Goal: Information Seeking & Learning: Find contact information

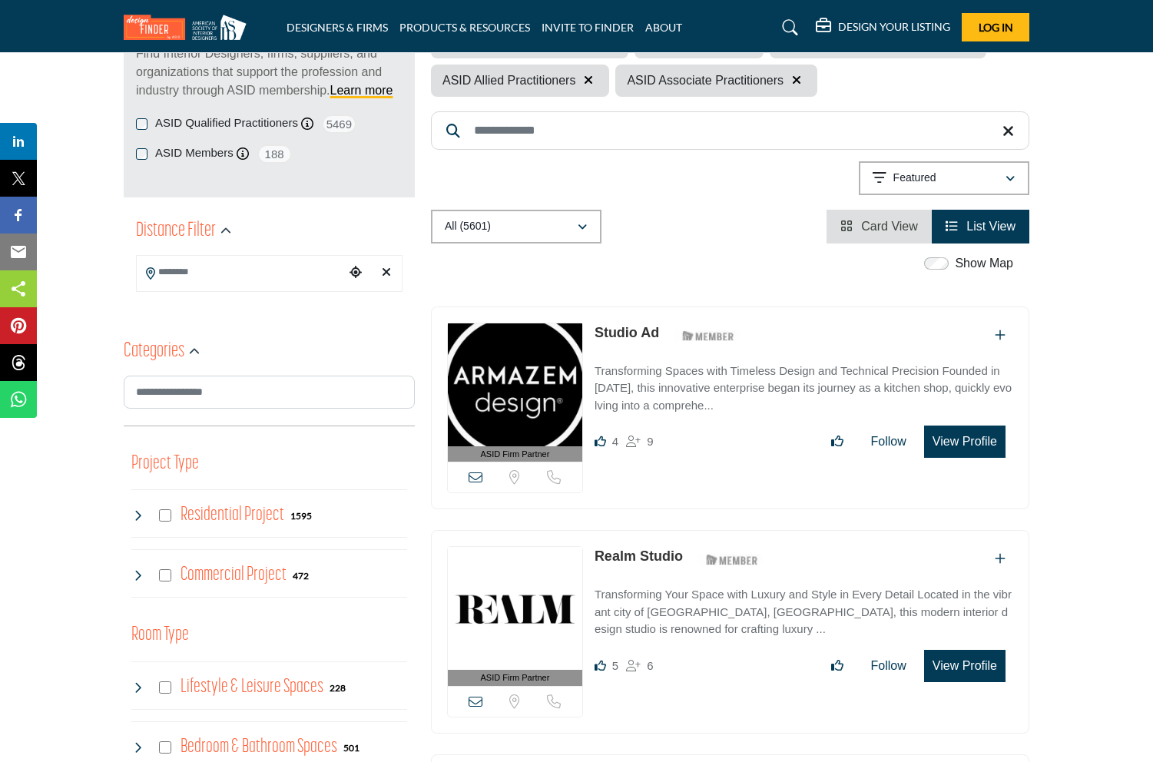
scroll to position [257, 0]
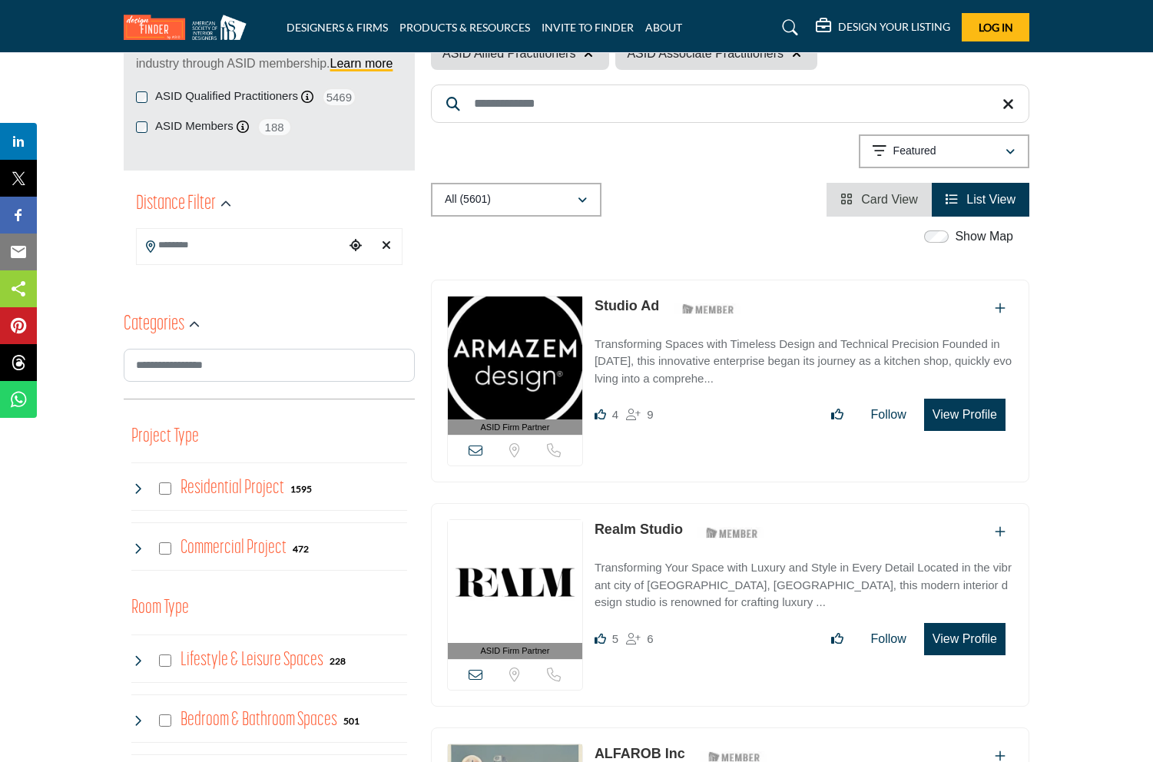
click at [880, 203] on span "Card View" at bounding box center [889, 199] width 57 height 13
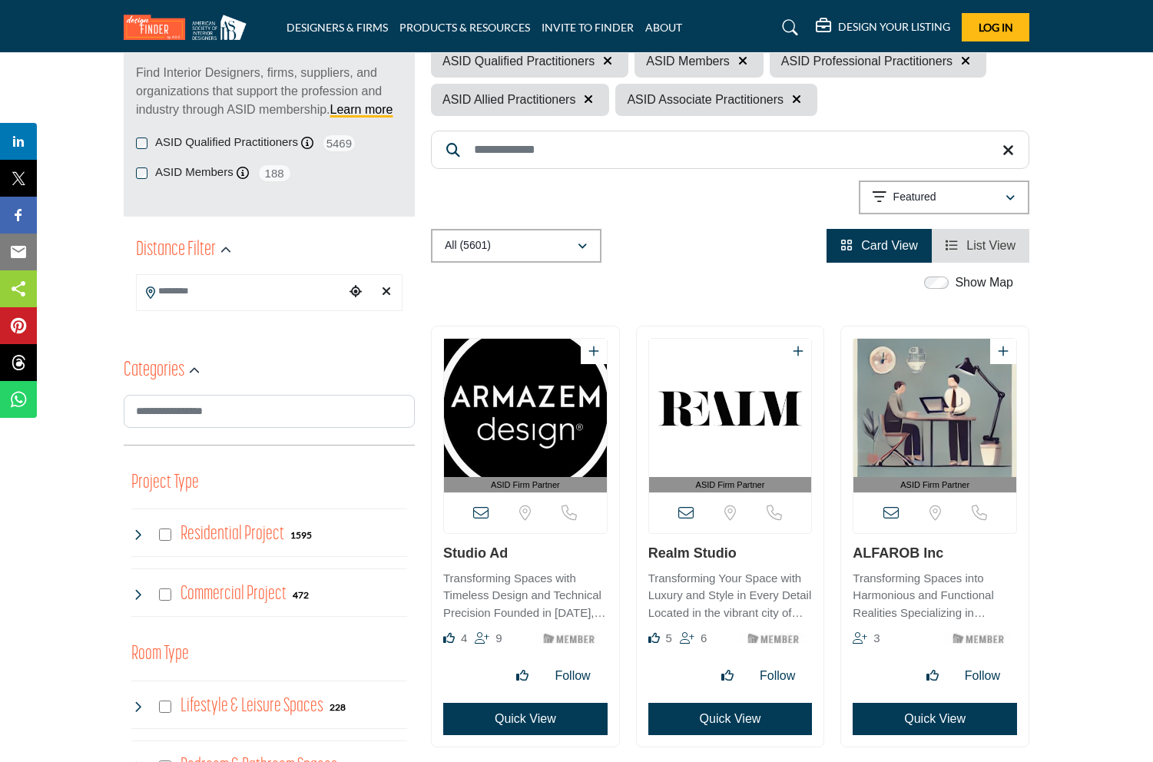
scroll to position [254, 0]
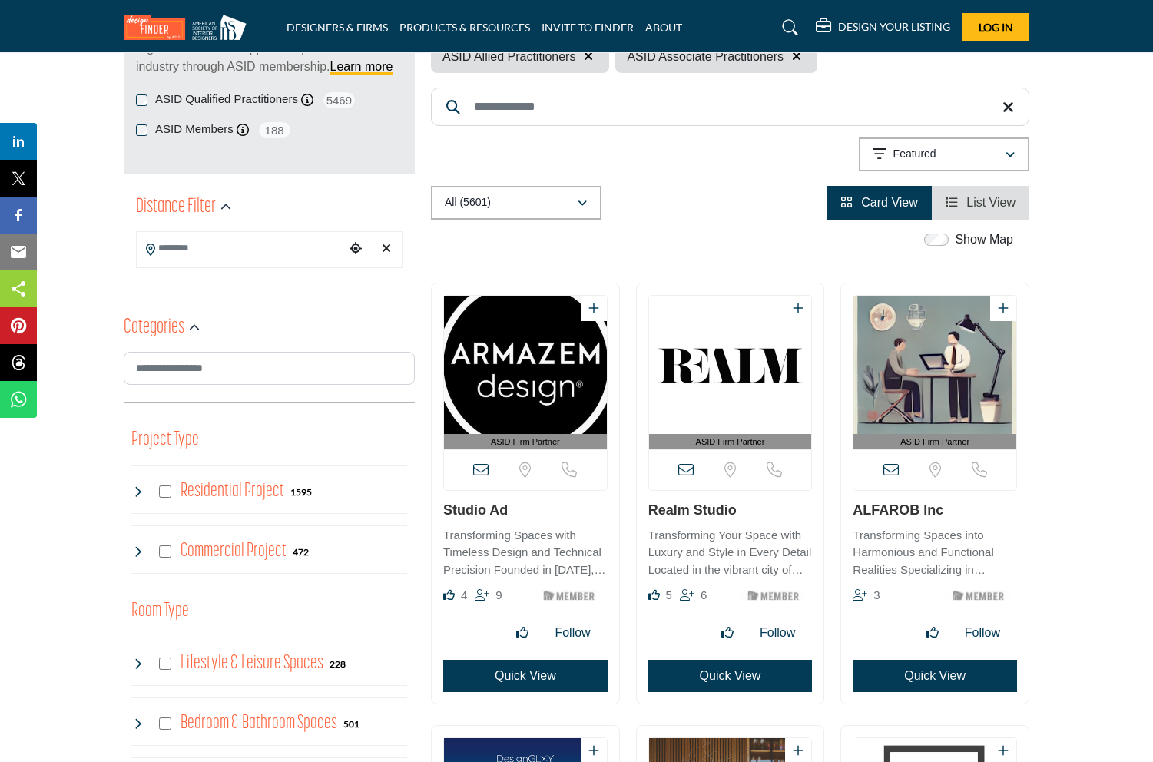
click at [478, 468] on icon at bounding box center [480, 469] width 15 height 15
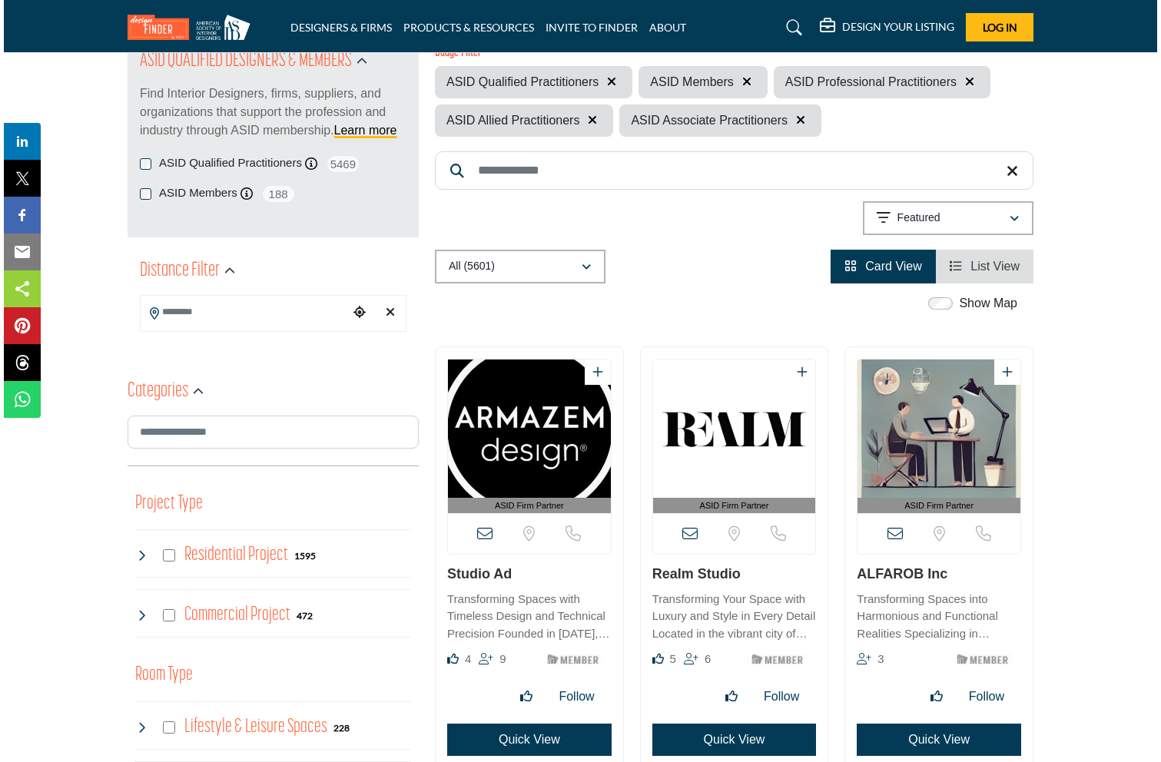
scroll to position [302, 0]
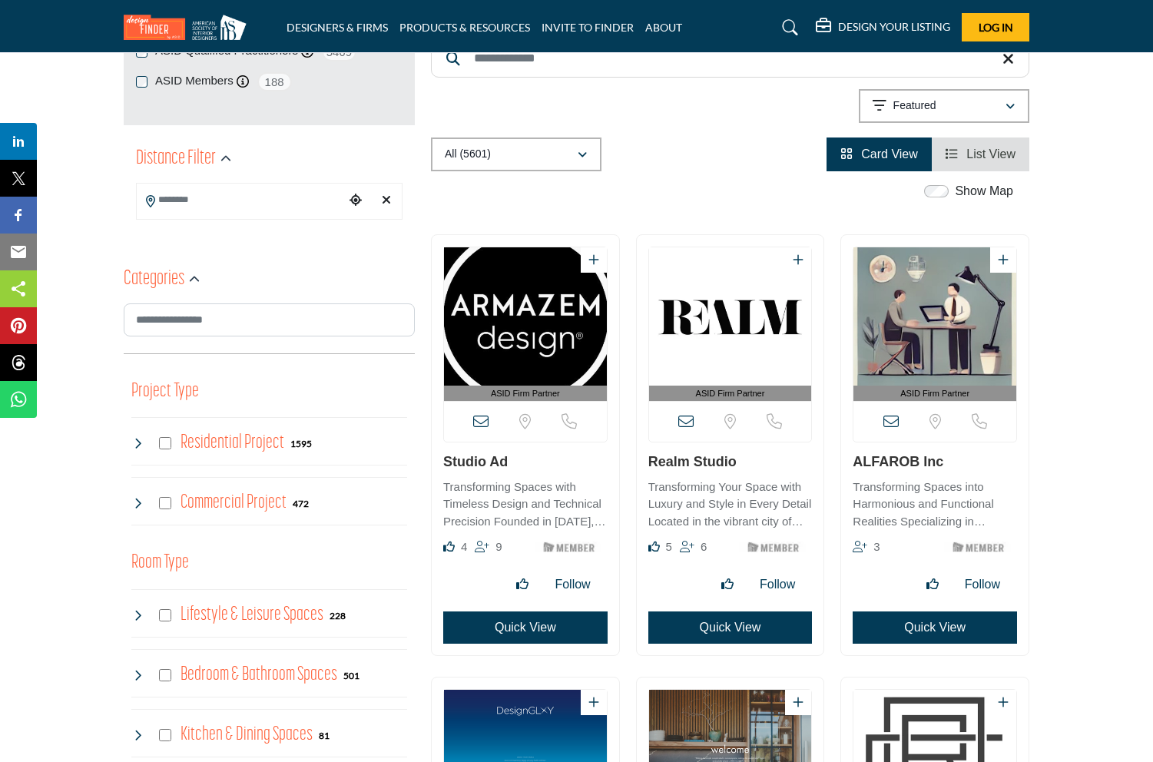
click at [522, 635] on button "Quick View" at bounding box center [525, 628] width 164 height 32
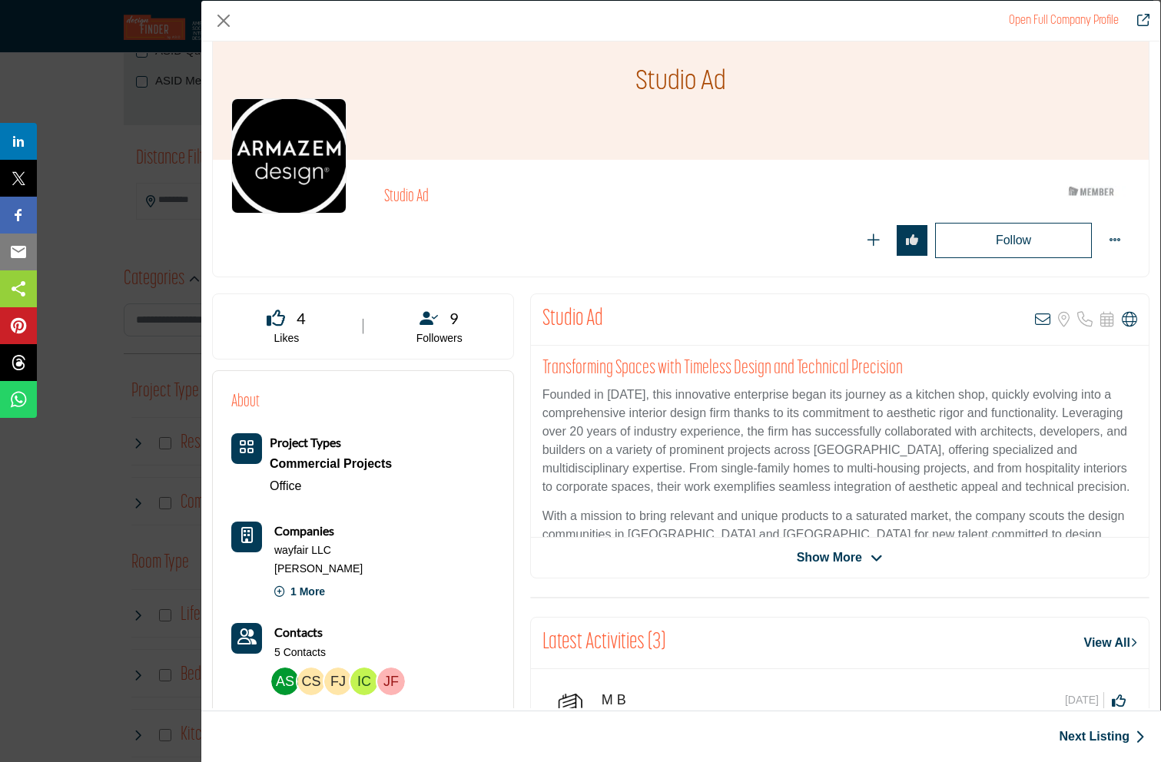
scroll to position [66, 0]
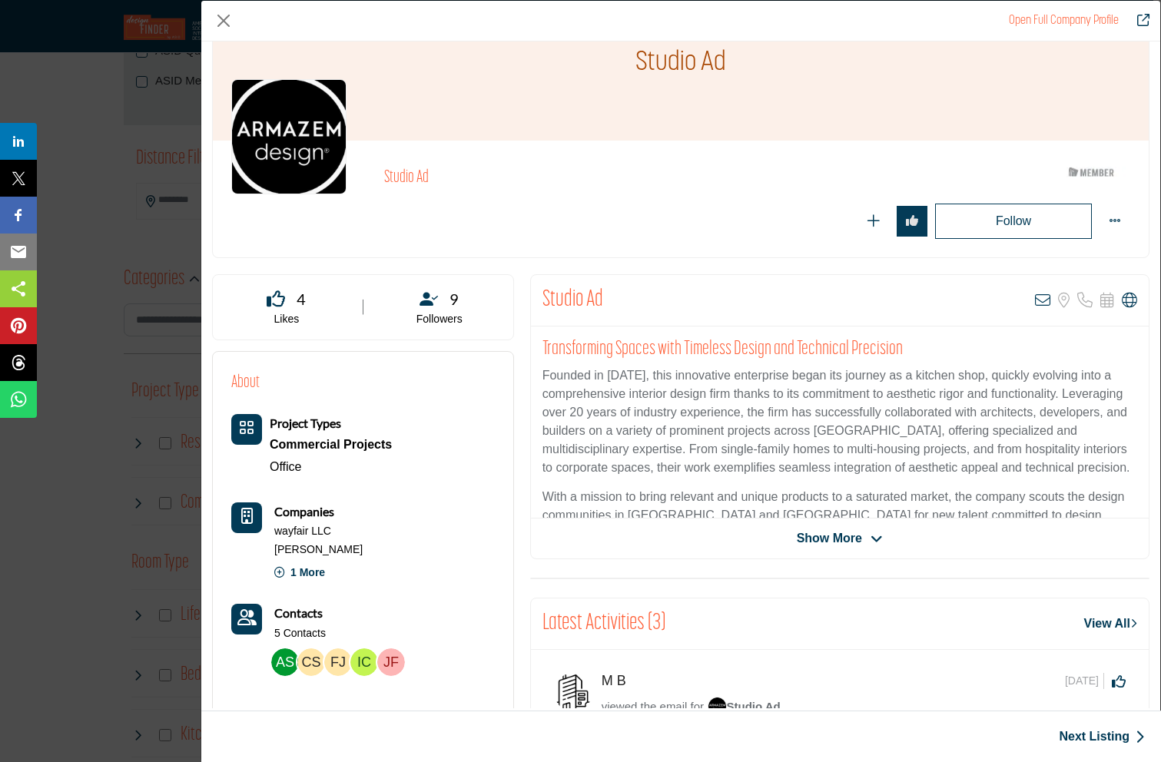
click at [871, 534] on icon "Company Data Modal" at bounding box center [876, 539] width 12 height 14
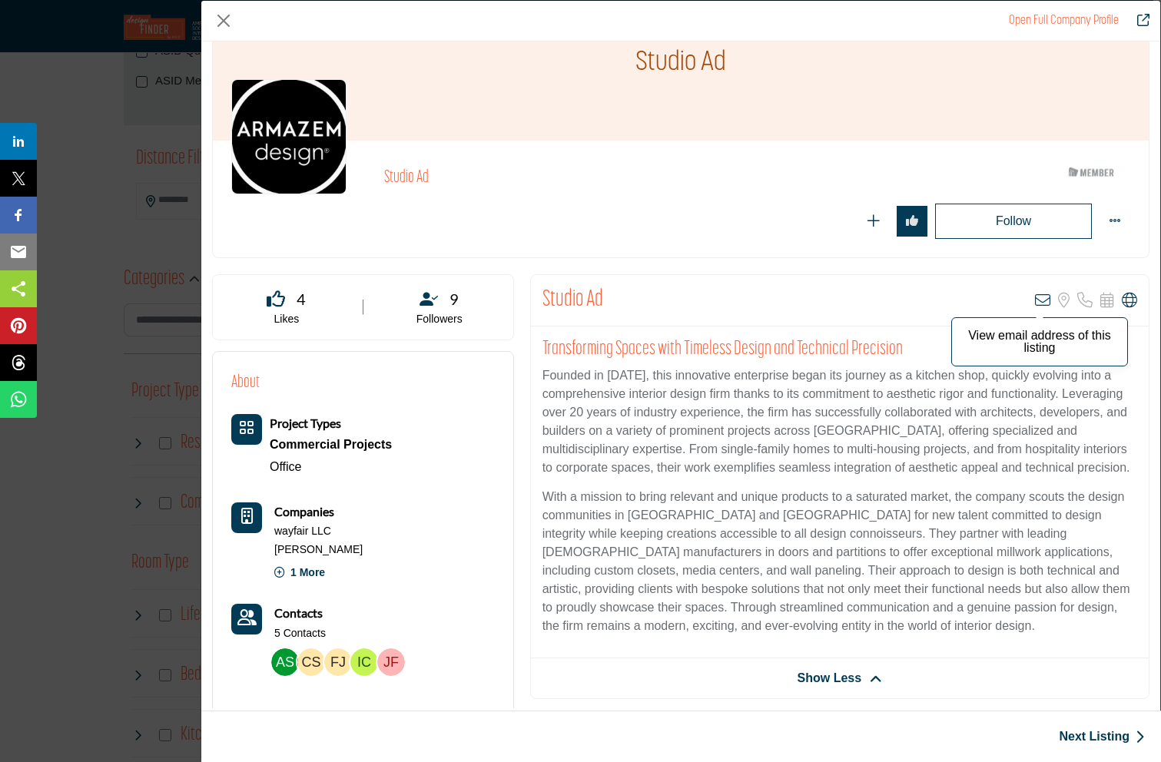
click at [1036, 293] on icon "Company Data Modal" at bounding box center [1042, 300] width 15 height 15
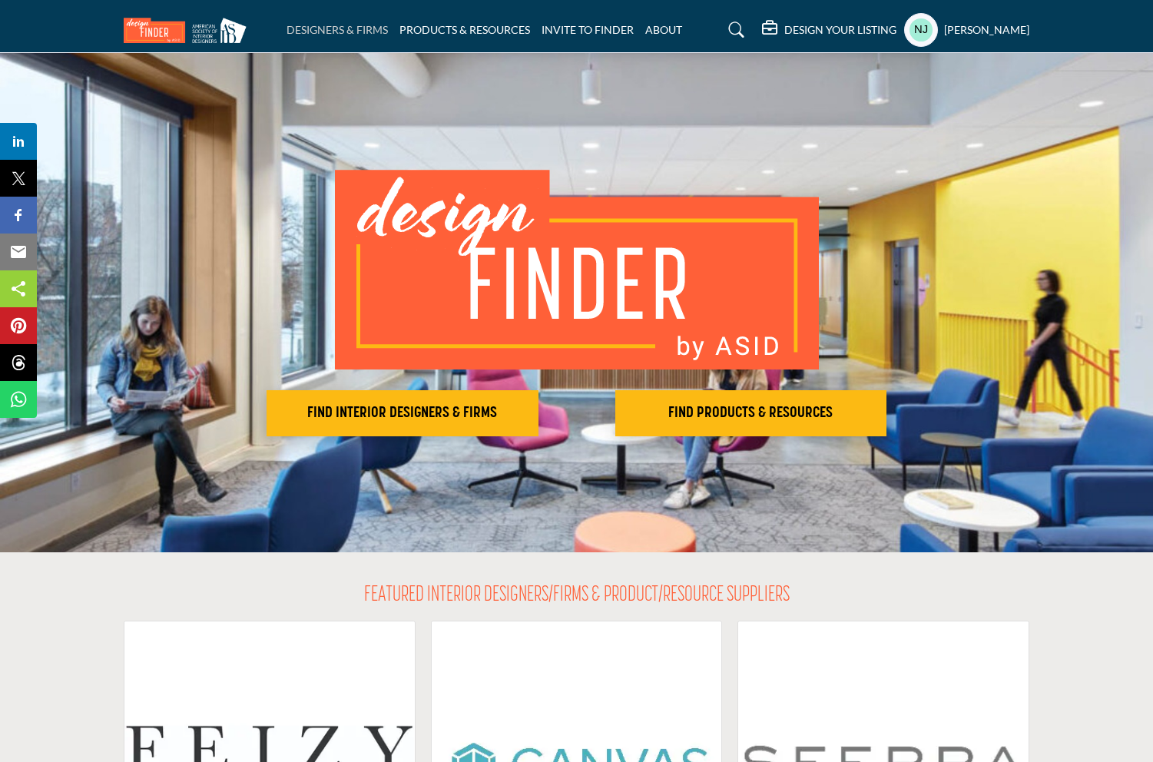
click at [371, 24] on link "DESIGNERS & FIRMS" at bounding box center [337, 29] width 101 height 13
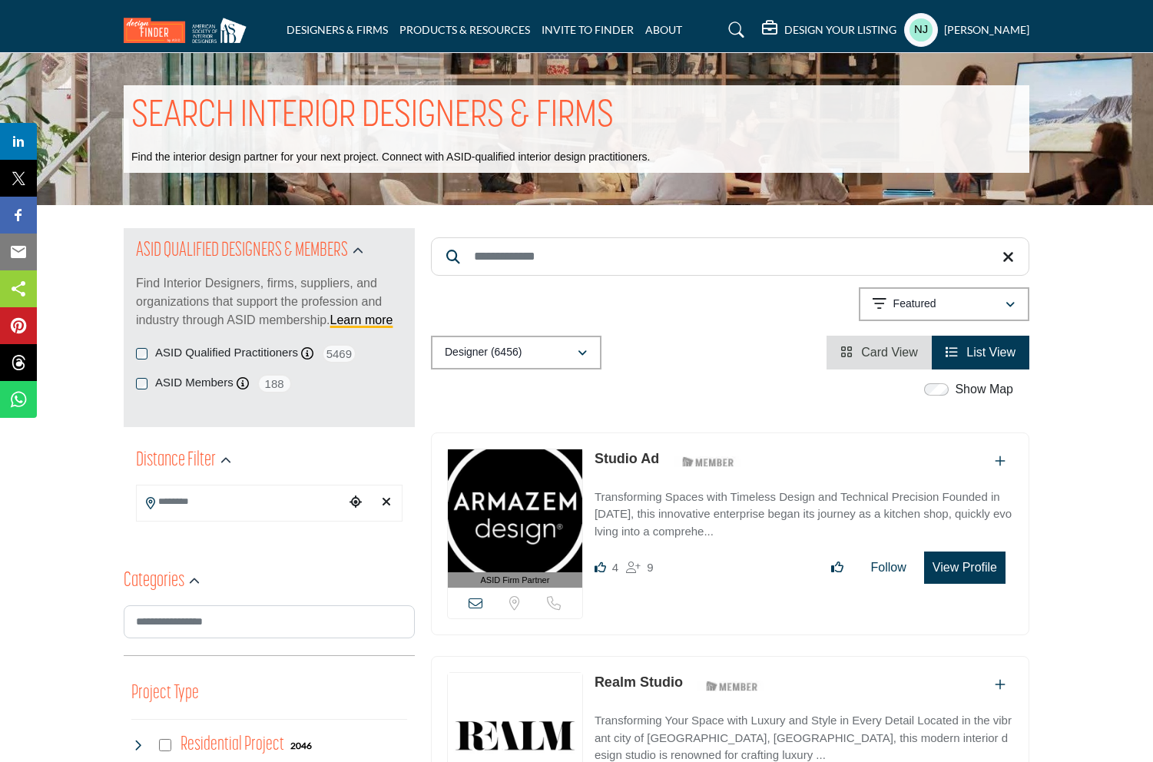
click at [887, 348] on span "Card View" at bounding box center [889, 352] width 57 height 13
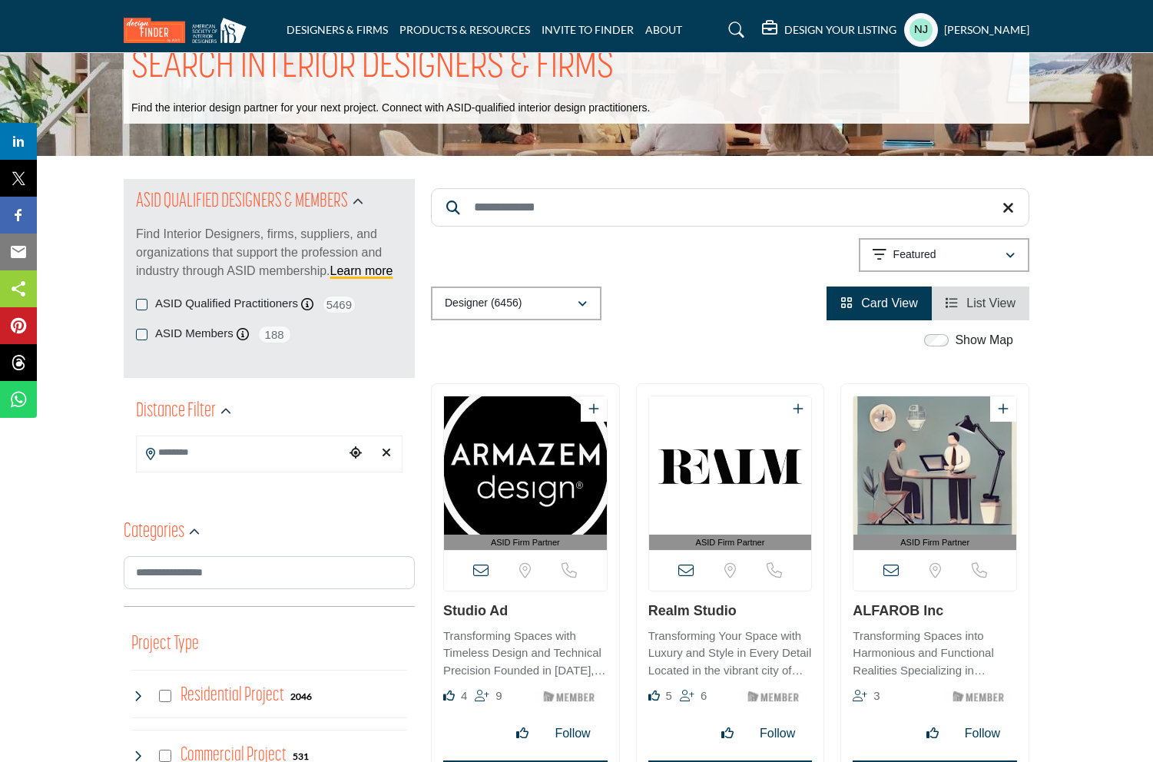
scroll to position [67, 0]
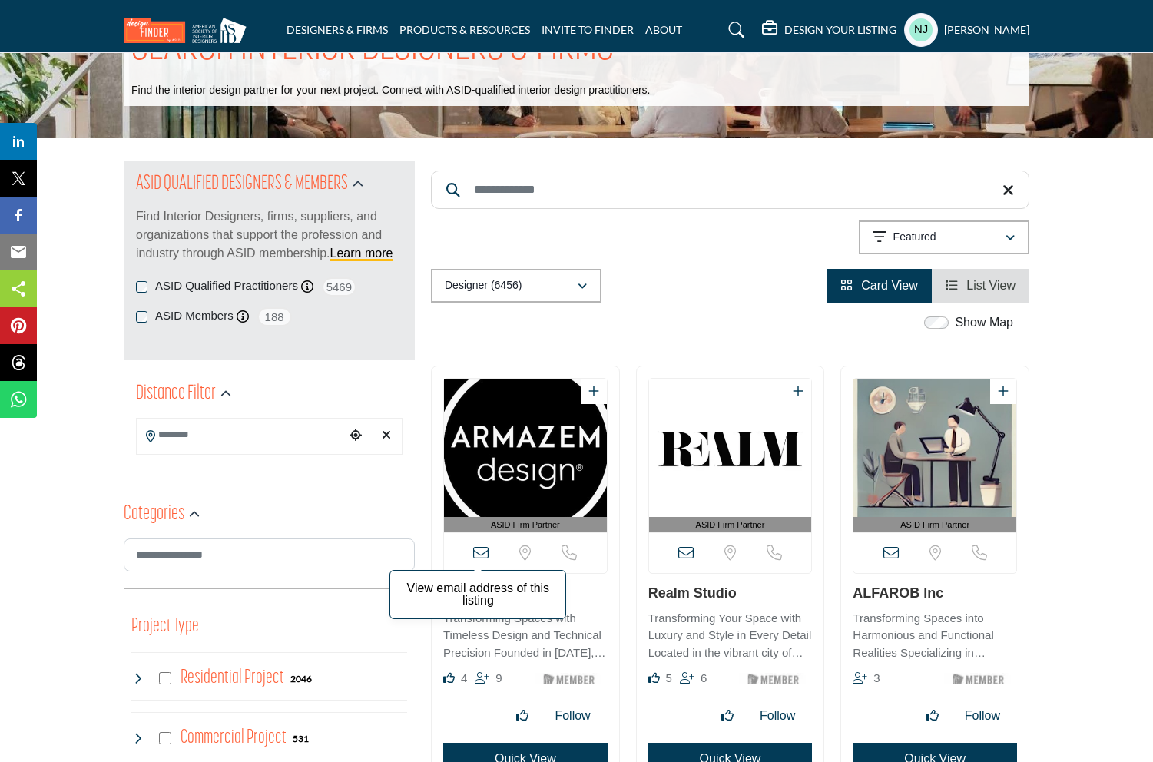
click at [478, 553] on icon at bounding box center [480, 552] width 15 height 15
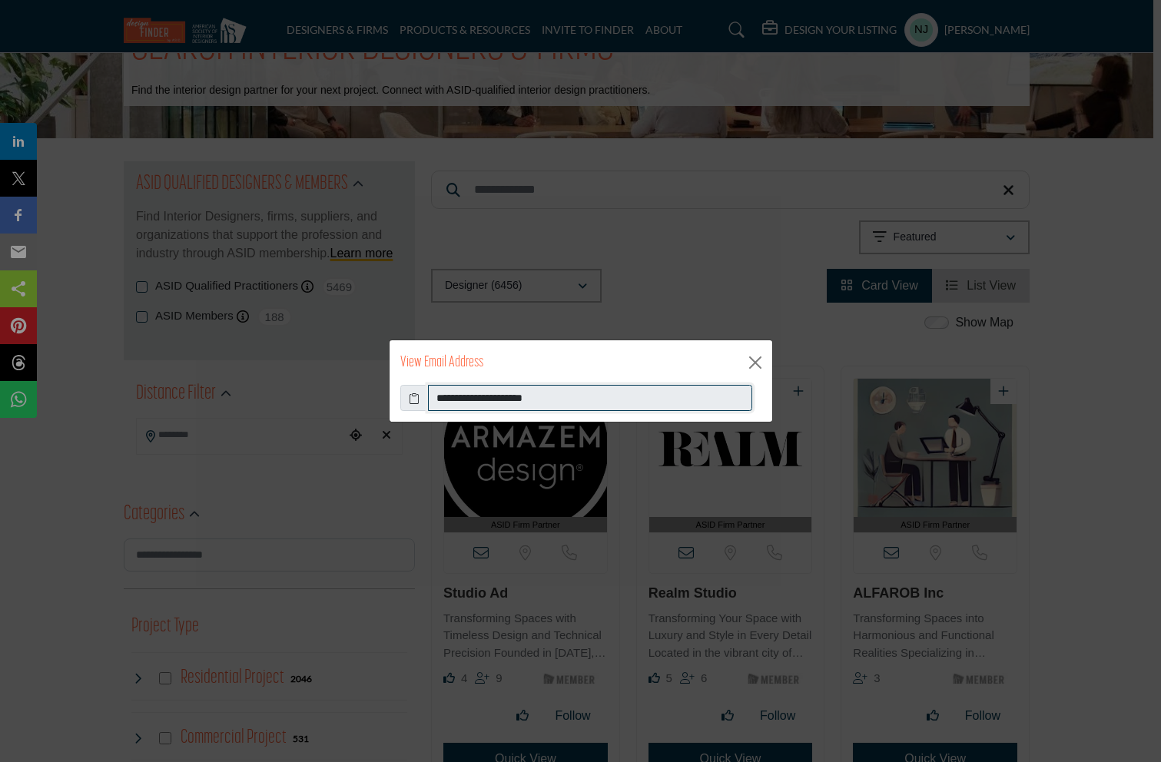
drag, startPoint x: 566, startPoint y: 399, endPoint x: 432, endPoint y: 404, distance: 134.6
click at [432, 404] on input "**********" at bounding box center [590, 398] width 324 height 26
click at [754, 369] on button "Close" at bounding box center [755, 362] width 23 height 23
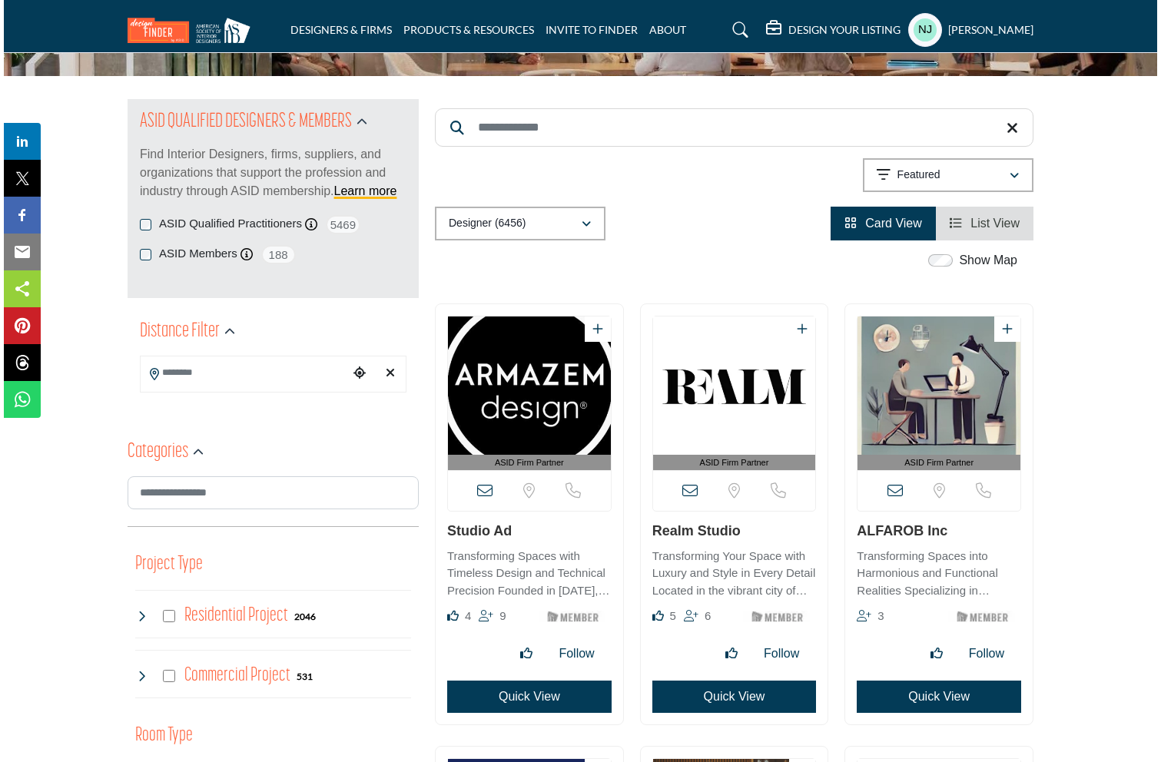
scroll to position [145, 0]
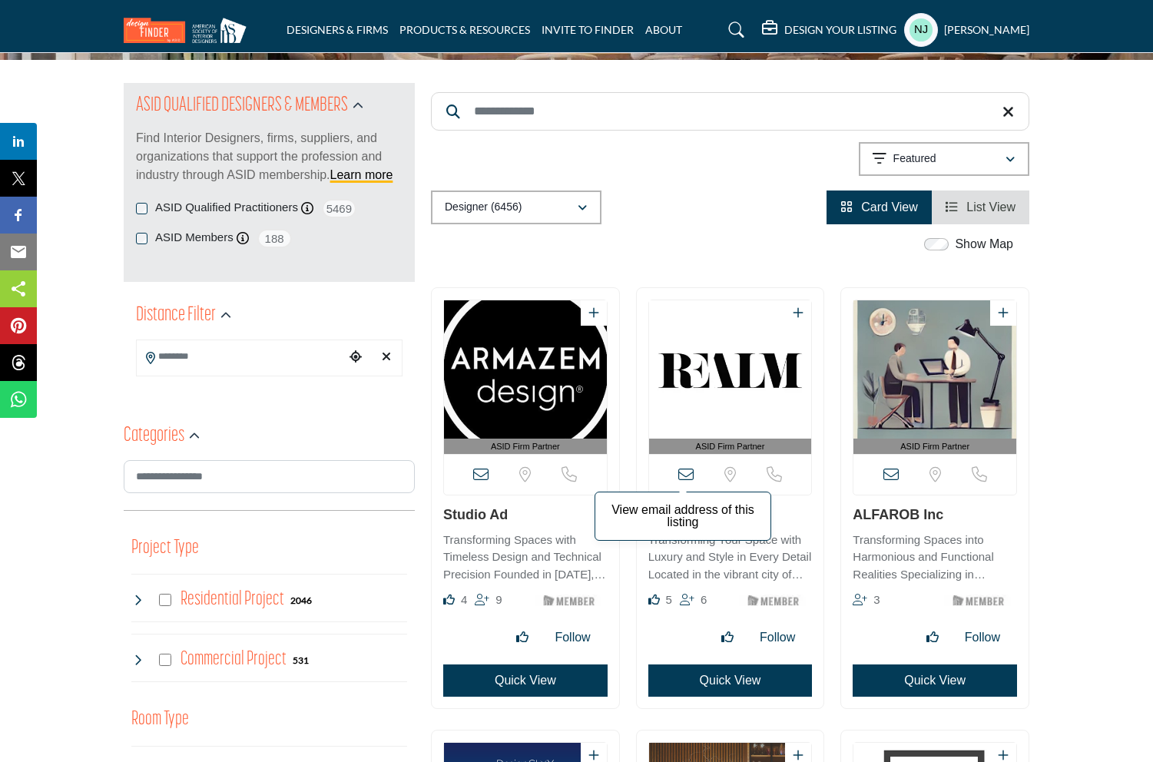
click at [685, 475] on icon at bounding box center [685, 474] width 15 height 15
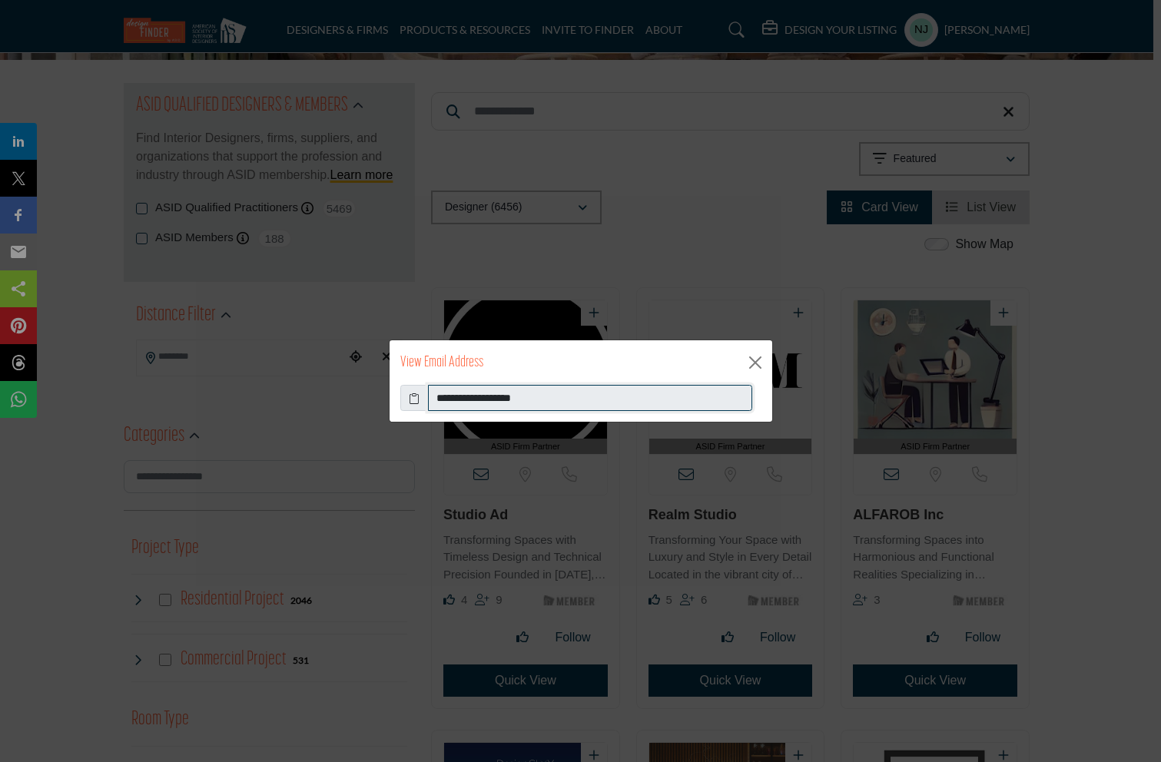
click at [525, 402] on input "**********" at bounding box center [590, 398] width 324 height 26
click at [752, 360] on button "Close" at bounding box center [755, 362] width 23 height 23
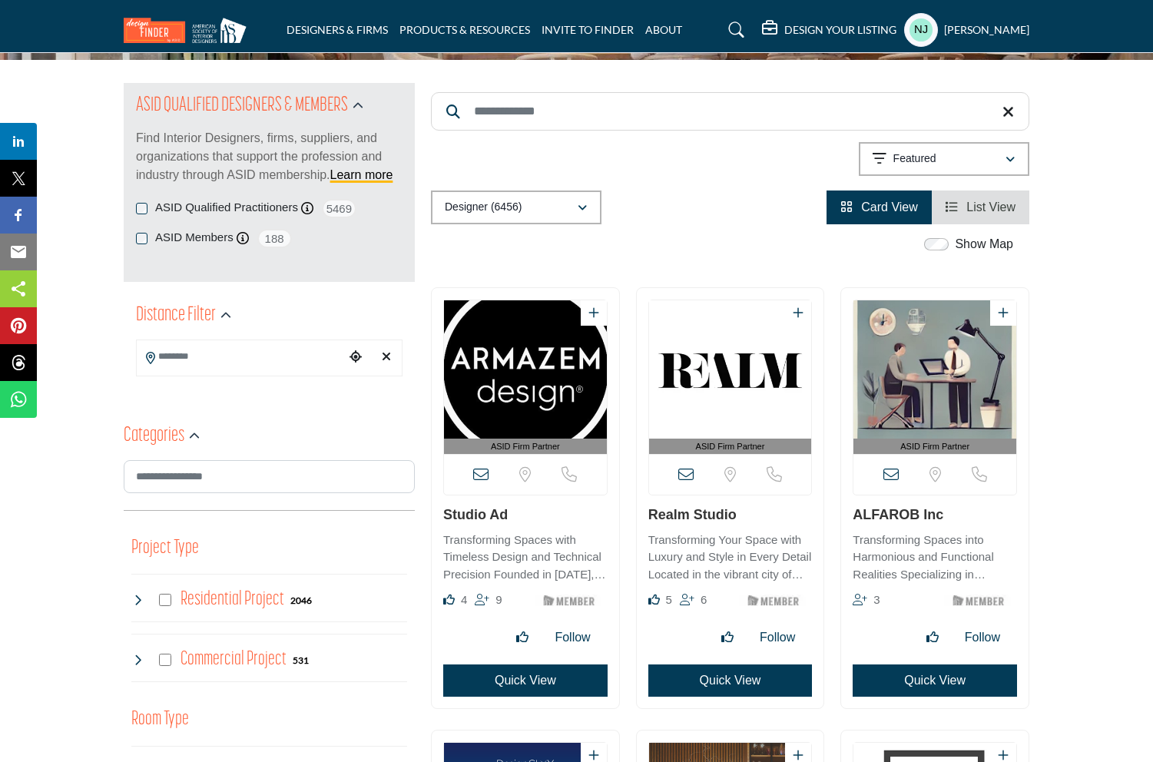
click at [539, 686] on button "Quick View" at bounding box center [525, 681] width 164 height 32
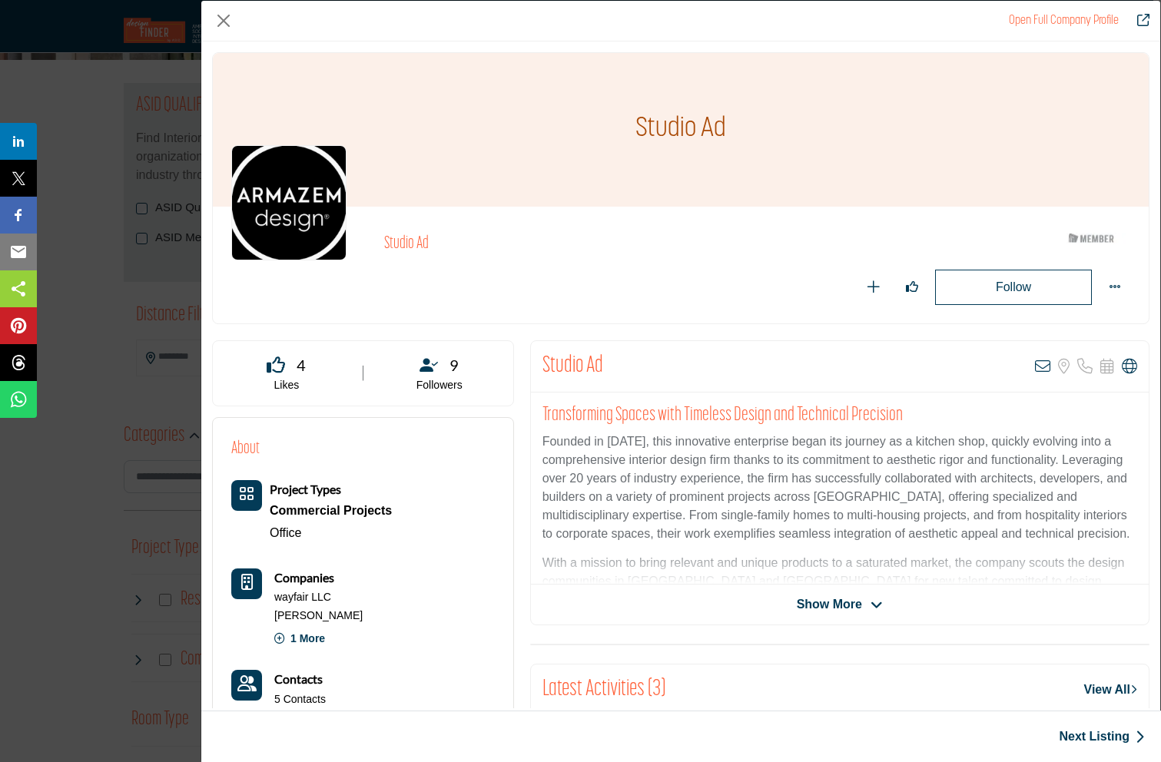
click at [871, 604] on icon "Company Data Modal" at bounding box center [876, 605] width 12 height 14
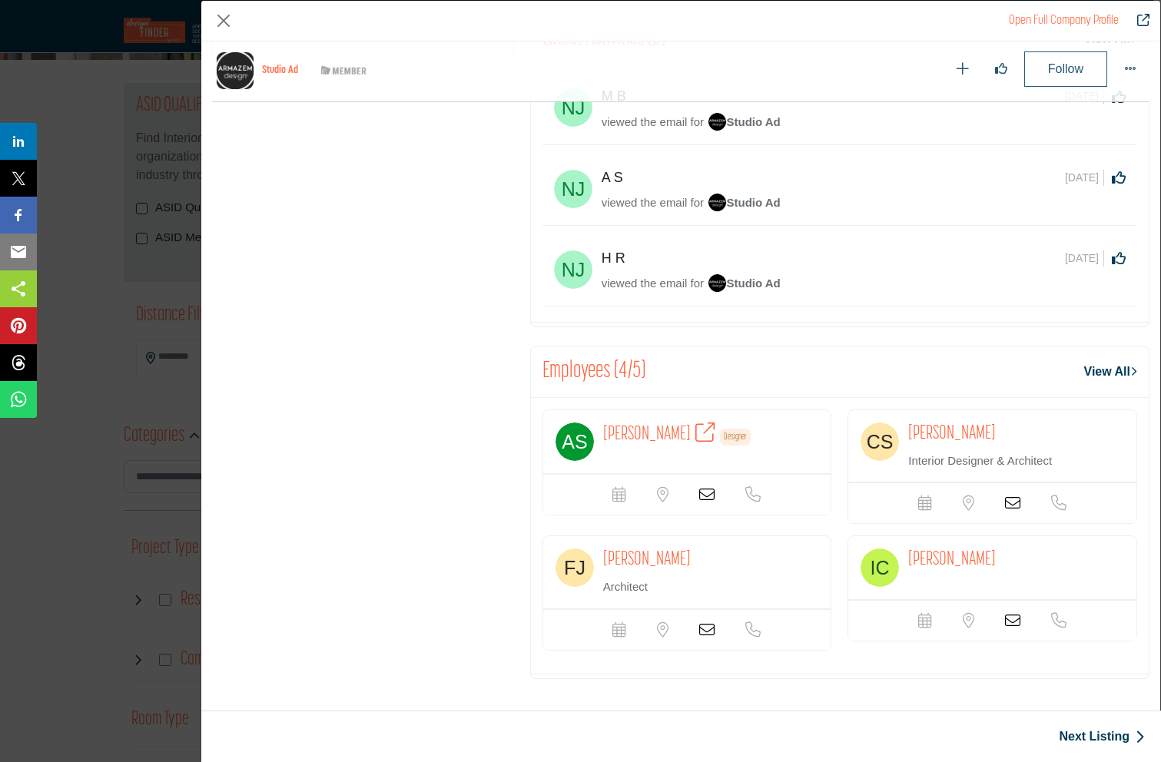
scroll to position [870, 0]
click at [704, 495] on icon "Company Data Modal" at bounding box center [706, 494] width 15 height 15
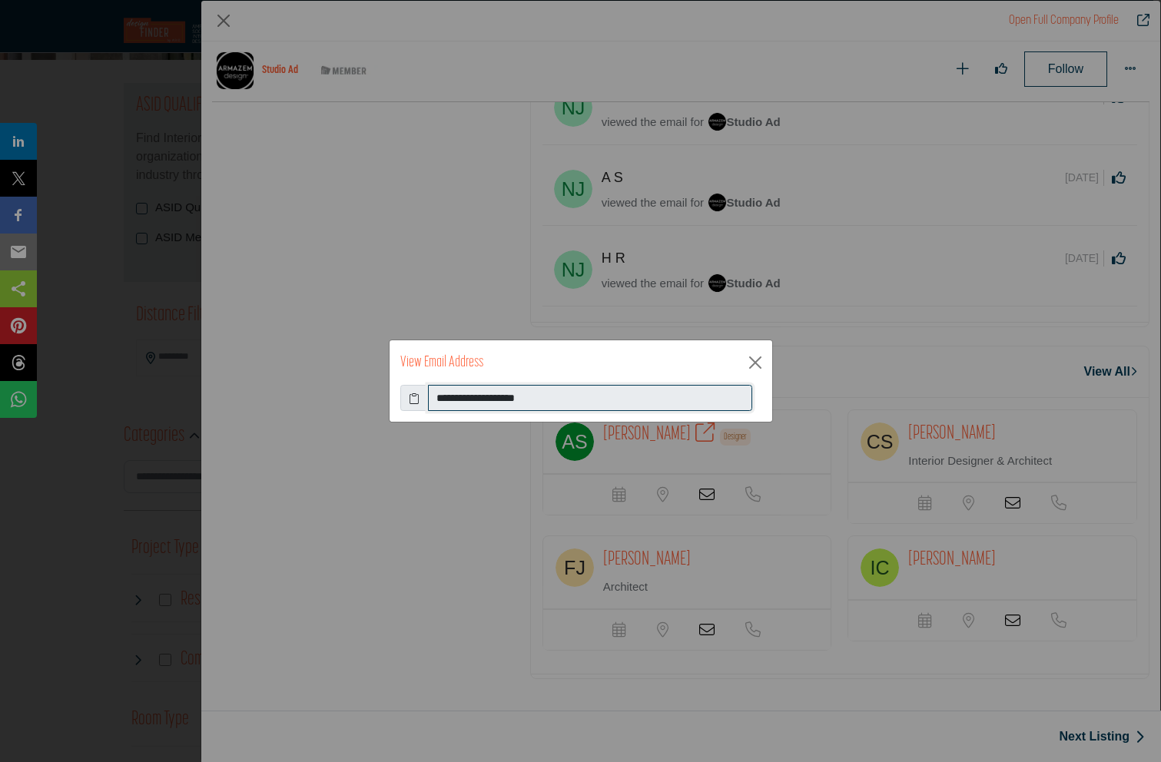
drag, startPoint x: 549, startPoint y: 396, endPoint x: 423, endPoint y: 392, distance: 126.8
click at [423, 392] on div "**********" at bounding box center [580, 398] width 361 height 26
click at [757, 358] on button "Close" at bounding box center [755, 362] width 23 height 23
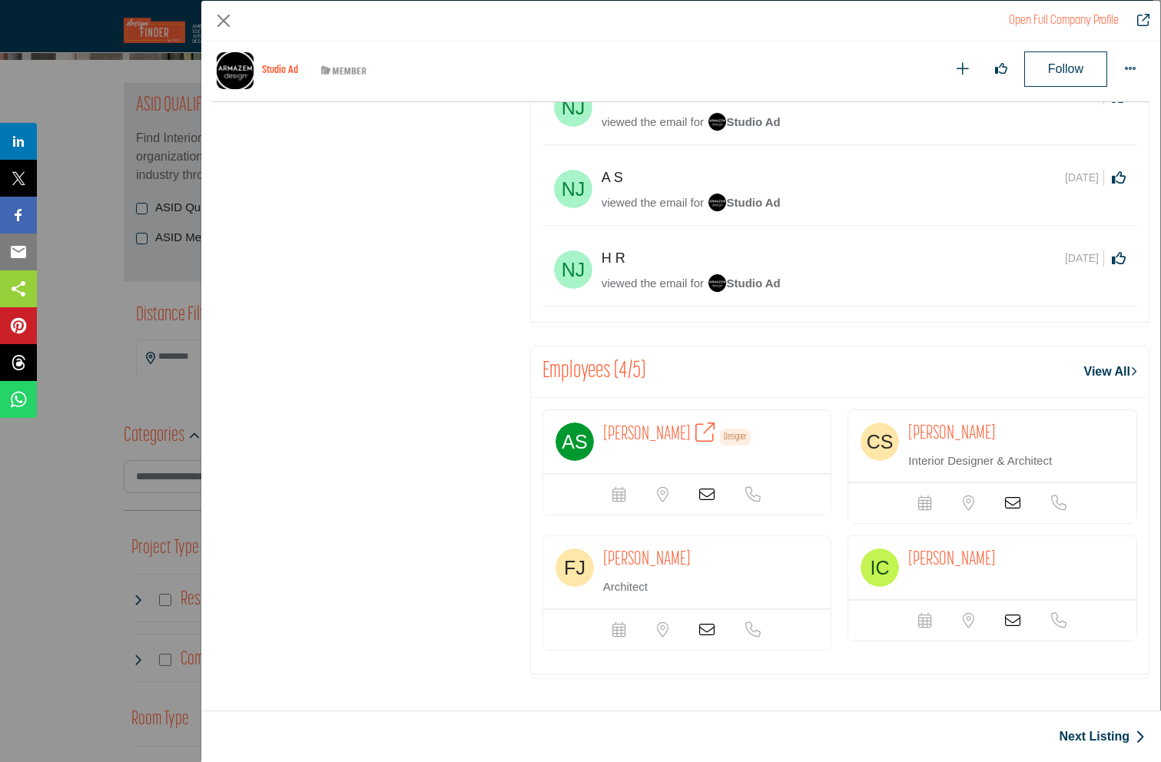
click at [1005, 501] on icon "Company Data Modal" at bounding box center [1012, 503] width 15 height 15
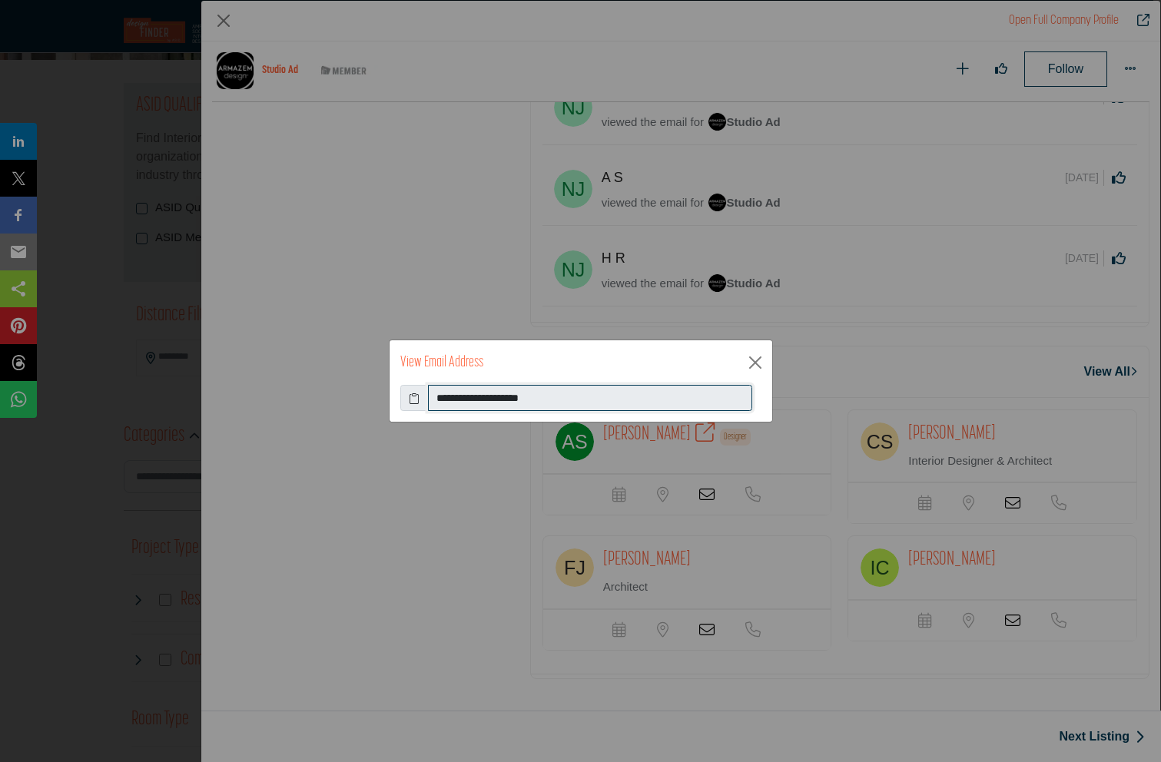
drag, startPoint x: 572, startPoint y: 399, endPoint x: 410, endPoint y: 396, distance: 162.1
click at [410, 396] on div "**********" at bounding box center [580, 398] width 361 height 26
click at [754, 362] on button "Close" at bounding box center [755, 362] width 23 height 23
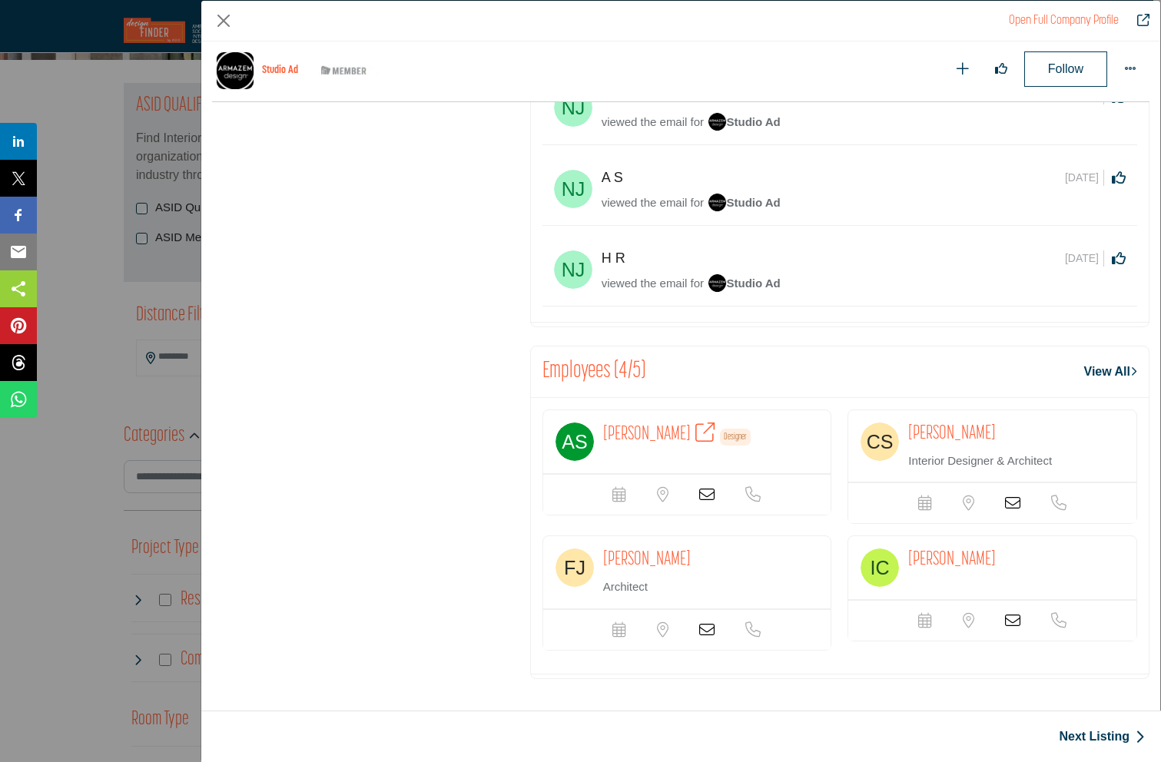
click at [703, 632] on icon "Company Data Modal" at bounding box center [706, 629] width 15 height 15
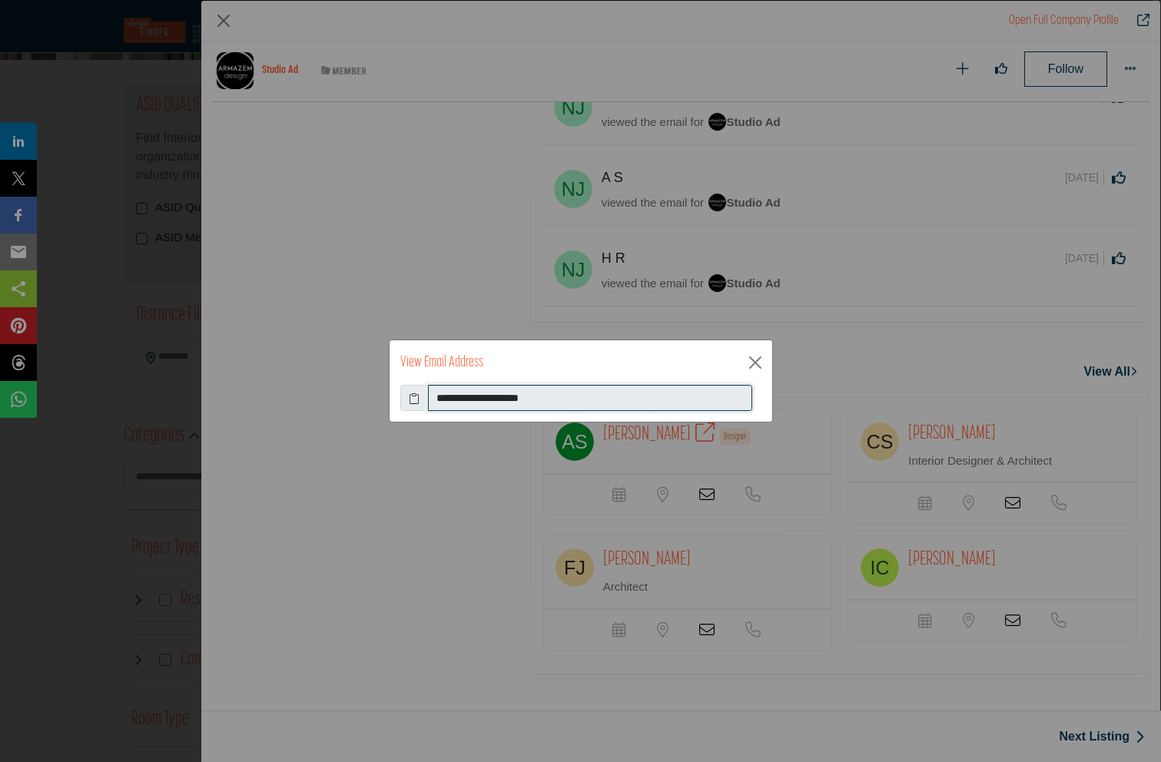
click at [469, 394] on input "**********" at bounding box center [590, 398] width 324 height 26
click at [753, 357] on button "Close" at bounding box center [755, 362] width 23 height 23
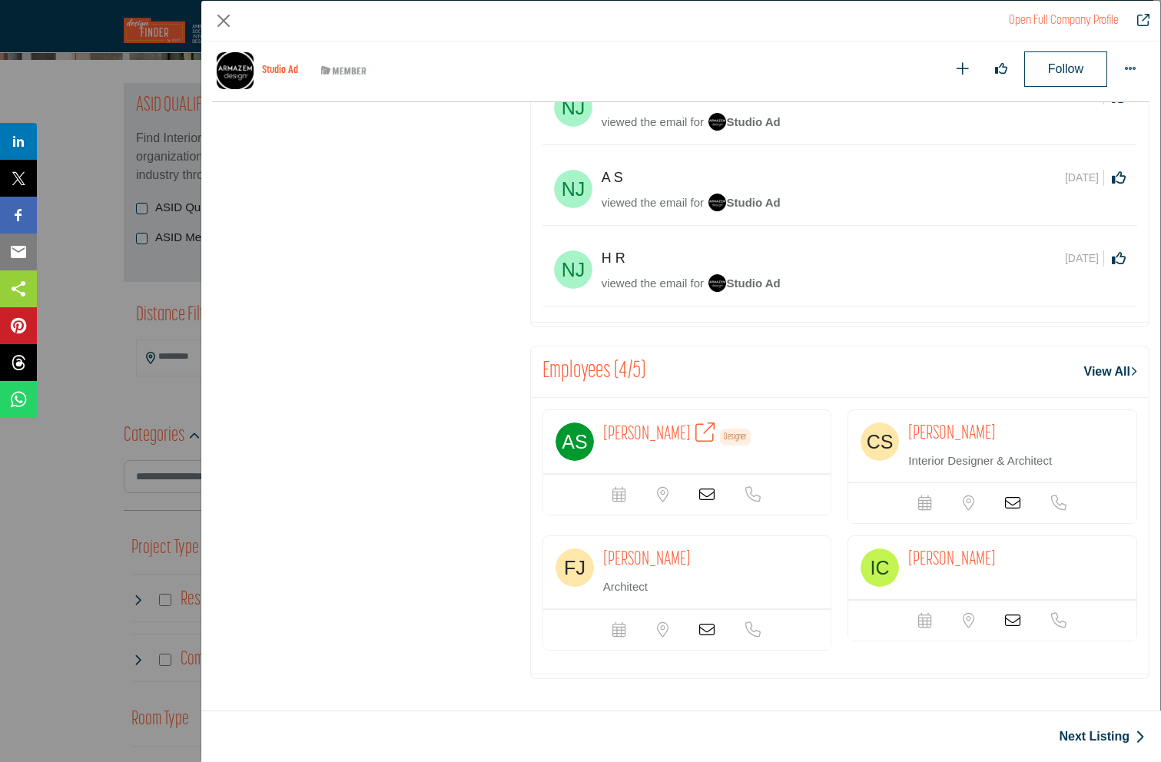
click at [1008, 623] on icon "Company Data Modal" at bounding box center [1012, 620] width 15 height 15
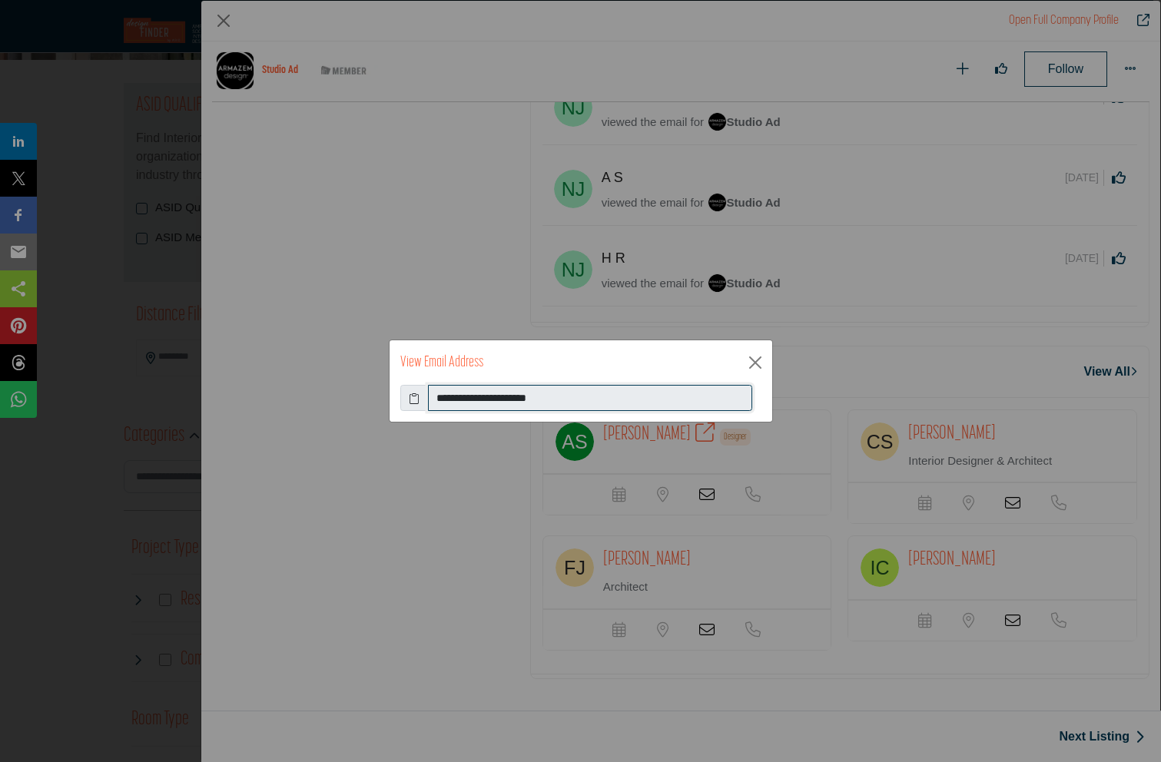
click at [517, 401] on input "**********" at bounding box center [590, 398] width 324 height 26
click at [1059, 578] on div "**********" at bounding box center [580, 381] width 1161 height 762
click at [749, 360] on button "Close" at bounding box center [755, 362] width 23 height 23
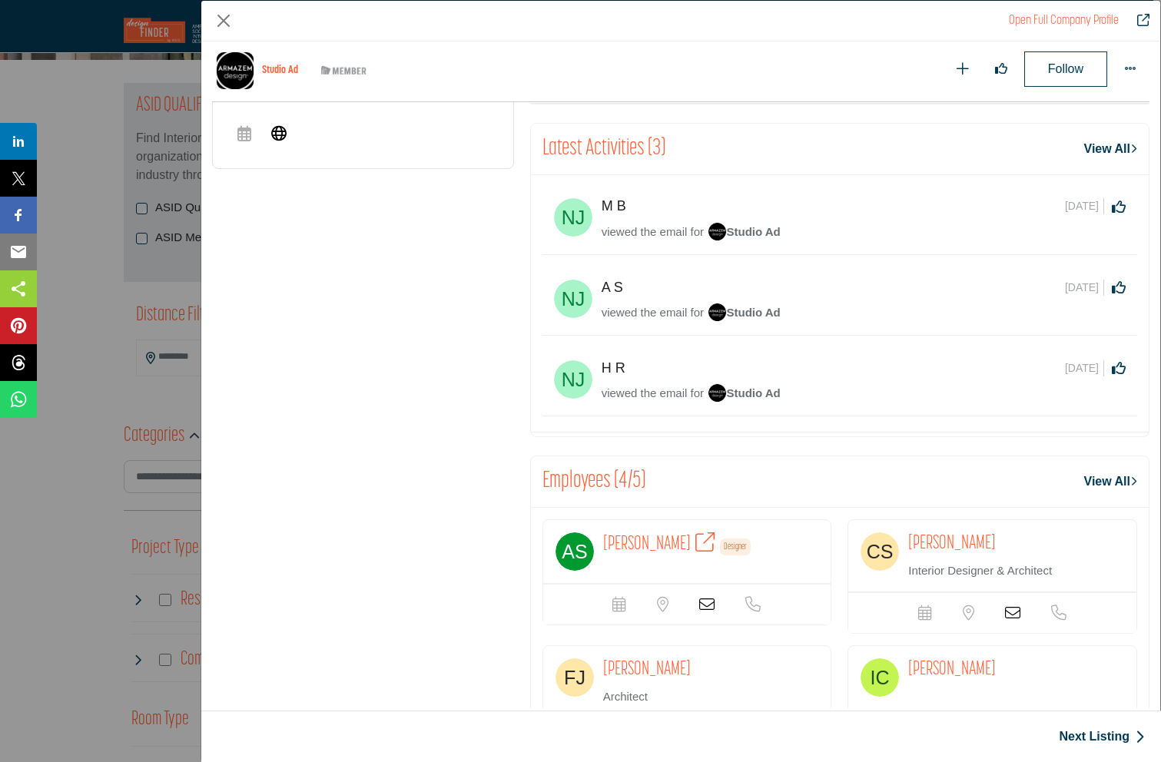
scroll to position [0, 0]
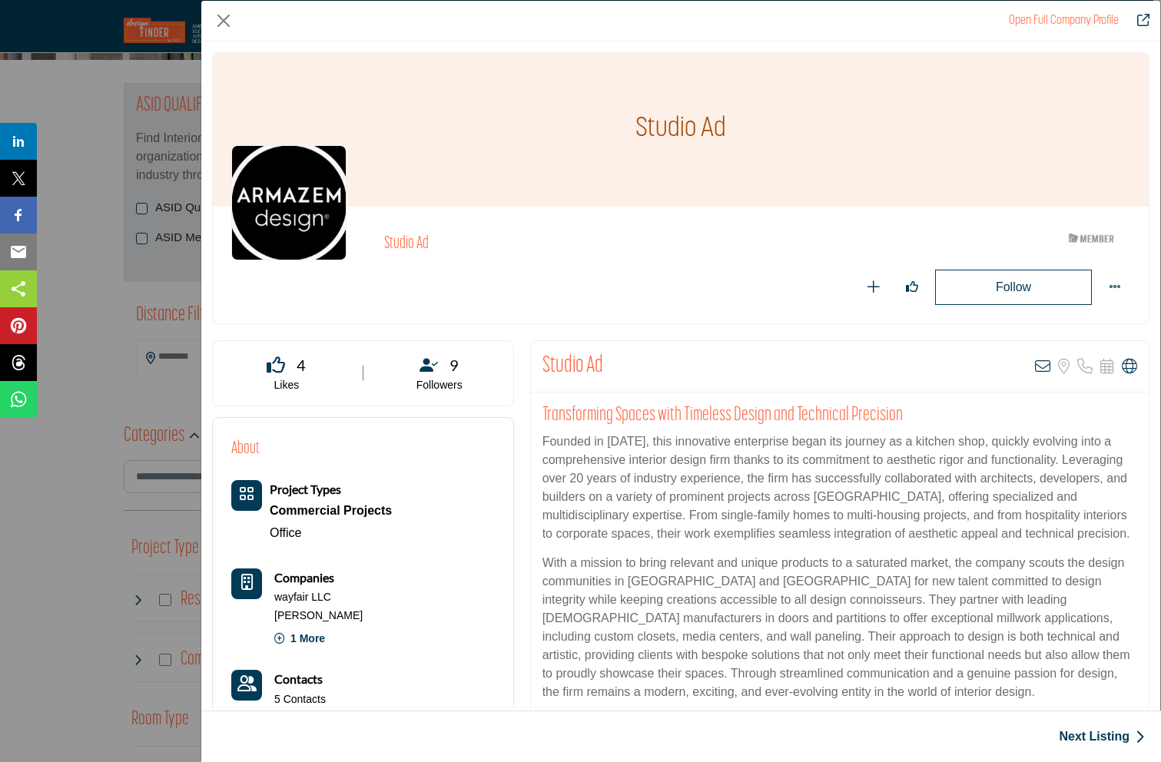
click at [75, 178] on div "Open Full Company Profile Studio Ad ASID Member who supports and impacts the In…" at bounding box center [580, 381] width 1161 height 762
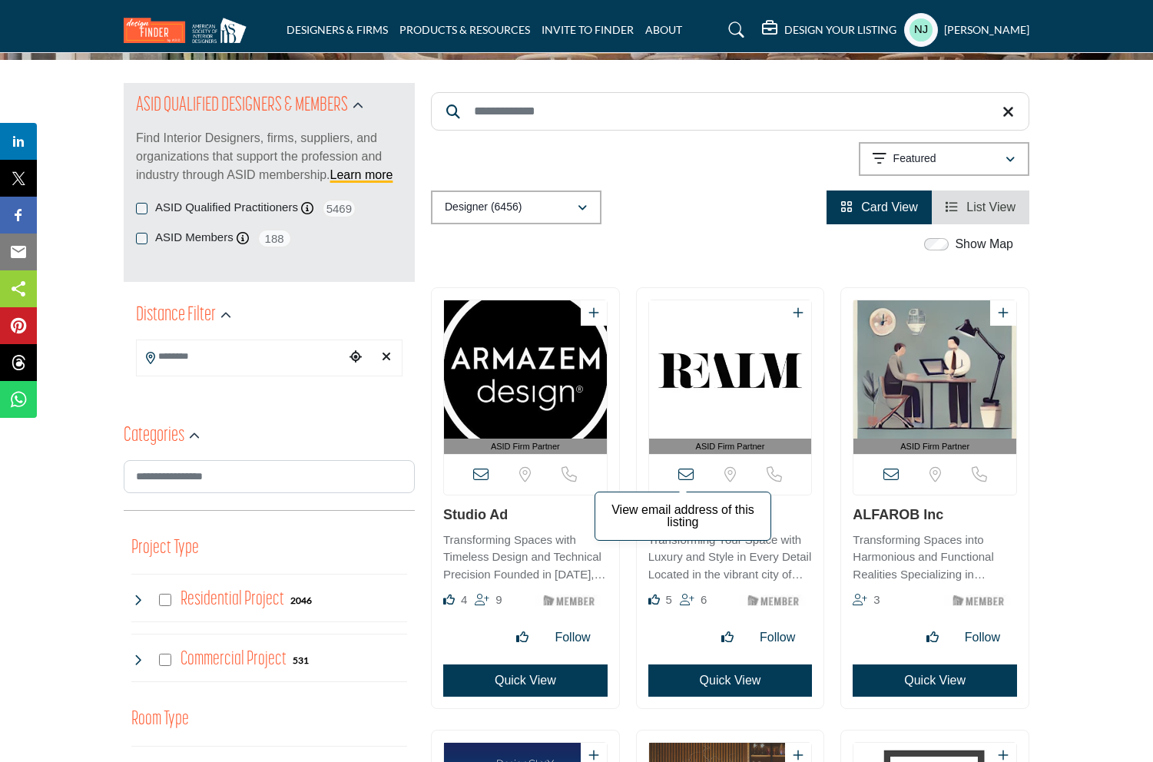
click at [683, 473] on icon at bounding box center [685, 474] width 15 height 15
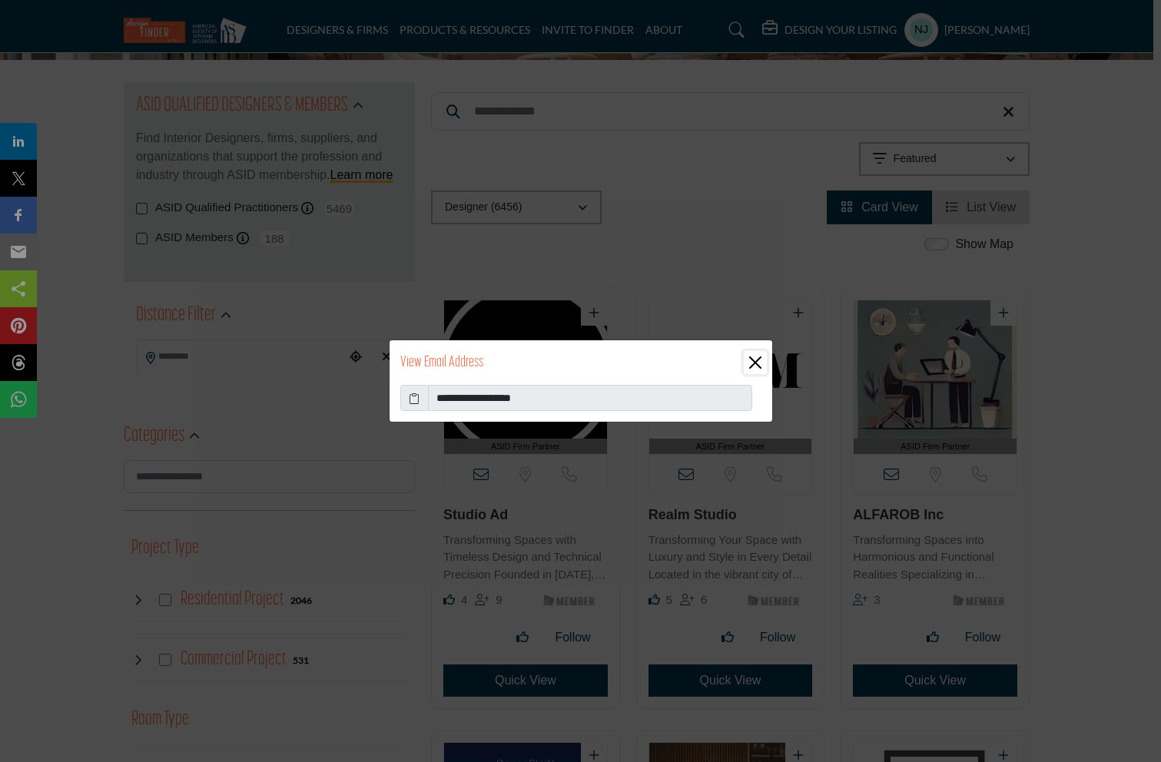
click at [751, 359] on button "Close" at bounding box center [755, 362] width 23 height 23
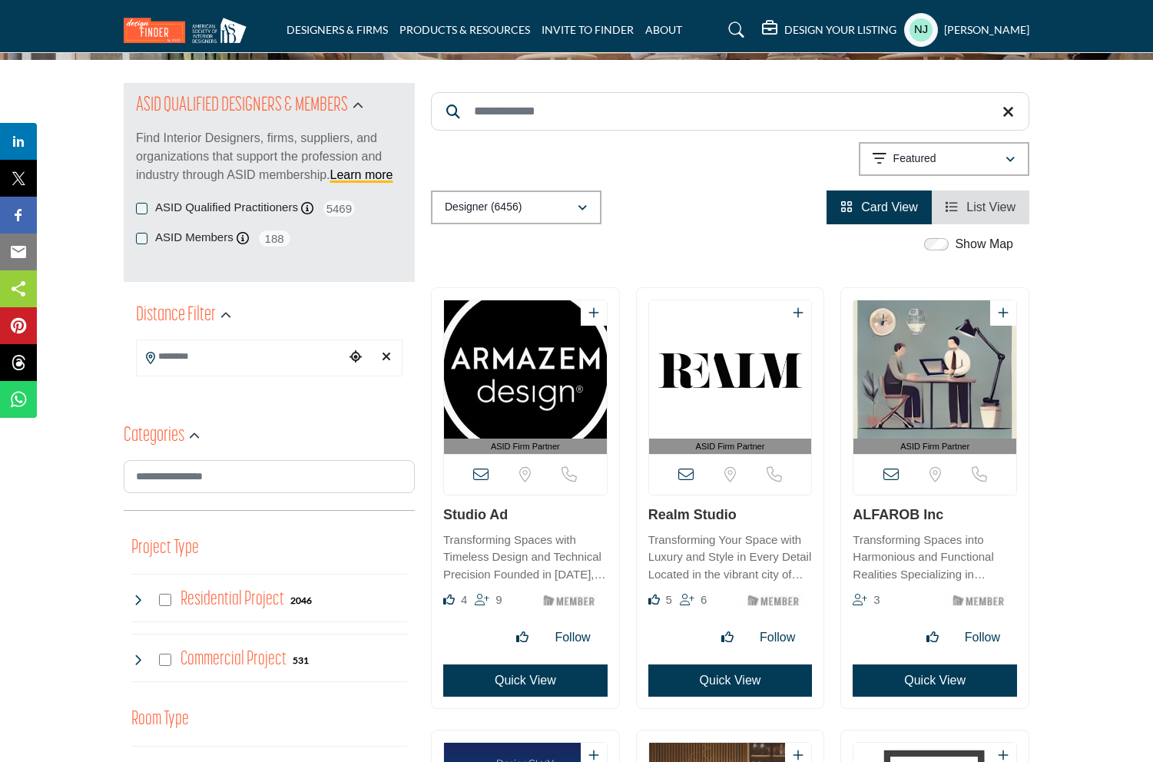
click at [726, 685] on button "Quick View" at bounding box center [730, 681] width 164 height 32
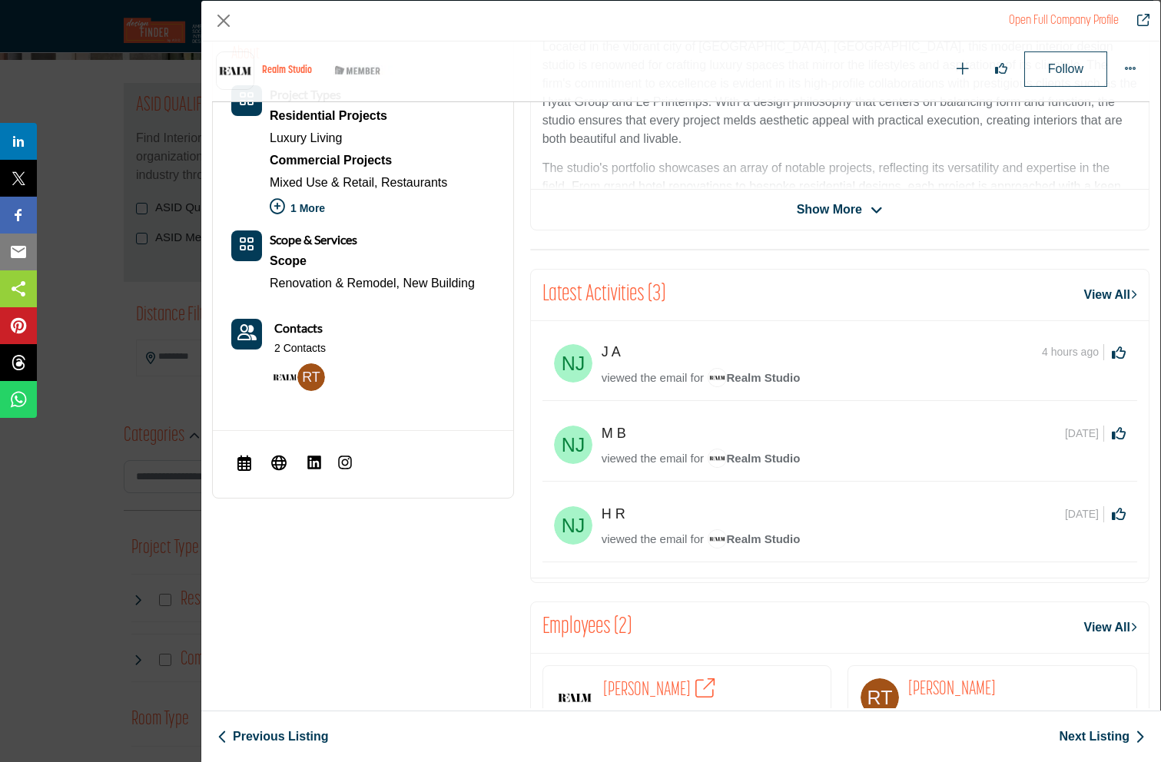
scroll to position [604, 0]
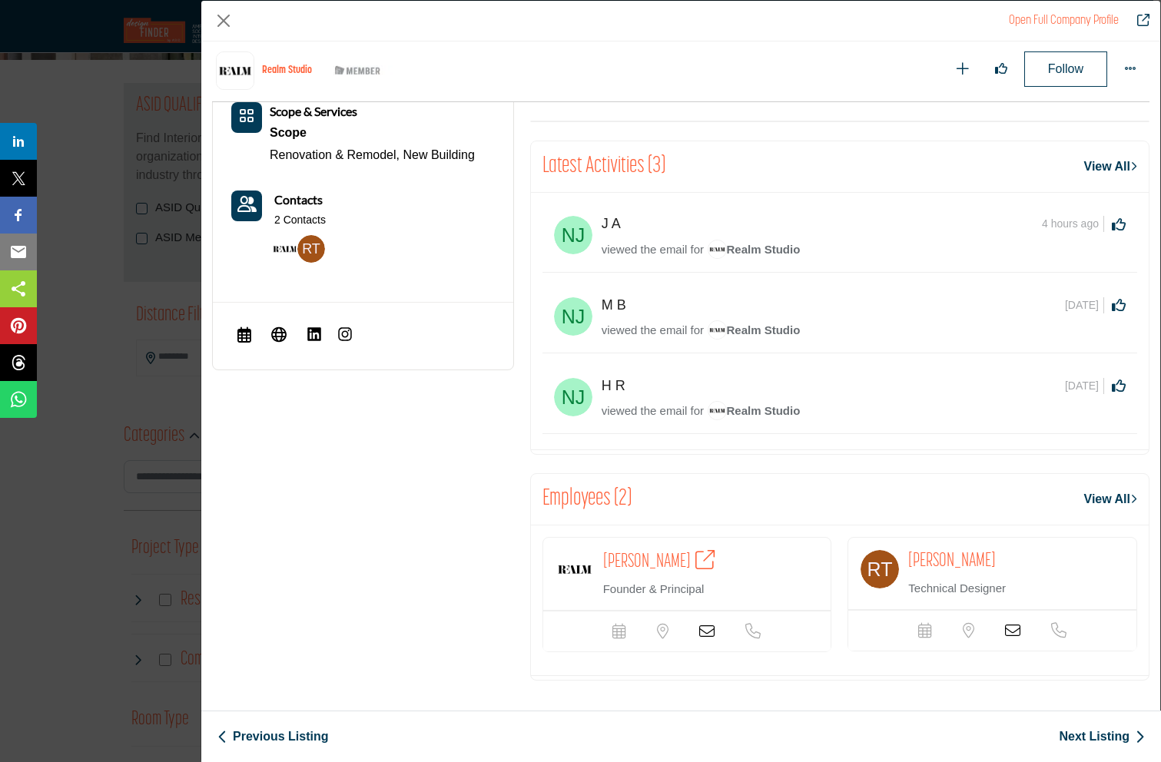
click at [702, 625] on icon "Company Data Modal" at bounding box center [706, 631] width 15 height 15
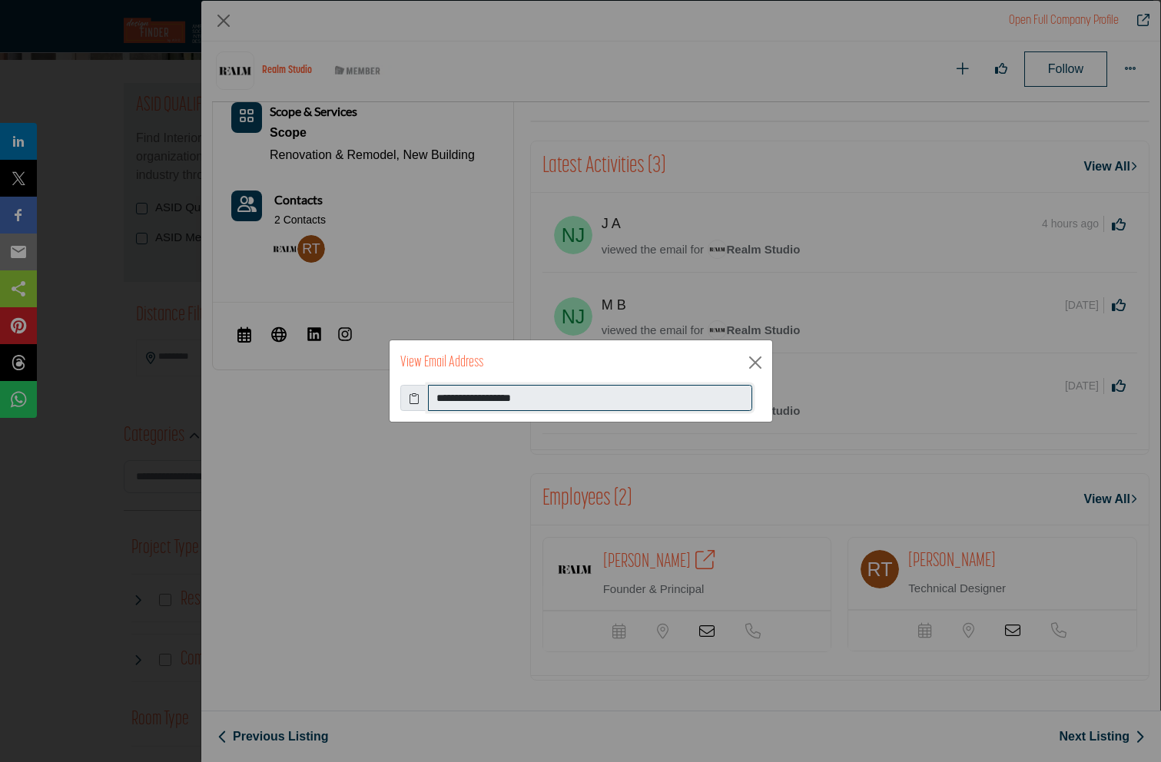
click at [453, 397] on input "**********" at bounding box center [590, 398] width 324 height 26
click at [750, 363] on button "Close" at bounding box center [755, 362] width 23 height 23
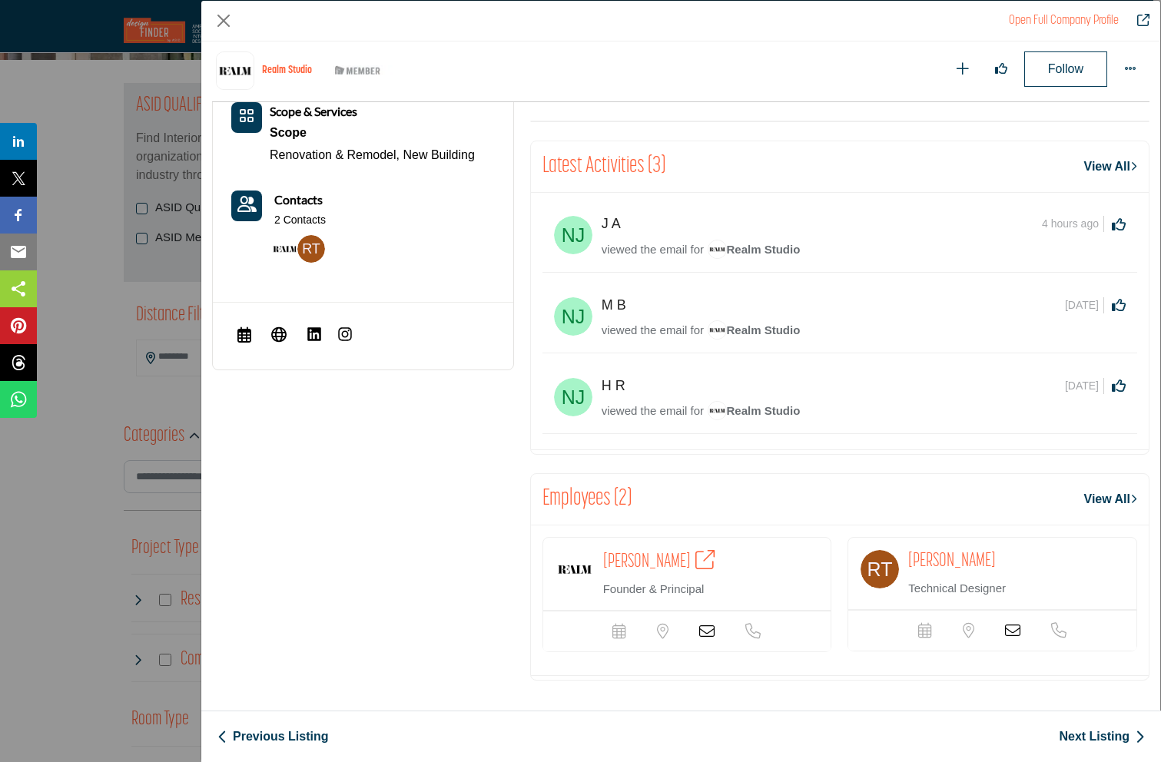
click at [1005, 628] on icon "Company Data Modal" at bounding box center [1012, 630] width 15 height 15
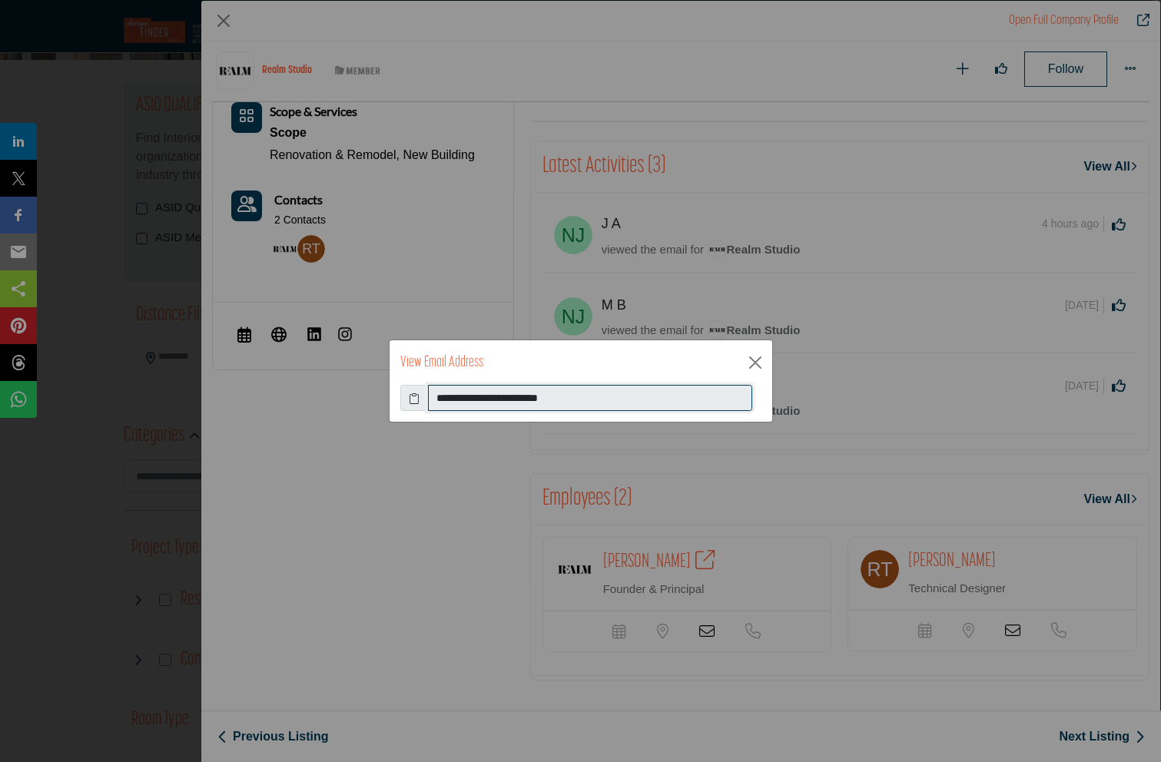
drag, startPoint x: 588, startPoint y: 396, endPoint x: 404, endPoint y: 390, distance: 183.7
click at [404, 390] on div "**********" at bounding box center [580, 398] width 361 height 26
click at [753, 362] on button "Close" at bounding box center [755, 362] width 23 height 23
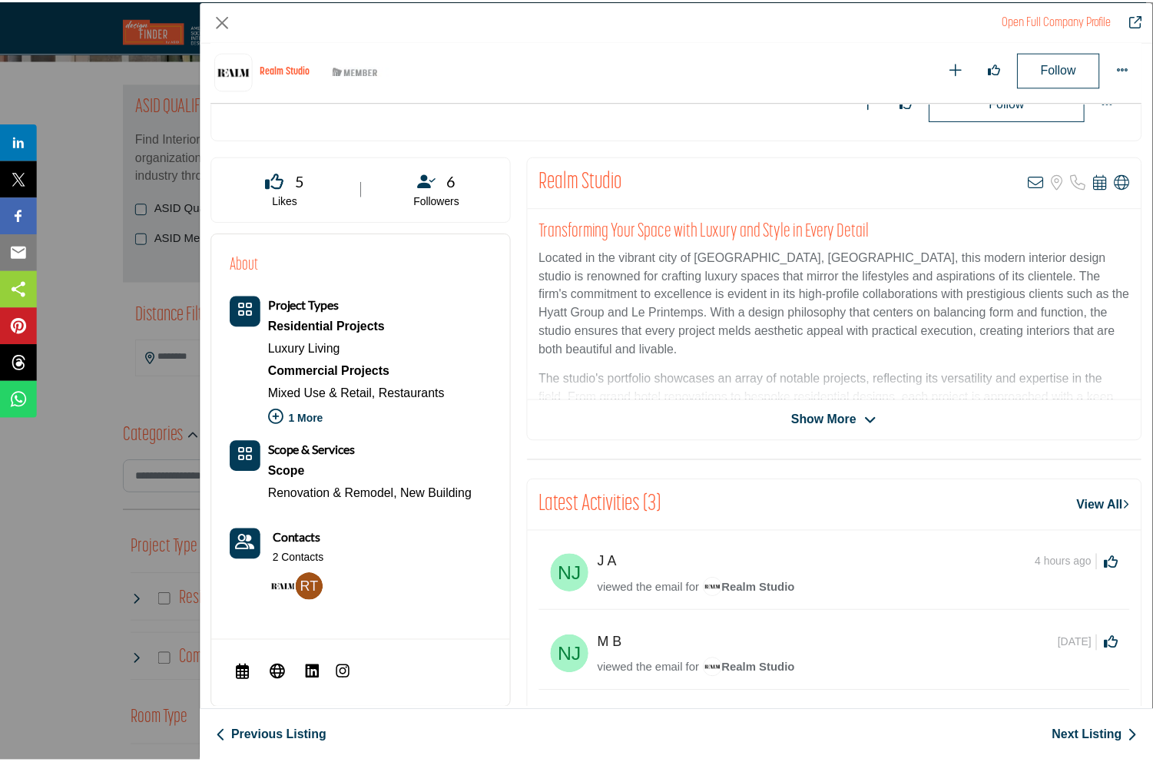
scroll to position [0, 0]
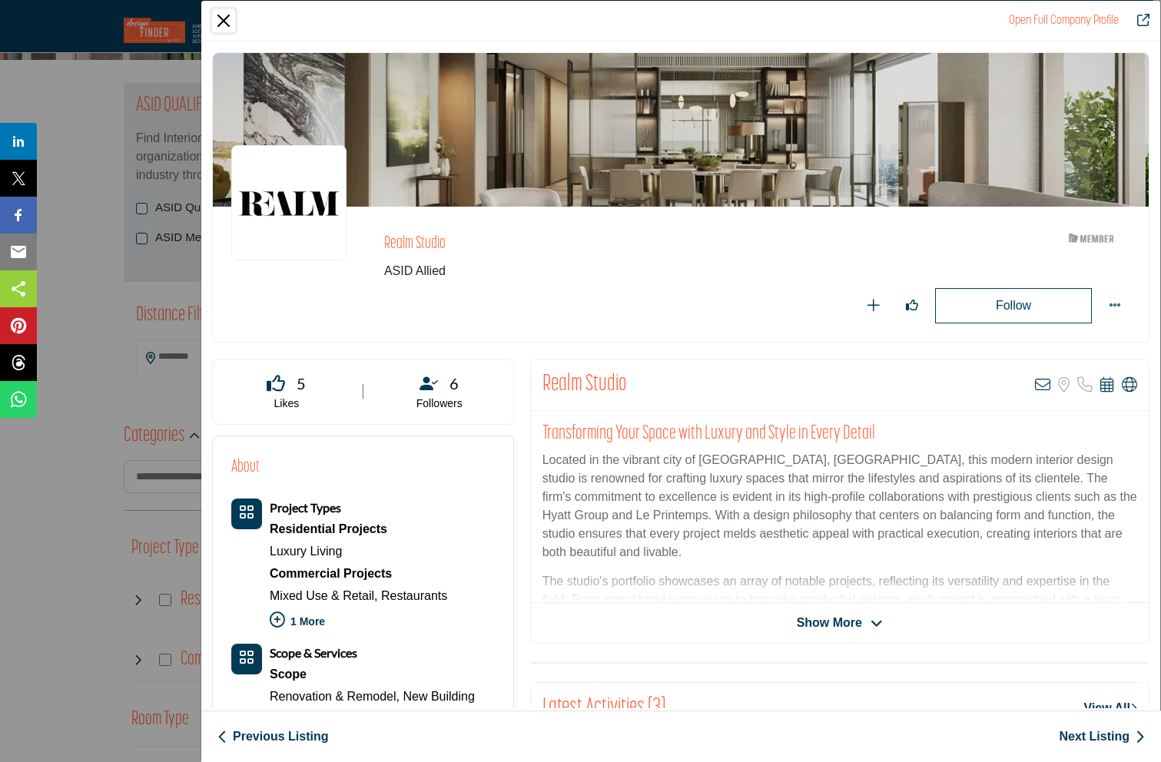
click at [224, 18] on button "Close" at bounding box center [223, 20] width 23 height 23
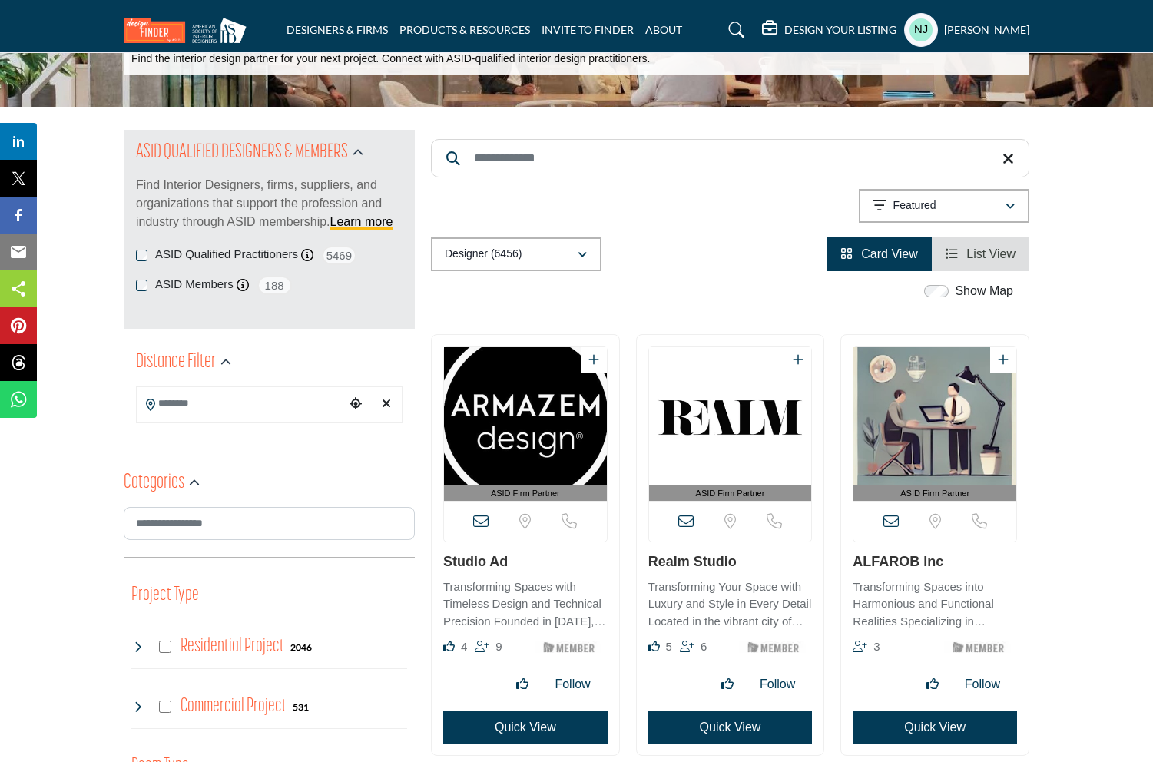
scroll to position [87, 0]
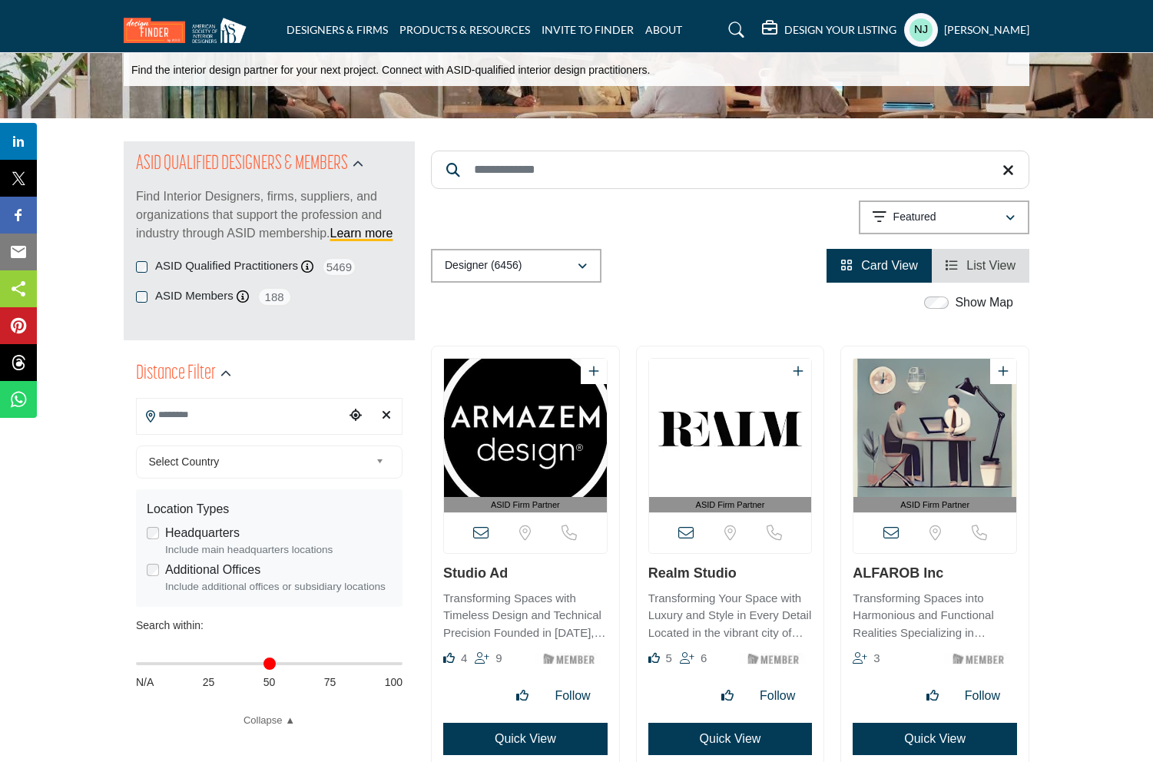
click at [242, 419] on input "Search Location" at bounding box center [240, 415] width 207 height 30
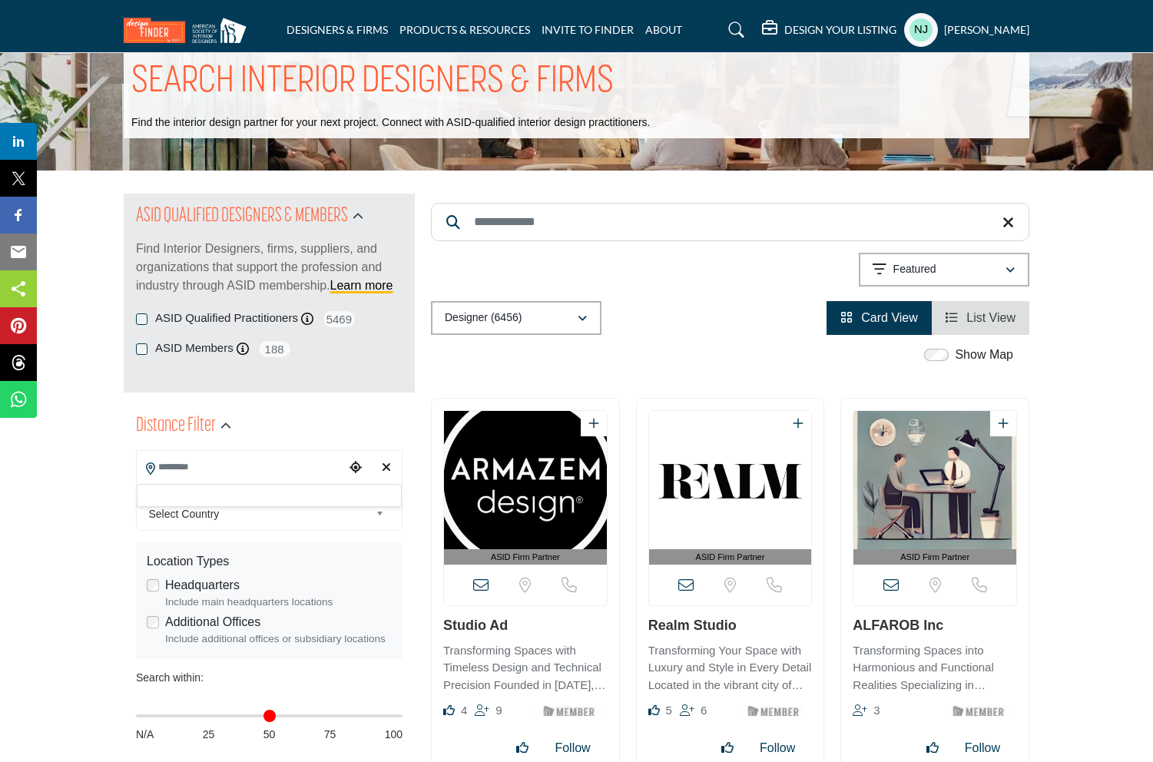
scroll to position [31, 0]
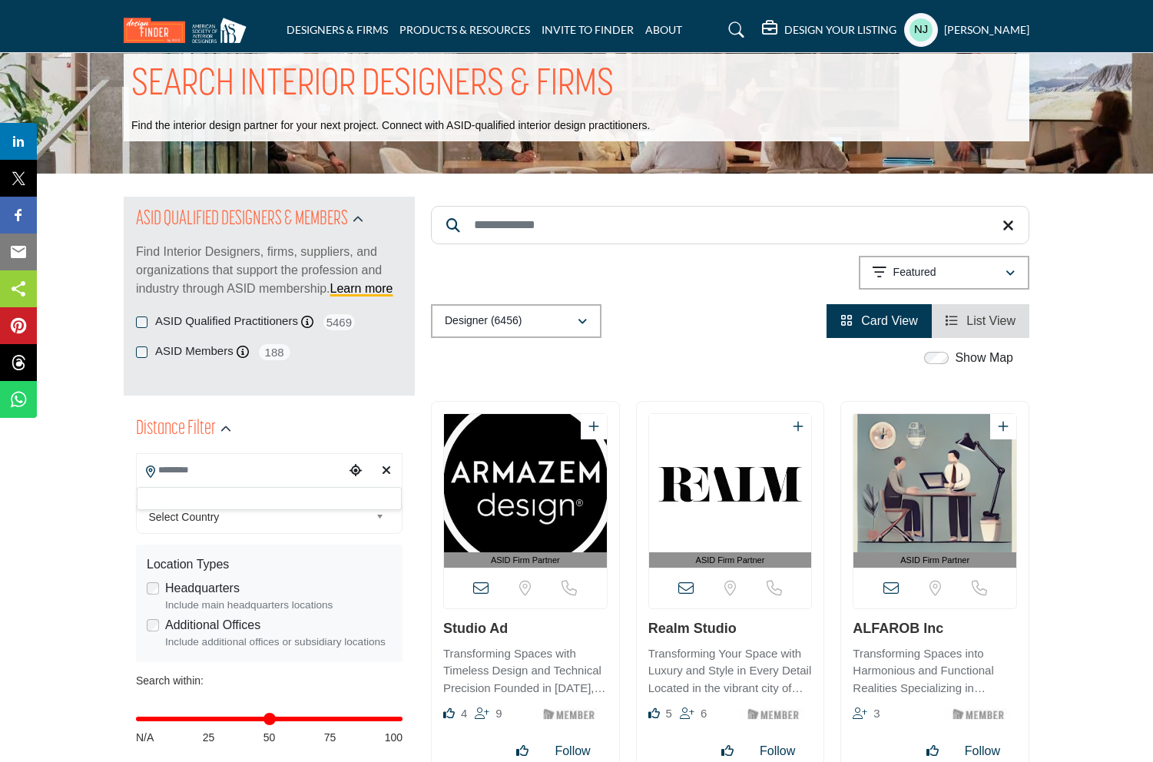
type input "***"
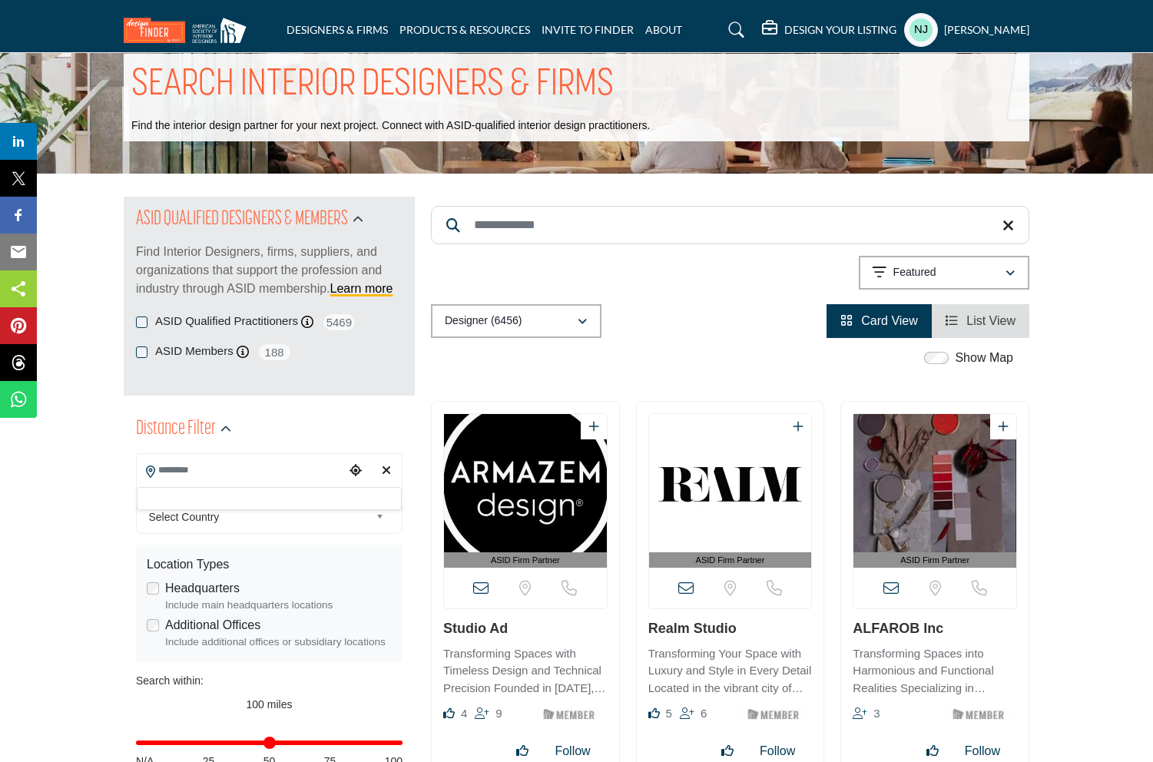
drag, startPoint x: 141, startPoint y: 718, endPoint x: 401, endPoint y: 737, distance: 260.3
click at [401, 737] on div "Distance in miles N/A 25 50 75 100" at bounding box center [269, 751] width 267 height 60
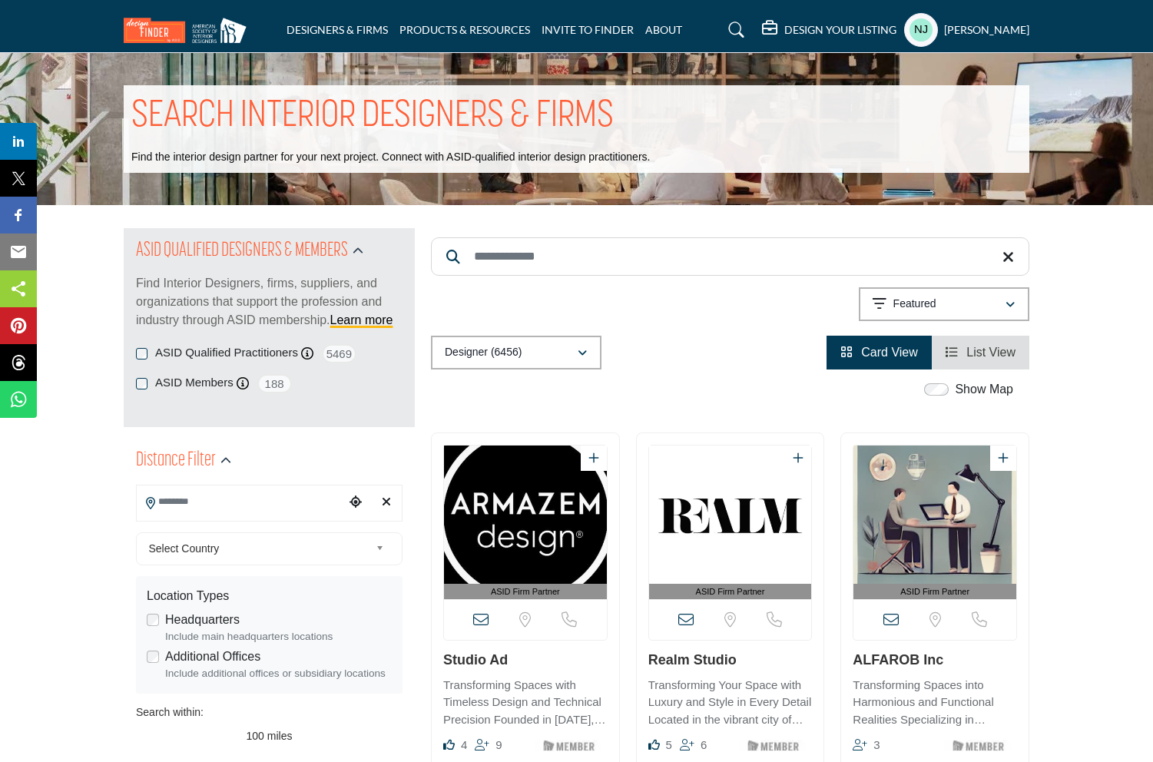
type input "**********"
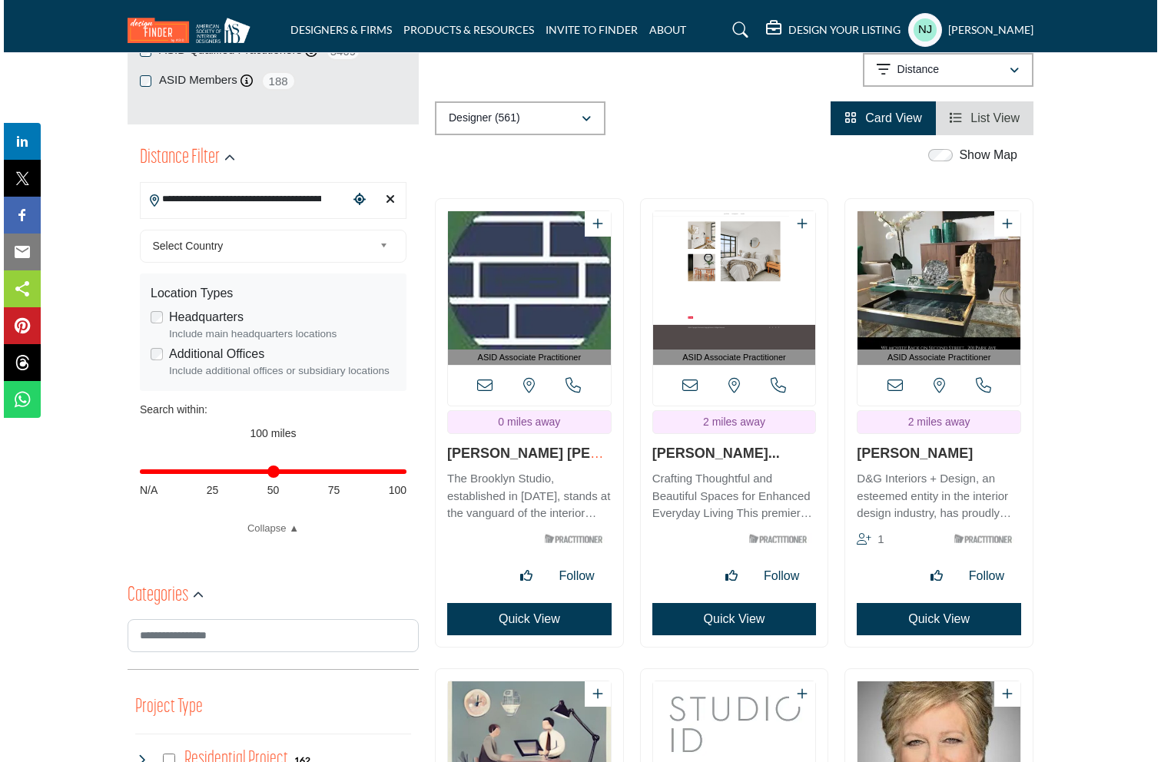
scroll to position [304, 0]
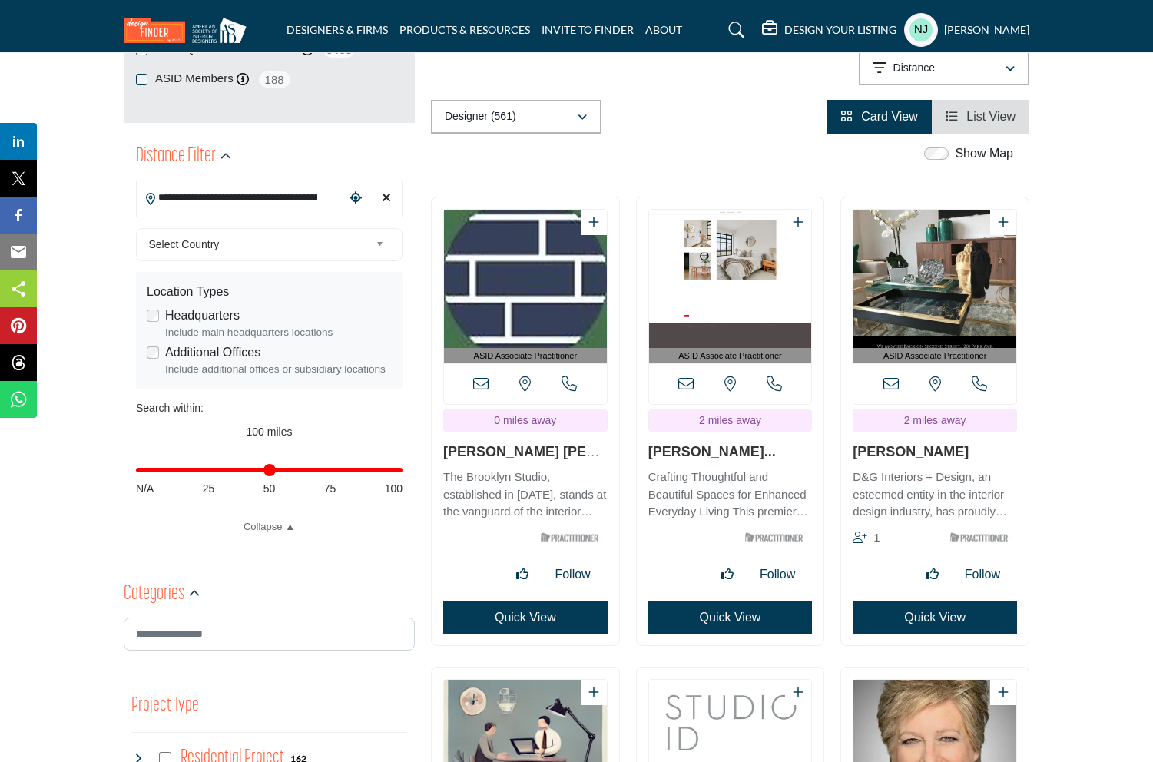
click at [510, 621] on button "Quick View" at bounding box center [525, 618] width 164 height 32
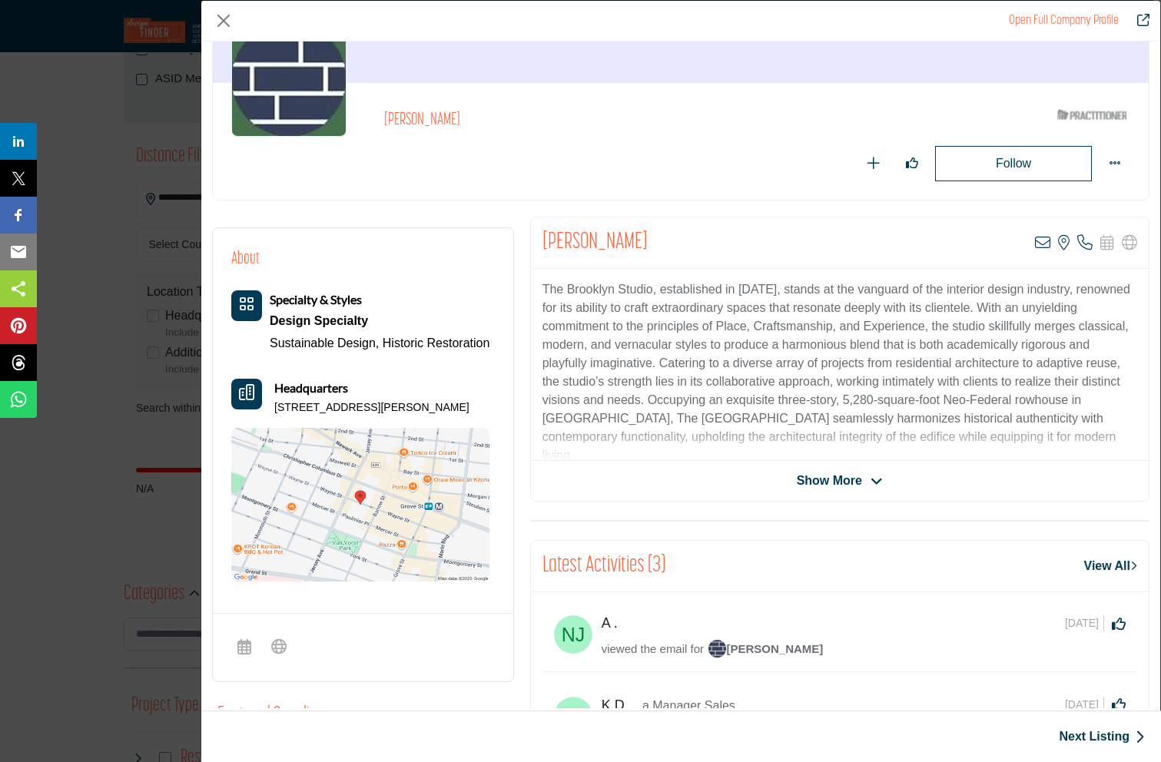
scroll to position [123, 0]
click at [832, 482] on span "Show More" at bounding box center [829, 481] width 65 height 18
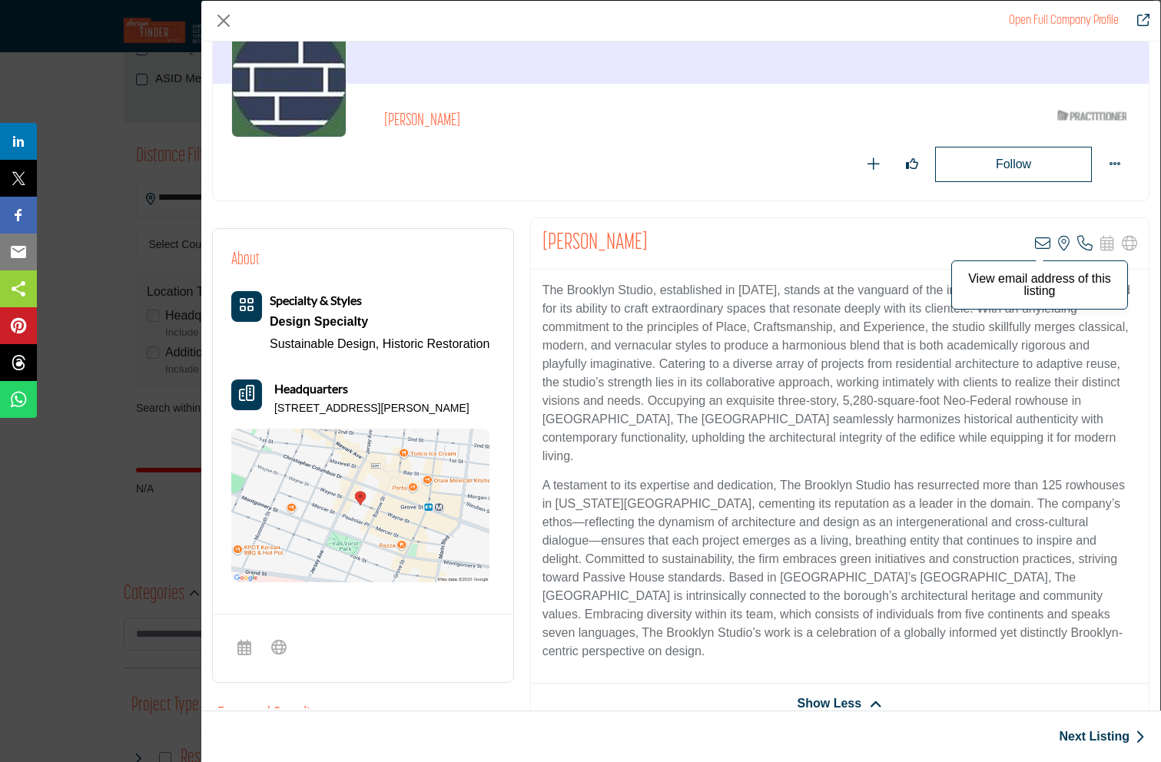
click at [1036, 244] on icon "Company Data Modal" at bounding box center [1042, 243] width 15 height 15
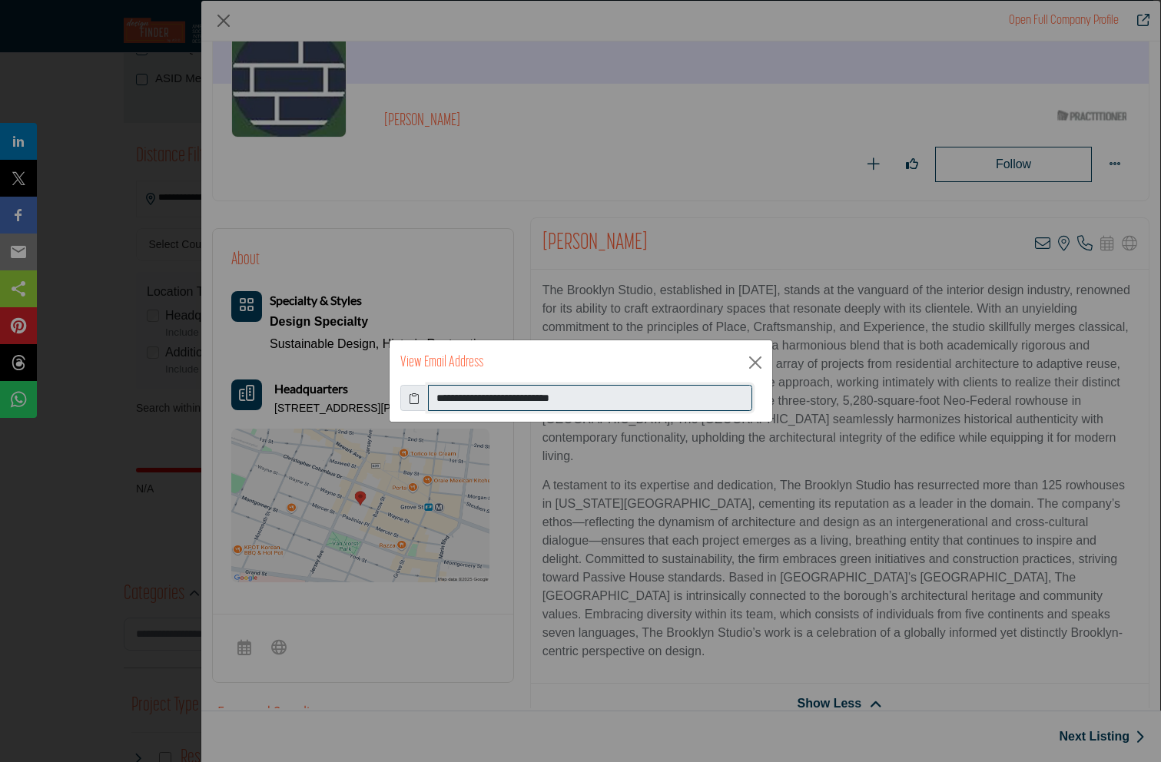
click at [469, 393] on input "**********" at bounding box center [590, 398] width 324 height 26
click at [757, 364] on button "Close" at bounding box center [755, 362] width 23 height 23
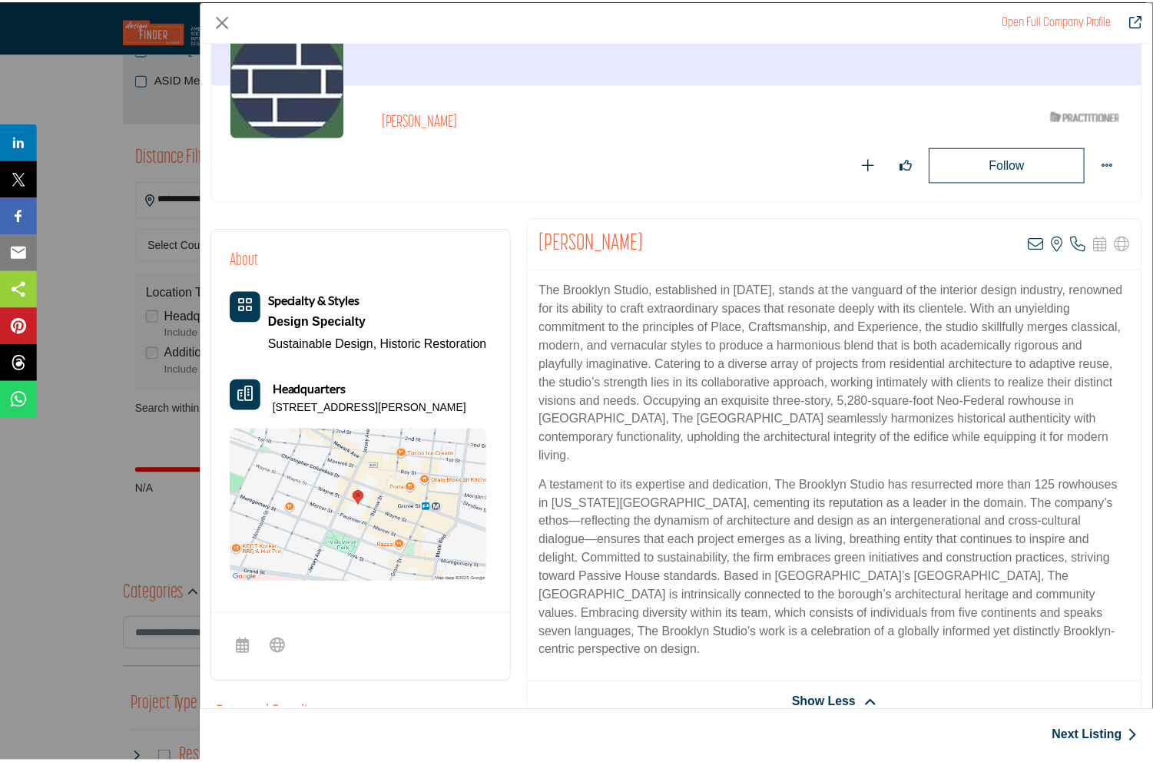
scroll to position [0, 0]
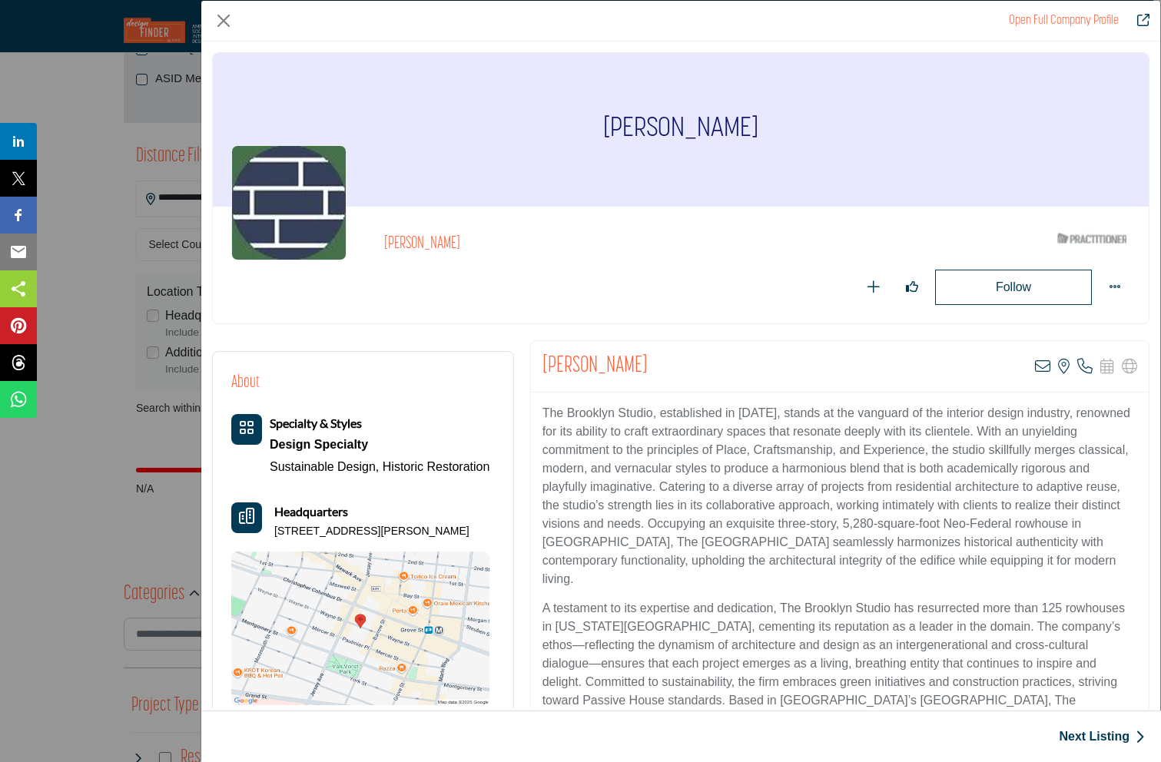
click at [632, 132] on h1 "Cheryl Settino Mosher" at bounding box center [680, 130] width 155 height 154
copy div "Cheryl Settino Mosher"
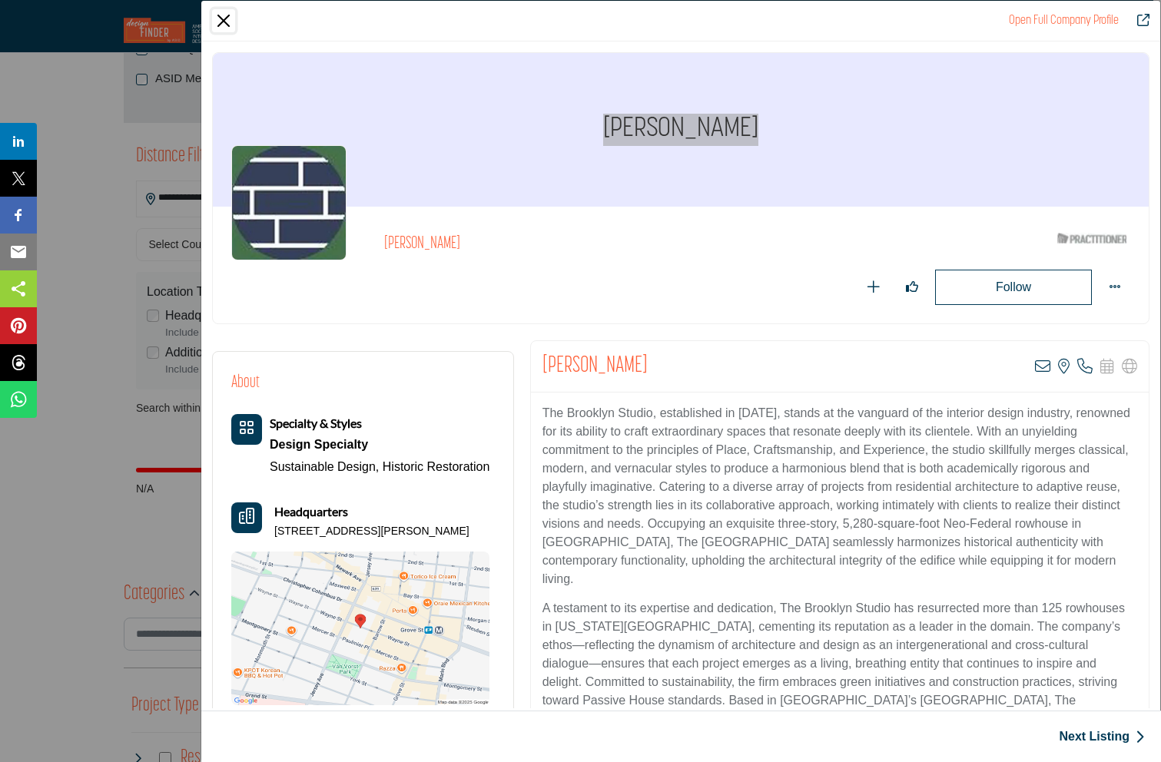
click at [223, 15] on button "Close" at bounding box center [223, 20] width 23 height 23
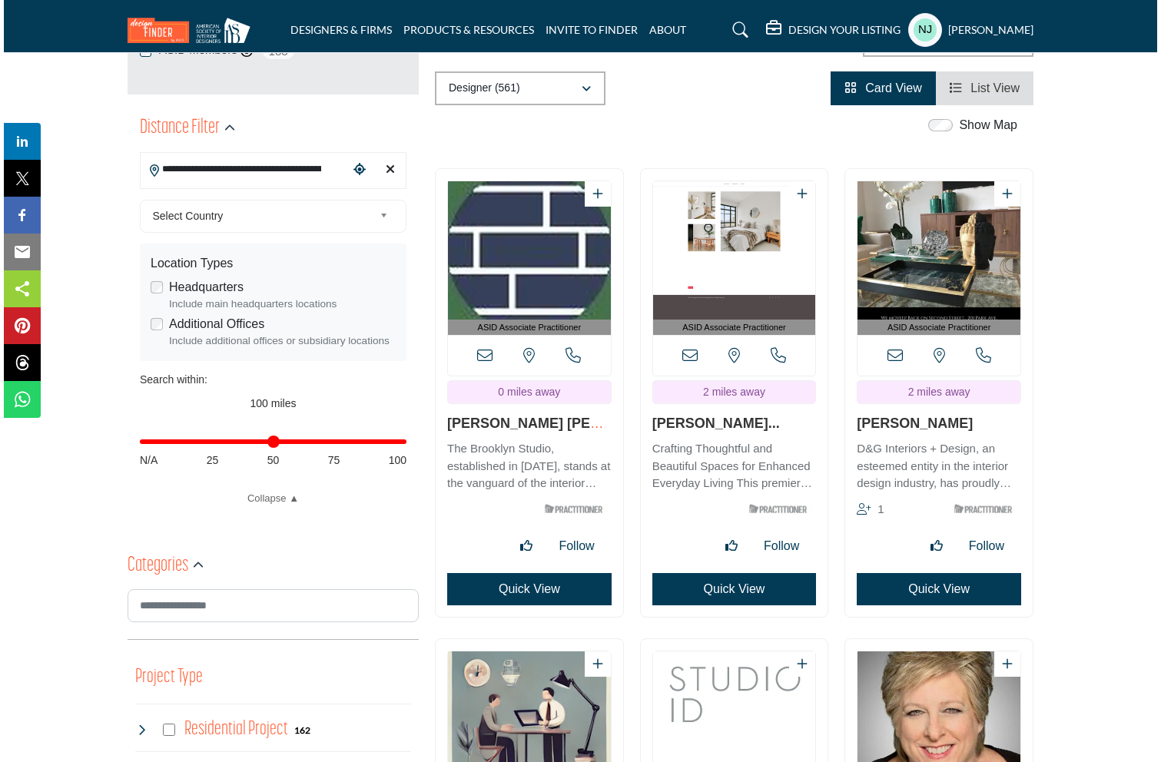
scroll to position [345, 0]
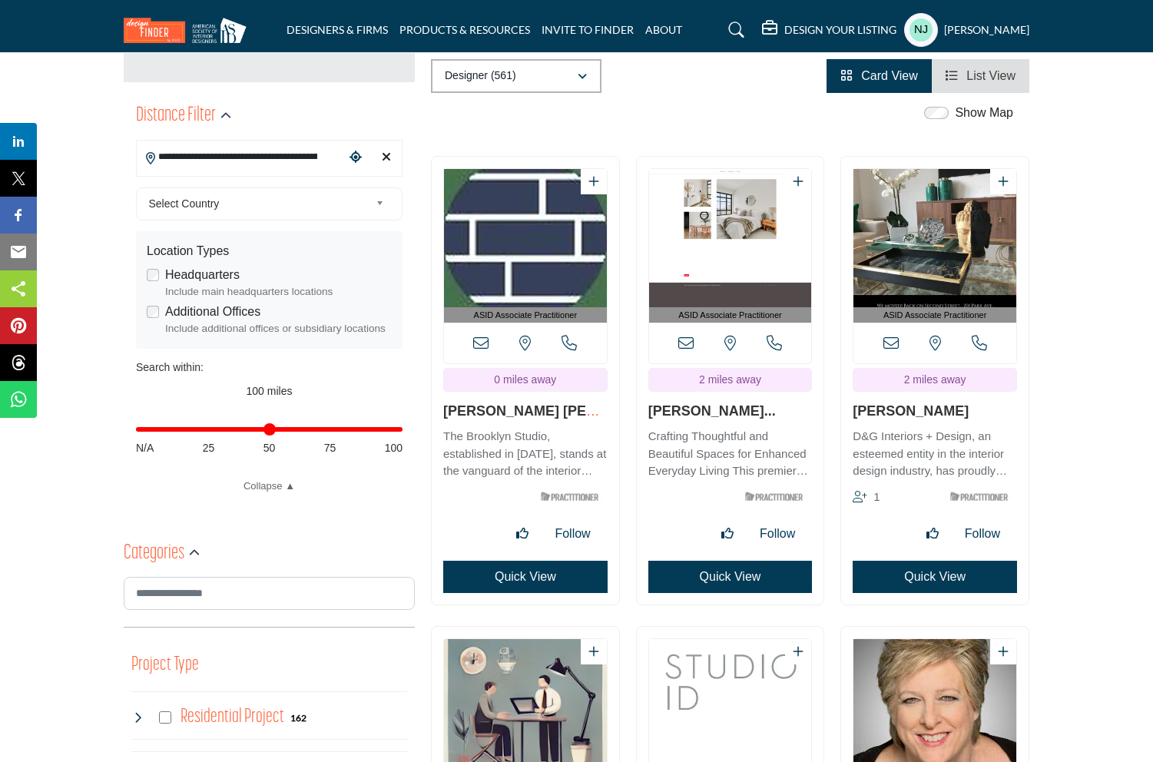
click at [725, 578] on button "Quick View" at bounding box center [730, 577] width 164 height 32
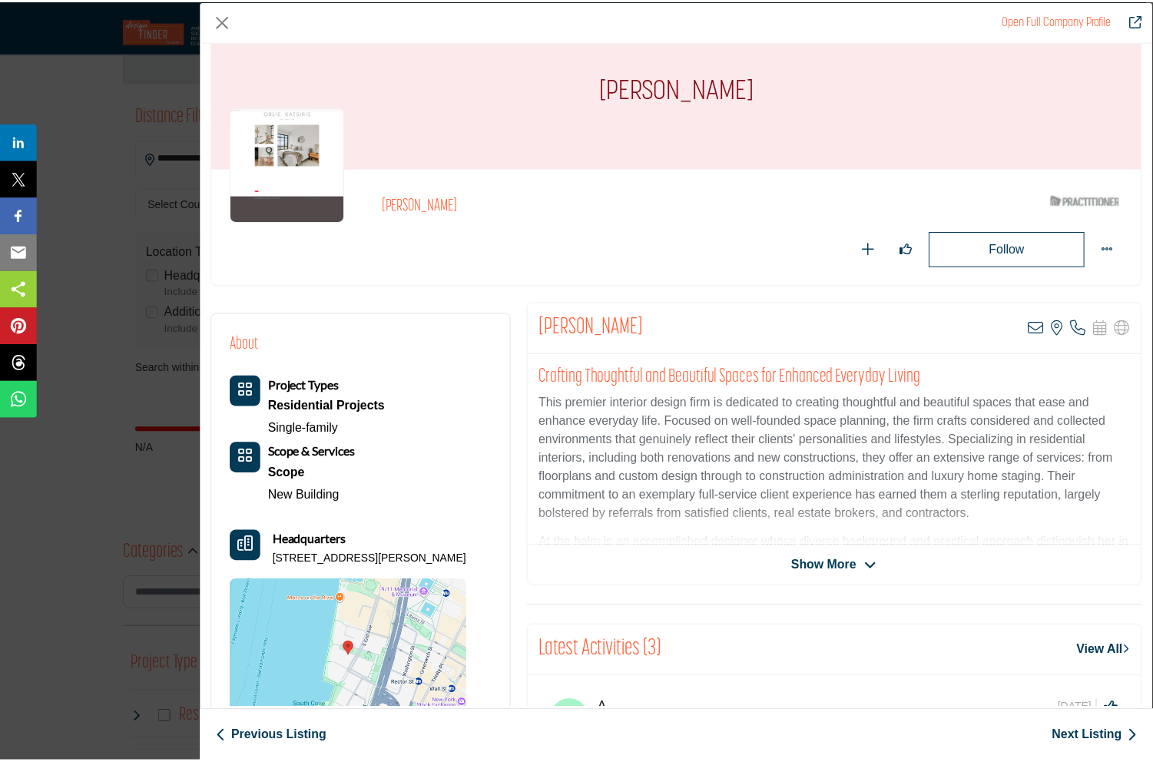
scroll to position [138, 0]
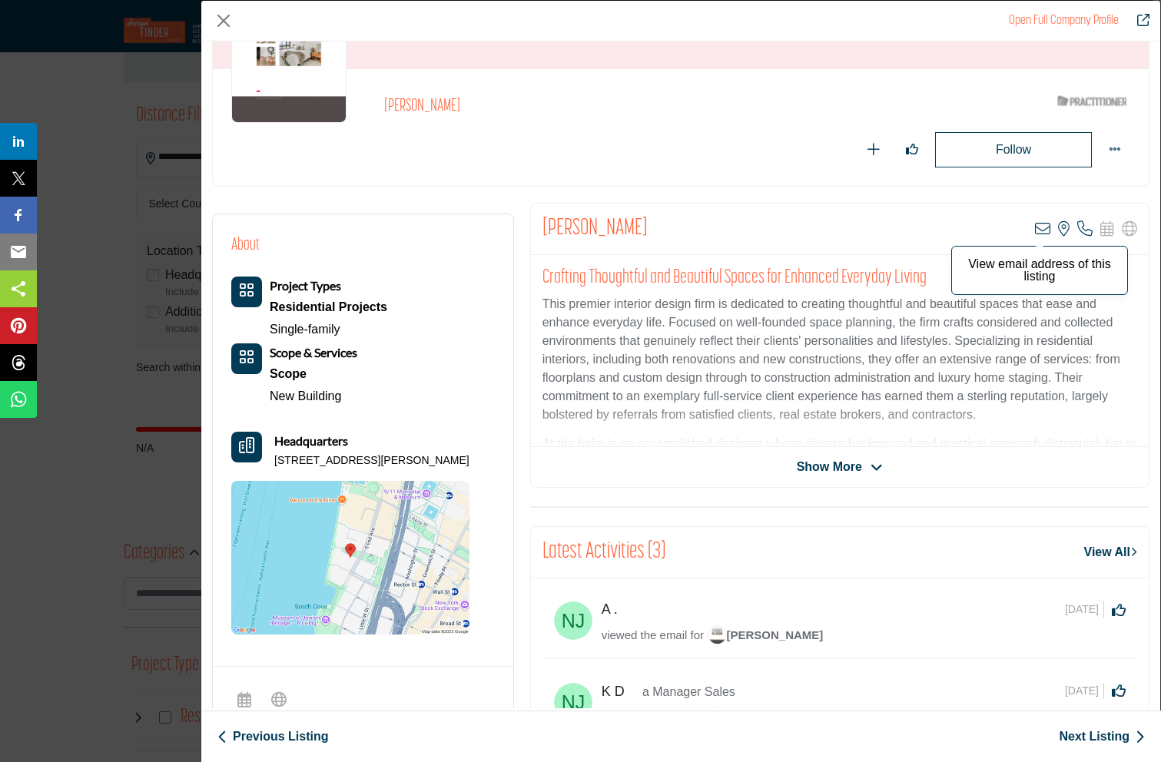
click at [1035, 227] on icon "Company Data Modal" at bounding box center [1042, 228] width 15 height 15
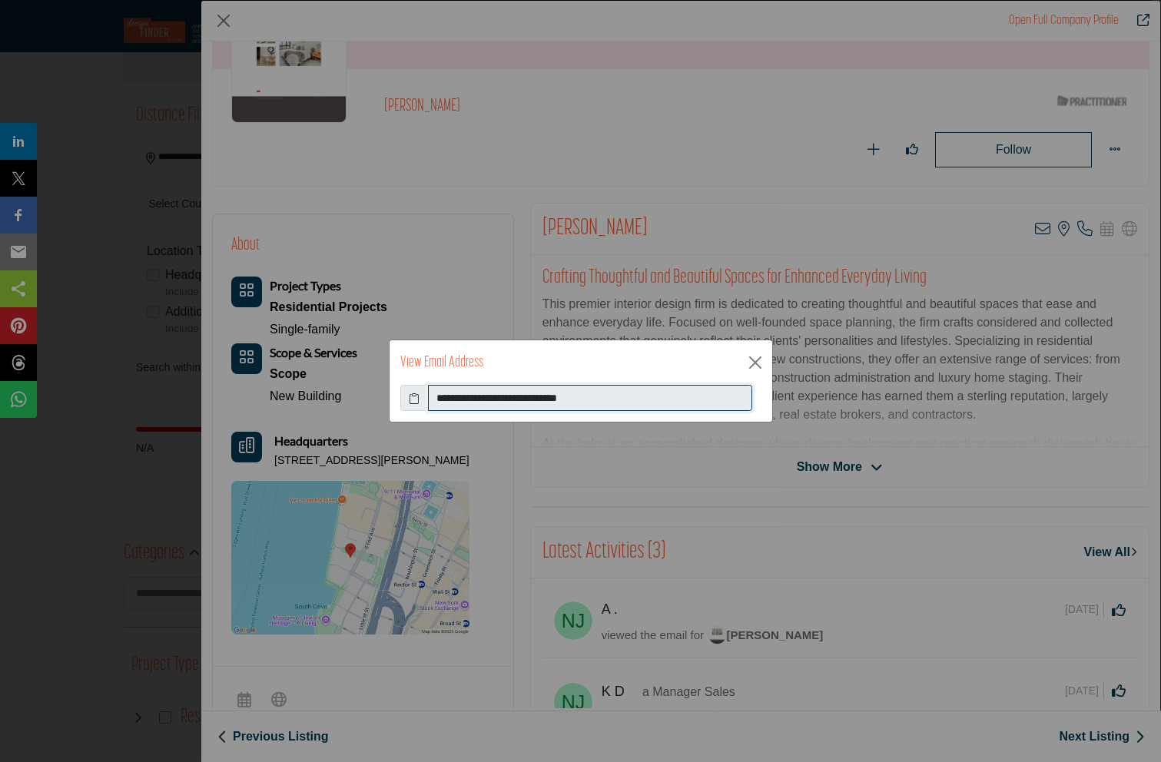
click at [506, 397] on input "**********" at bounding box center [590, 398] width 324 height 26
click at [756, 358] on button "Close" at bounding box center [755, 362] width 23 height 23
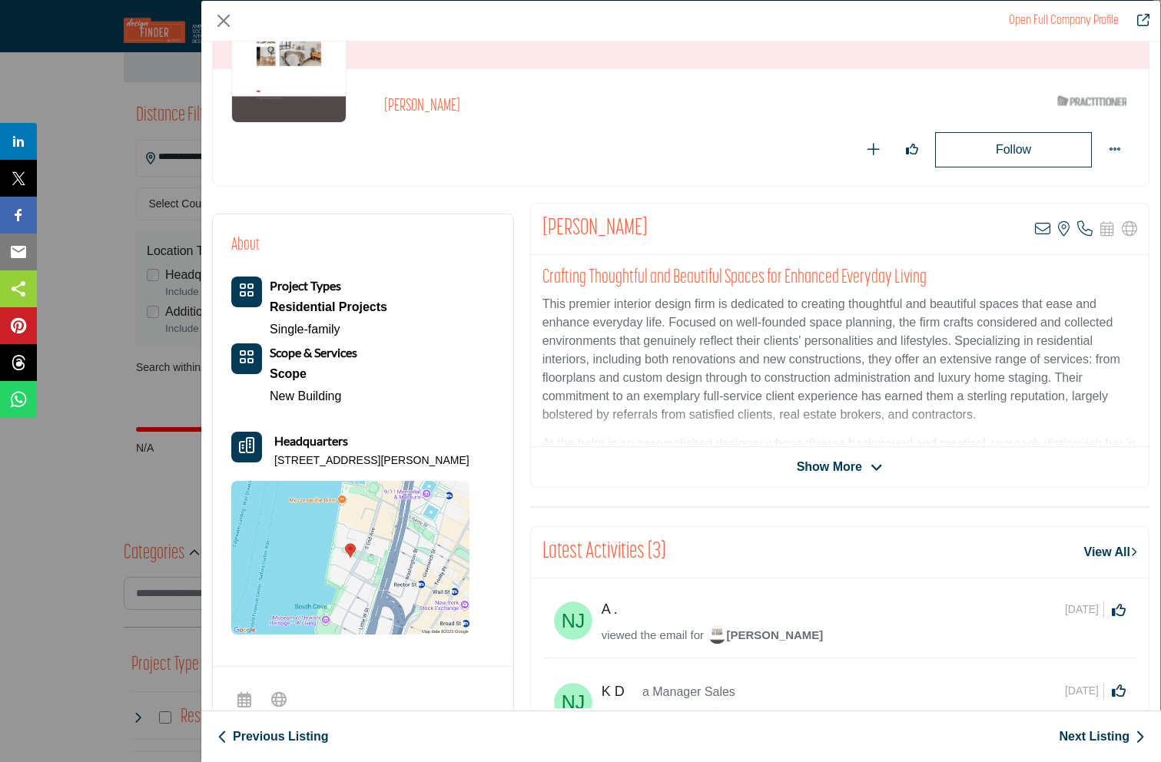
drag, startPoint x: 677, startPoint y: 227, endPoint x: 544, endPoint y: 232, distance: 133.0
click at [544, 232] on div "Melinda Orlie-Katsiris View email address of this listing View the location of …" at bounding box center [840, 229] width 618 height 51
copy h2 "Melinda Orlie-Katsiris"
click at [217, 23] on button "Close" at bounding box center [223, 20] width 23 height 23
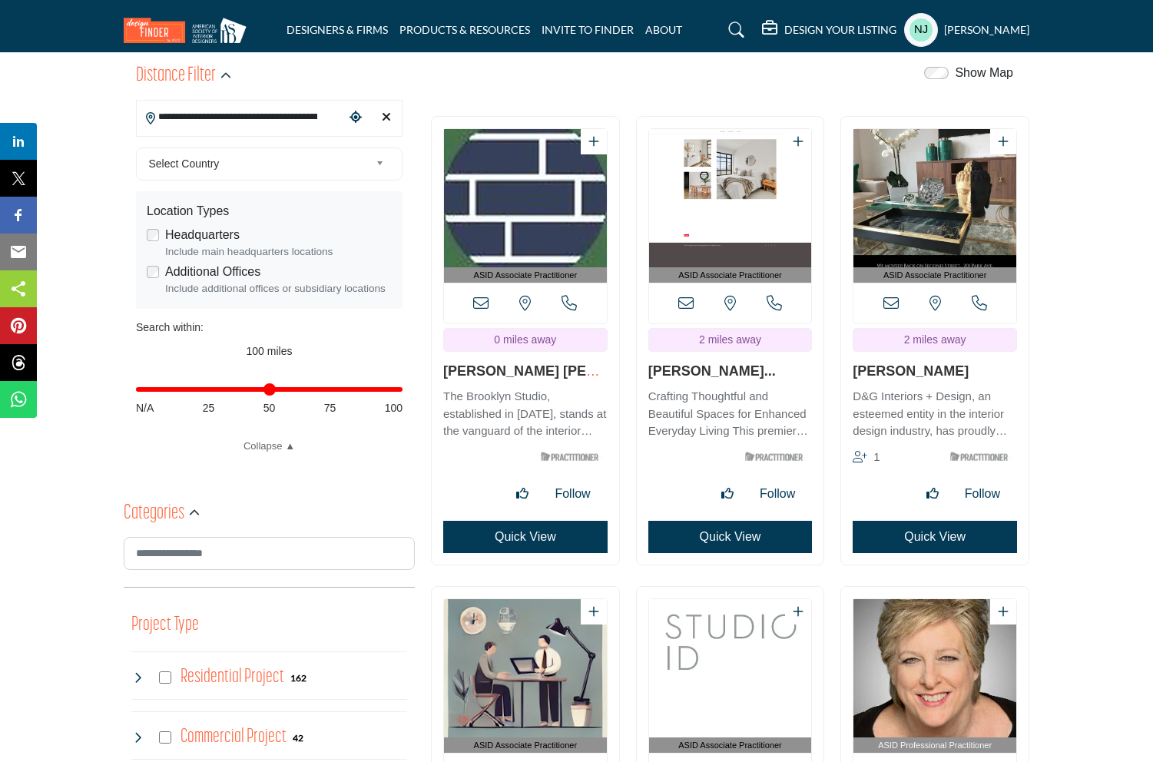
scroll to position [393, 0]
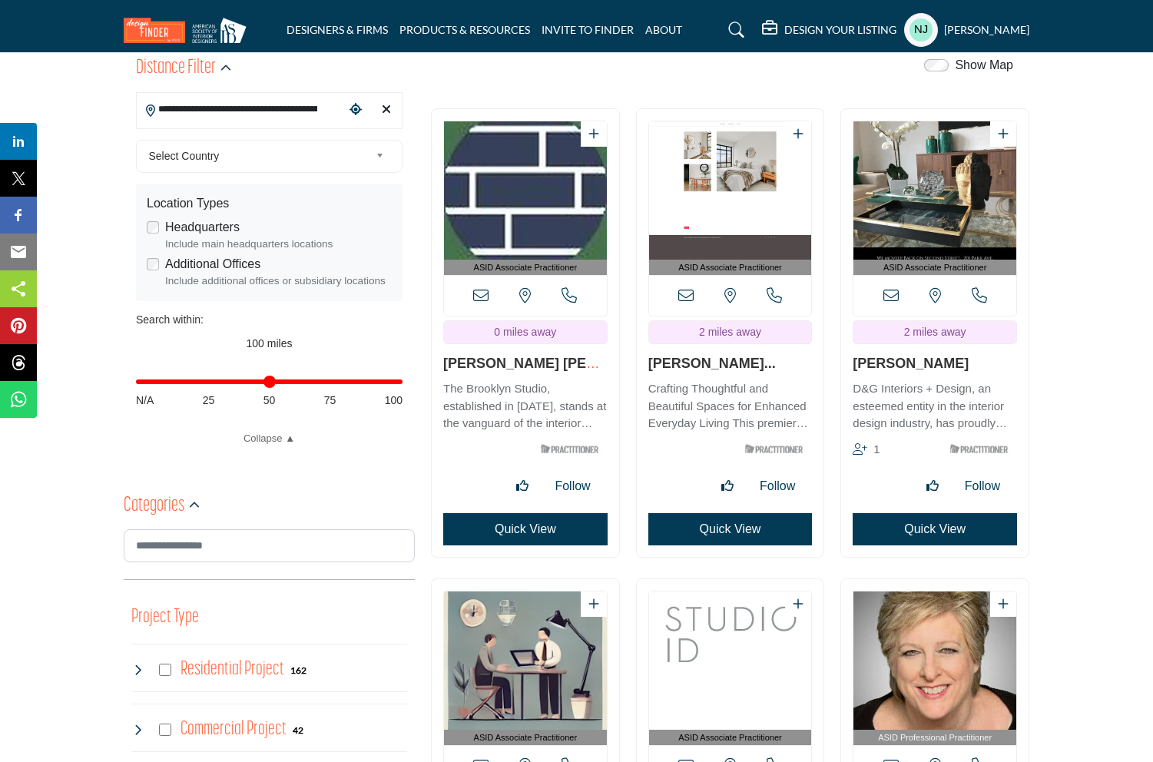
click at [929, 529] on button "Quick View" at bounding box center [935, 529] width 164 height 32
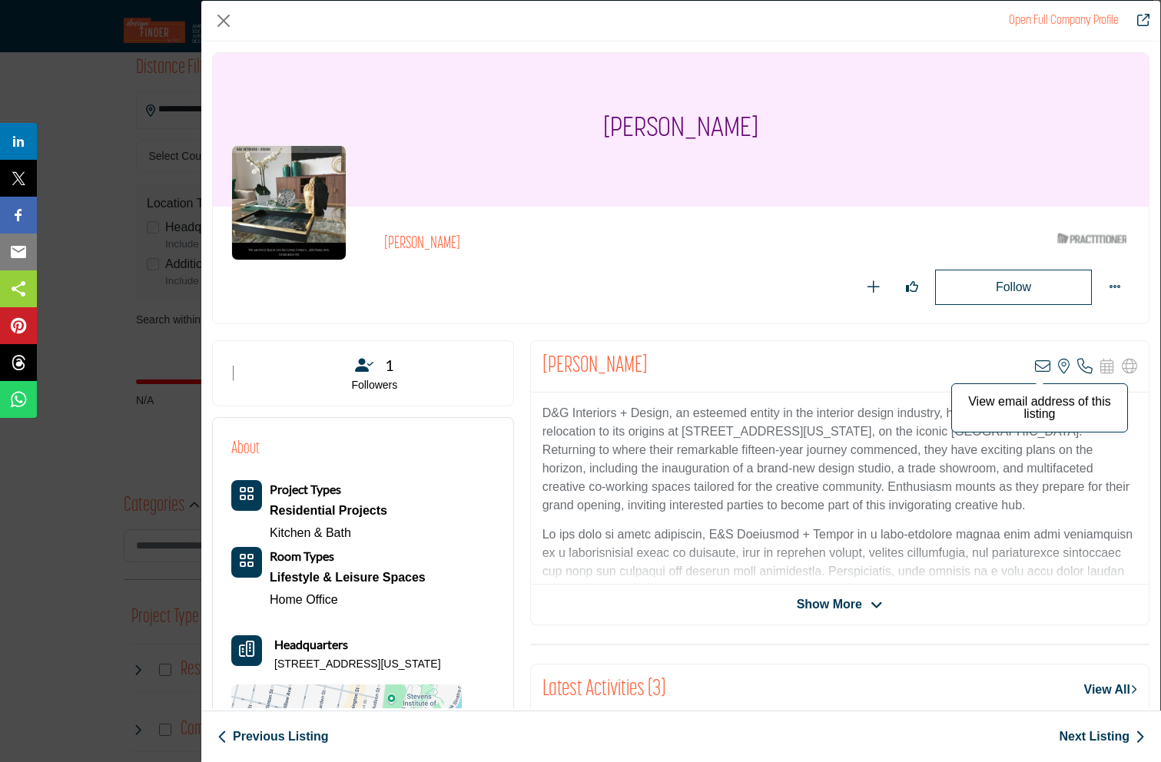
click at [1035, 360] on icon "Company Data Modal" at bounding box center [1042, 366] width 15 height 15
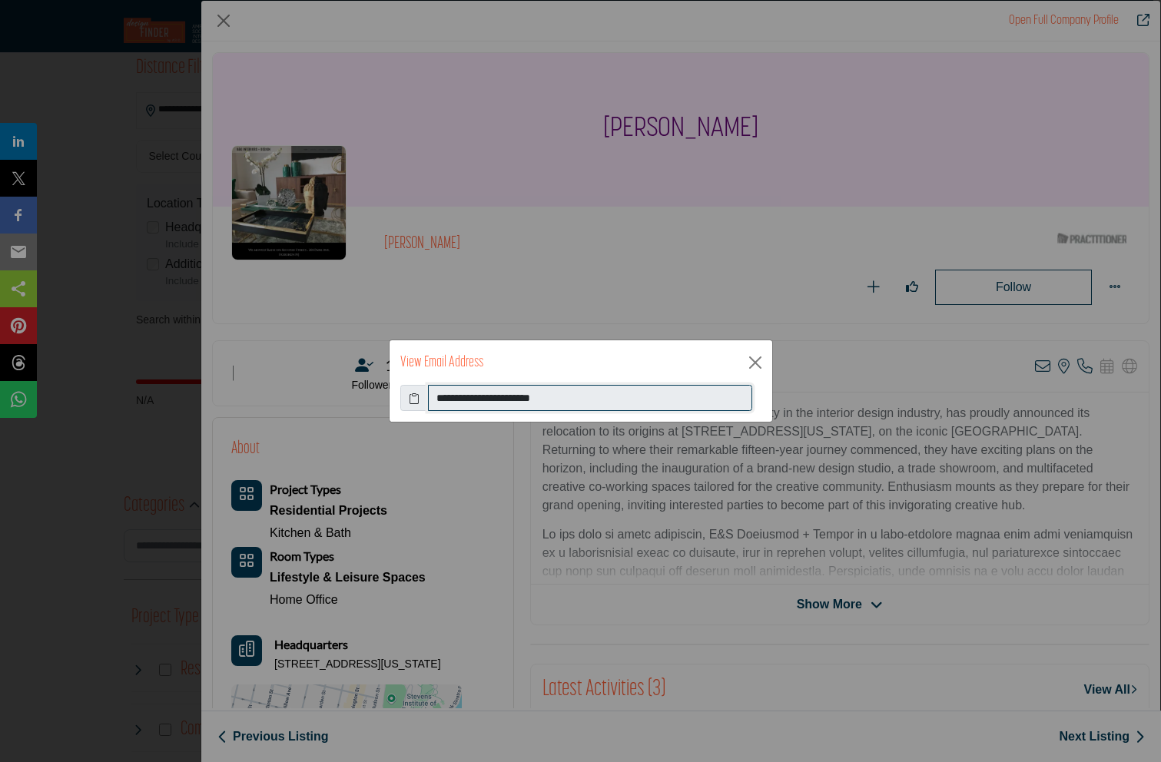
click at [542, 394] on input "**********" at bounding box center [590, 398] width 324 height 26
click at [754, 362] on button "Close" at bounding box center [755, 362] width 23 height 23
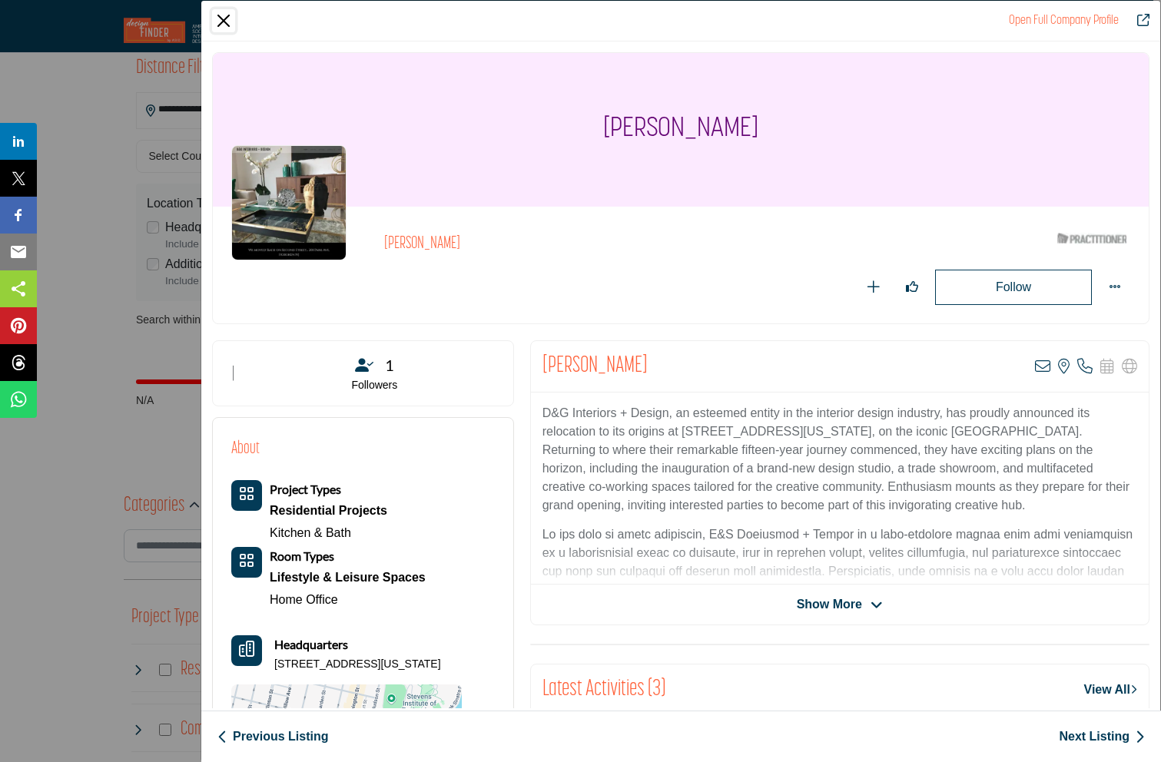
click at [225, 20] on button "Close" at bounding box center [223, 20] width 23 height 23
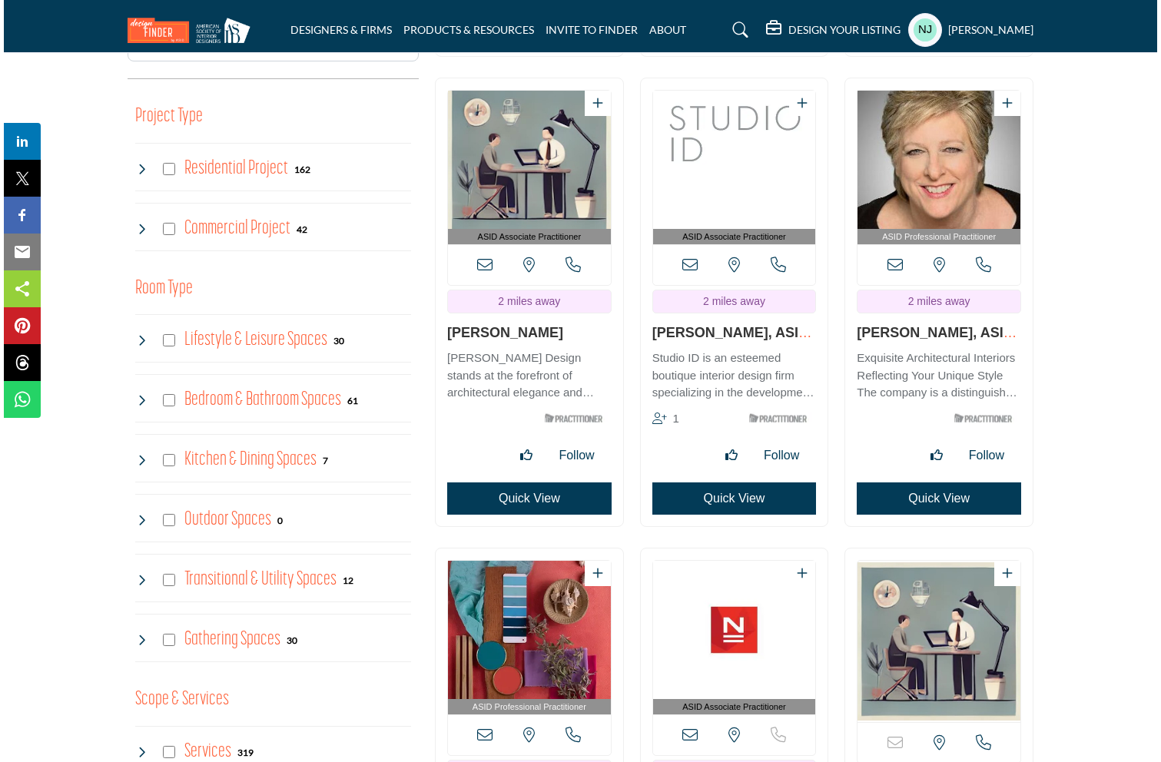
scroll to position [894, 0]
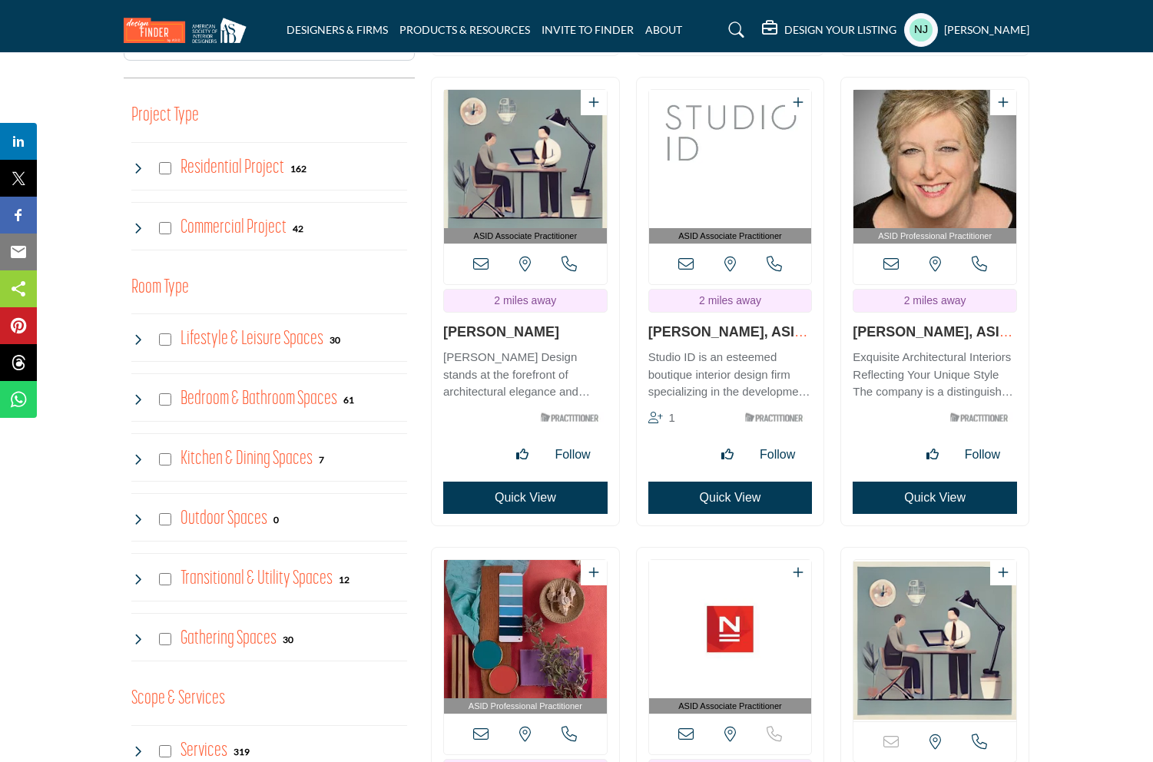
click at [527, 506] on button "Quick View" at bounding box center [525, 498] width 164 height 32
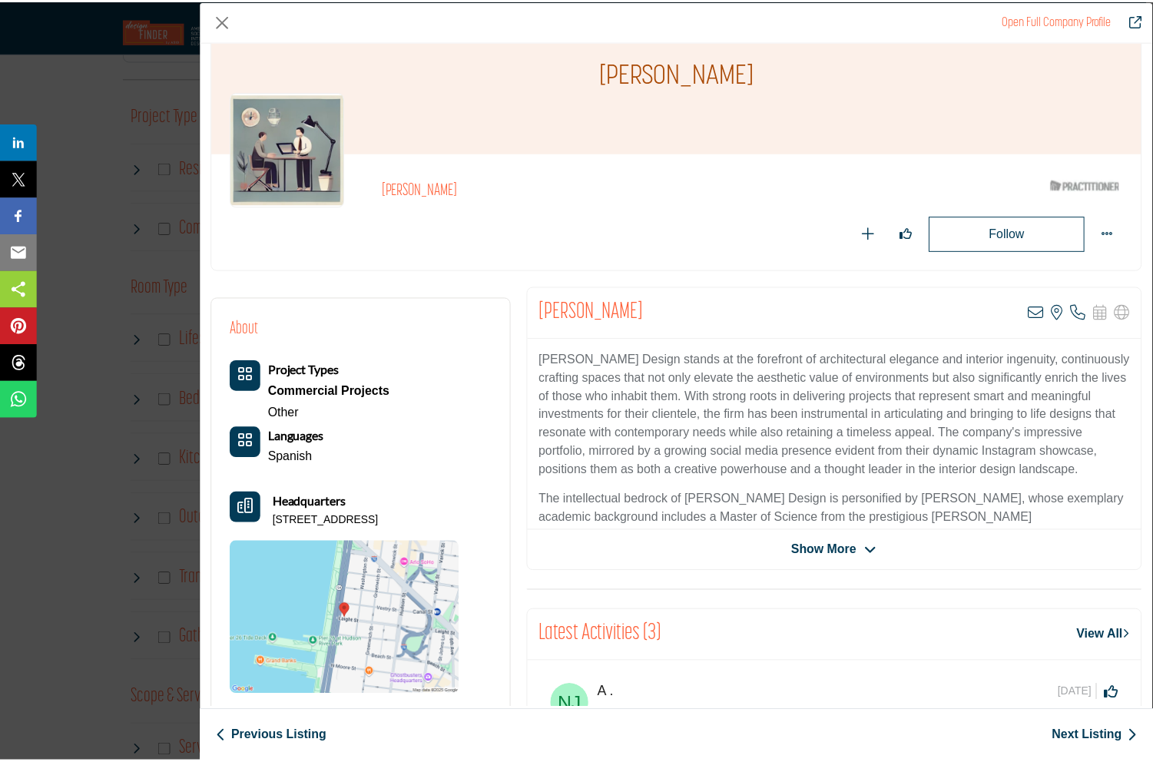
scroll to position [67, 0]
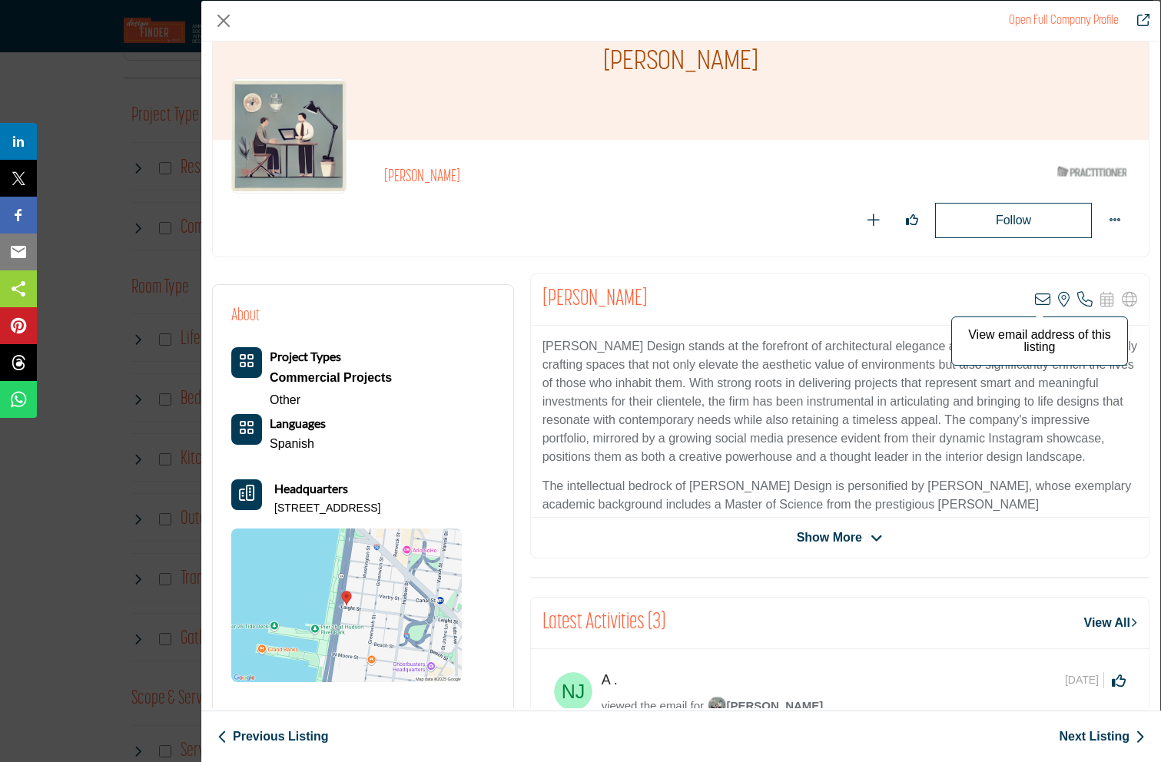
click at [1035, 301] on icon "Company Data Modal" at bounding box center [1042, 299] width 15 height 15
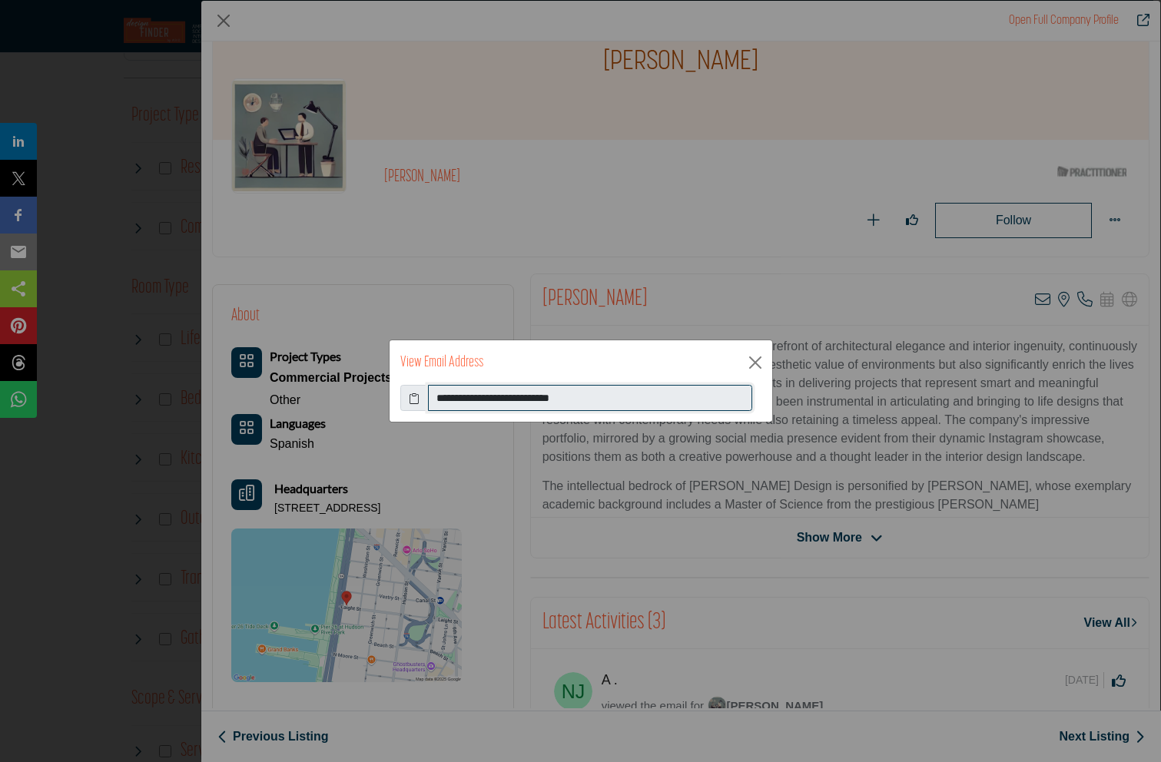
click at [478, 399] on input "**********" at bounding box center [590, 398] width 324 height 26
click at [752, 363] on button "Close" at bounding box center [755, 362] width 23 height 23
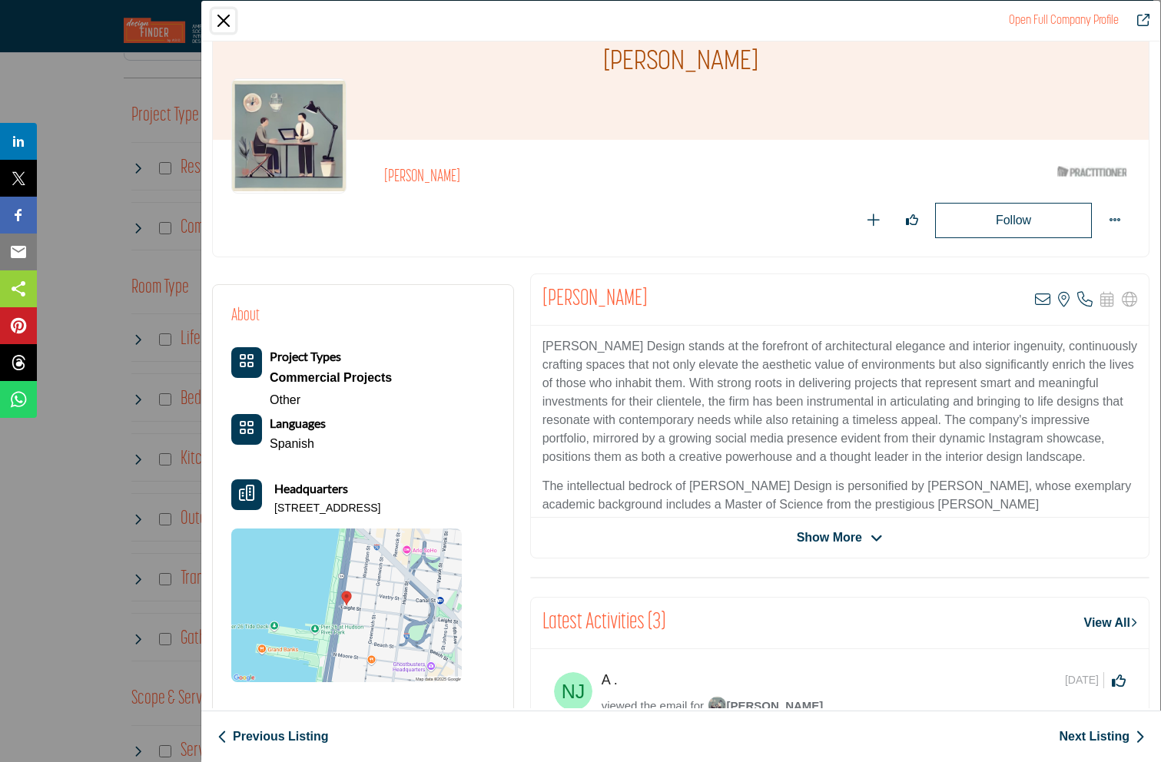
click at [220, 17] on button "Close" at bounding box center [223, 20] width 23 height 23
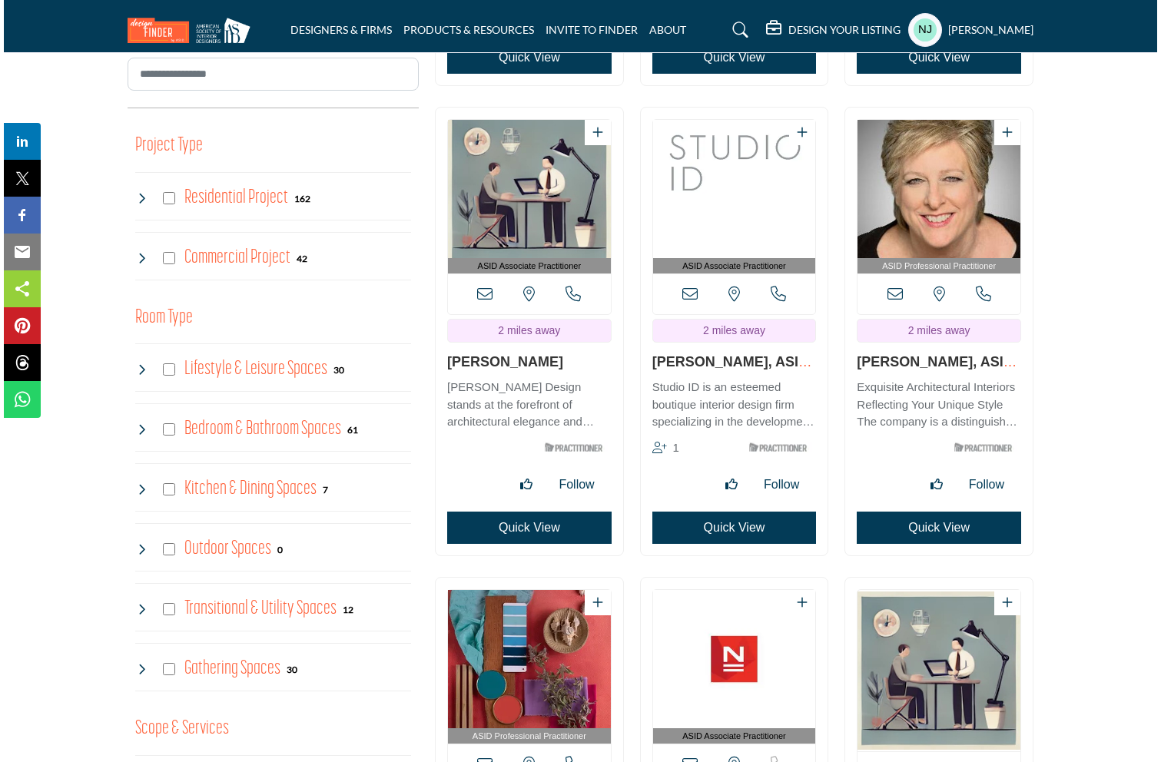
scroll to position [863, 0]
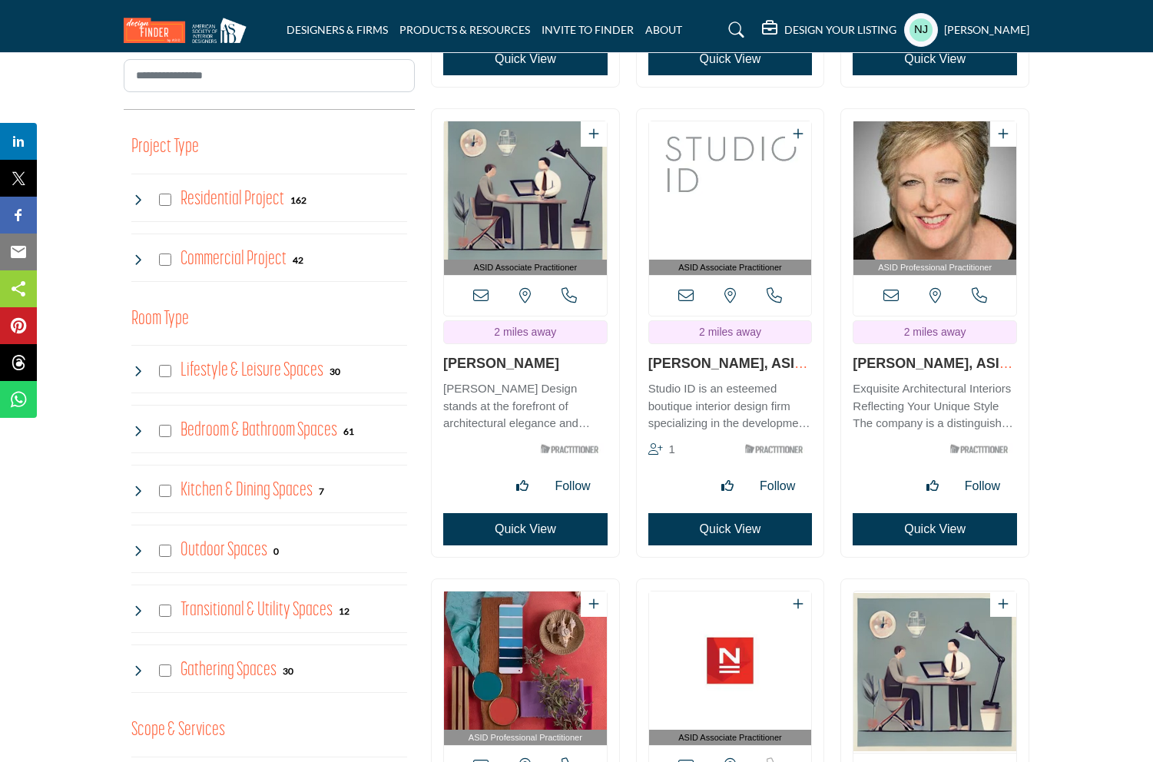
click at [727, 532] on button "Quick View" at bounding box center [730, 529] width 164 height 32
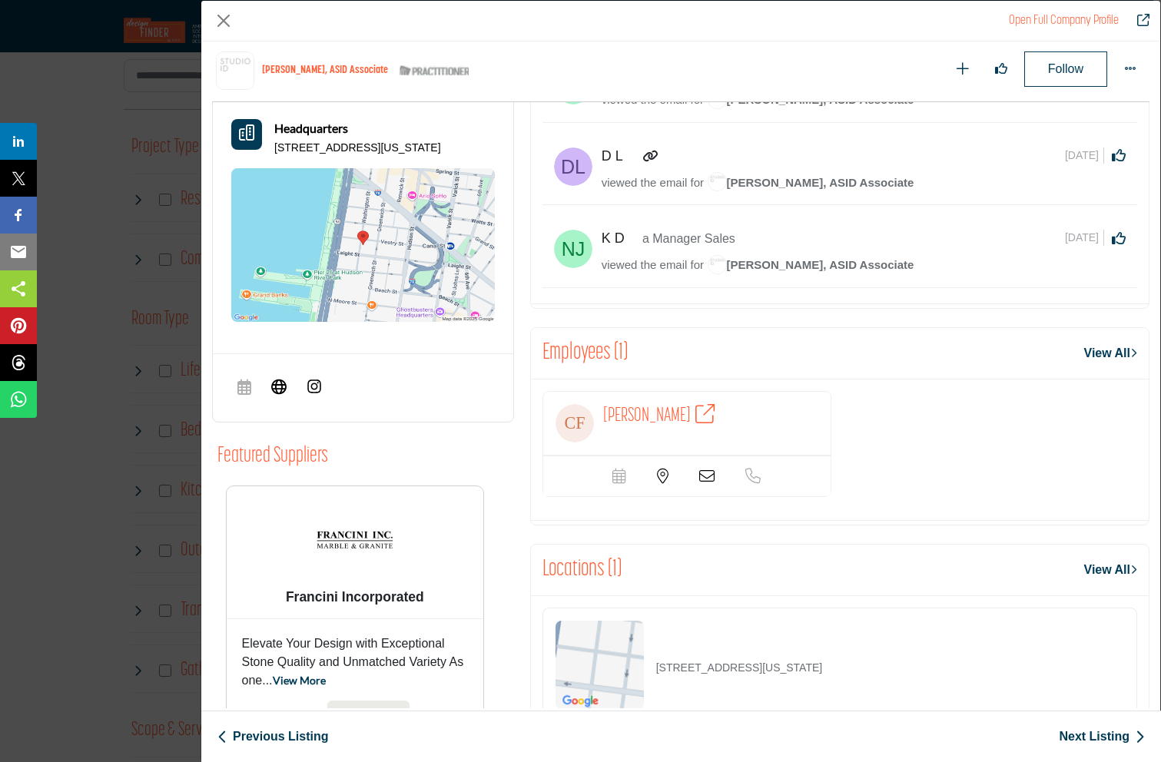
scroll to position [744, 0]
click at [704, 475] on icon "Company Data Modal" at bounding box center [706, 475] width 15 height 15
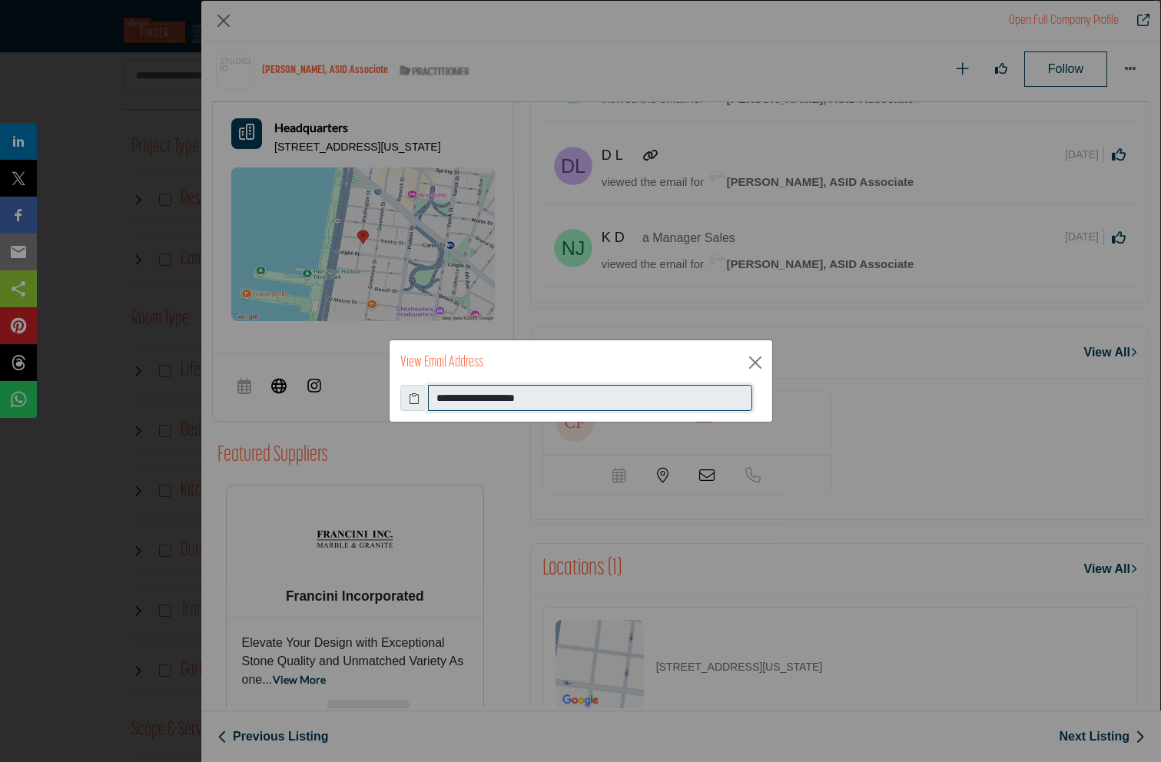
click at [470, 396] on input "**********" at bounding box center [590, 398] width 324 height 26
click at [748, 360] on button "Close" at bounding box center [755, 362] width 23 height 23
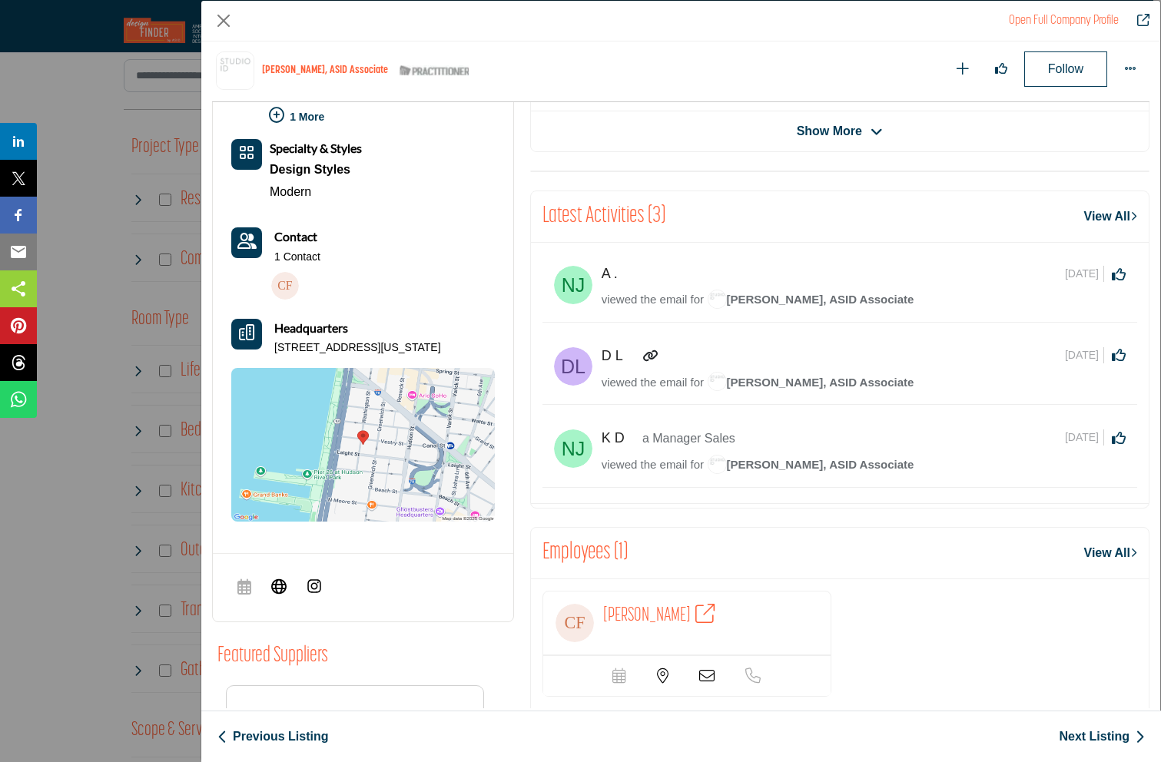
scroll to position [0, 0]
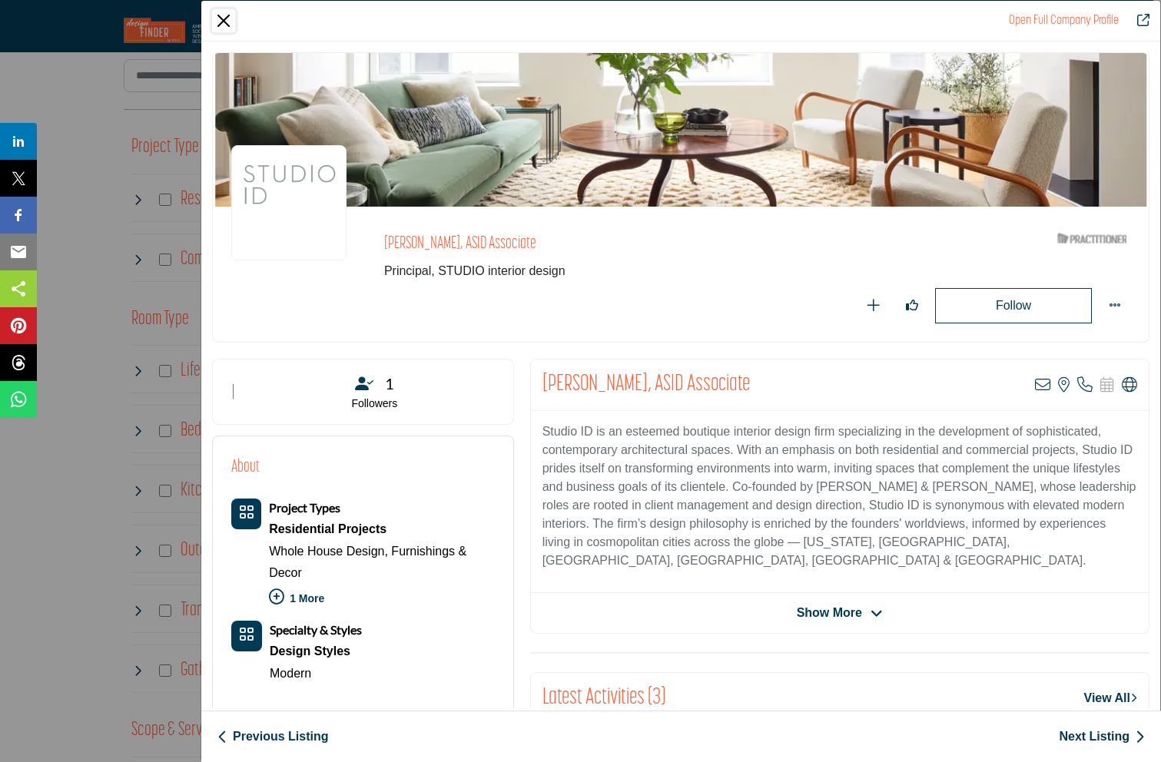
click at [224, 22] on button "Close" at bounding box center [223, 20] width 23 height 23
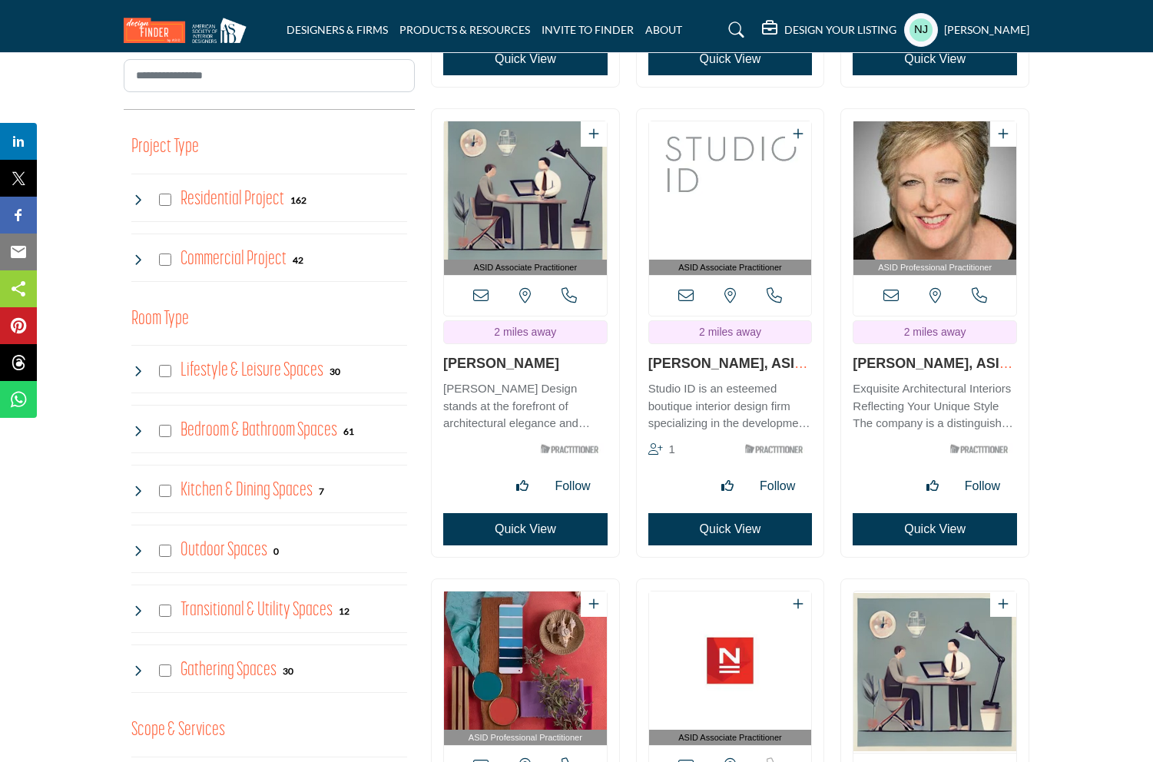
click at [912, 526] on button "Quick View" at bounding box center [935, 529] width 164 height 32
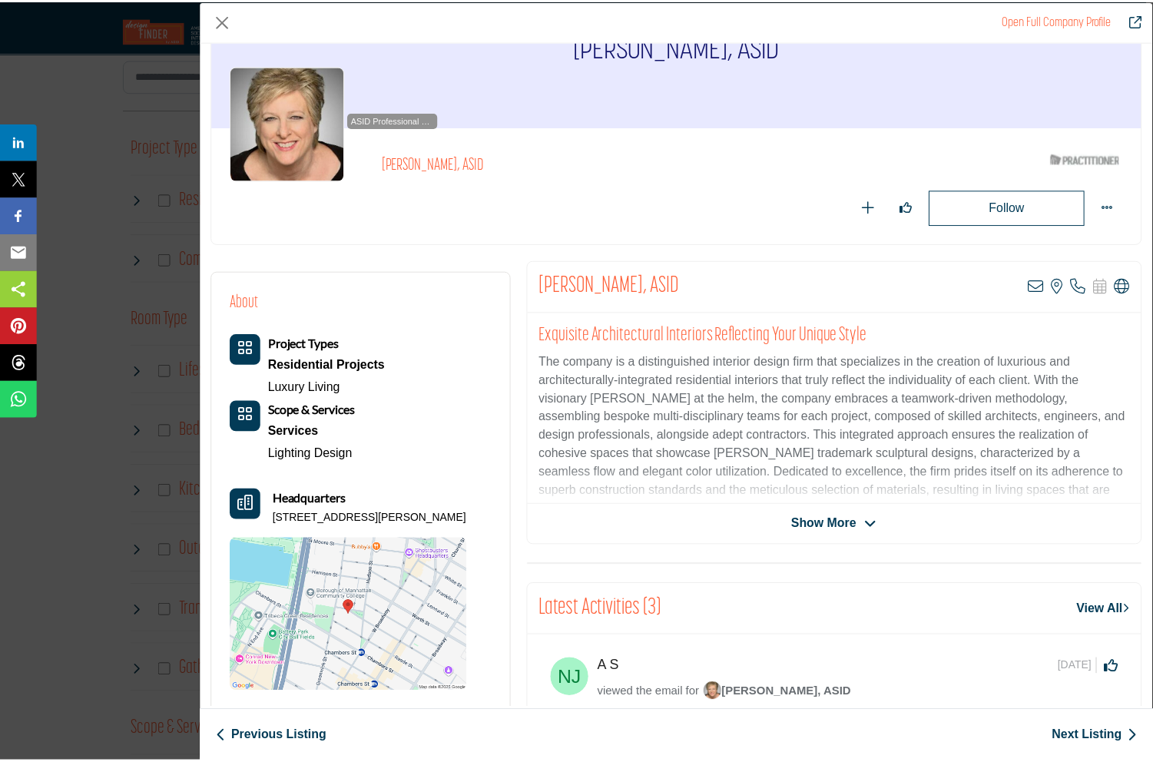
scroll to position [79, 0]
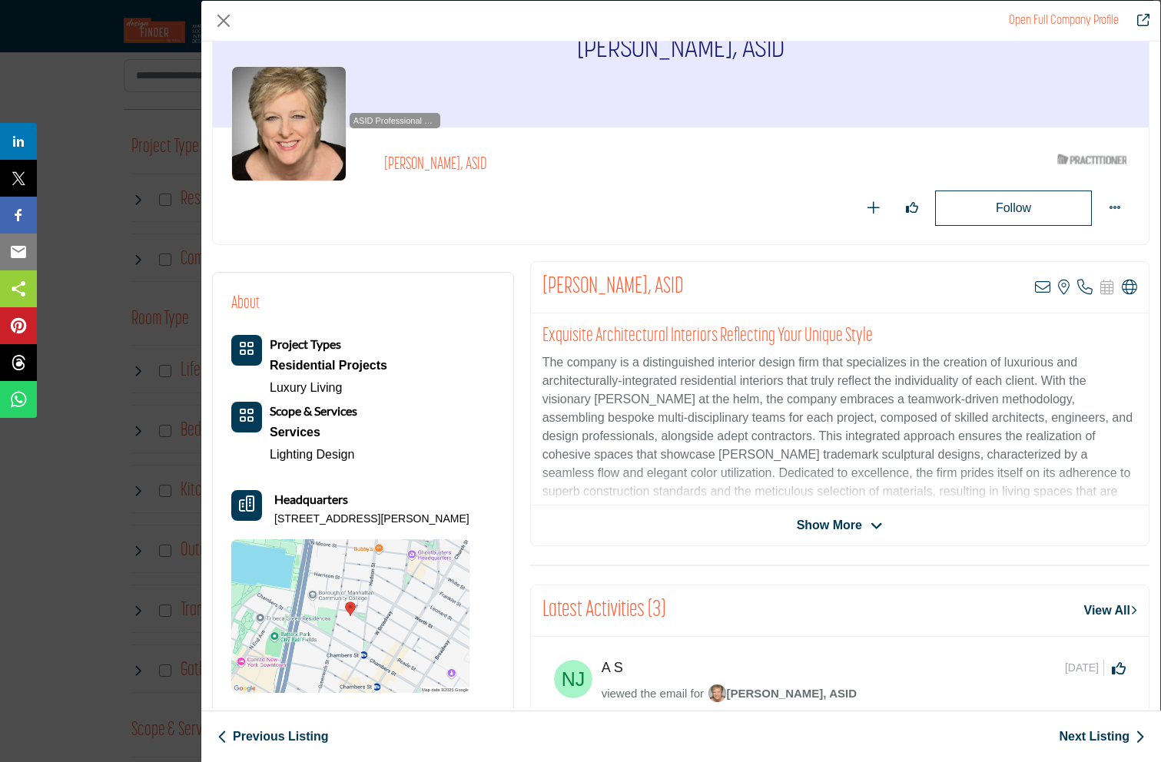
click at [864, 519] on span "Show More" at bounding box center [840, 525] width 86 height 18
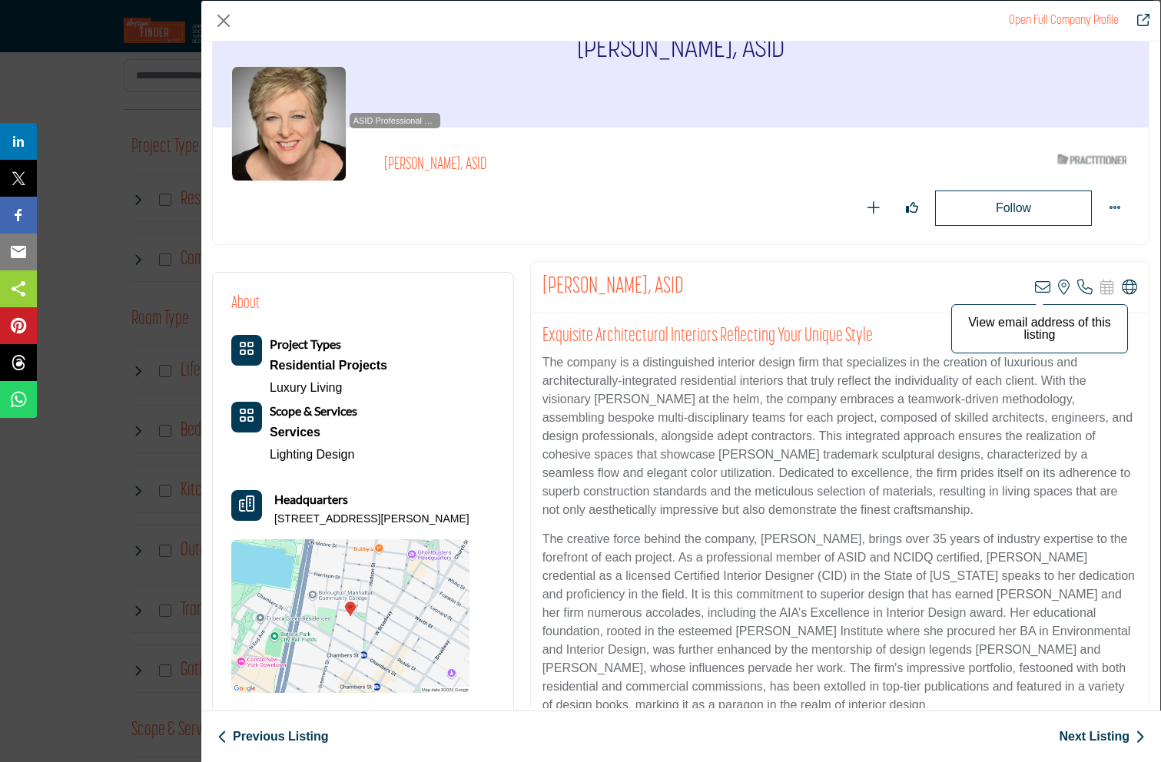
click at [1035, 287] on icon "Company Data Modal" at bounding box center [1042, 287] width 15 height 15
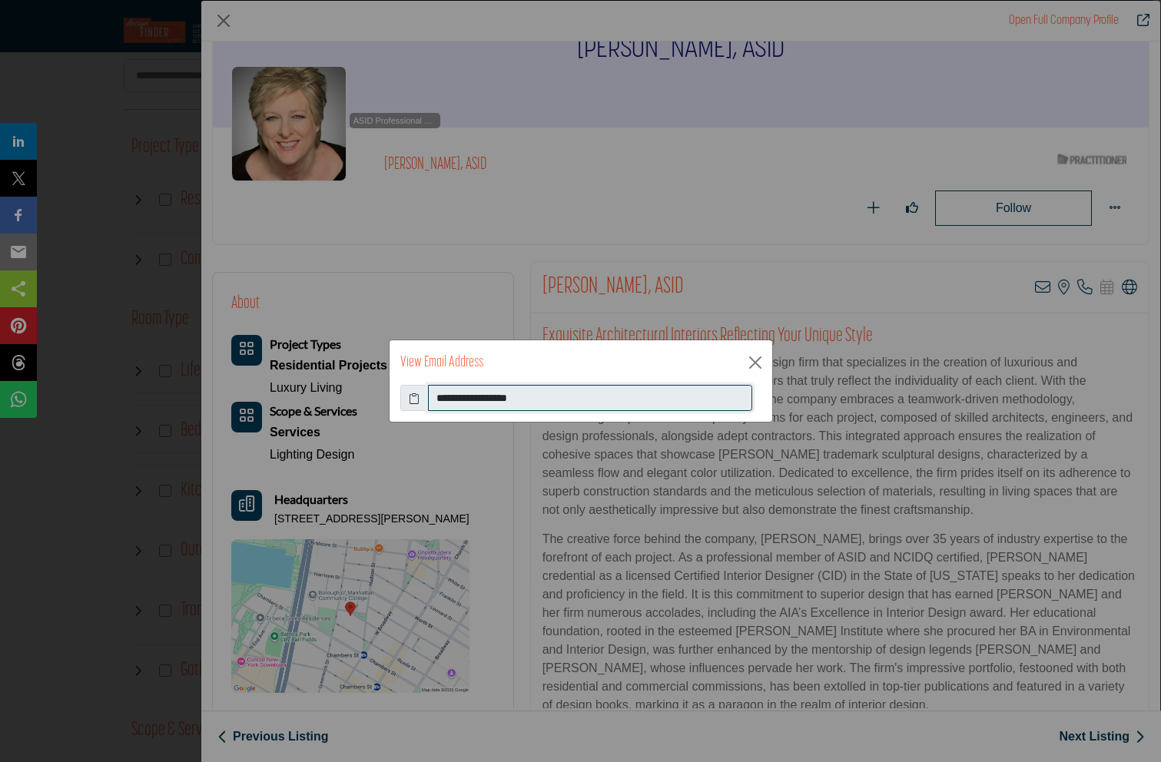
click at [457, 397] on input "**********" at bounding box center [590, 398] width 324 height 26
click at [222, 23] on div "**********" at bounding box center [580, 381] width 1161 height 762
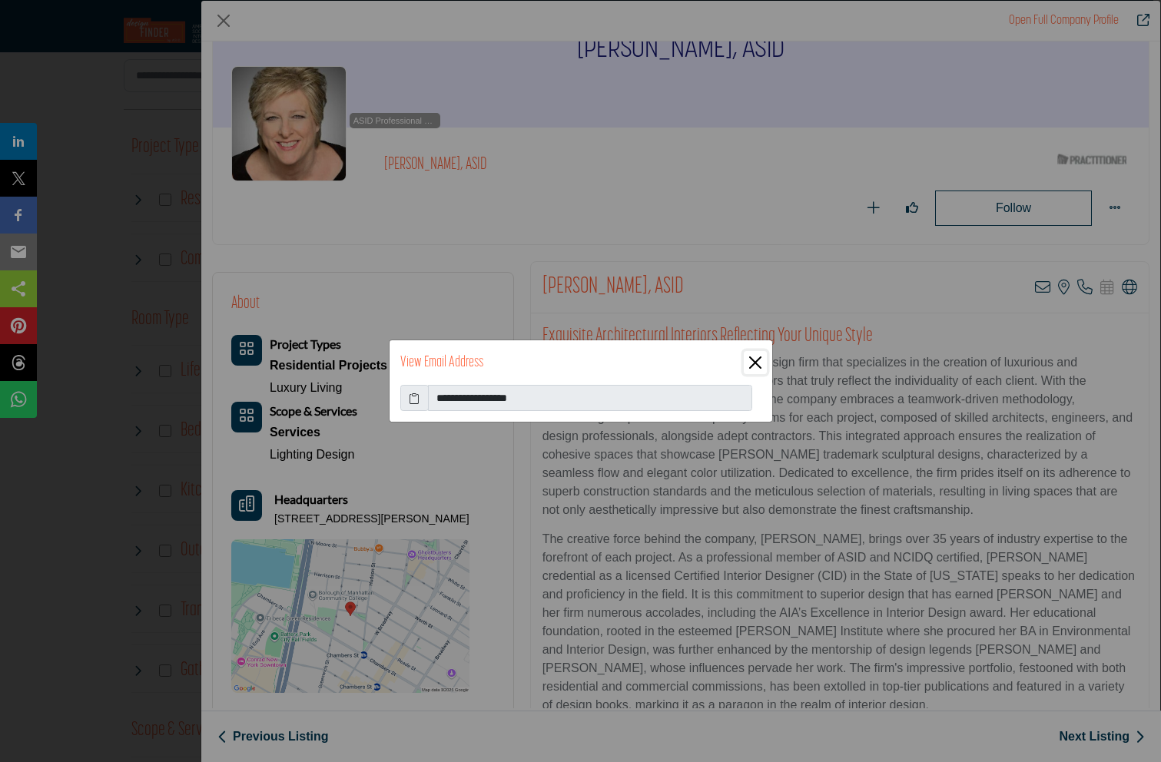
click at [758, 362] on button "Close" at bounding box center [755, 362] width 23 height 23
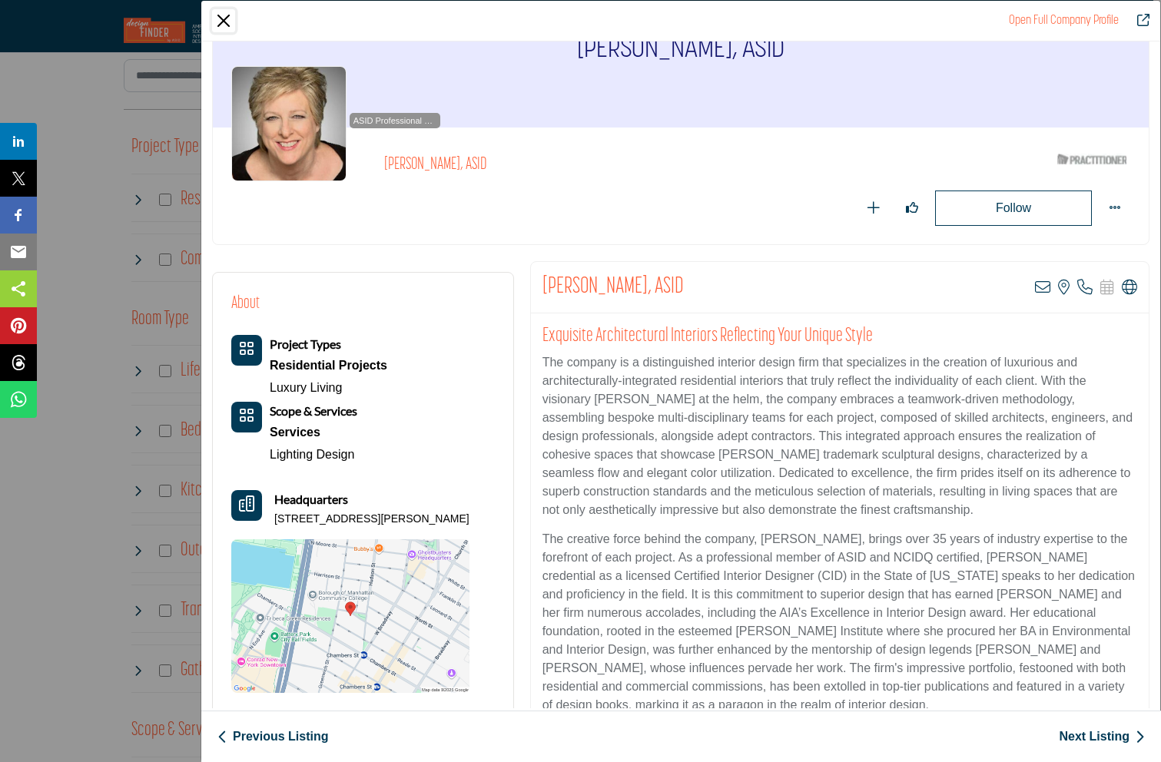
click at [221, 18] on button "Close" at bounding box center [223, 20] width 23 height 23
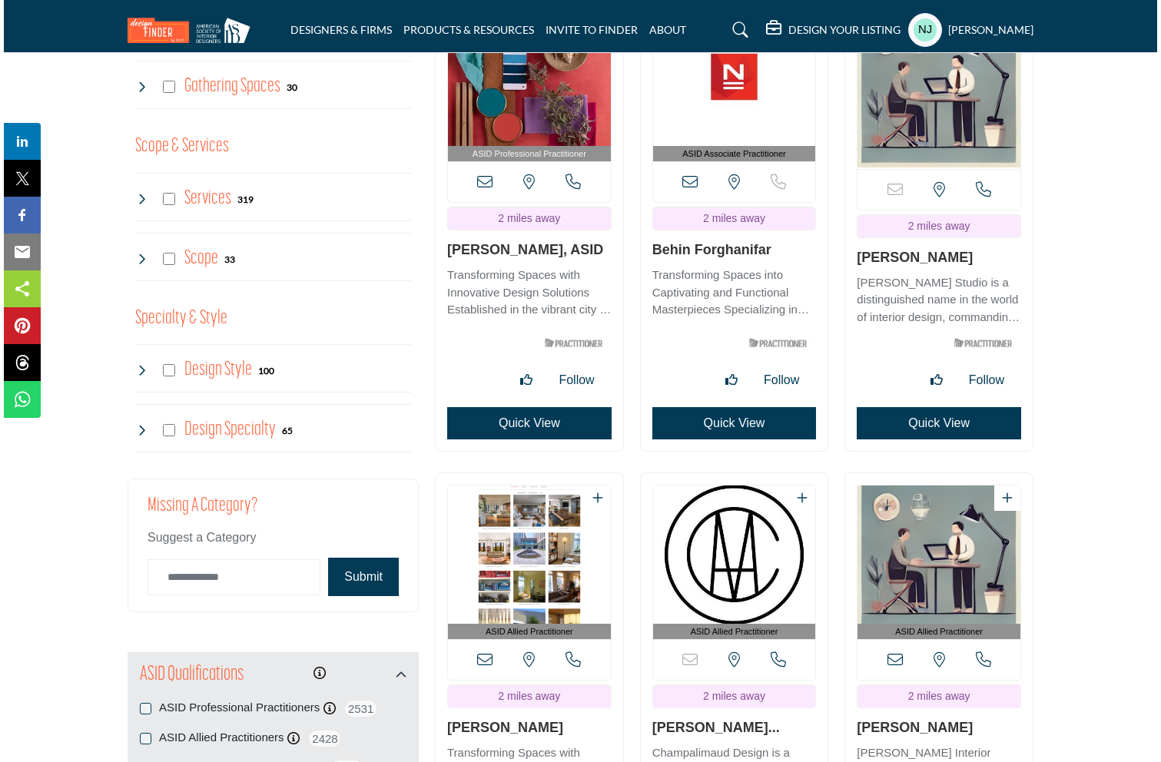
scroll to position [1439, 0]
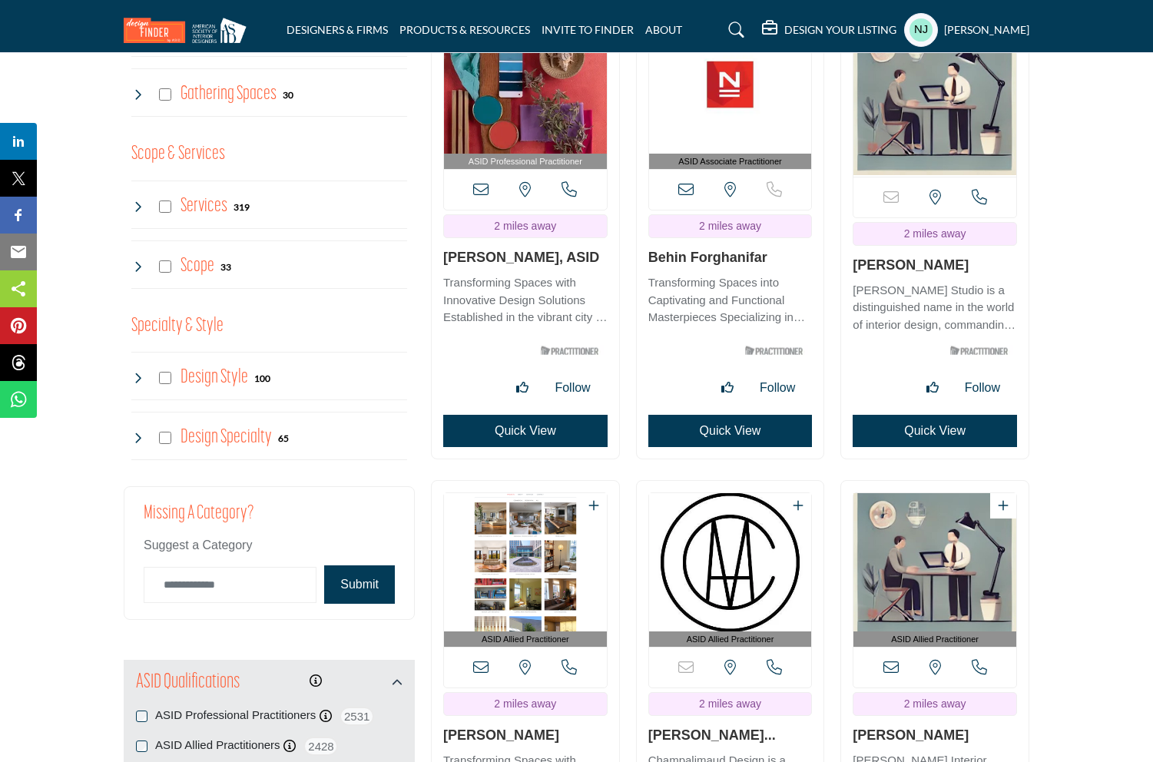
click at [713, 426] on button "Quick View" at bounding box center [730, 431] width 164 height 32
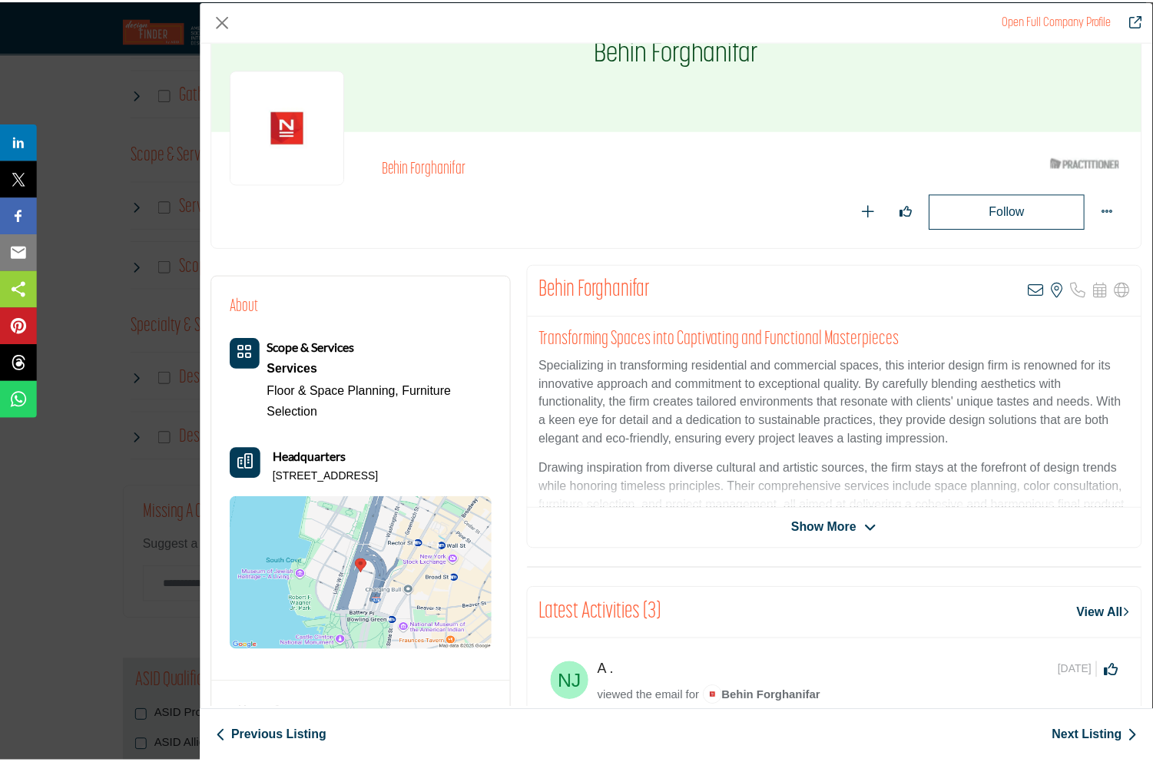
scroll to position [0, 0]
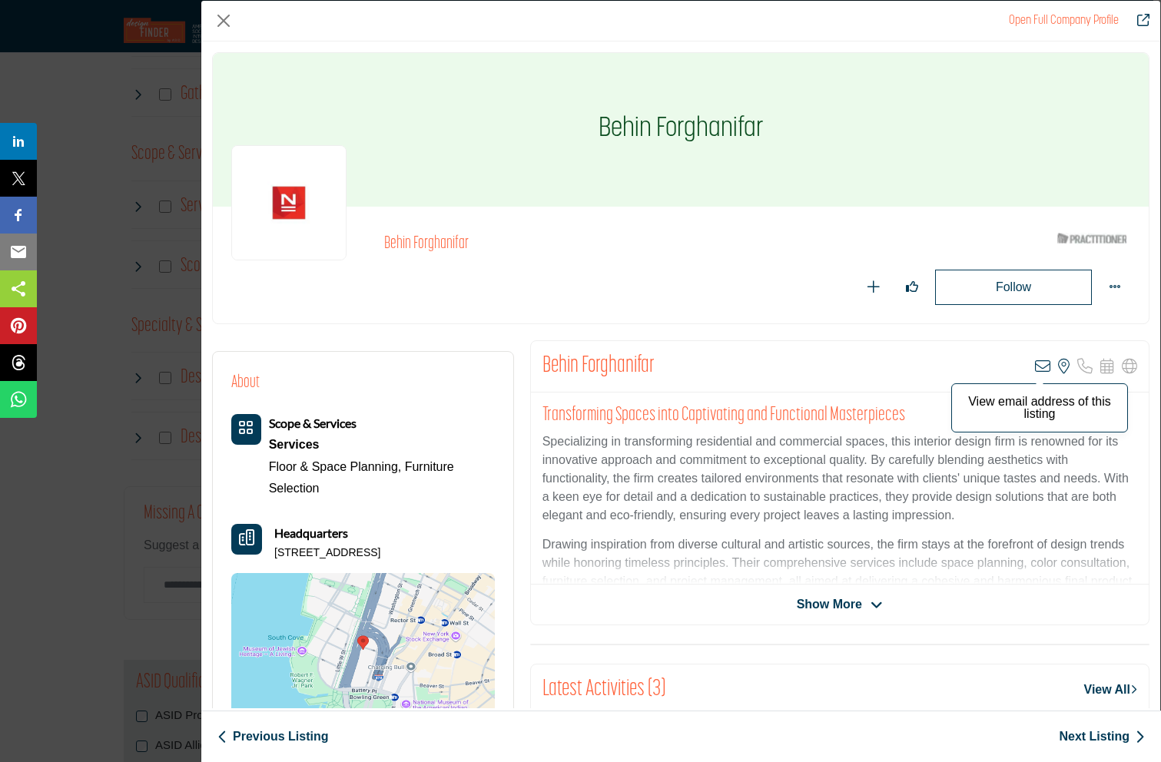
click at [1035, 363] on icon "Company Data Modal" at bounding box center [1042, 366] width 15 height 15
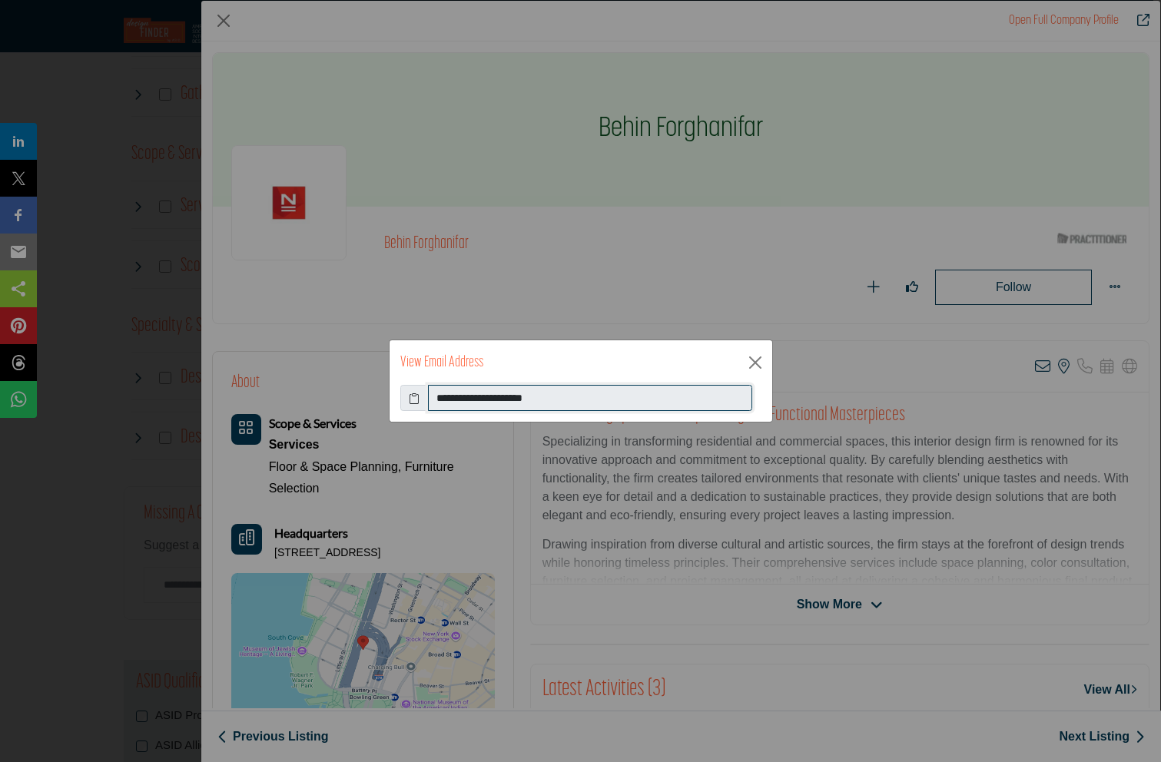
click at [469, 395] on input "**********" at bounding box center [590, 398] width 324 height 26
click at [751, 360] on button "Close" at bounding box center [755, 362] width 23 height 23
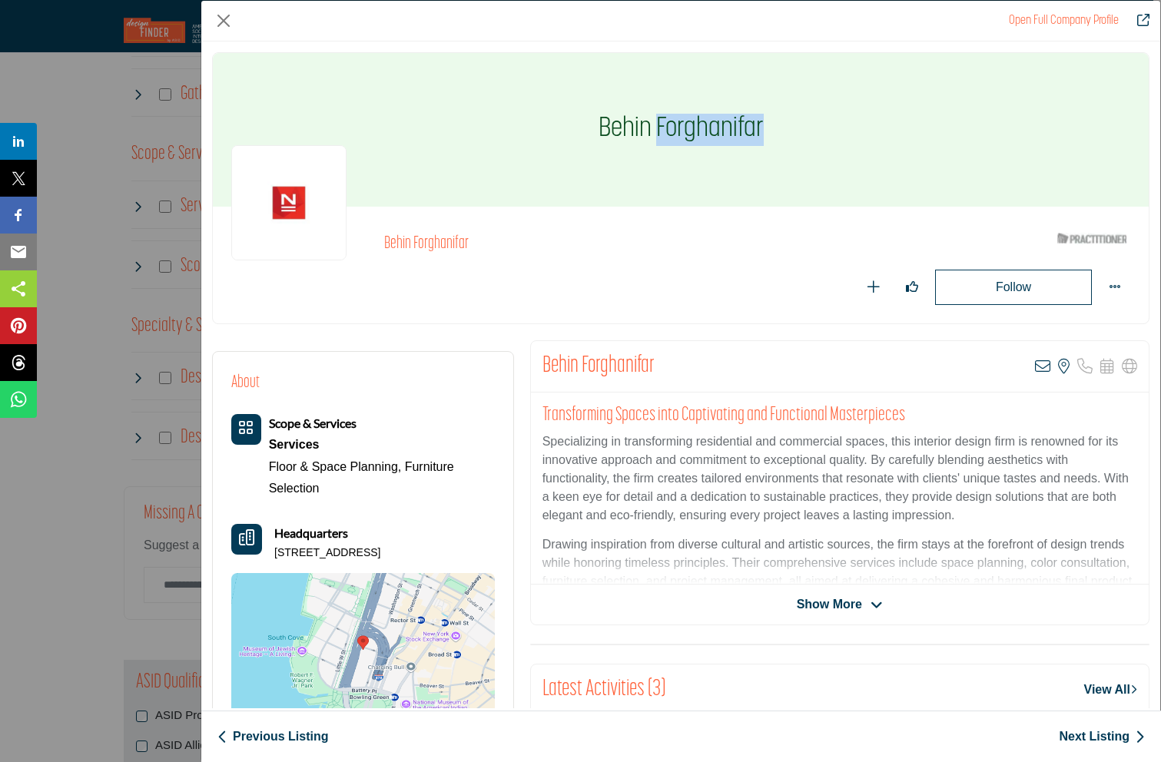
drag, startPoint x: 761, startPoint y: 133, endPoint x: 655, endPoint y: 134, distance: 105.3
click at [655, 134] on div "Behin Forghanifar" at bounding box center [681, 130] width 936 height 154
copy h1 "Forghanifar"
click at [220, 21] on button "Close" at bounding box center [223, 20] width 23 height 23
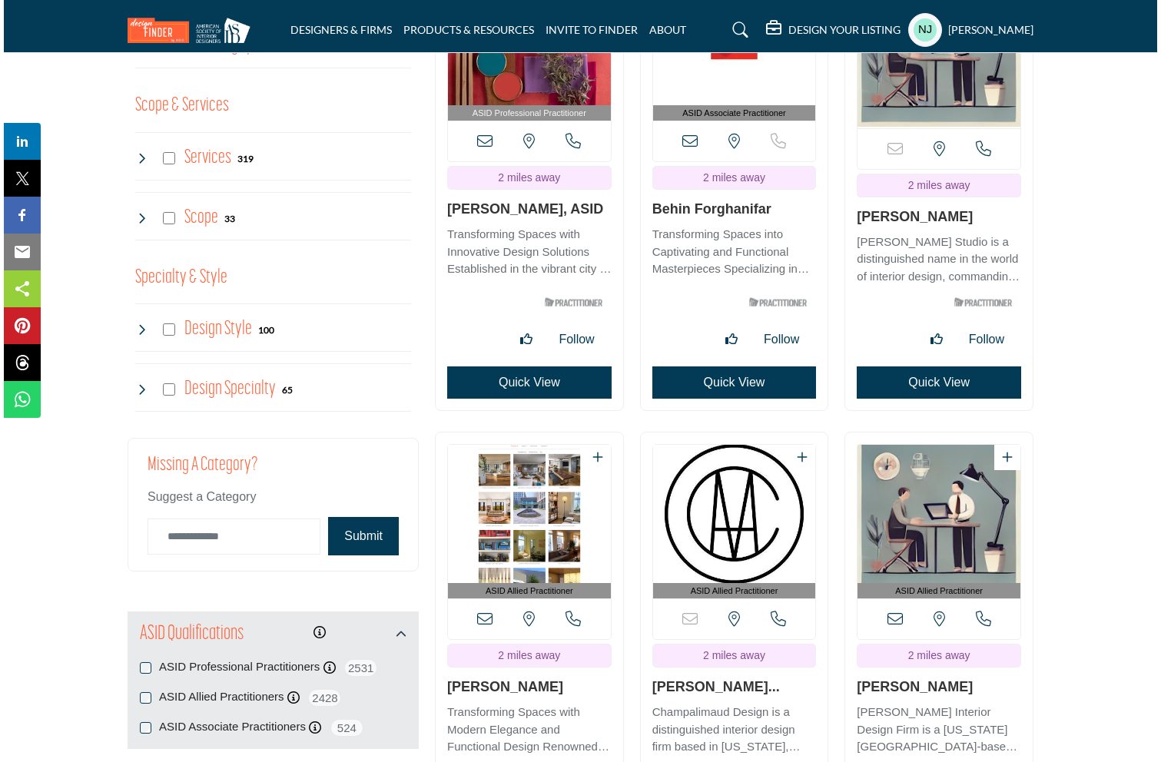
scroll to position [1516, 0]
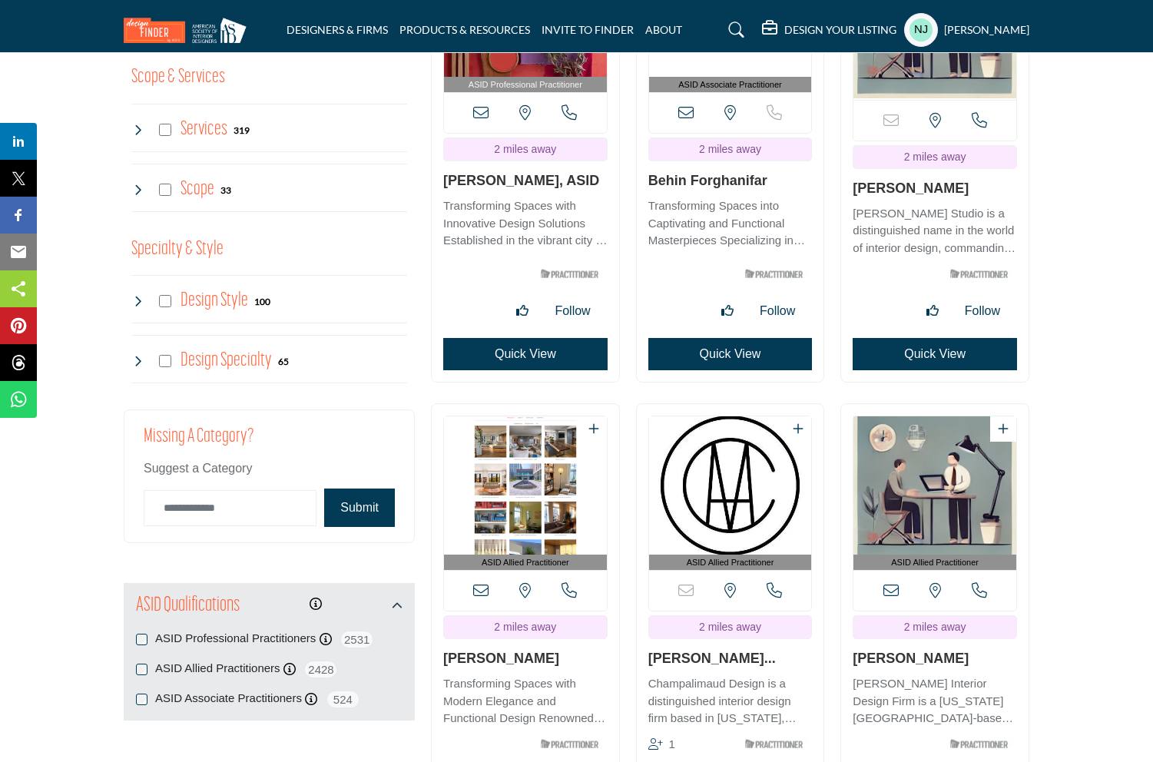
click at [898, 348] on button "Quick View" at bounding box center [935, 354] width 164 height 32
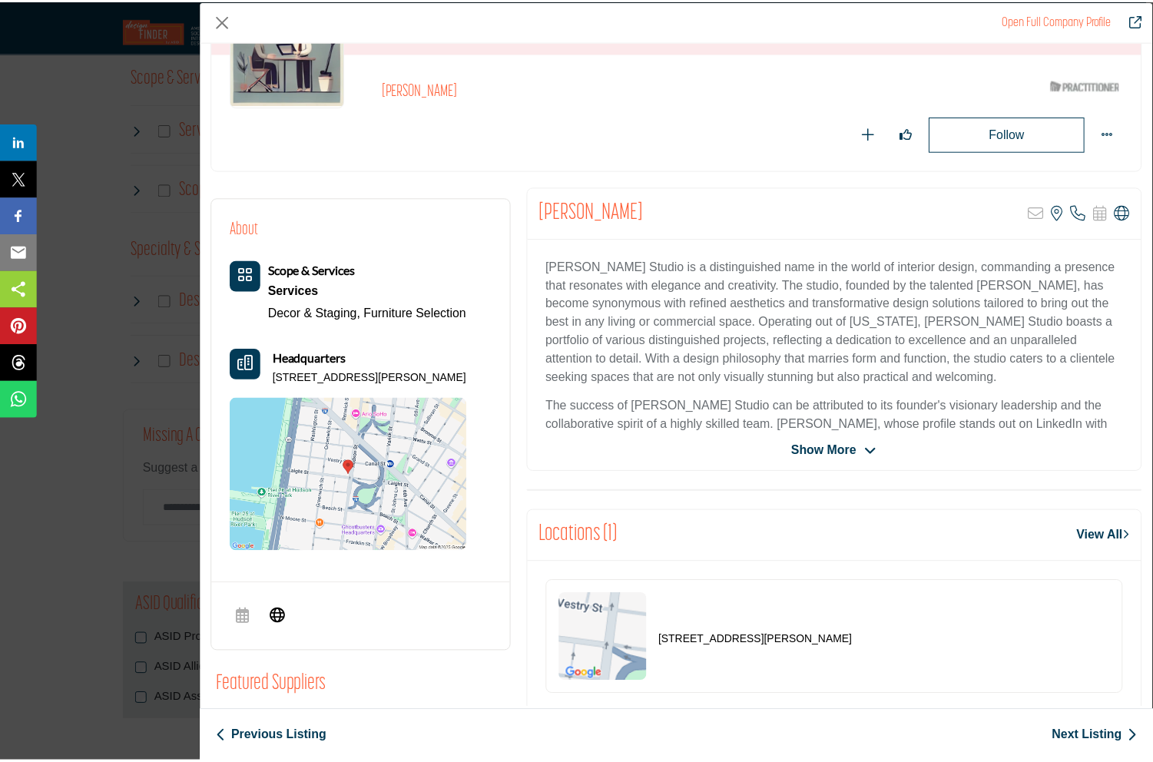
scroll to position [153, 0]
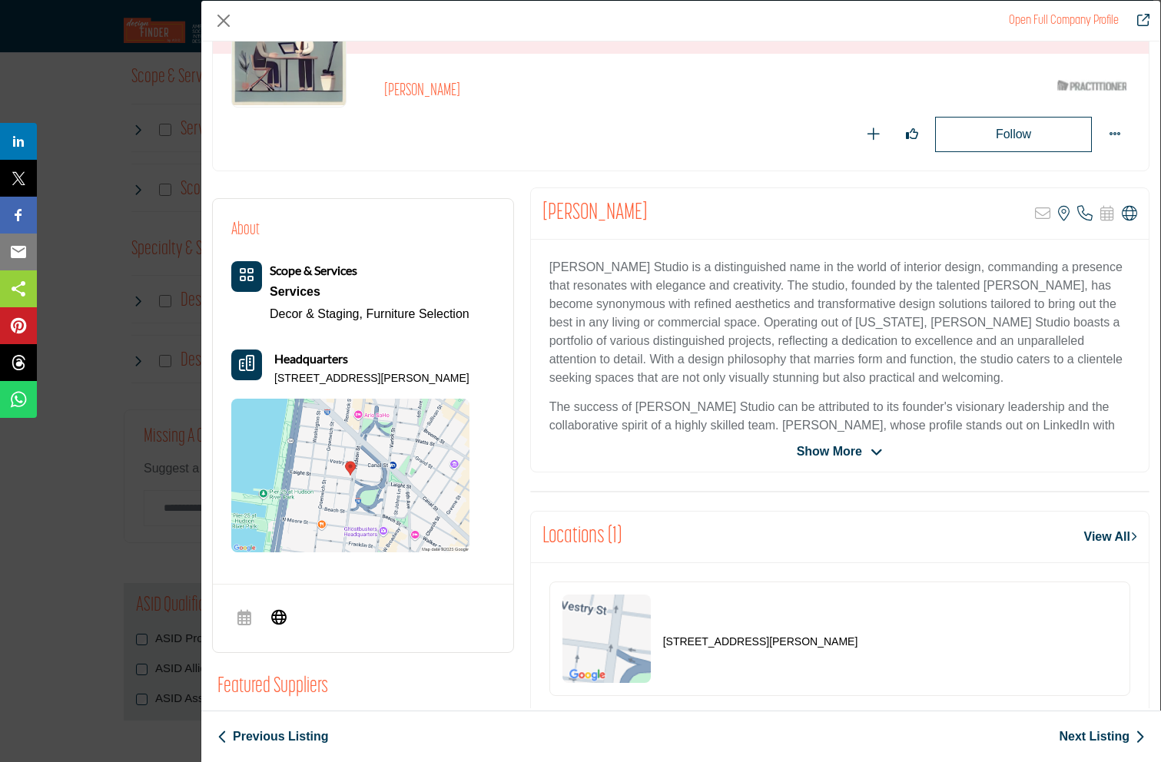
click at [859, 450] on span "Show More" at bounding box center [840, 452] width 86 height 18
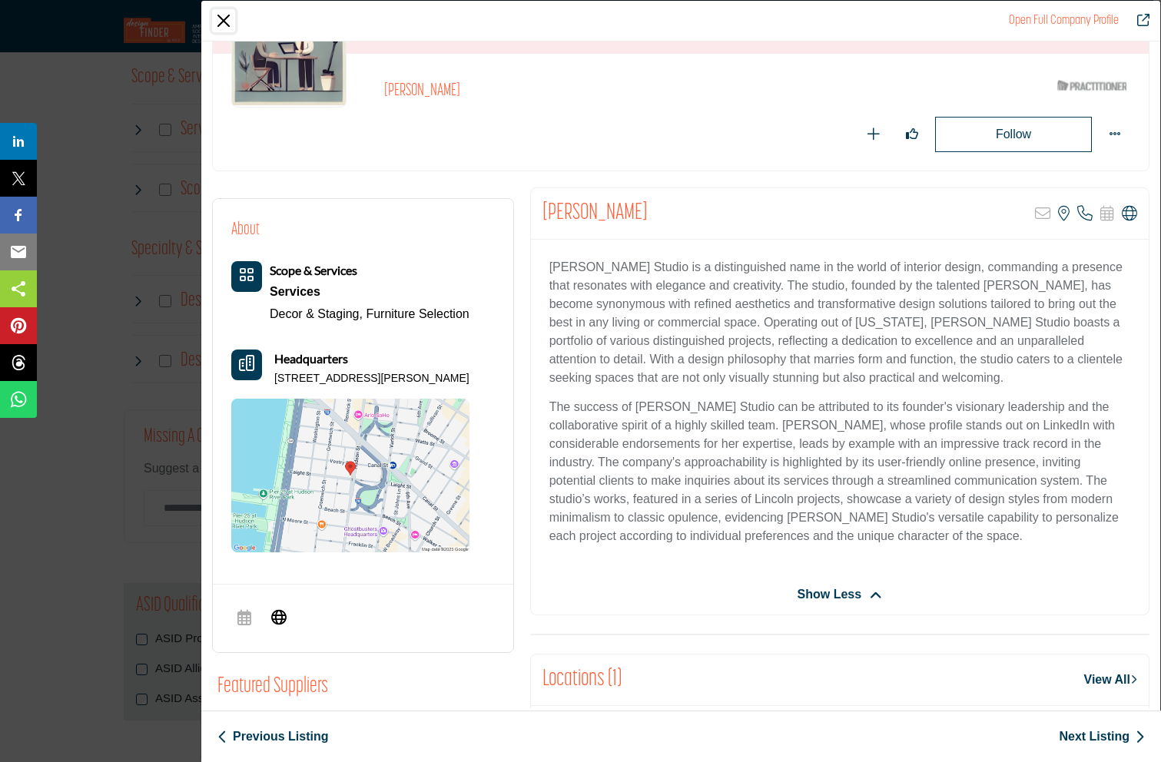
click at [226, 15] on button "Close" at bounding box center [223, 20] width 23 height 23
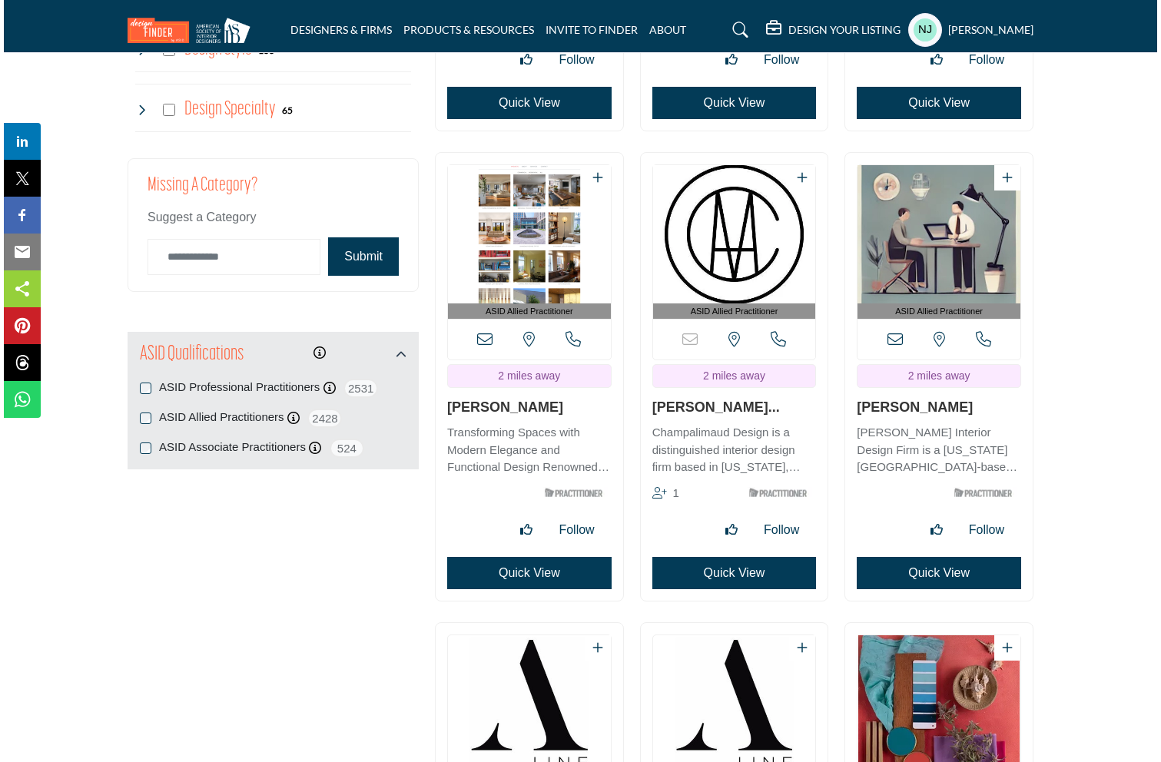
scroll to position [1775, 0]
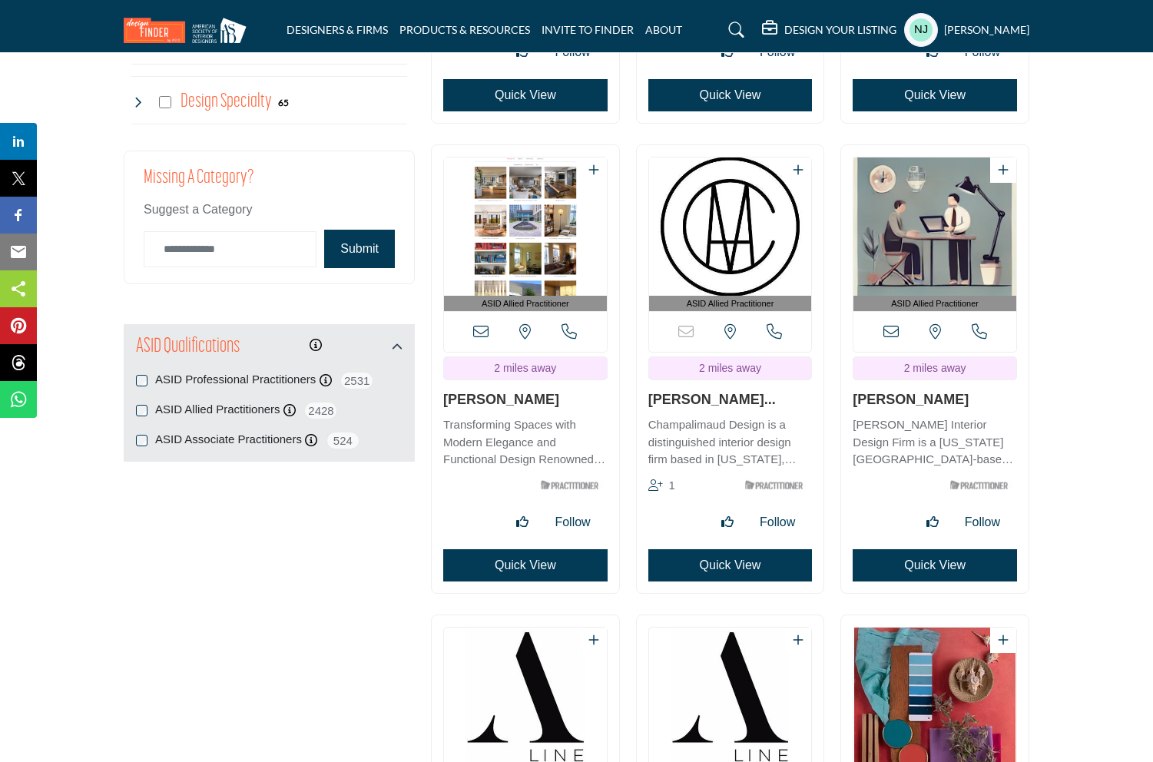
click at [506, 568] on button "Quick View" at bounding box center [525, 565] width 164 height 32
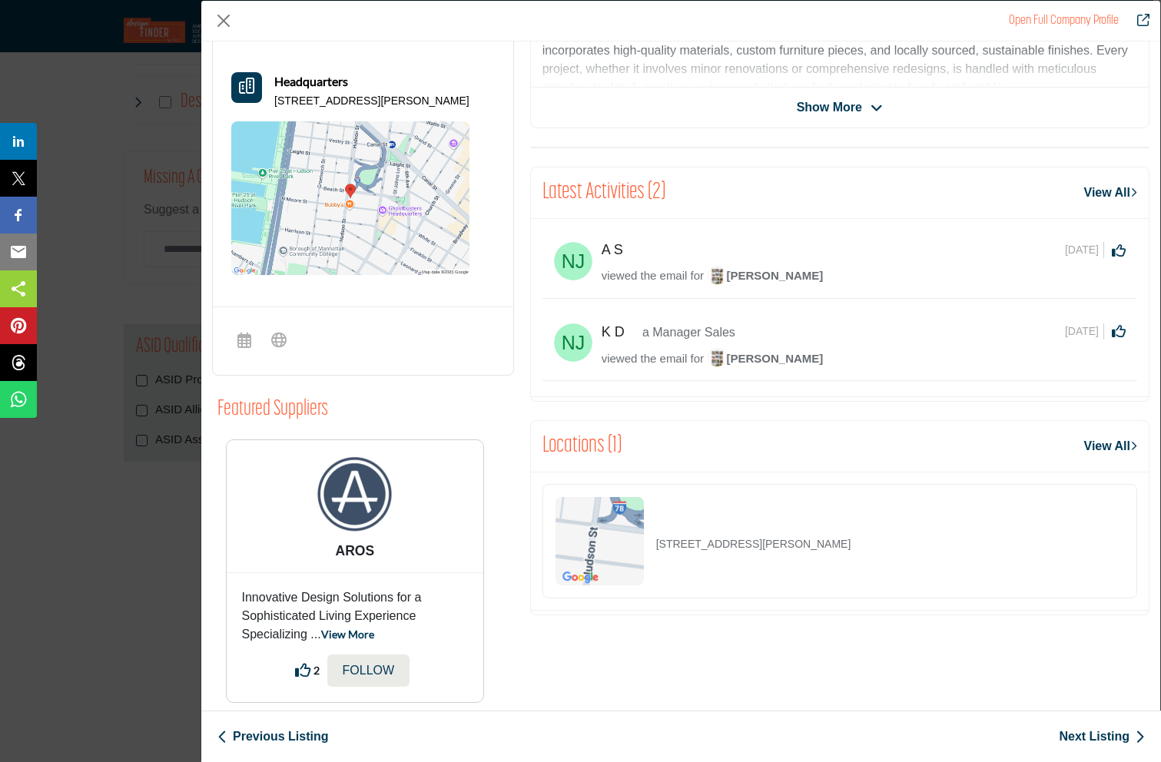
scroll to position [0, 0]
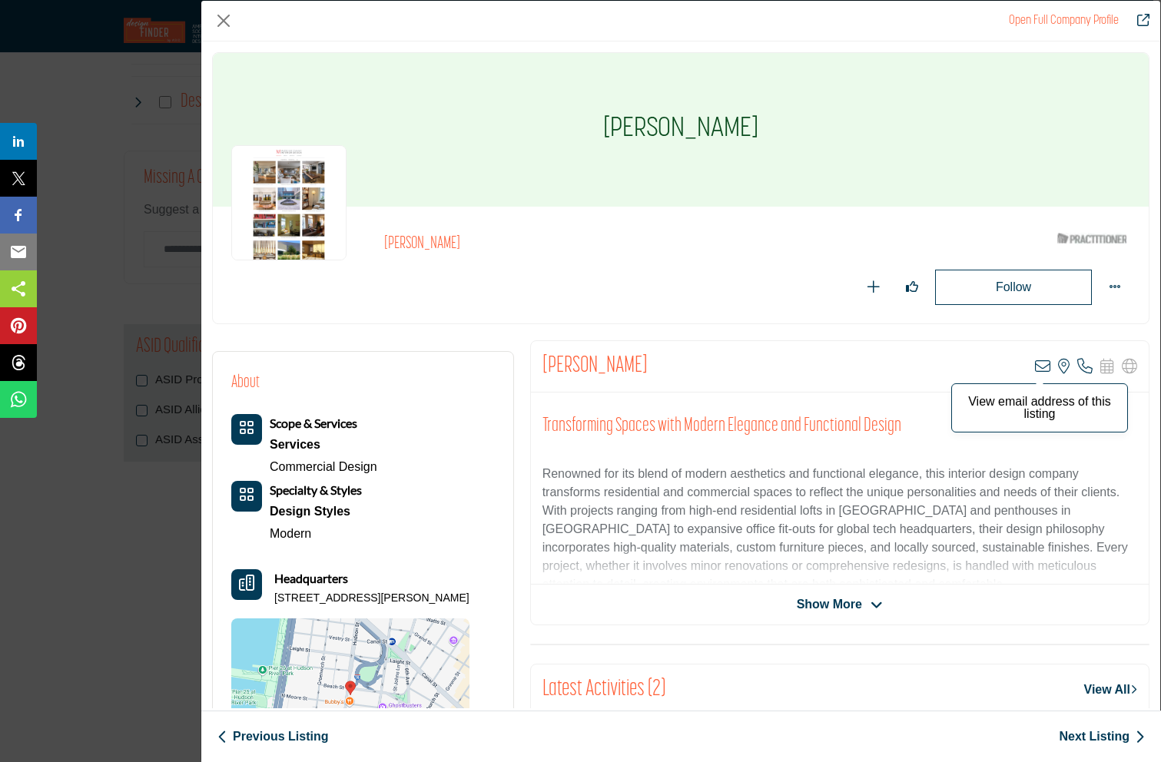
click at [1035, 366] on icon "Company Data Modal" at bounding box center [1042, 366] width 15 height 15
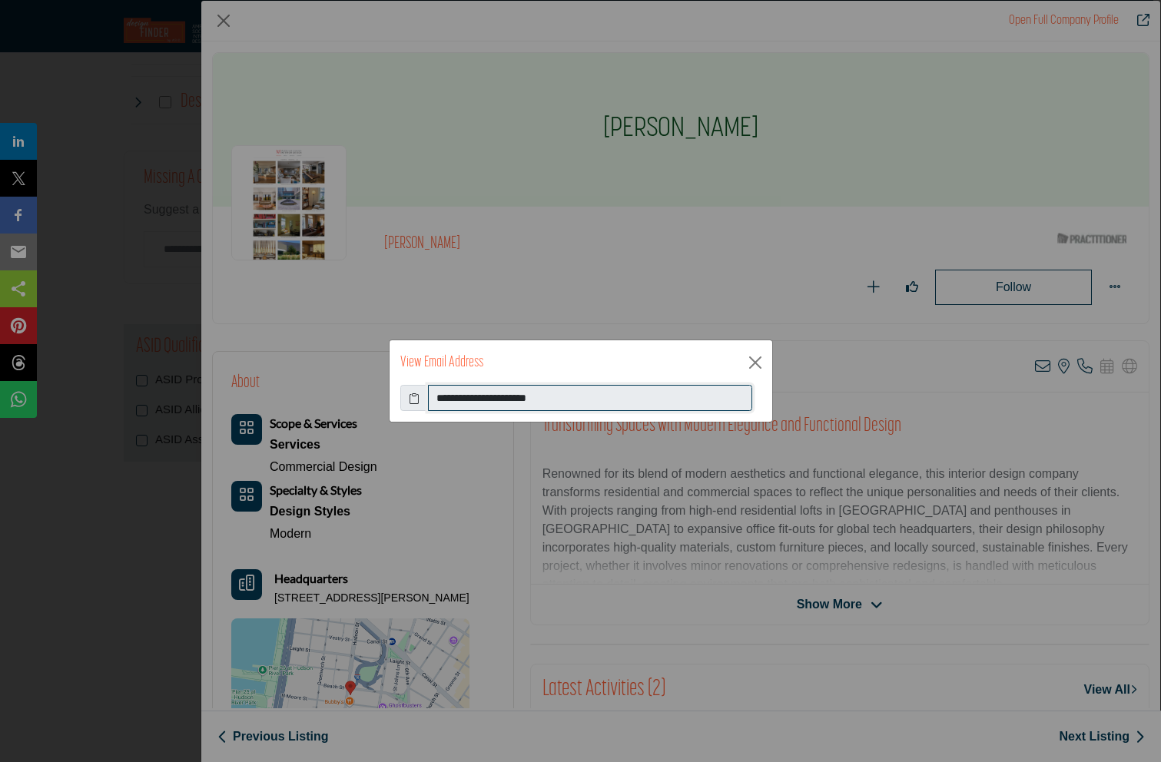
click at [452, 399] on input "**********" at bounding box center [590, 398] width 324 height 26
click at [755, 363] on button "Close" at bounding box center [755, 362] width 23 height 23
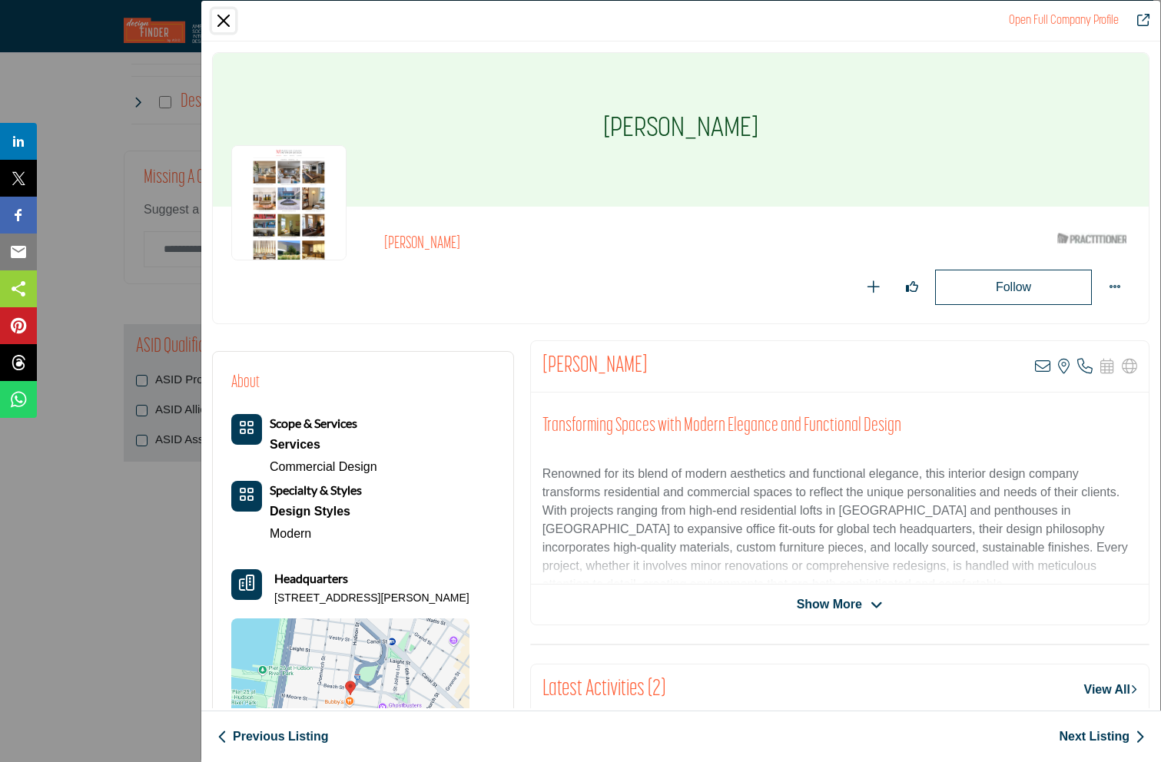
click at [219, 24] on button "Close" at bounding box center [223, 20] width 23 height 23
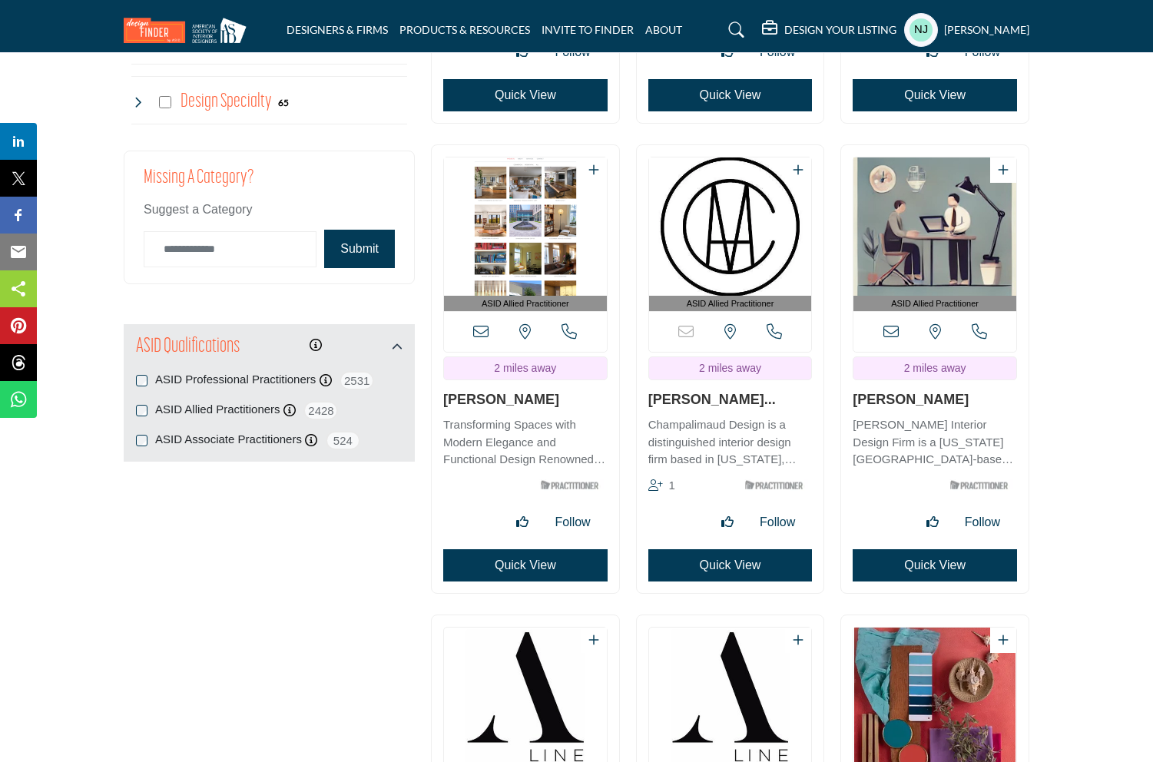
click at [724, 569] on button "Quick View" at bounding box center [730, 565] width 164 height 32
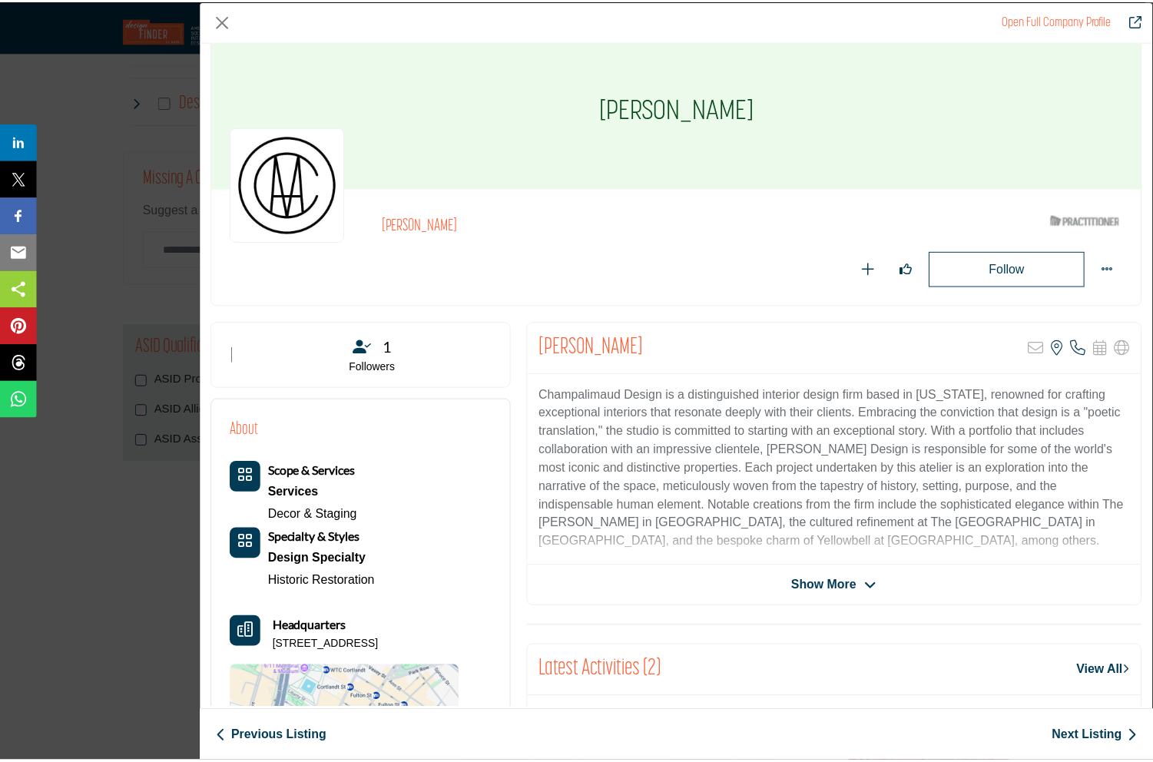
scroll to position [18, 0]
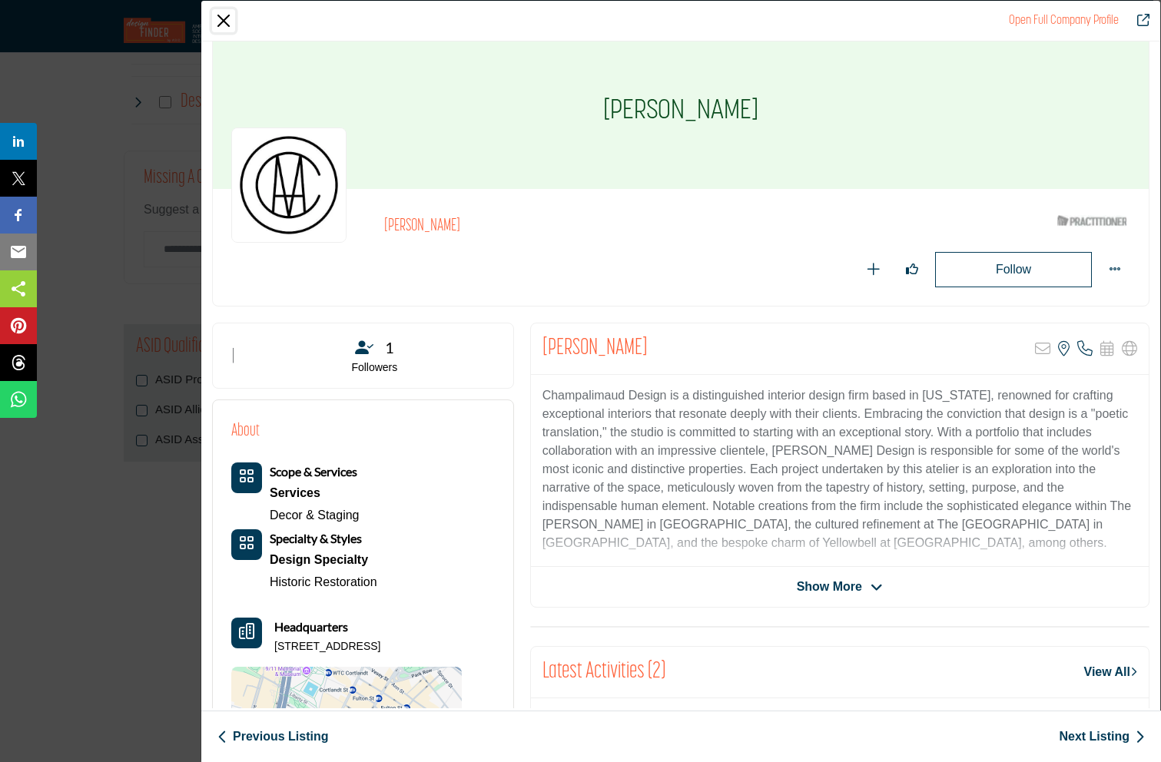
click at [225, 22] on button "Close" at bounding box center [223, 20] width 23 height 23
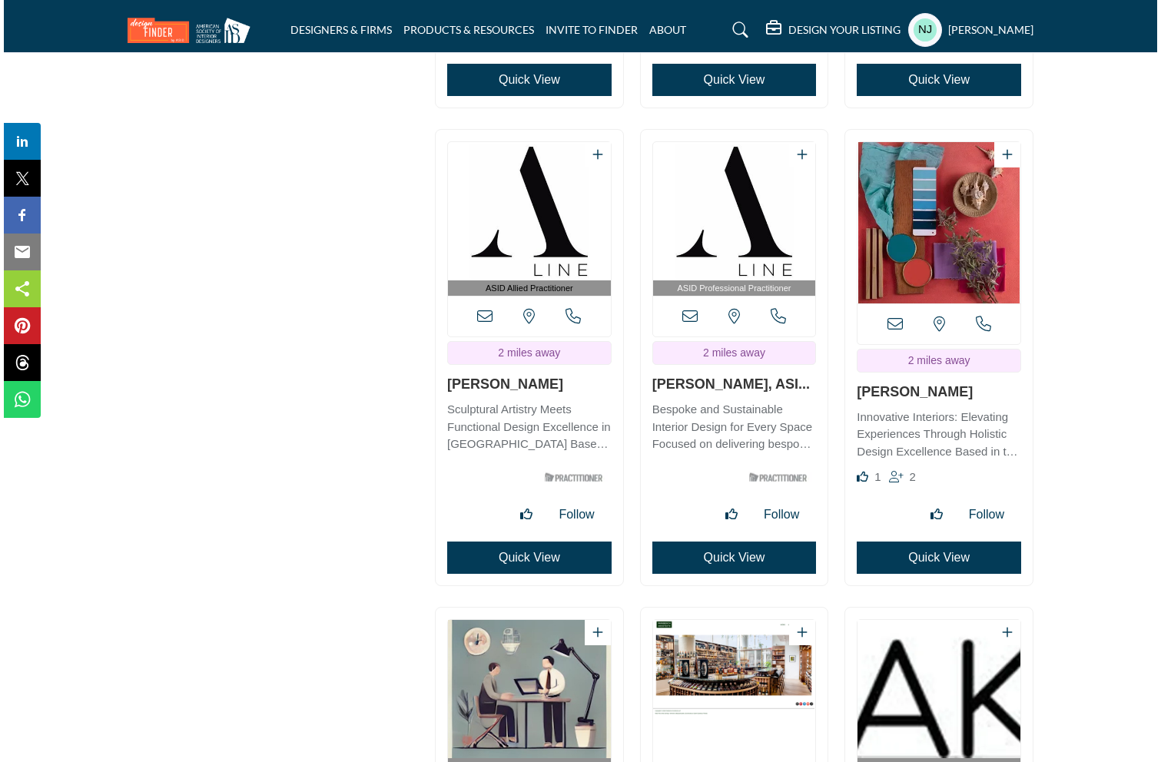
scroll to position [2261, 0]
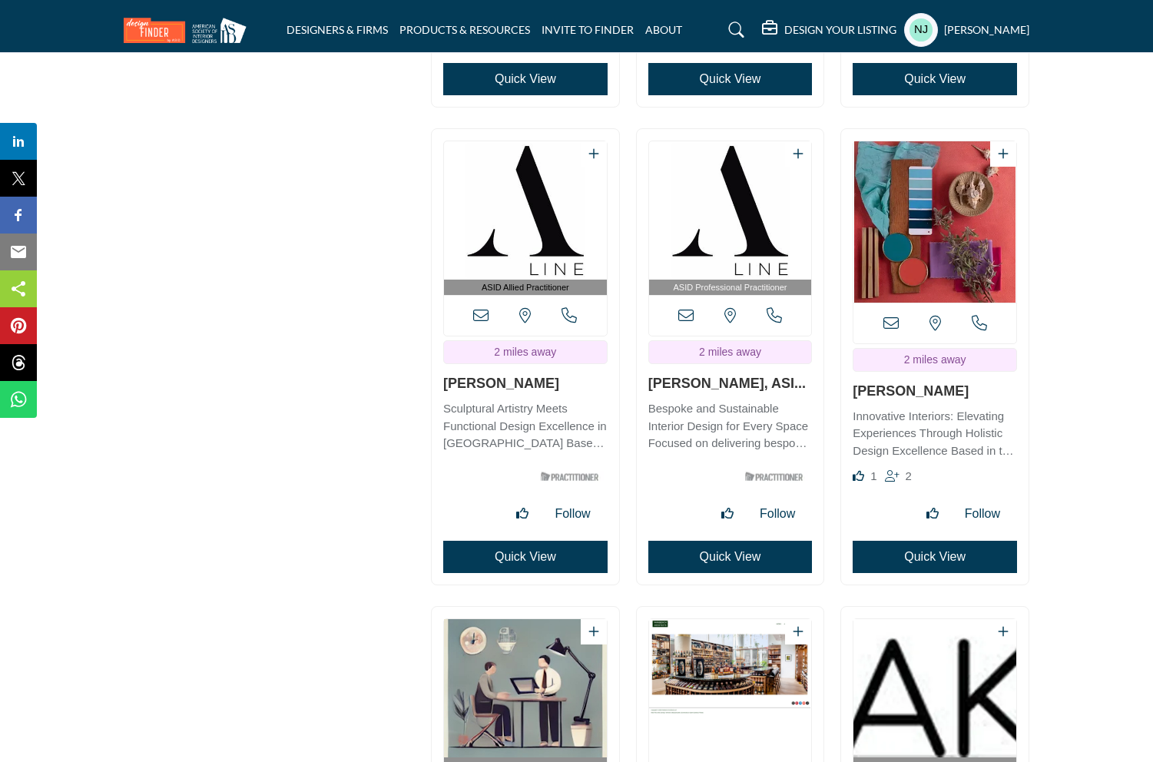
click at [736, 555] on button "Quick View" at bounding box center [730, 557] width 164 height 32
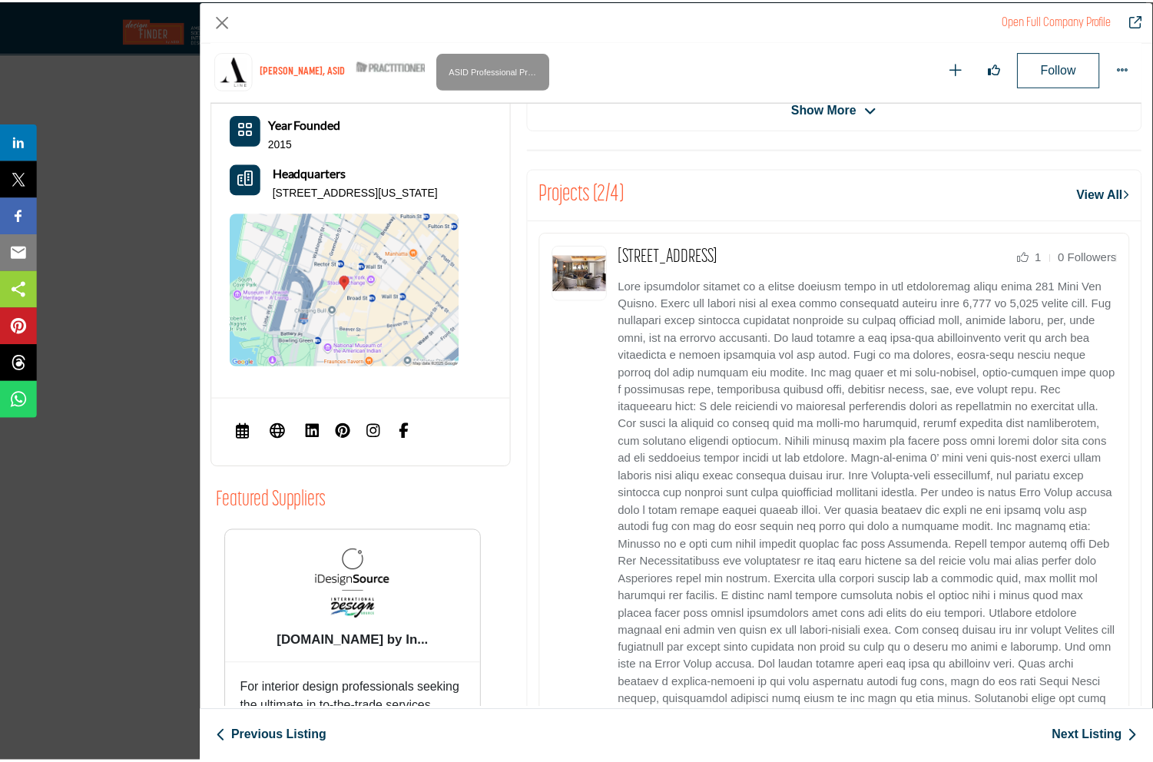
scroll to position [0, 0]
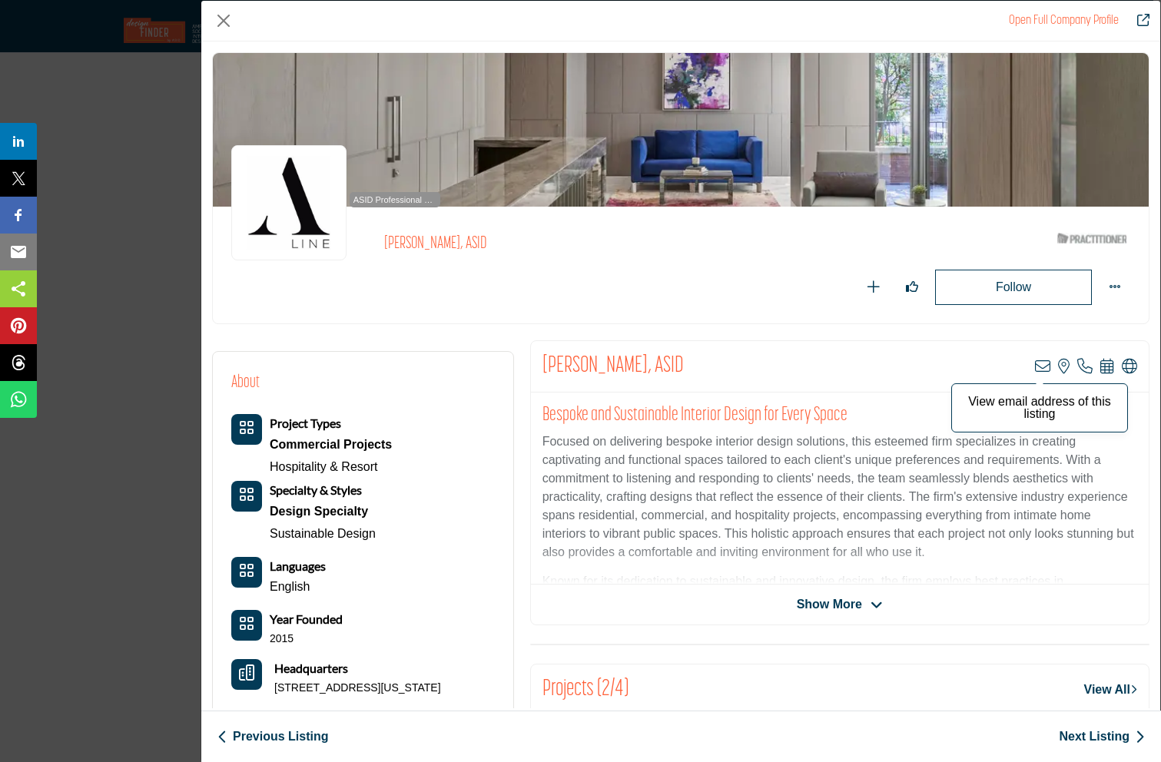
click at [1035, 368] on icon "Company Data Modal" at bounding box center [1042, 366] width 15 height 15
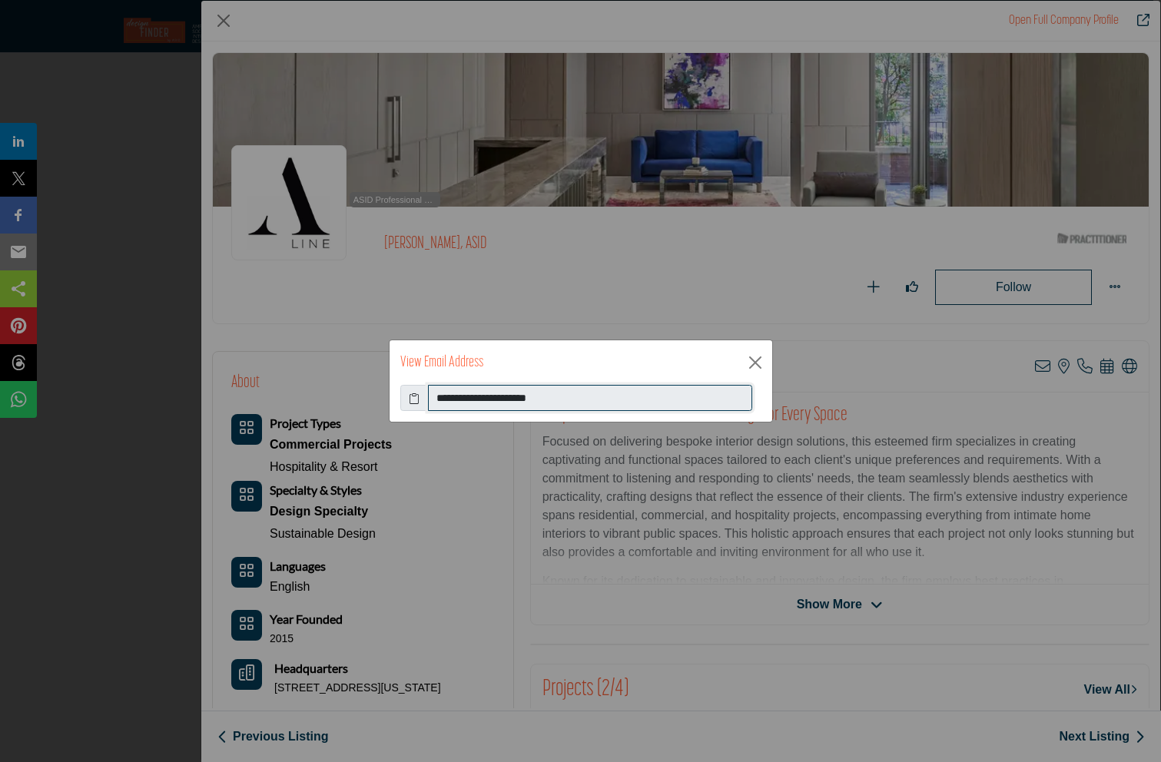
click at [452, 398] on input "**********" at bounding box center [590, 398] width 324 height 26
click at [755, 366] on button "Close" at bounding box center [755, 362] width 23 height 23
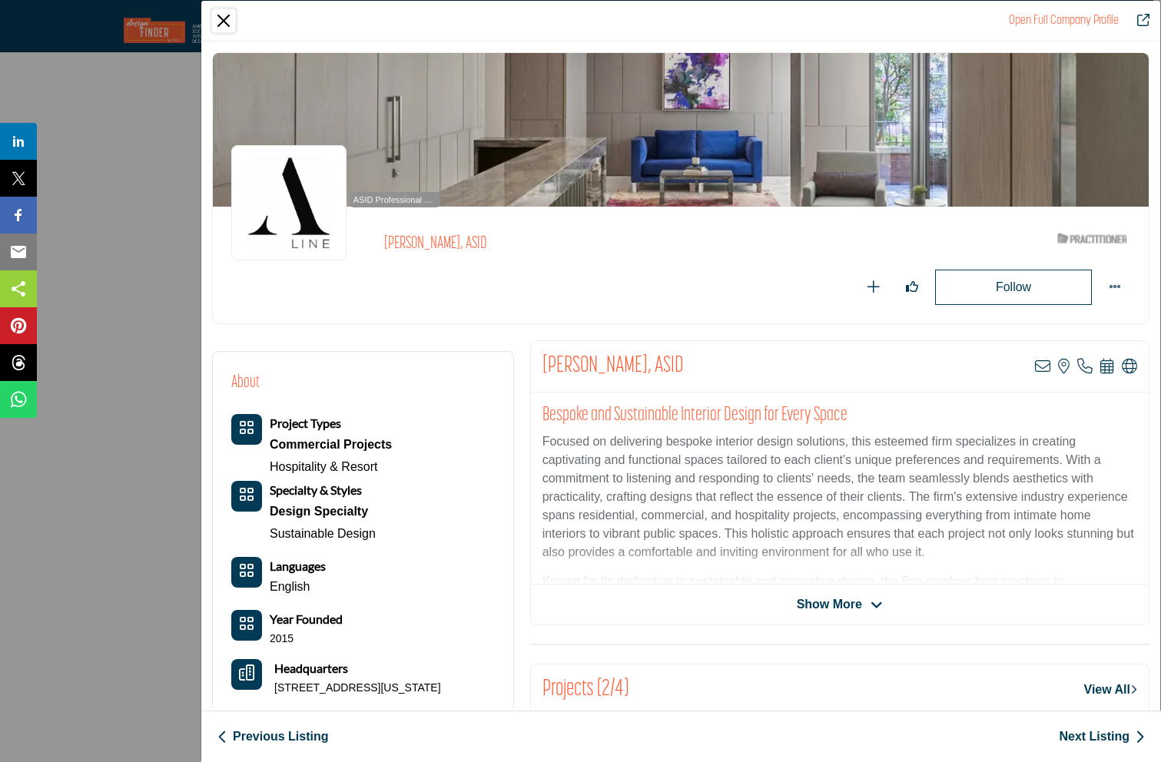
click at [224, 24] on button "Close" at bounding box center [223, 20] width 23 height 23
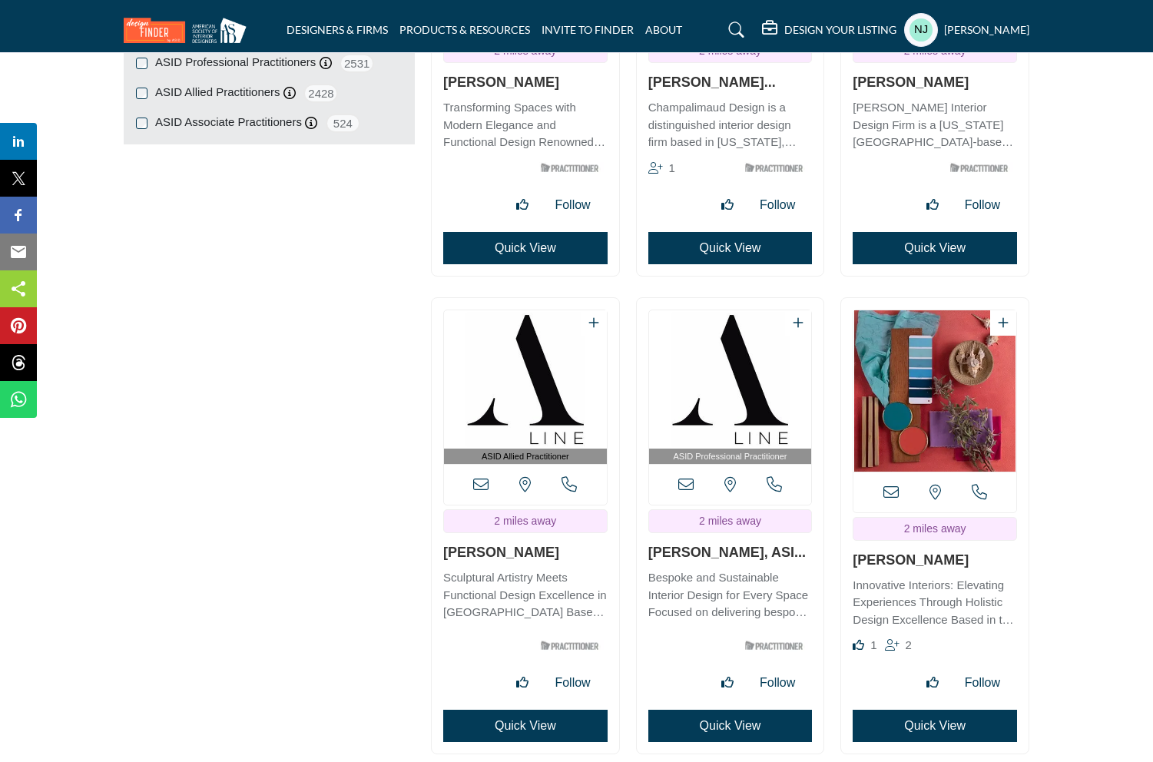
scroll to position [2098, 0]
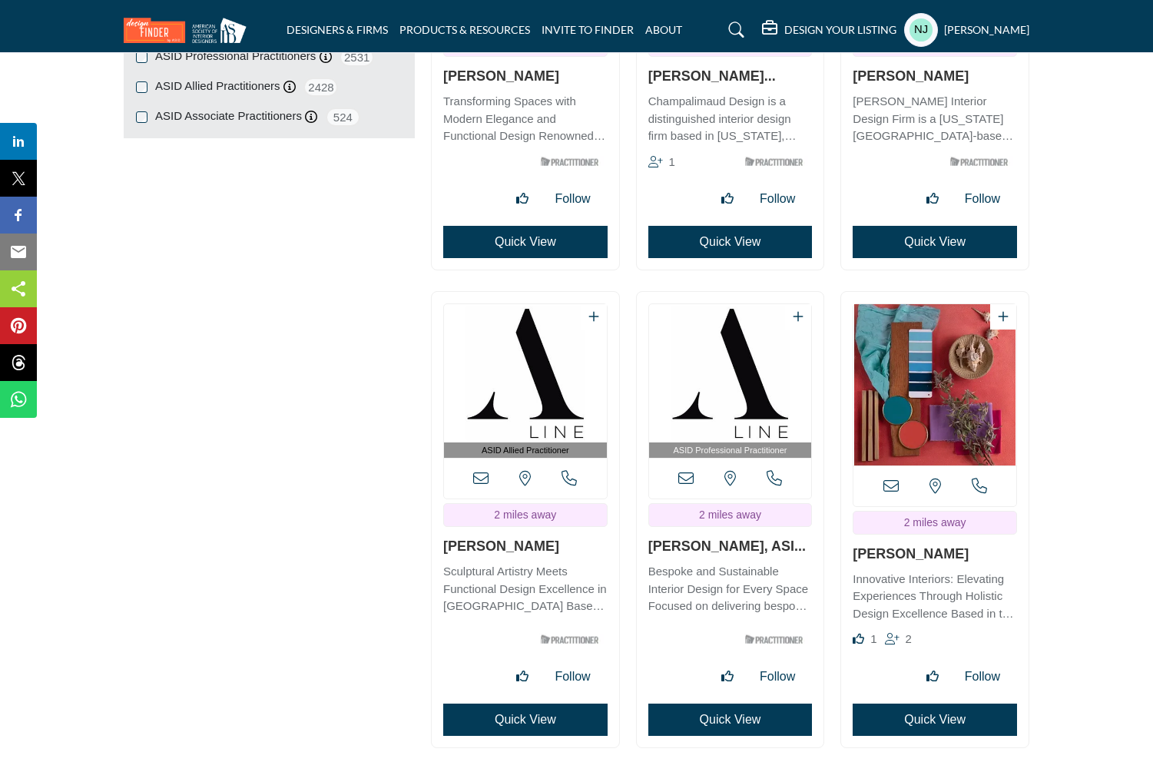
click at [517, 723] on button "Quick View" at bounding box center [525, 720] width 164 height 32
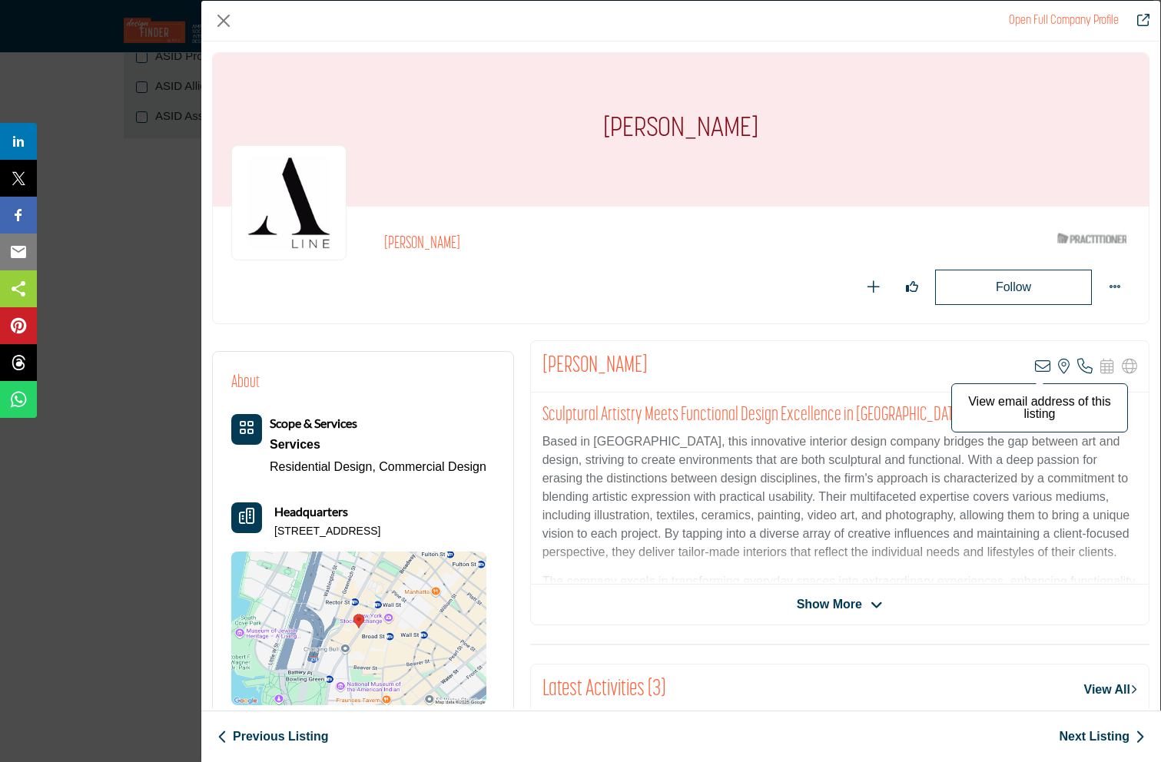
click at [1036, 363] on icon "Company Data Modal" at bounding box center [1042, 366] width 15 height 15
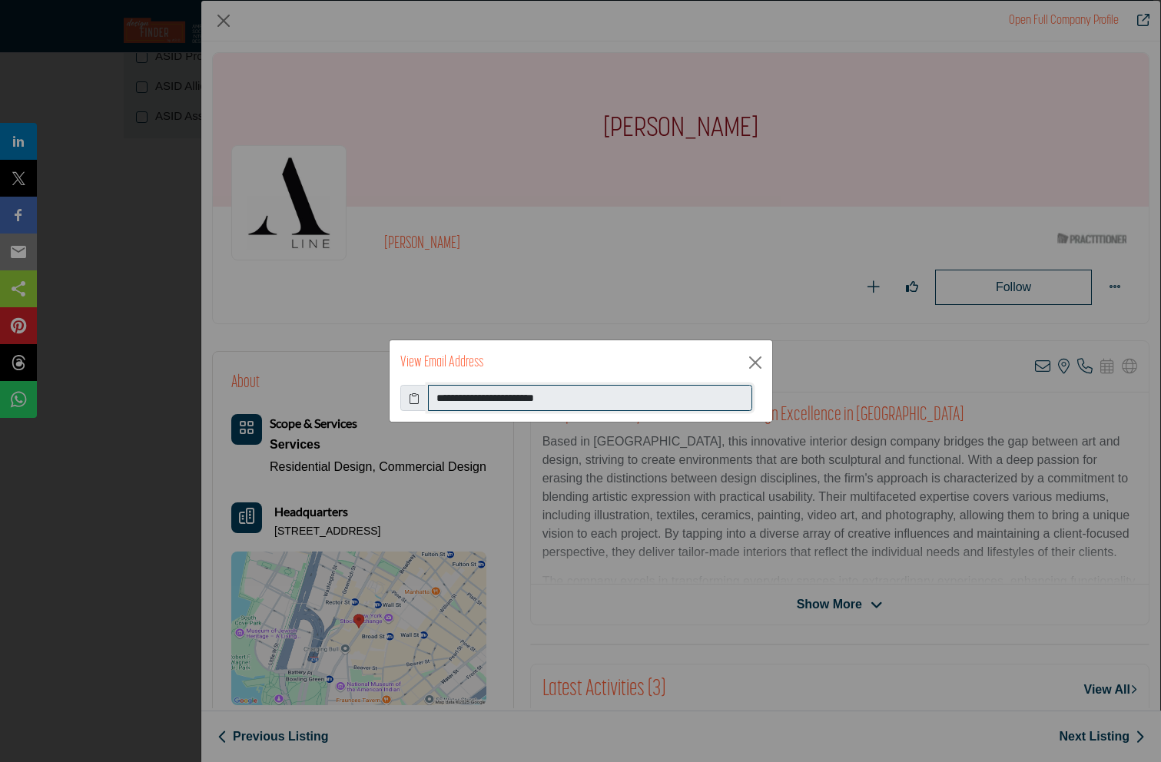
click at [477, 395] on input "**********" at bounding box center [590, 398] width 324 height 26
click at [220, 21] on div "**********" at bounding box center [580, 381] width 1161 height 762
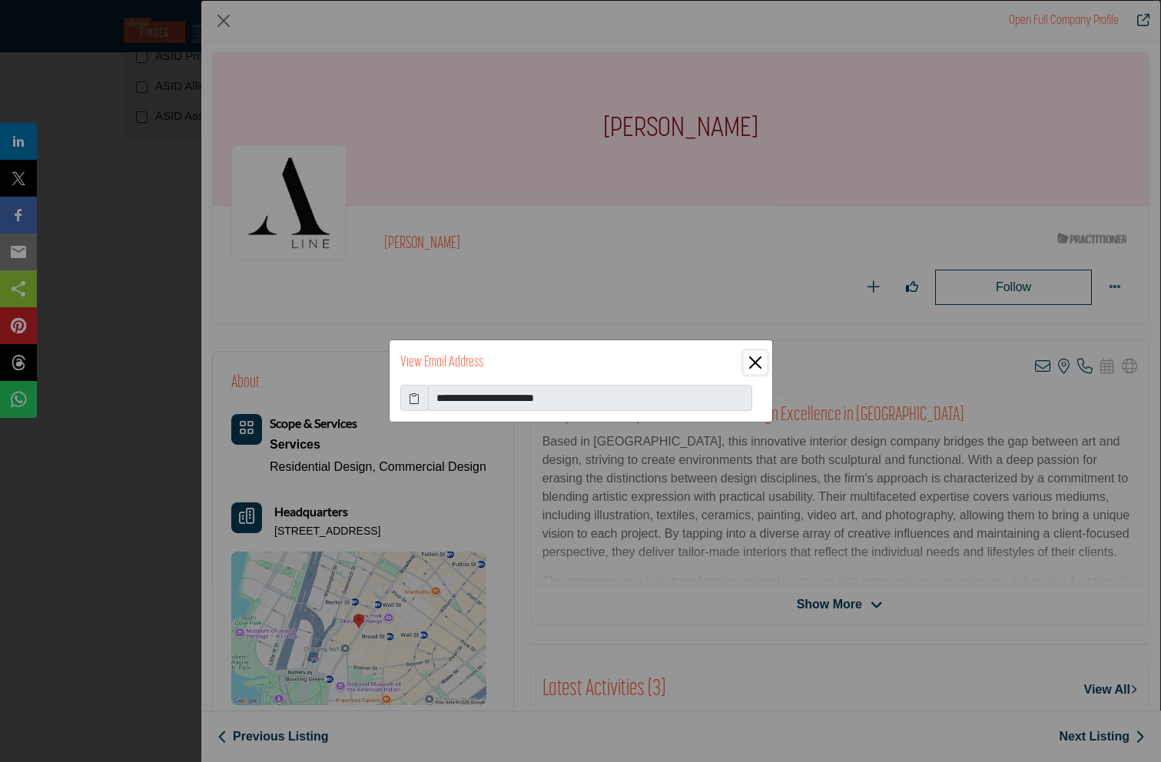
click at [748, 363] on button "Close" at bounding box center [755, 362] width 23 height 23
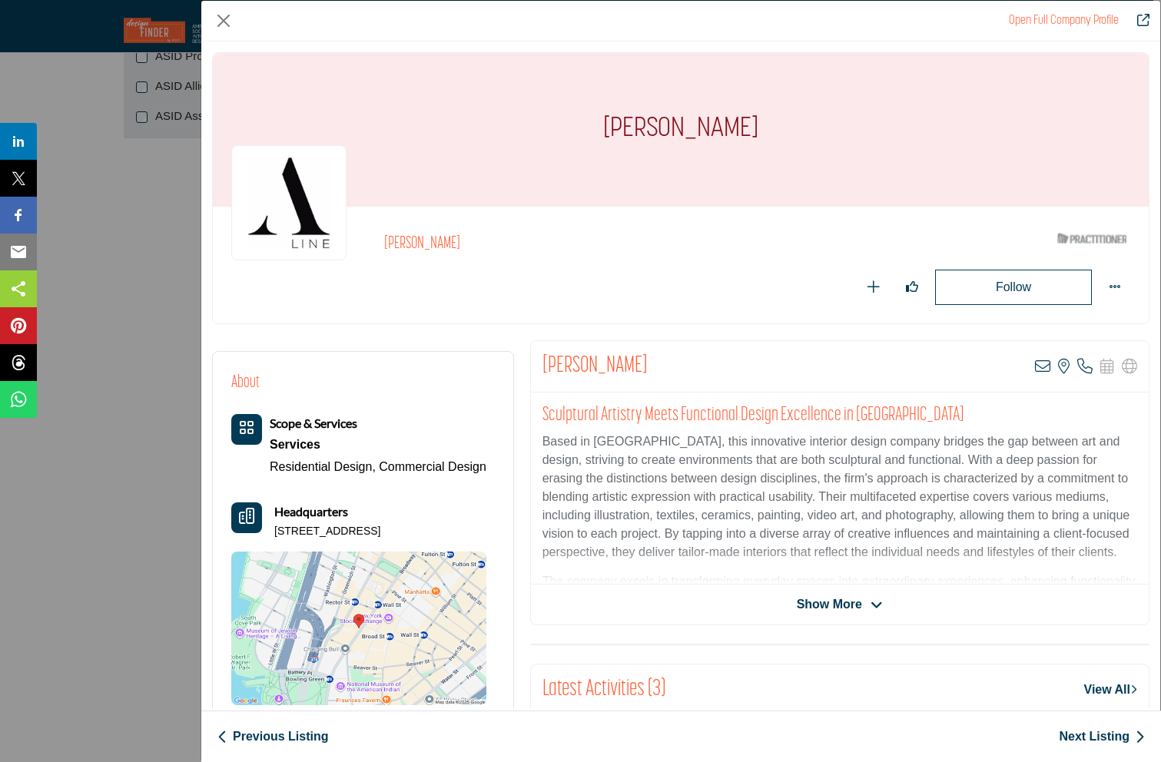
drag, startPoint x: 761, startPoint y: 131, endPoint x: 582, endPoint y: 134, distance: 178.3
click at [582, 134] on div "[PERSON_NAME]" at bounding box center [681, 130] width 936 height 154
copy h1 "[PERSON_NAME]"
click at [223, 26] on button "Close" at bounding box center [223, 20] width 23 height 23
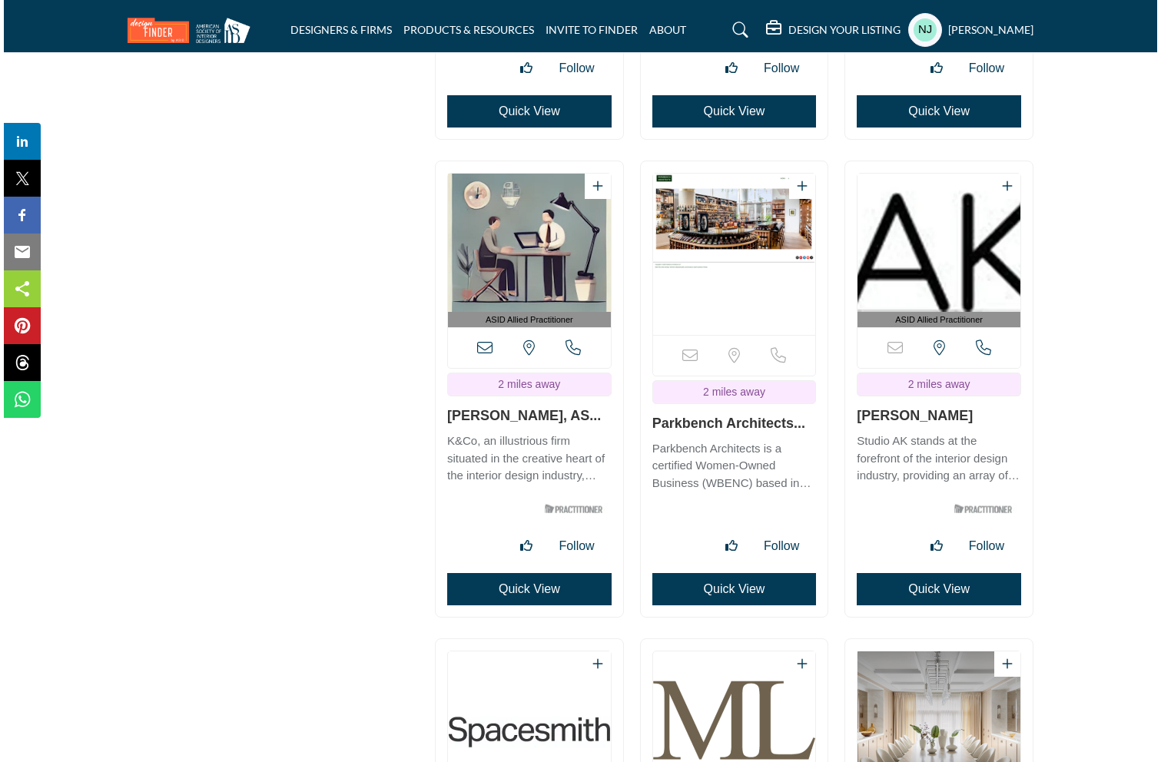
scroll to position [2707, 0]
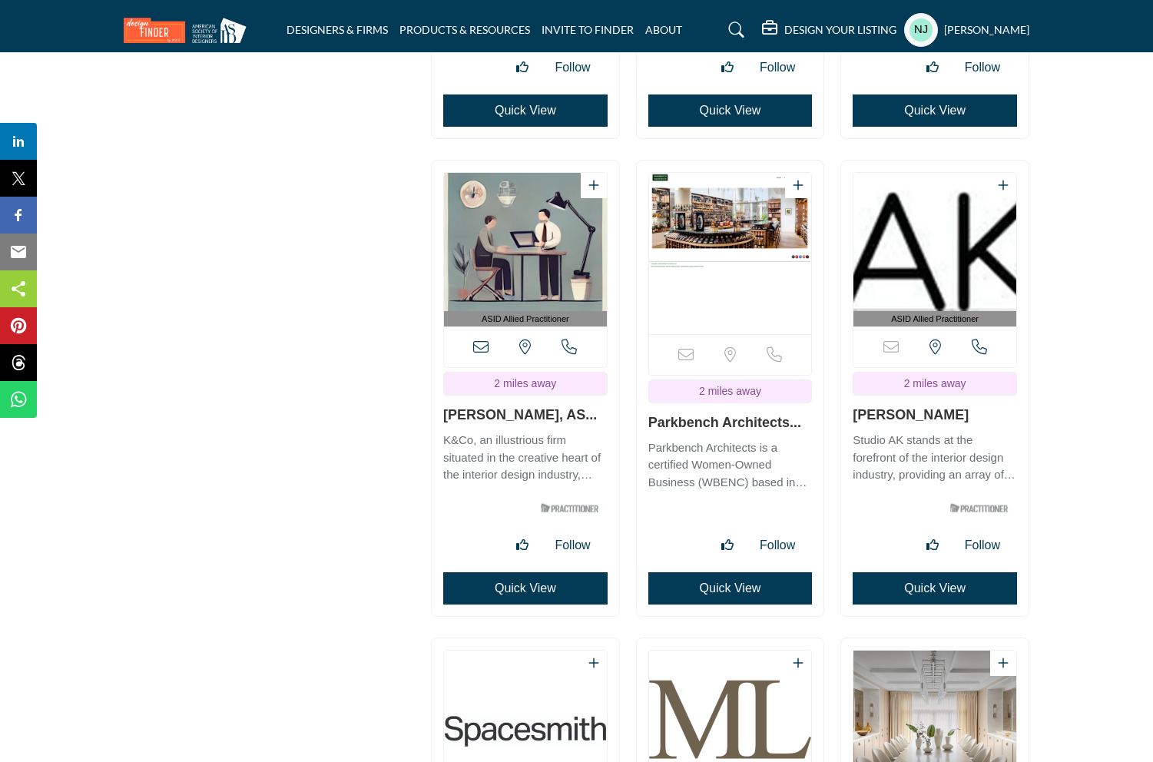
click at [518, 587] on button "Quick View" at bounding box center [525, 588] width 164 height 32
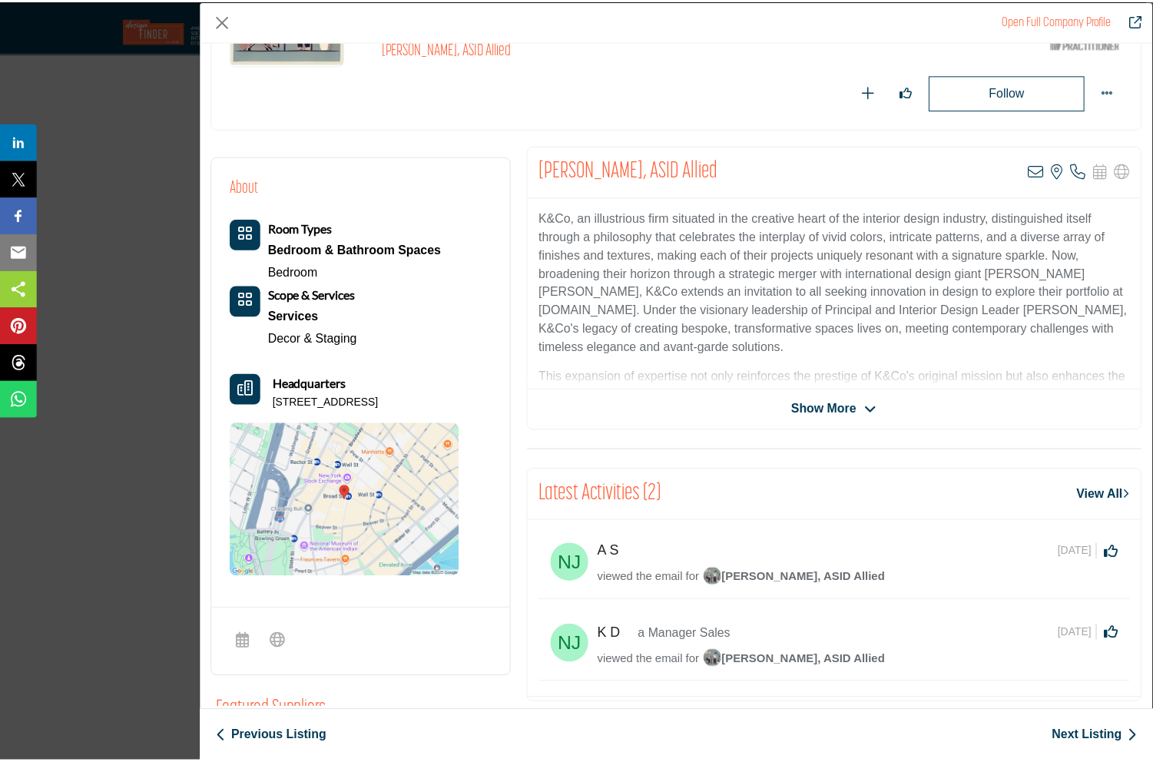
scroll to position [61, 0]
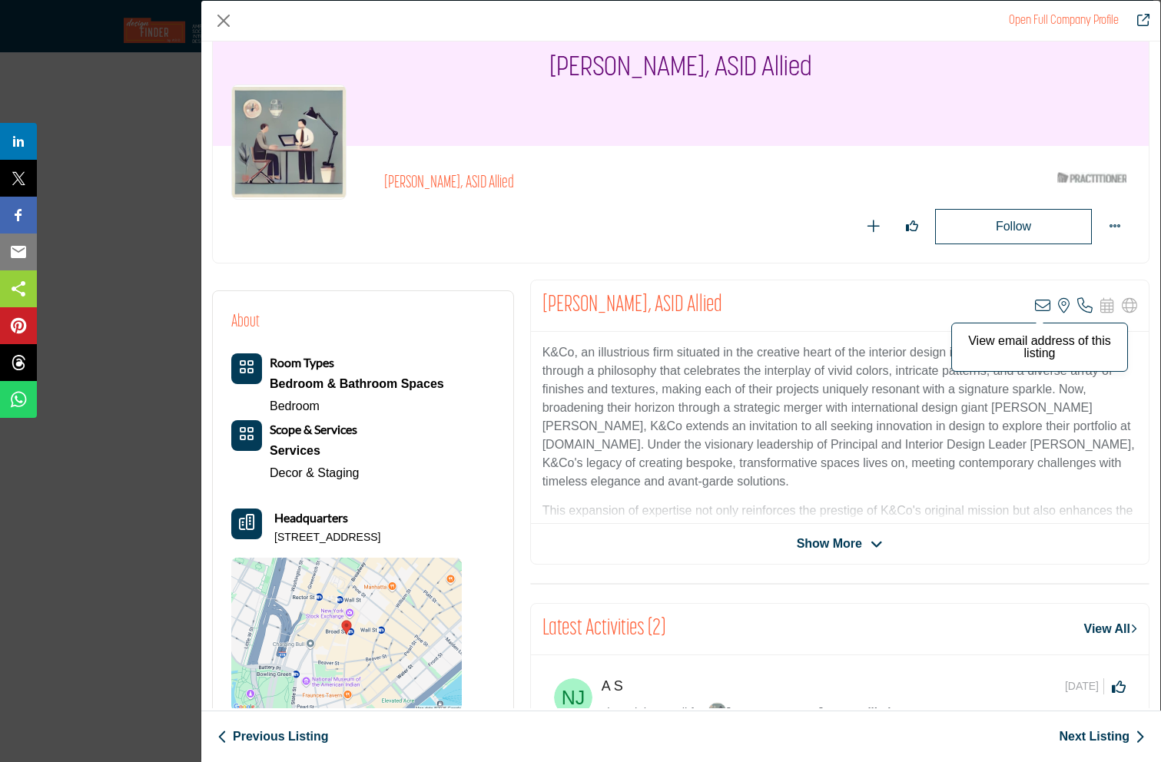
click at [1035, 308] on icon "Company Data Modal" at bounding box center [1042, 305] width 15 height 15
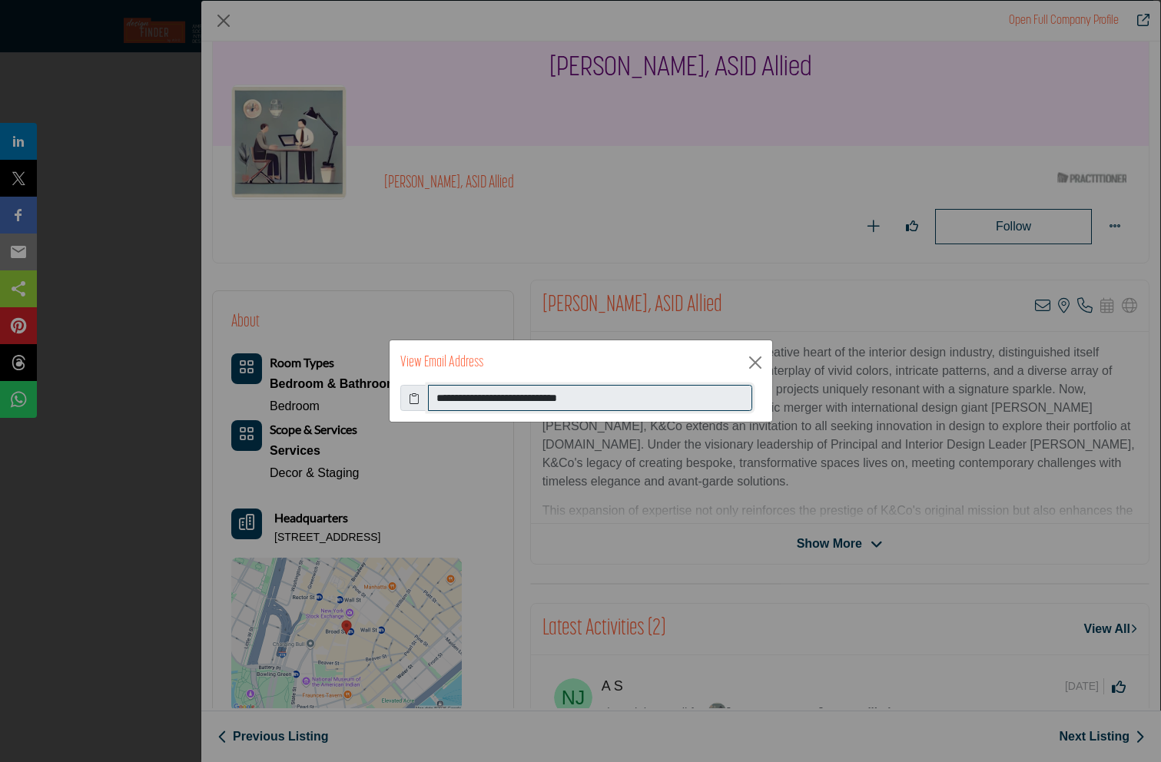
click at [476, 400] on input "**********" at bounding box center [590, 398] width 324 height 26
click at [757, 363] on button "Close" at bounding box center [755, 362] width 23 height 23
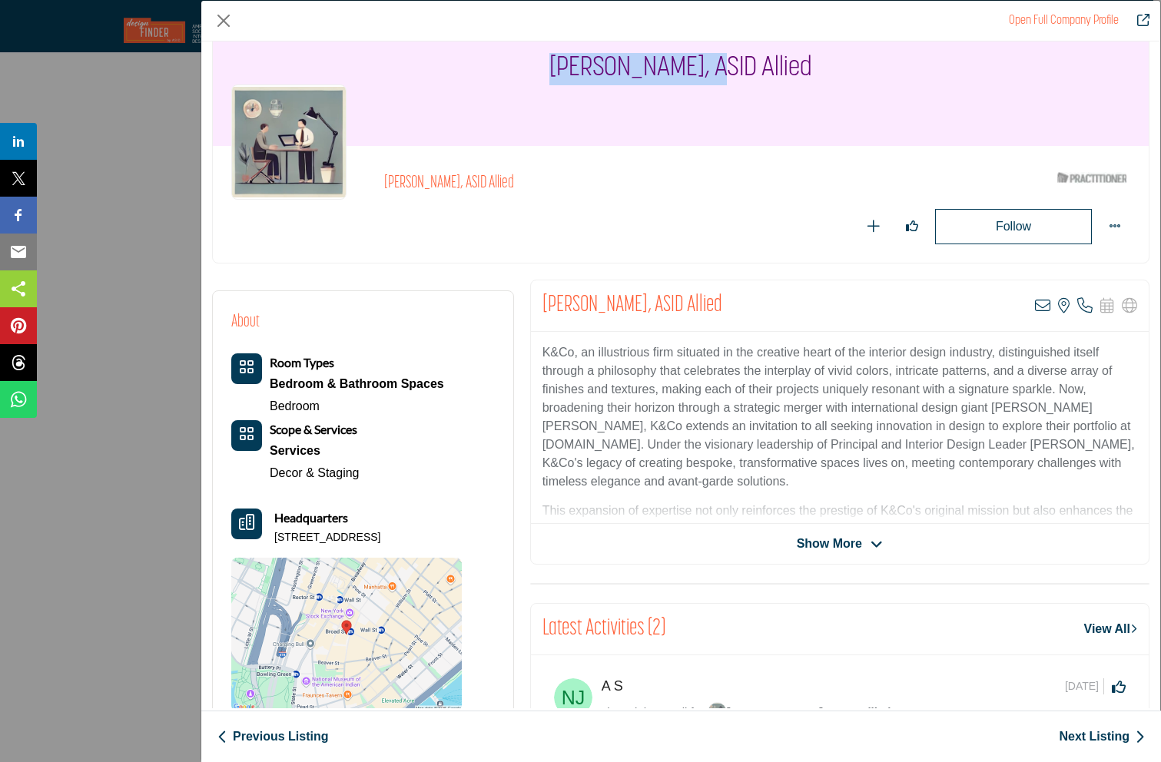
drag, startPoint x: 695, startPoint y: 72, endPoint x: 551, endPoint y: 70, distance: 144.5
click at [551, 70] on h1 "Krista Ninivaggi, ASID Allied" at bounding box center [680, 69] width 263 height 154
copy h1 "Krista Ninivaggi"
click at [223, 17] on button "Close" at bounding box center [223, 20] width 23 height 23
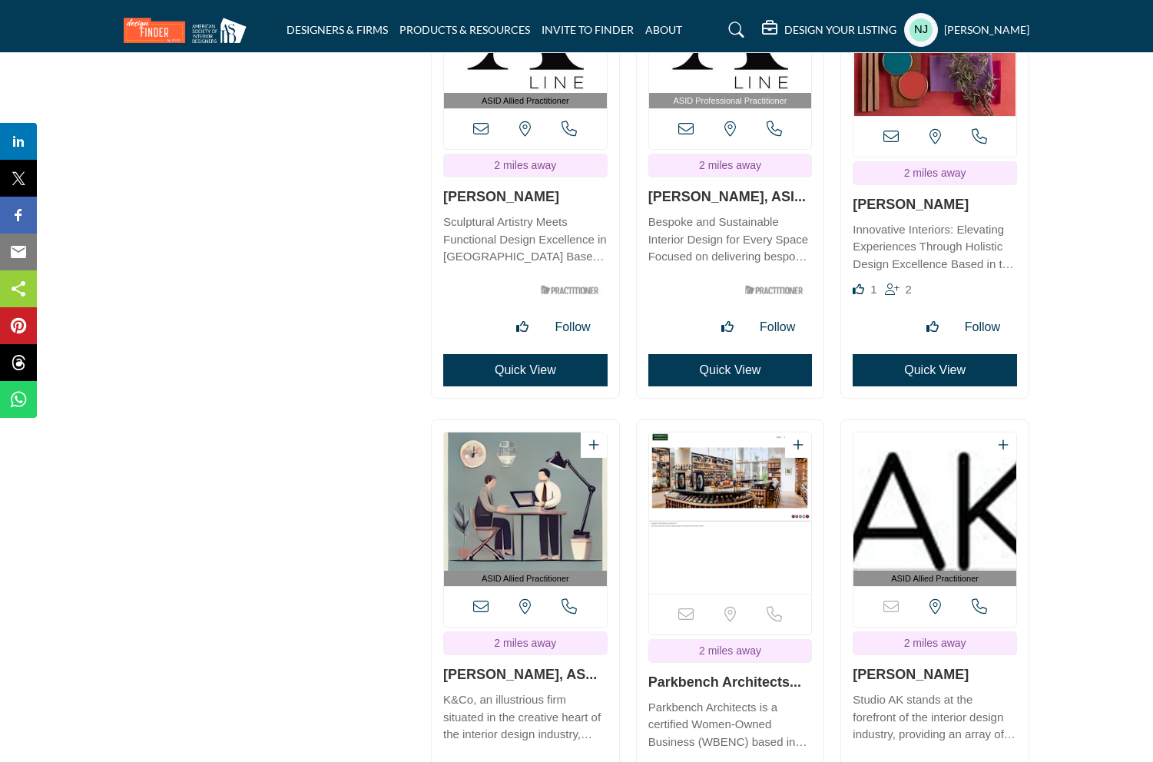
scroll to position [2447, 0]
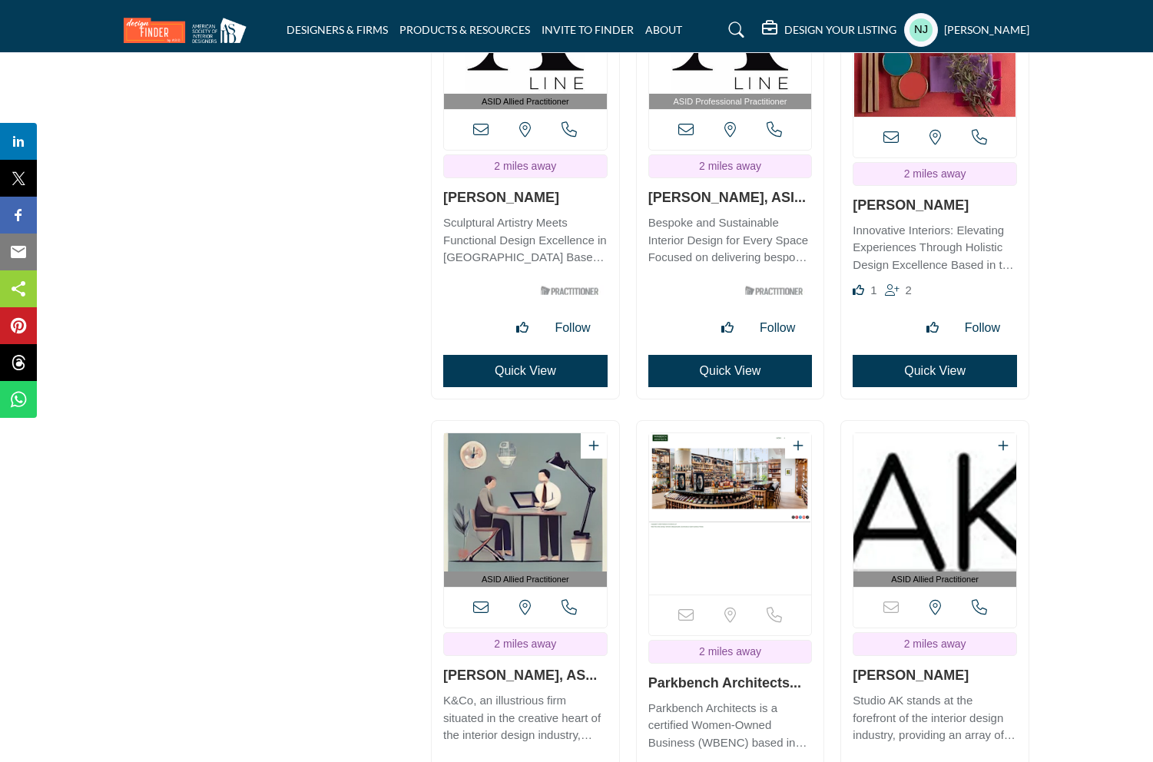
click at [928, 370] on button "Quick View" at bounding box center [935, 371] width 164 height 32
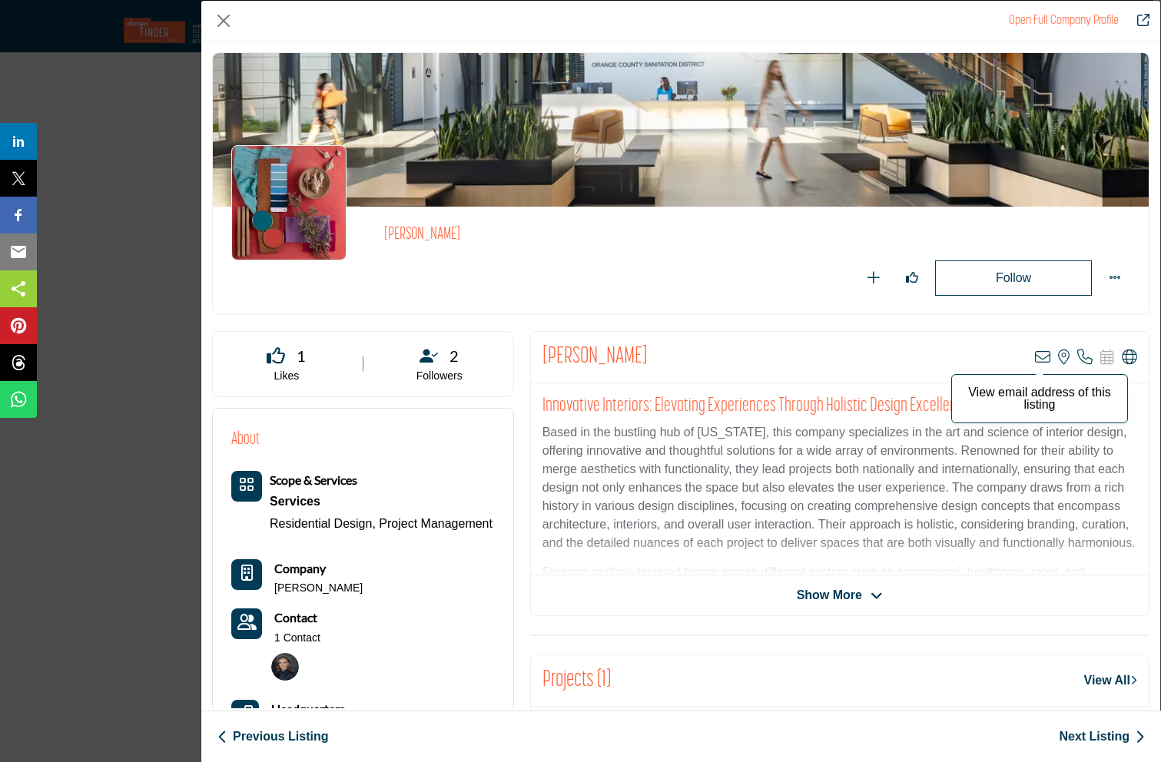
click at [1036, 359] on icon "Company Data Modal" at bounding box center [1042, 357] width 15 height 15
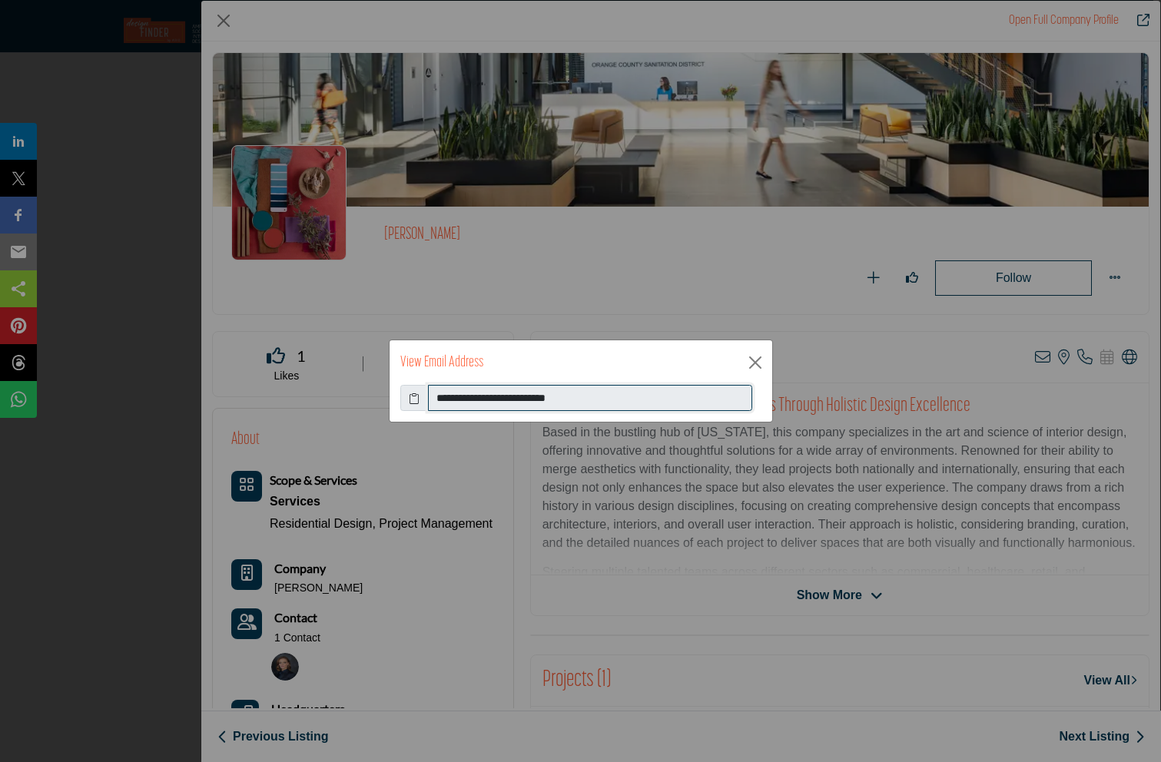
click at [471, 395] on input "**********" at bounding box center [590, 398] width 324 height 26
click at [751, 358] on button "Close" at bounding box center [755, 362] width 23 height 23
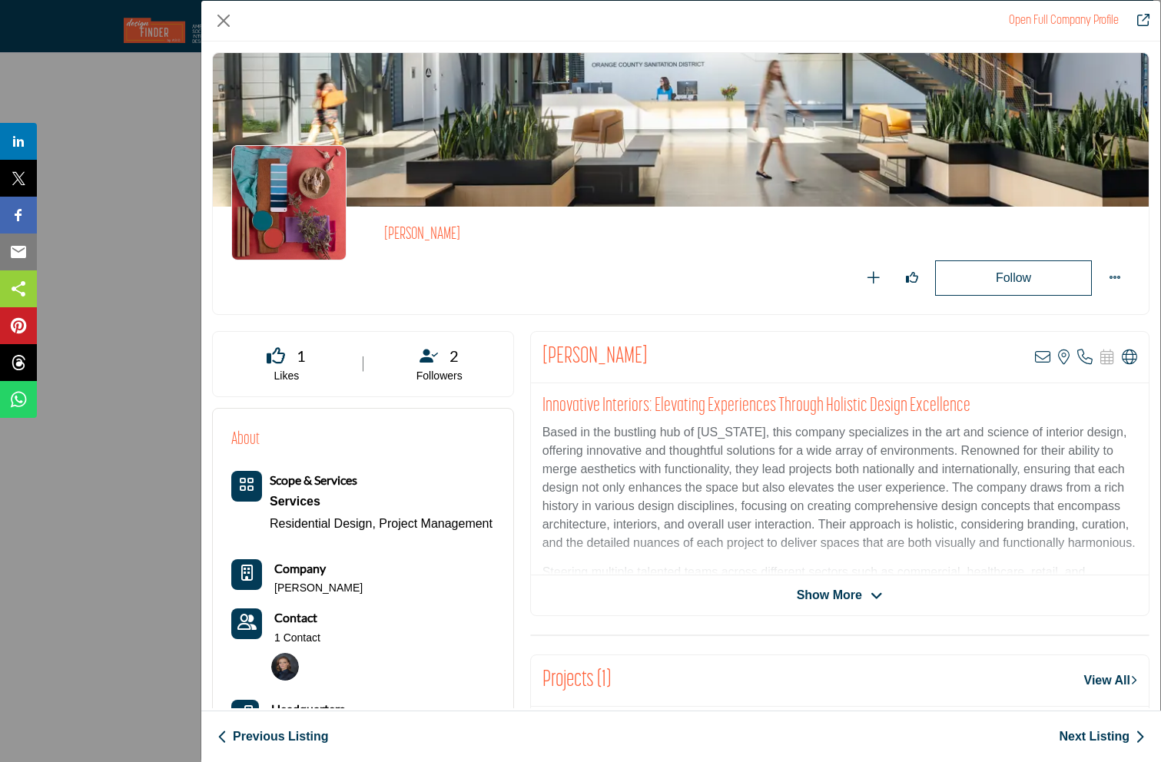
drag, startPoint x: 661, startPoint y: 358, endPoint x: 540, endPoint y: 360, distance: 120.6
click at [540, 360] on div "Elizabeth Von Lehe View email address of this listing View the location of this…" at bounding box center [840, 357] width 618 height 51
copy h2 "[PERSON_NAME]"
click at [218, 9] on button "Close" at bounding box center [223, 20] width 23 height 23
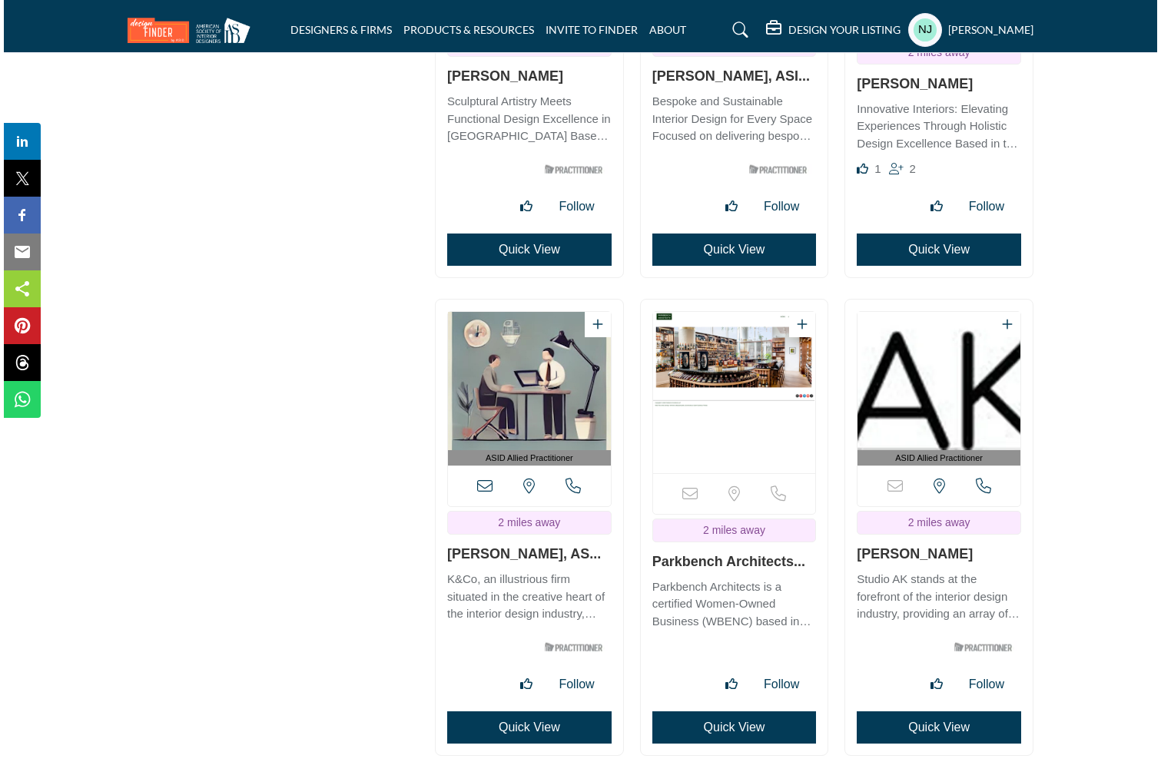
scroll to position [2618, 0]
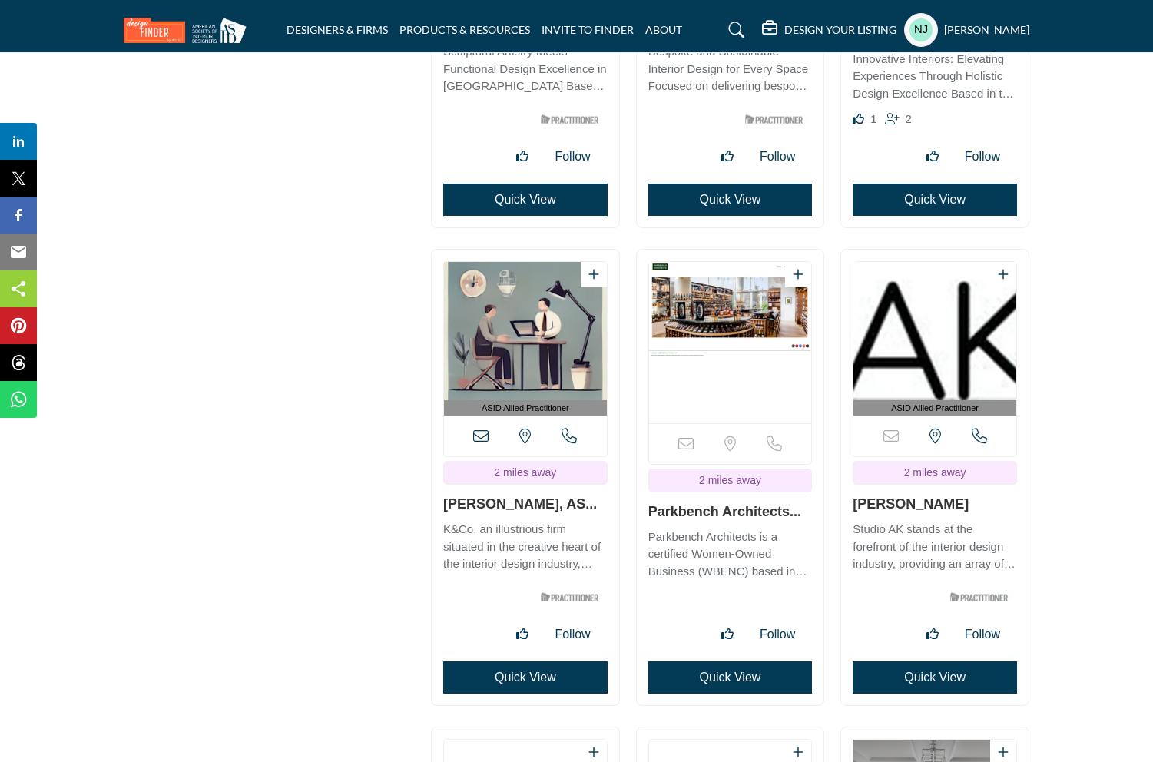
click at [728, 680] on button "Quick View" at bounding box center [730, 677] width 164 height 32
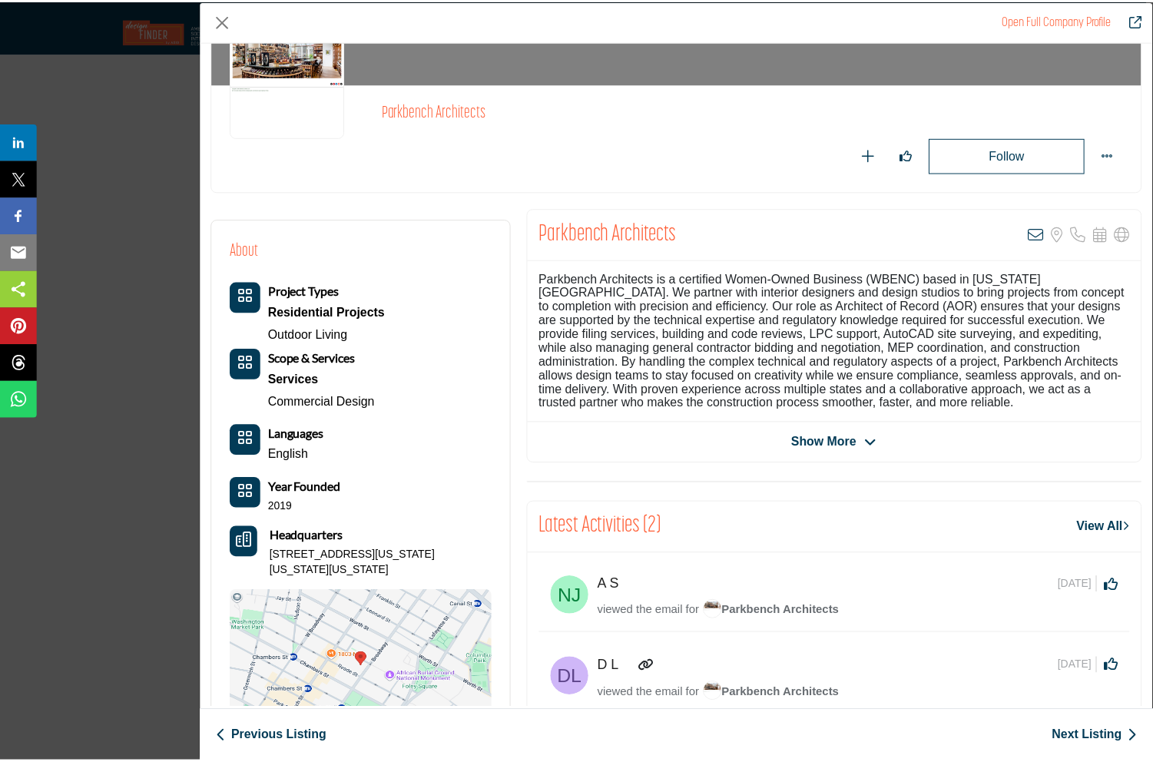
scroll to position [48, 0]
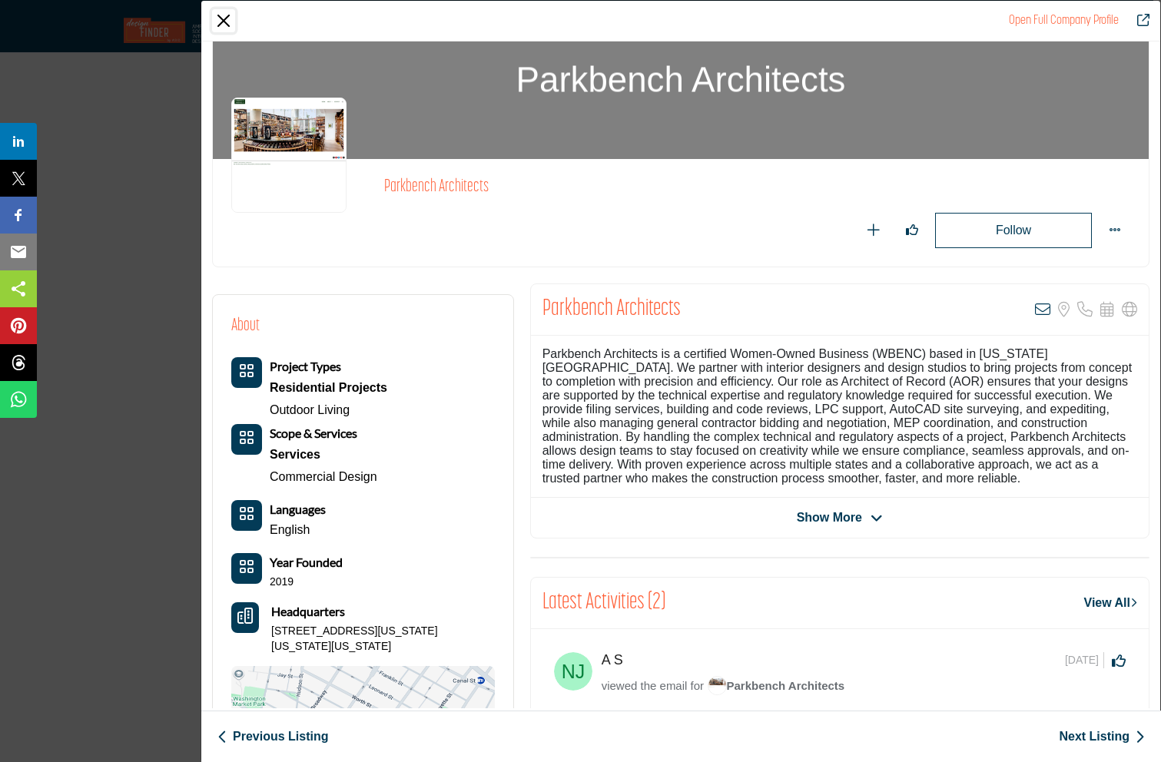
click at [220, 18] on button "Close" at bounding box center [223, 20] width 23 height 23
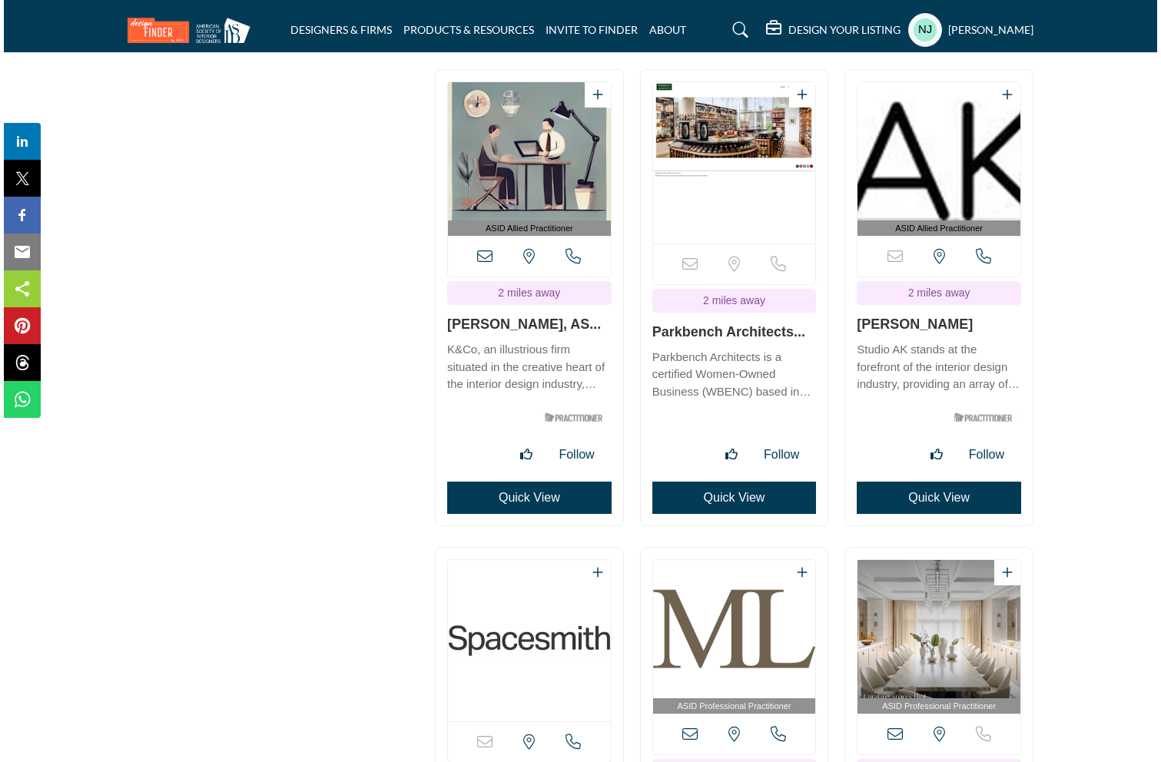
scroll to position [2819, 0]
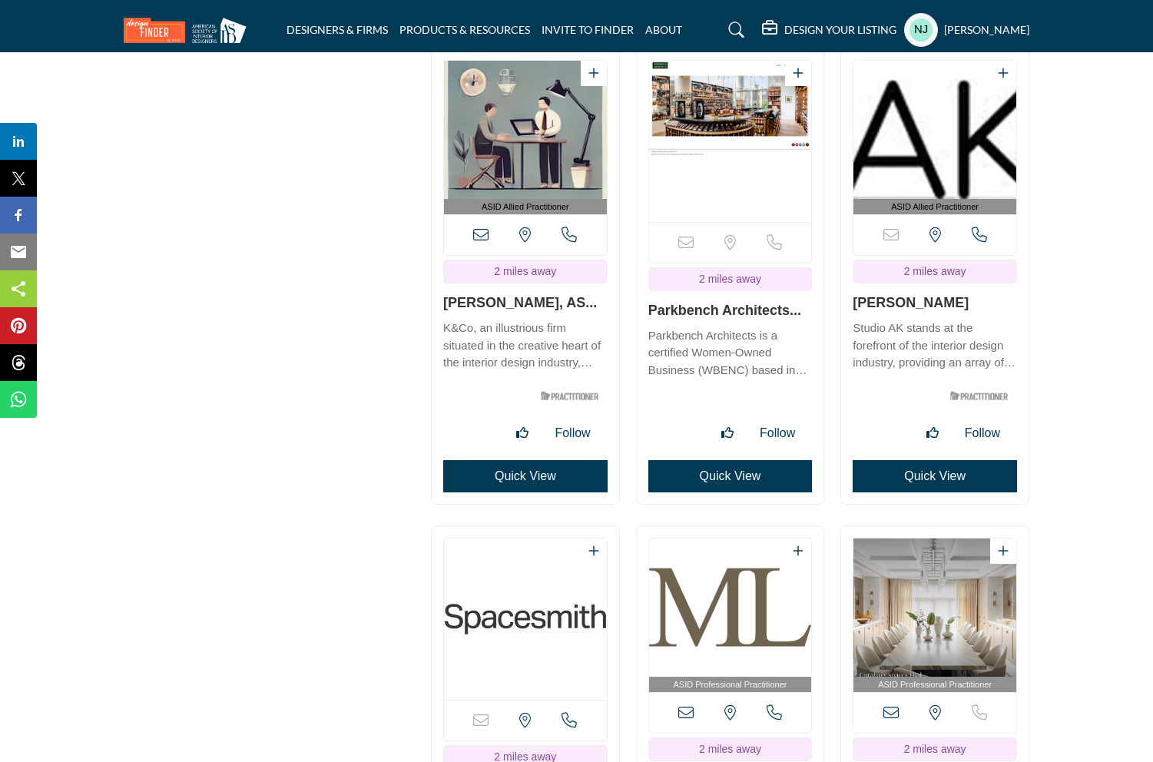
click at [938, 477] on button "Quick View" at bounding box center [935, 476] width 164 height 32
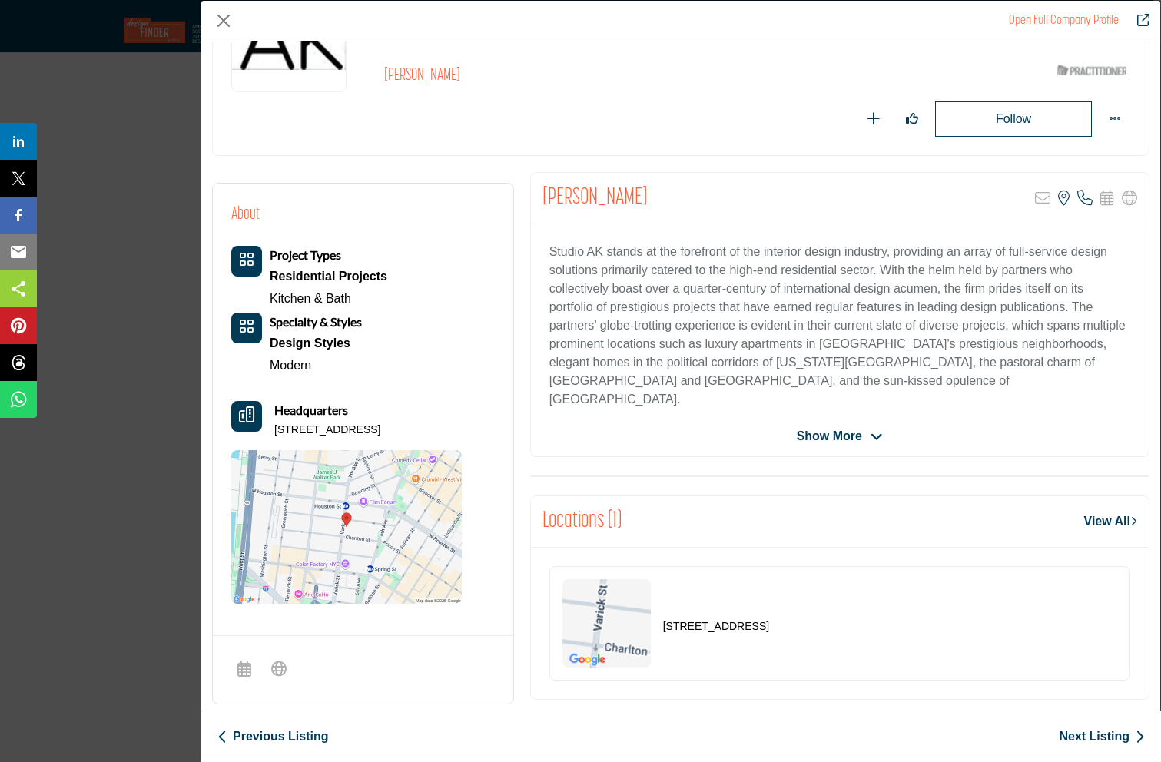
scroll to position [7, 0]
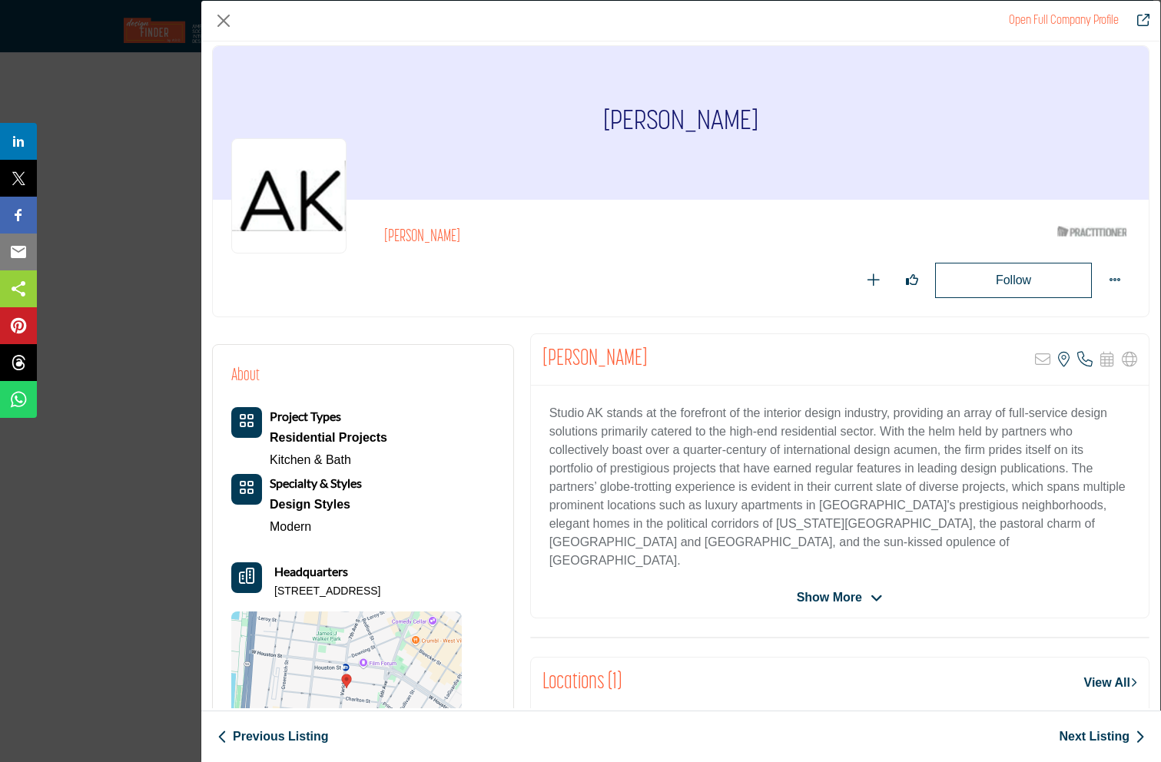
click at [870, 597] on icon "Company Data Modal" at bounding box center [876, 599] width 12 height 14
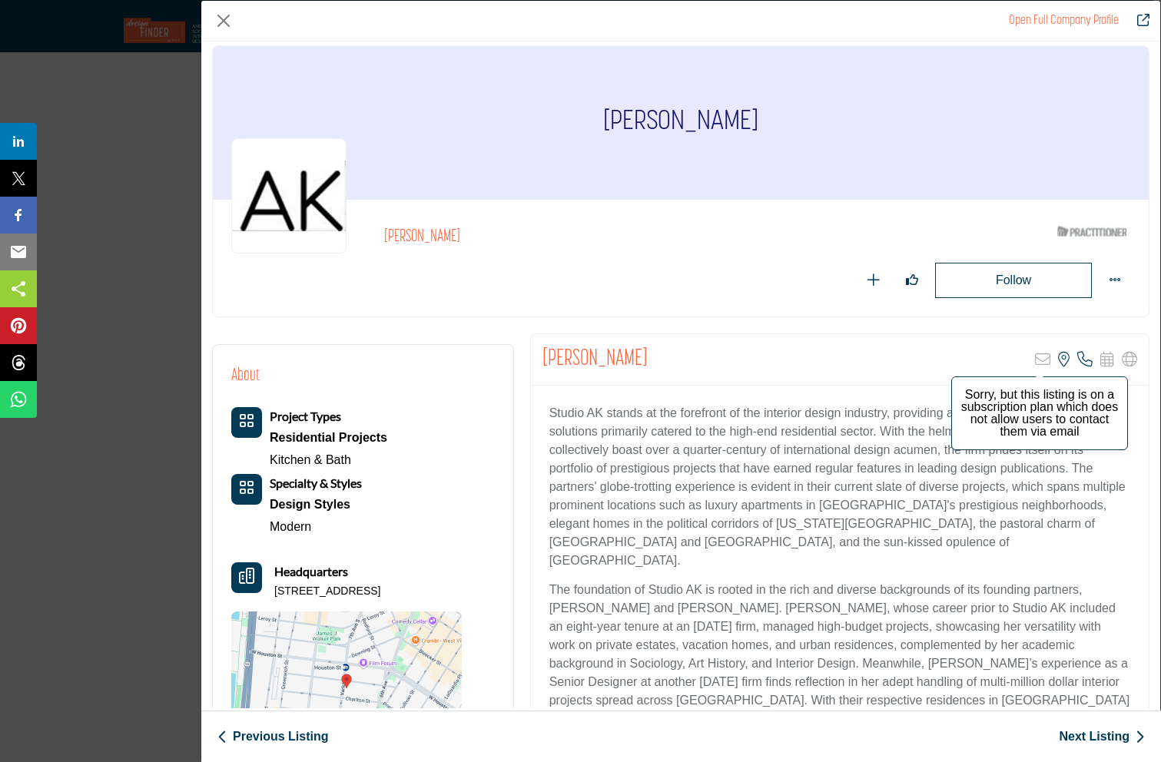
click at [1035, 359] on icon "Company Data Modal" at bounding box center [1042, 359] width 15 height 15
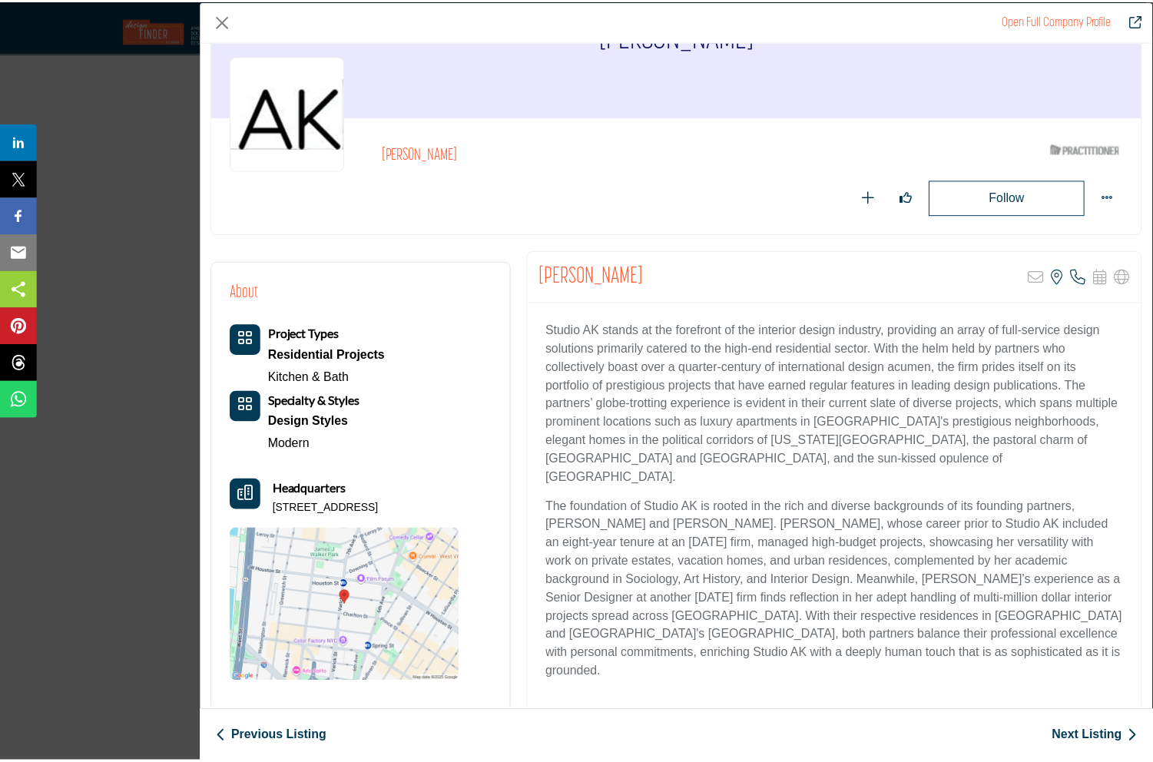
scroll to position [58, 0]
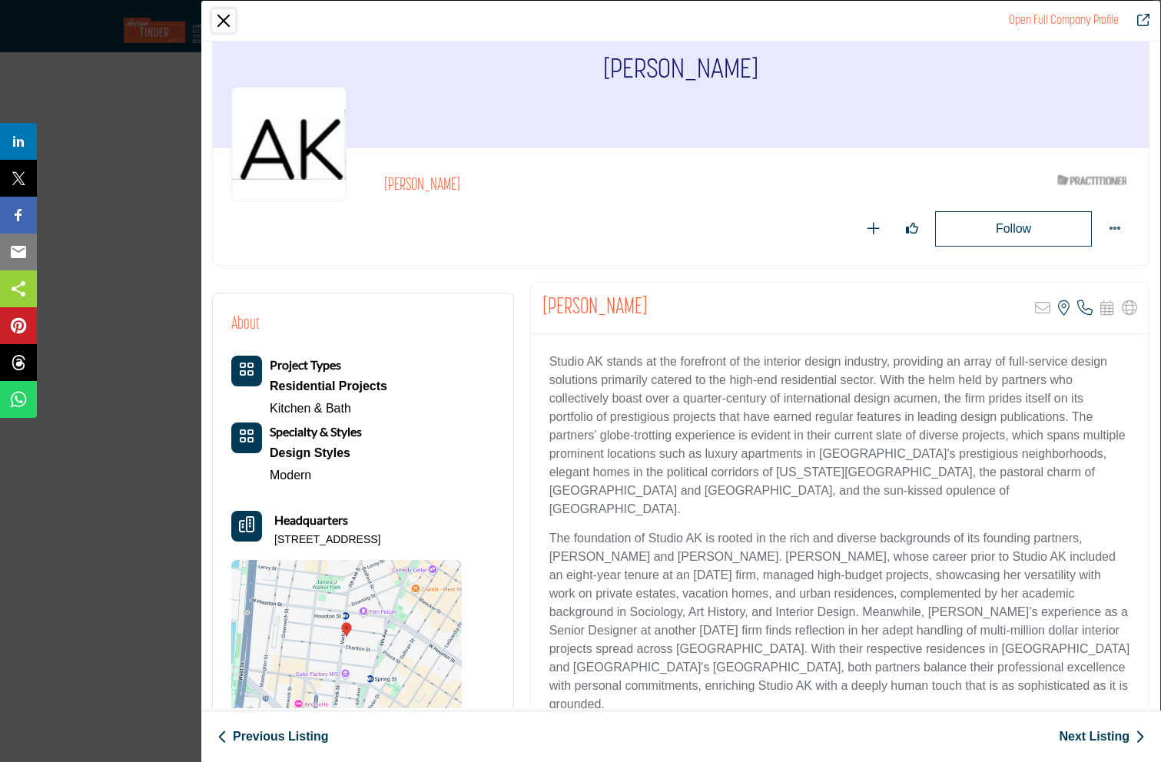
click at [222, 16] on button "Close" at bounding box center [223, 20] width 23 height 23
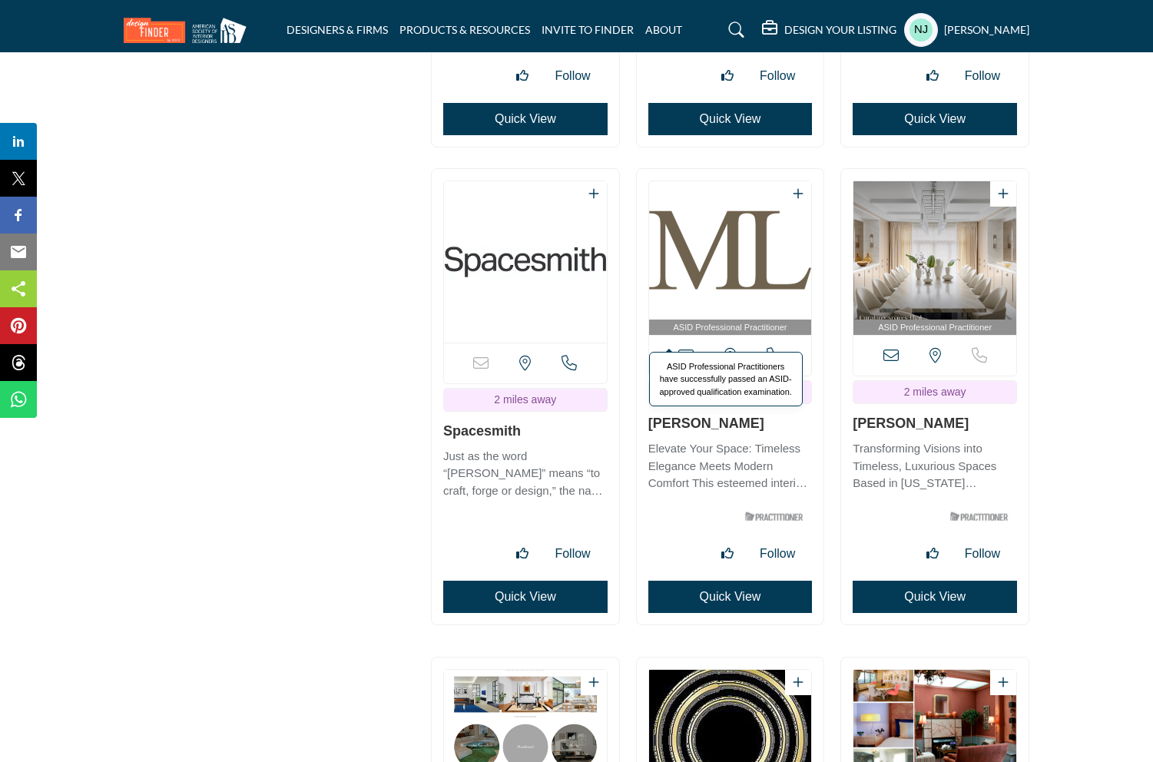
scroll to position [3177, 0]
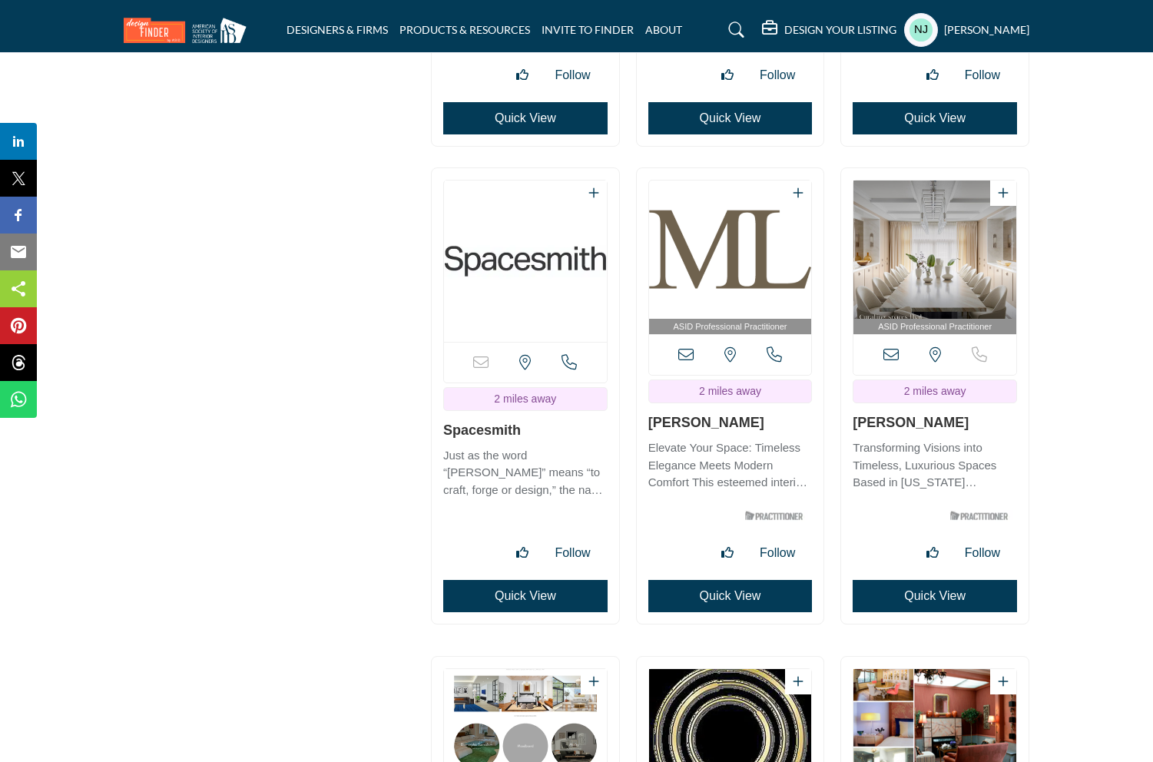
click at [530, 592] on button "Quick View" at bounding box center [525, 596] width 164 height 32
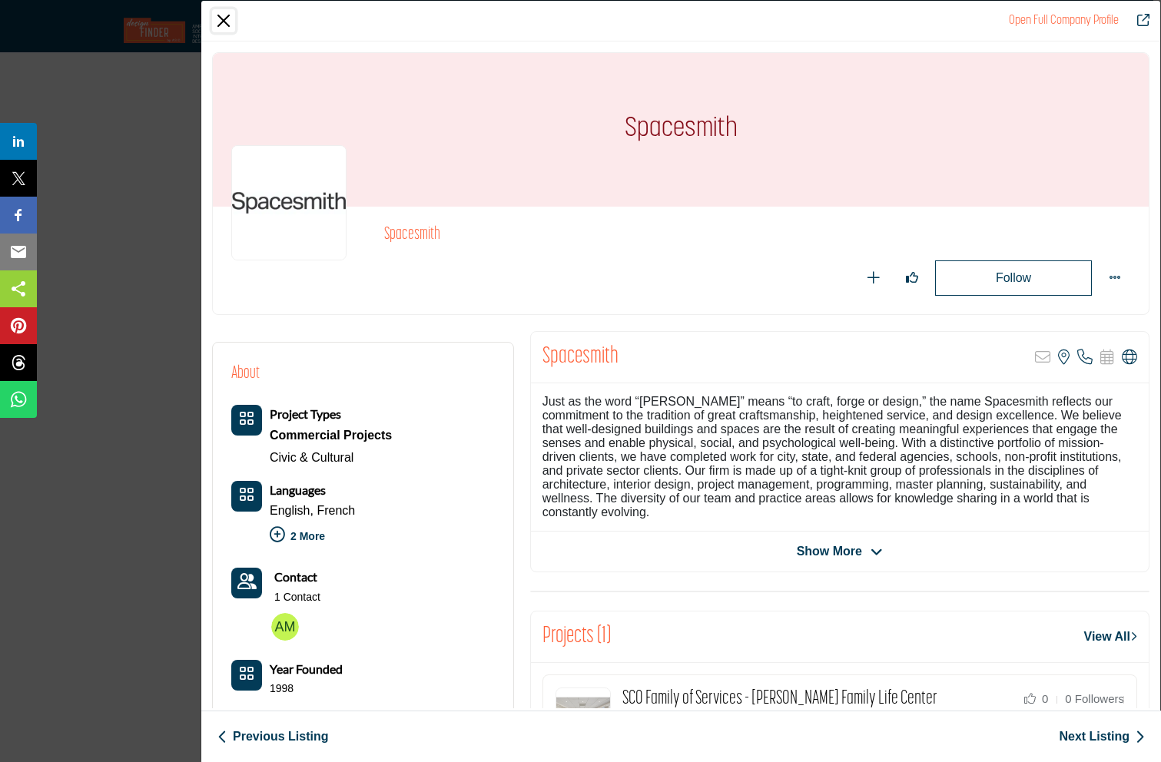
click at [221, 18] on button "Close" at bounding box center [223, 20] width 23 height 23
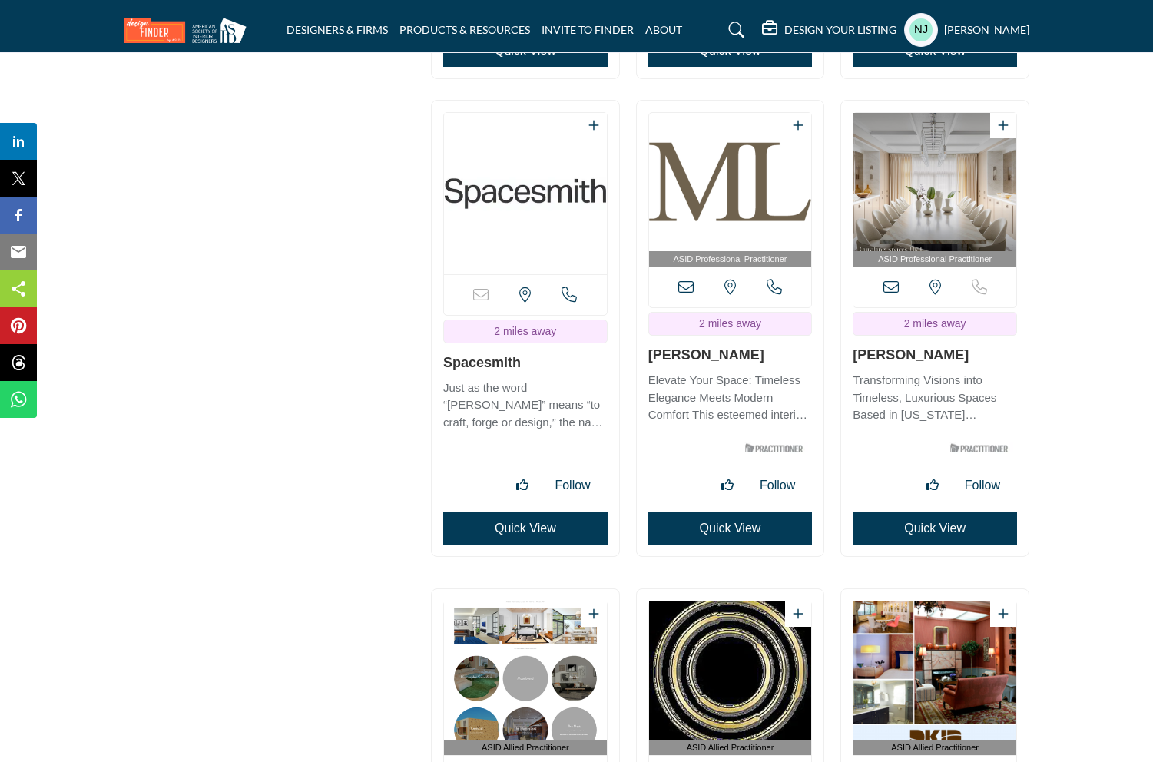
scroll to position [3262, 0]
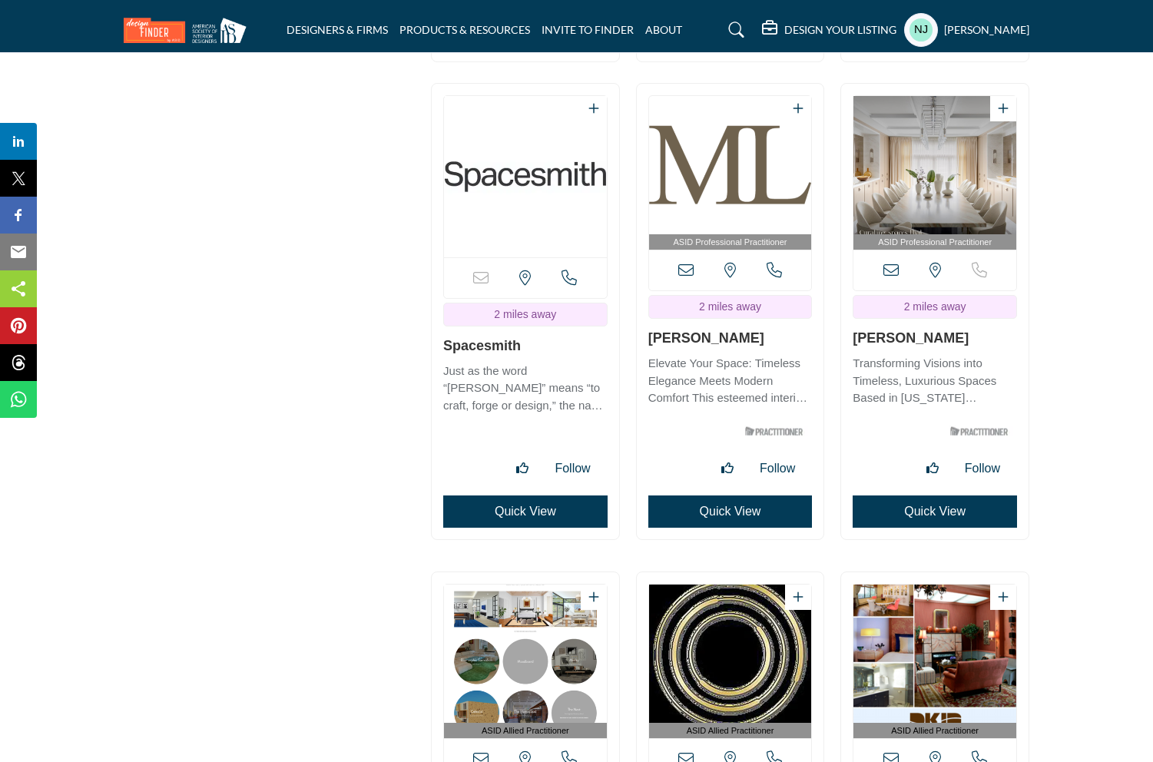
click at [734, 507] on button "Quick View" at bounding box center [730, 512] width 164 height 32
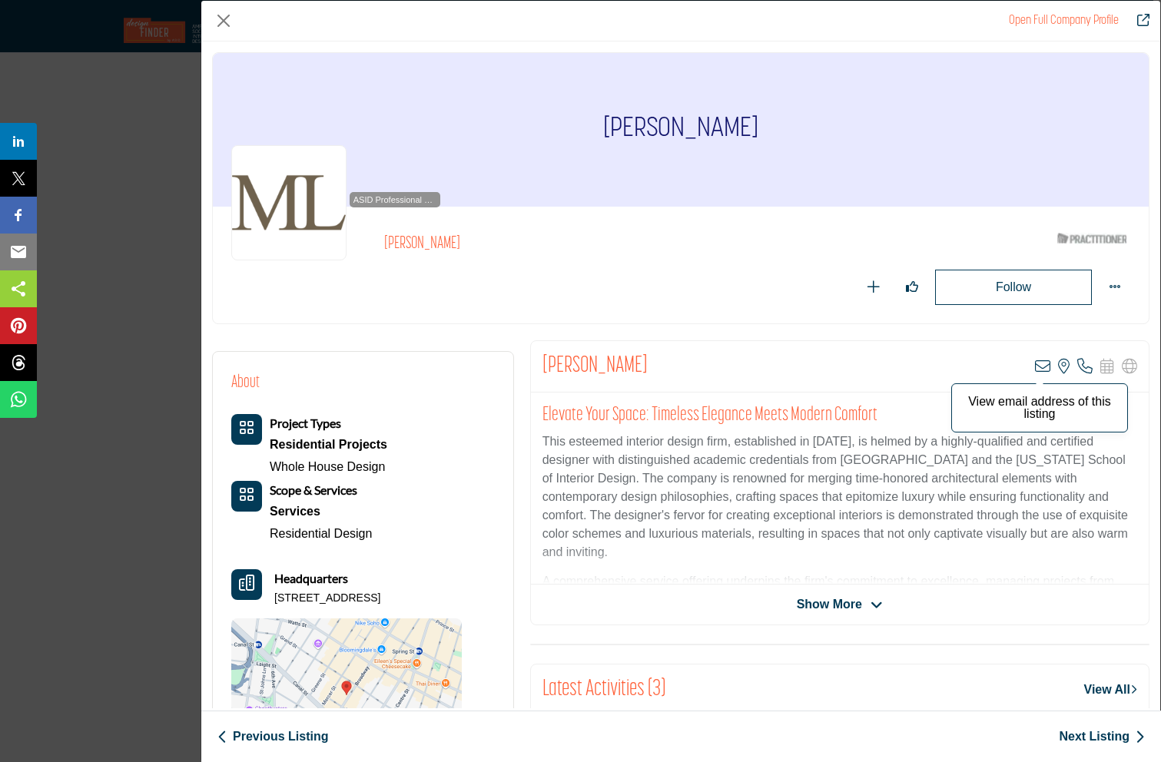
click at [1035, 364] on icon "Company Data Modal" at bounding box center [1042, 366] width 15 height 15
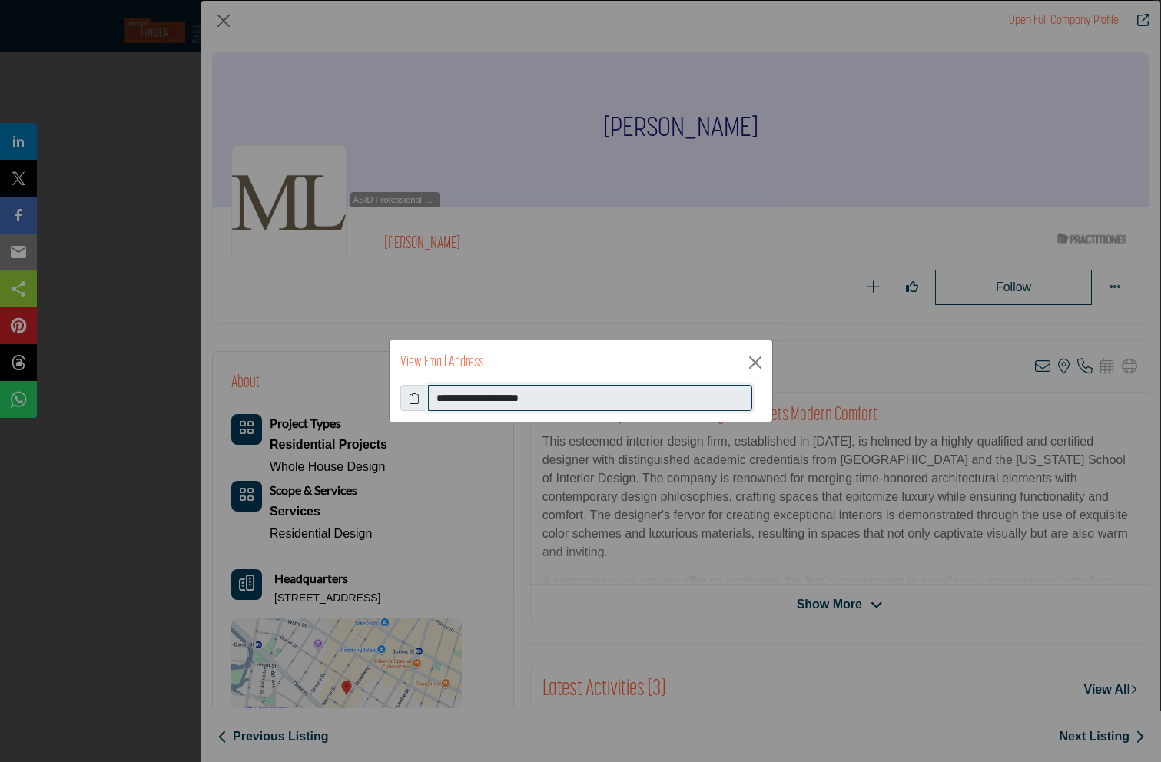
click at [466, 400] on input "**********" at bounding box center [590, 398] width 324 height 26
click at [756, 363] on button "Close" at bounding box center [755, 362] width 23 height 23
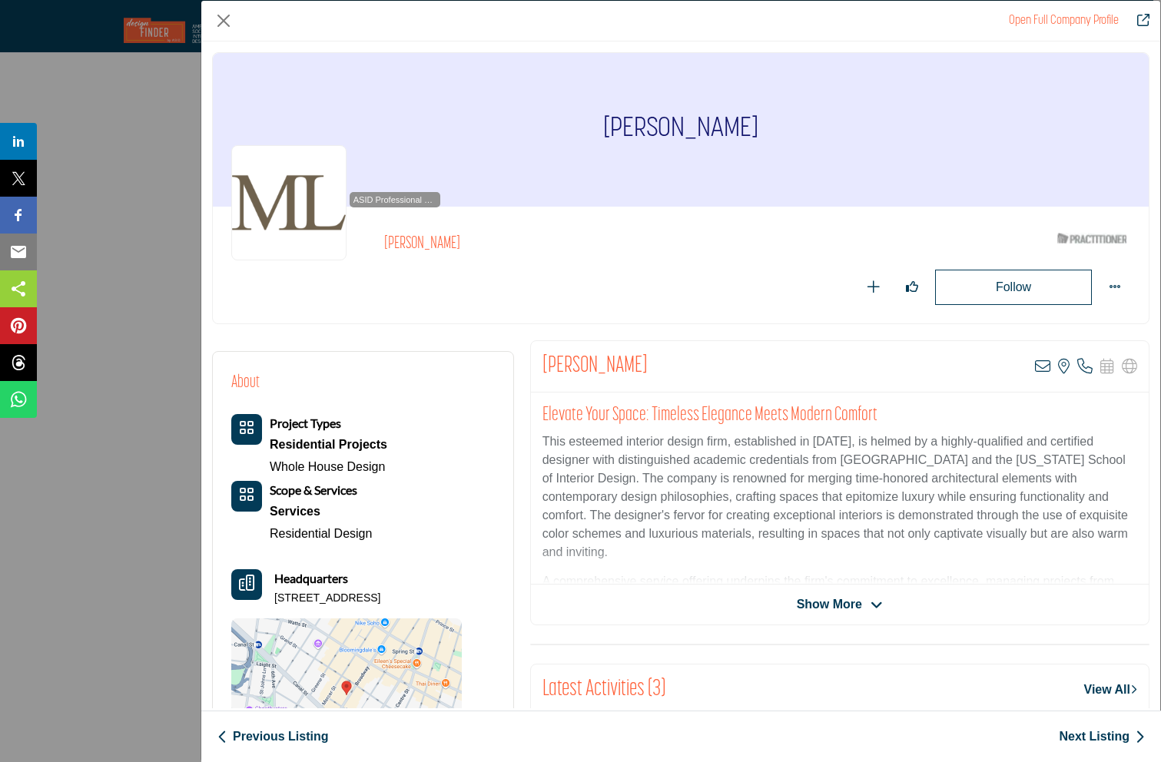
drag, startPoint x: 750, startPoint y: 131, endPoint x: 607, endPoint y: 131, distance: 142.9
click at [607, 131] on div "[PERSON_NAME]" at bounding box center [681, 130] width 936 height 154
copy h1 "[PERSON_NAME]"
click at [220, 21] on button "Close" at bounding box center [223, 20] width 23 height 23
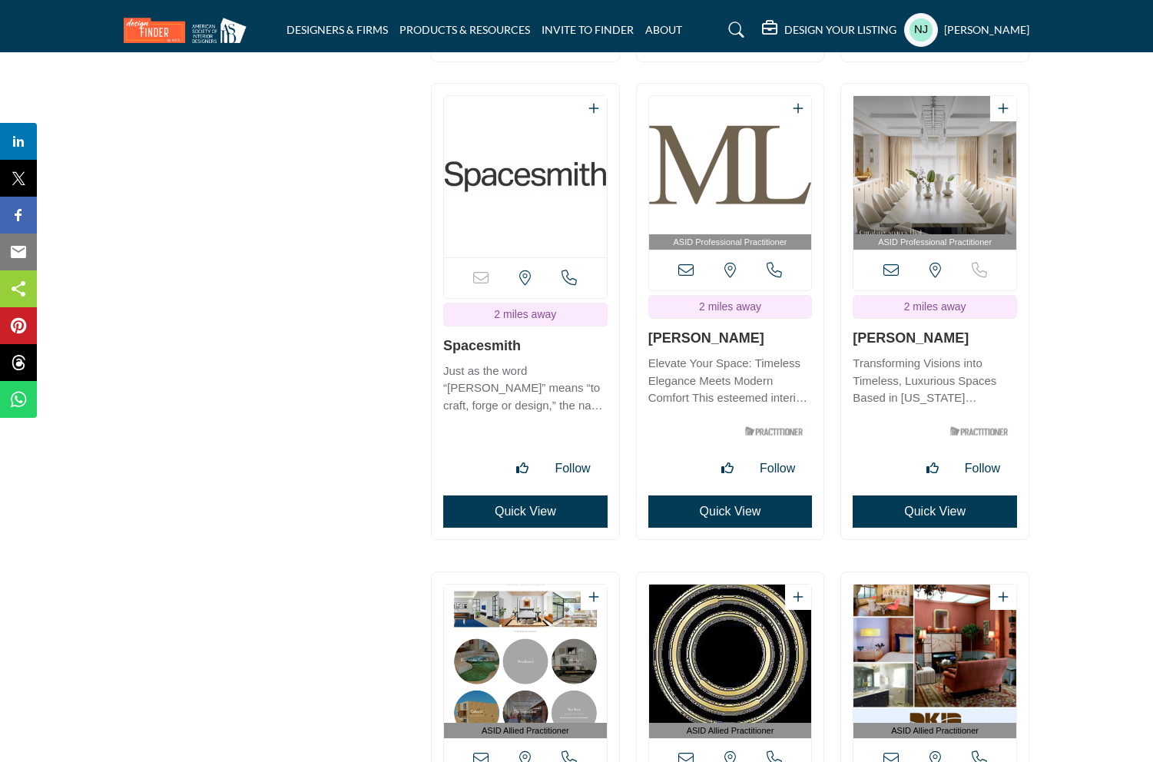
click at [937, 509] on button "Quick View" at bounding box center [935, 512] width 164 height 32
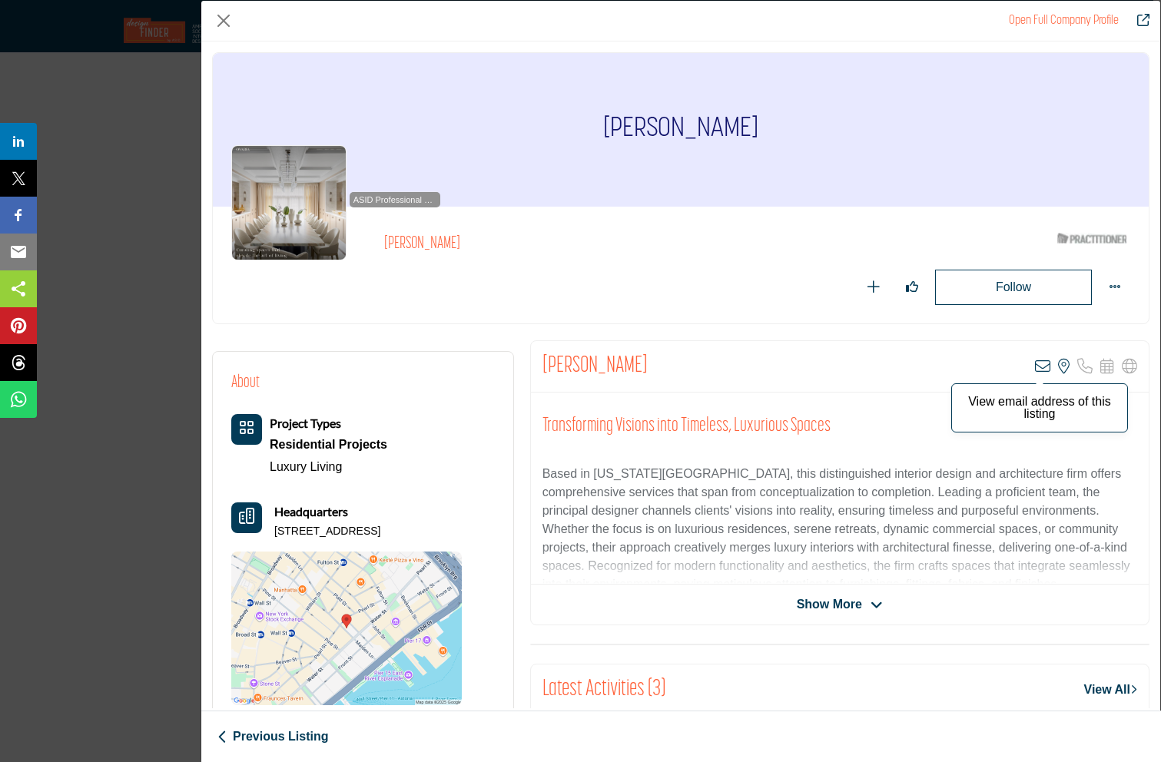
click at [1035, 363] on icon "Company Data Modal" at bounding box center [1042, 366] width 15 height 15
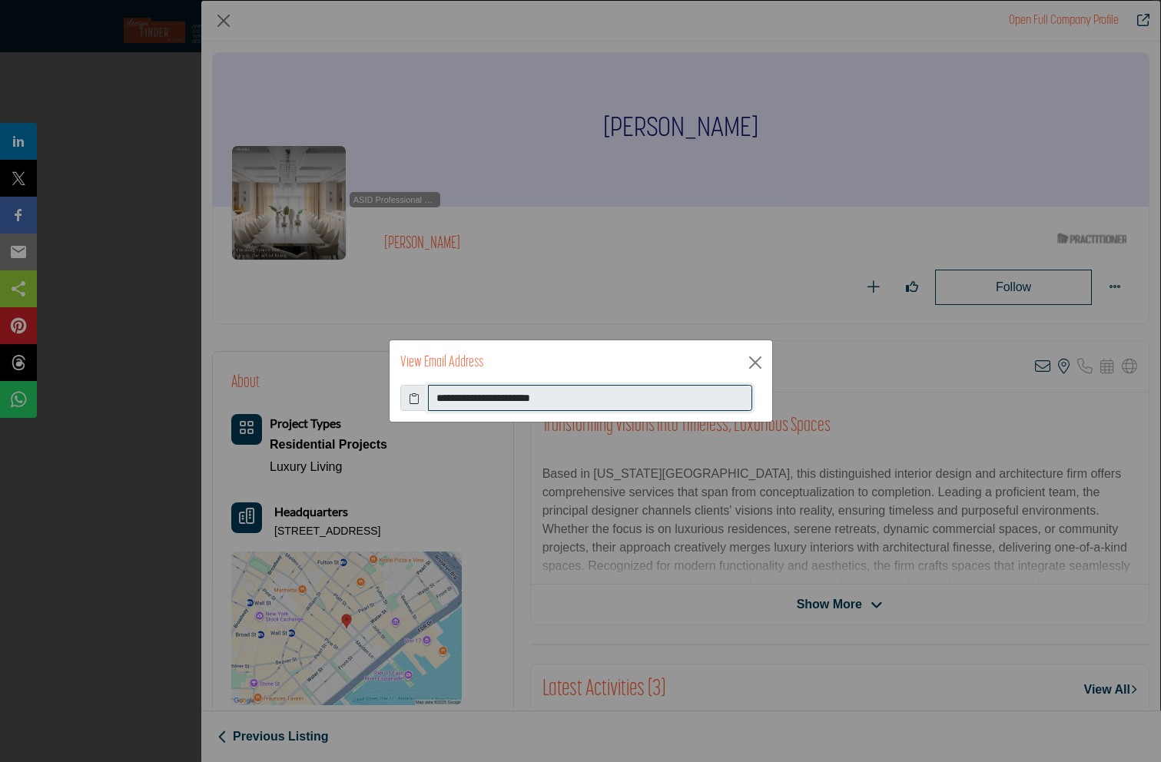
click at [462, 396] on input "**********" at bounding box center [590, 398] width 324 height 26
click at [751, 357] on button "Close" at bounding box center [755, 362] width 23 height 23
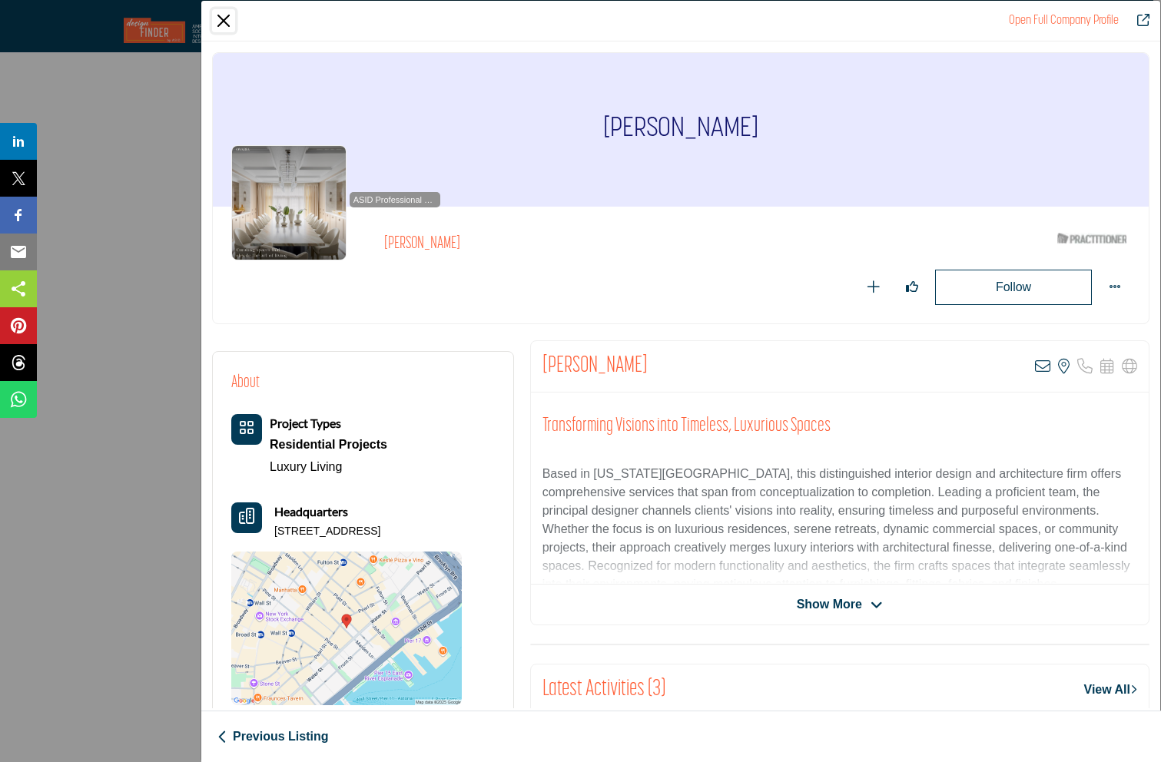
click at [220, 22] on button "Close" at bounding box center [223, 20] width 23 height 23
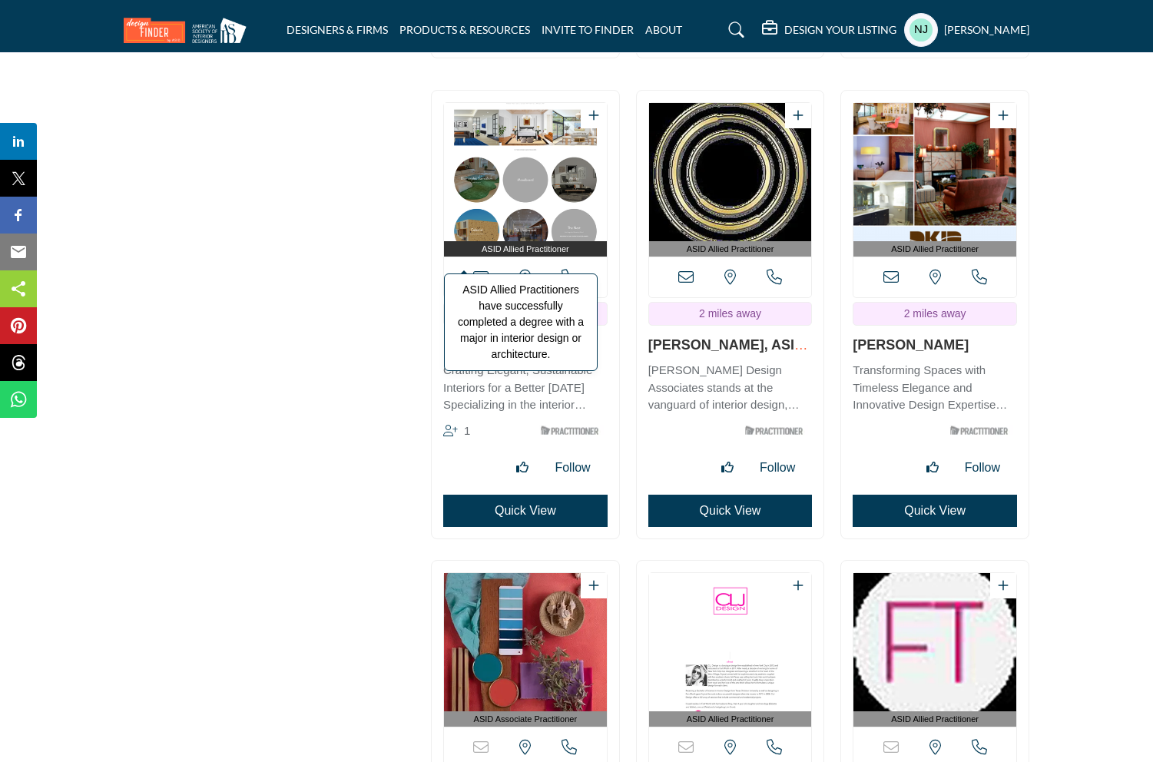
scroll to position [3751, 0]
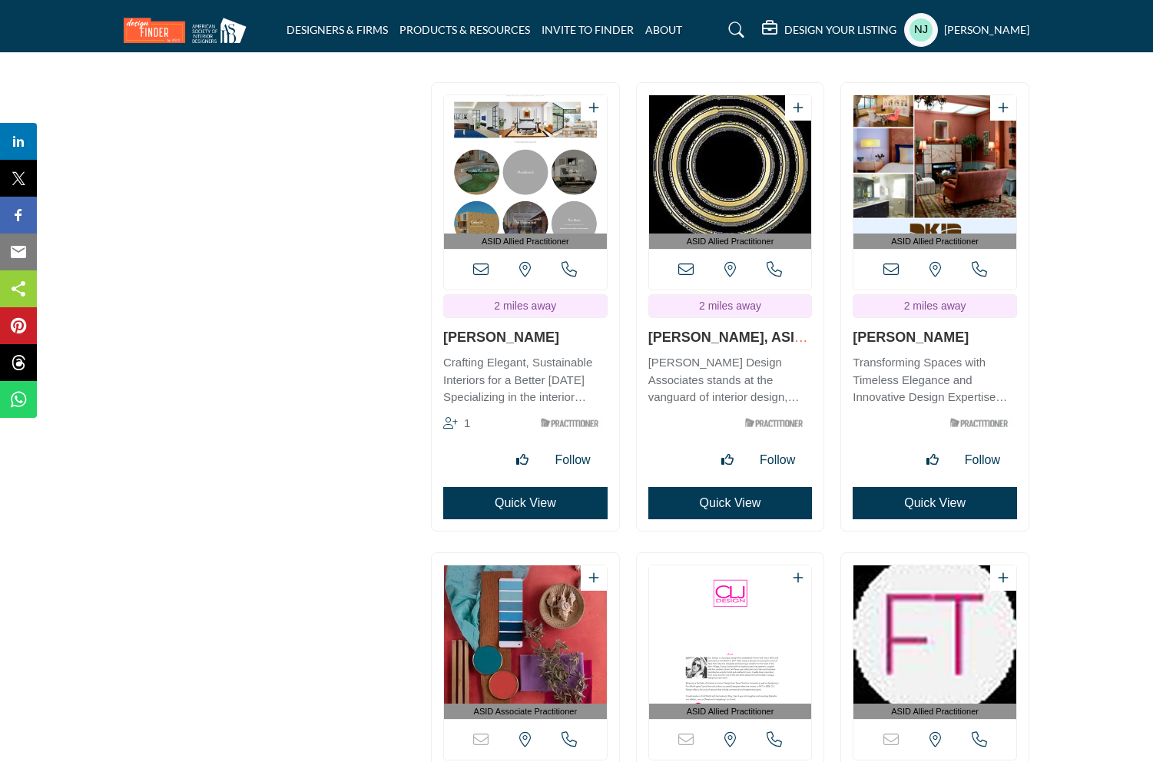
click at [518, 503] on button "Quick View" at bounding box center [525, 503] width 164 height 32
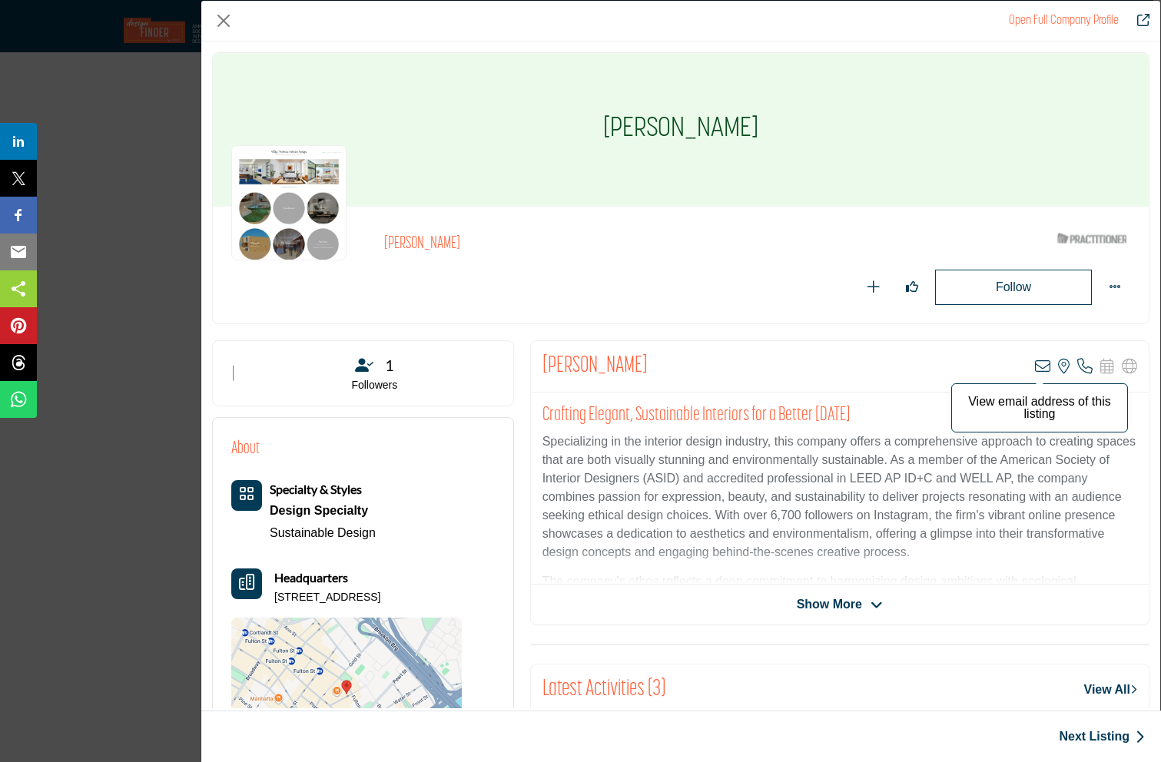
click at [1035, 364] on icon "Company Data Modal" at bounding box center [1042, 366] width 15 height 15
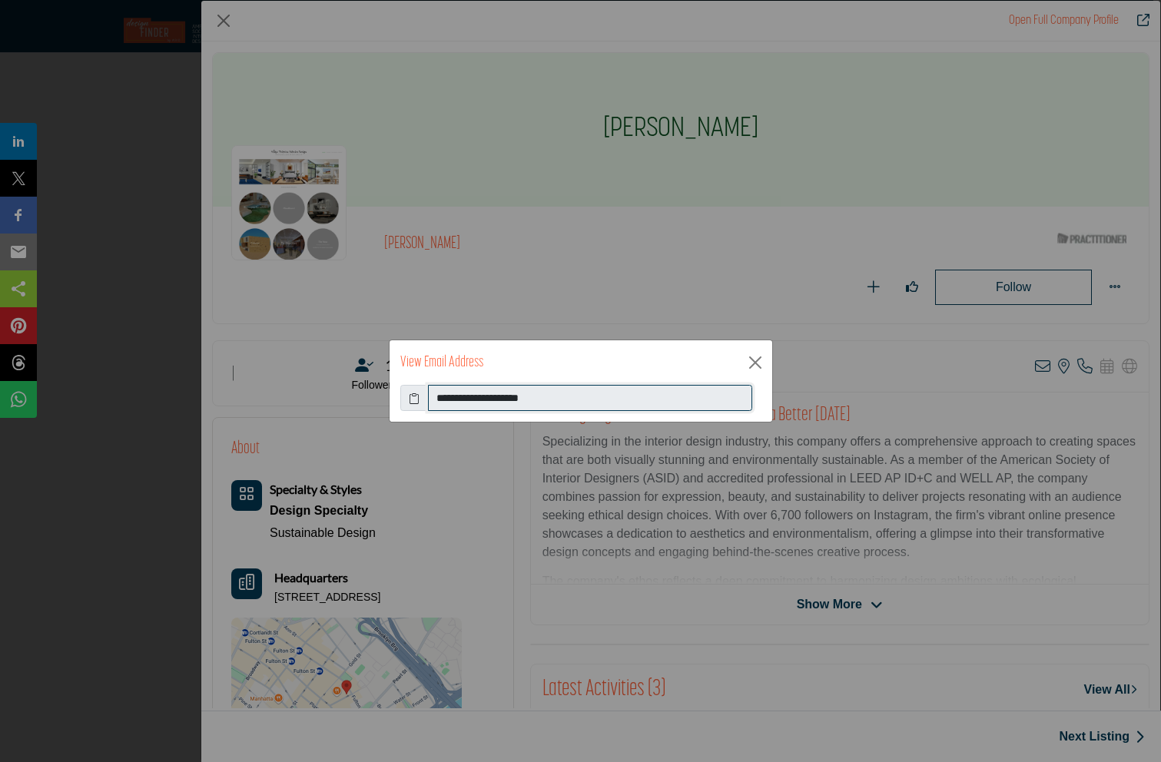
click at [461, 392] on input "**********" at bounding box center [590, 398] width 324 height 26
click at [757, 363] on button "Close" at bounding box center [755, 362] width 23 height 23
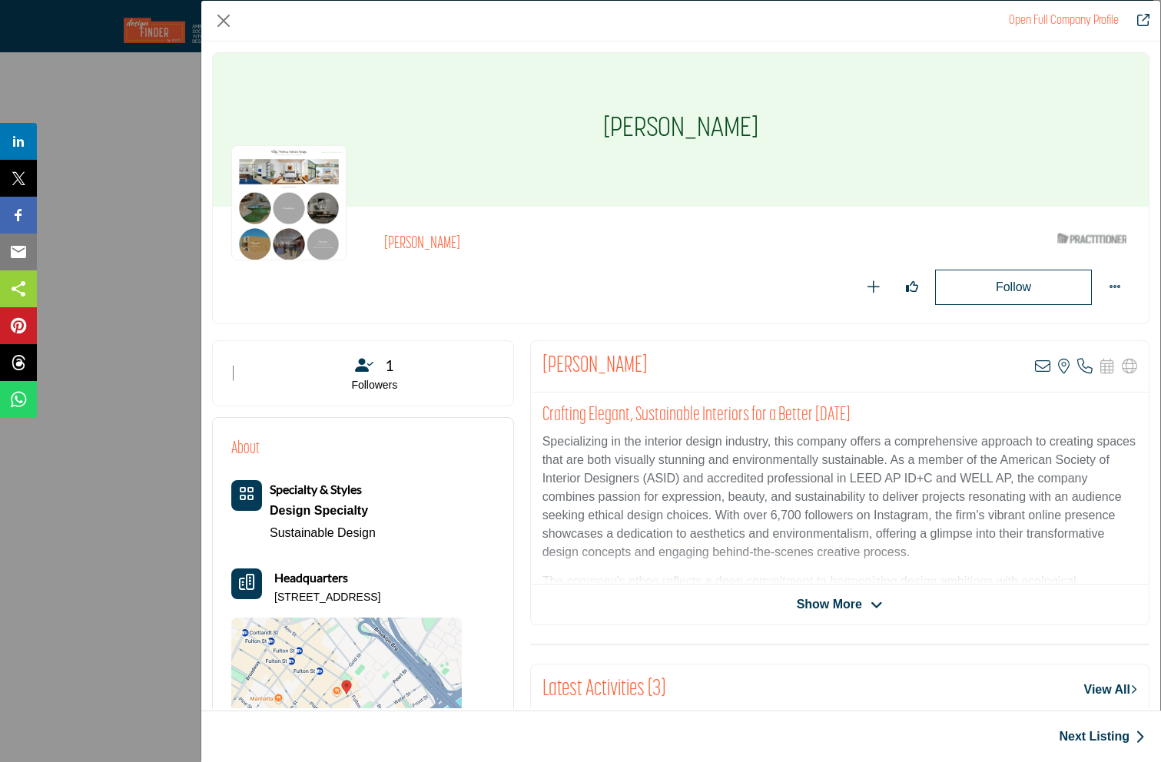
drag, startPoint x: 739, startPoint y: 134, endPoint x: 621, endPoint y: 140, distance: 118.5
click at [620, 140] on div "[PERSON_NAME]" at bounding box center [681, 130] width 936 height 154
copy h1 "[PERSON_NAME]"
click at [221, 22] on button "Close" at bounding box center [223, 20] width 23 height 23
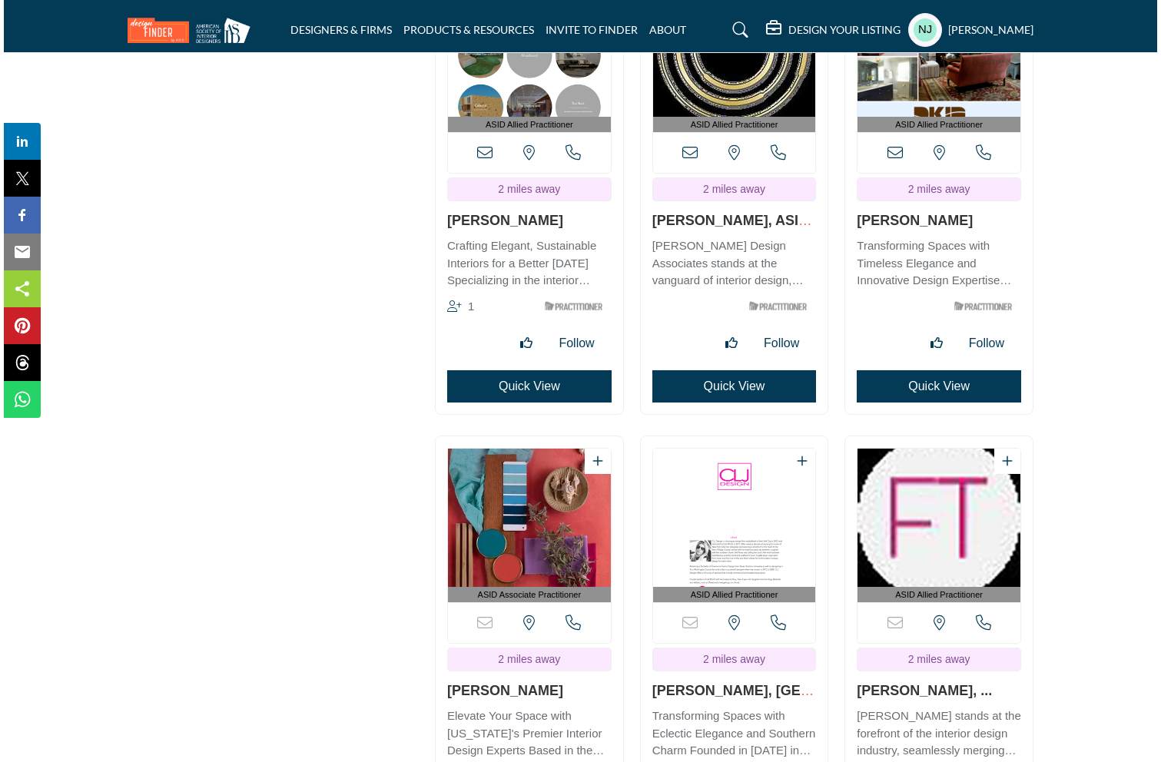
scroll to position [3870, 0]
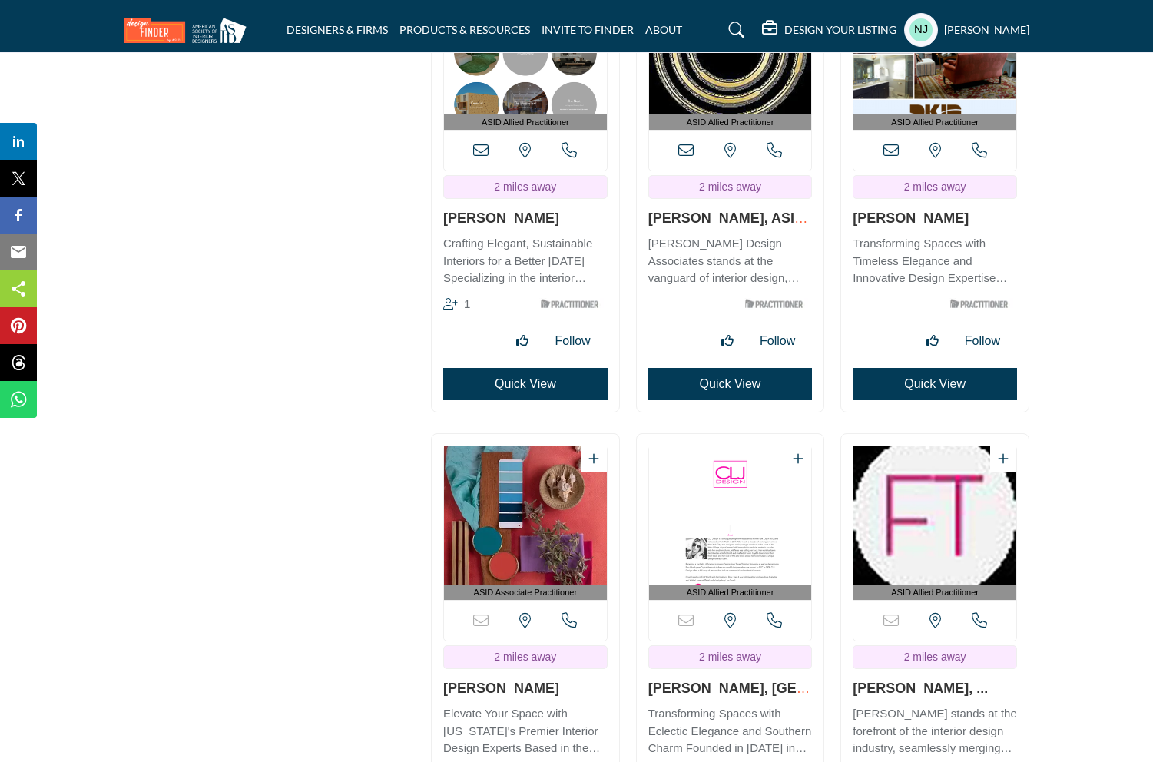
click at [701, 380] on button "Quick View" at bounding box center [730, 384] width 164 height 32
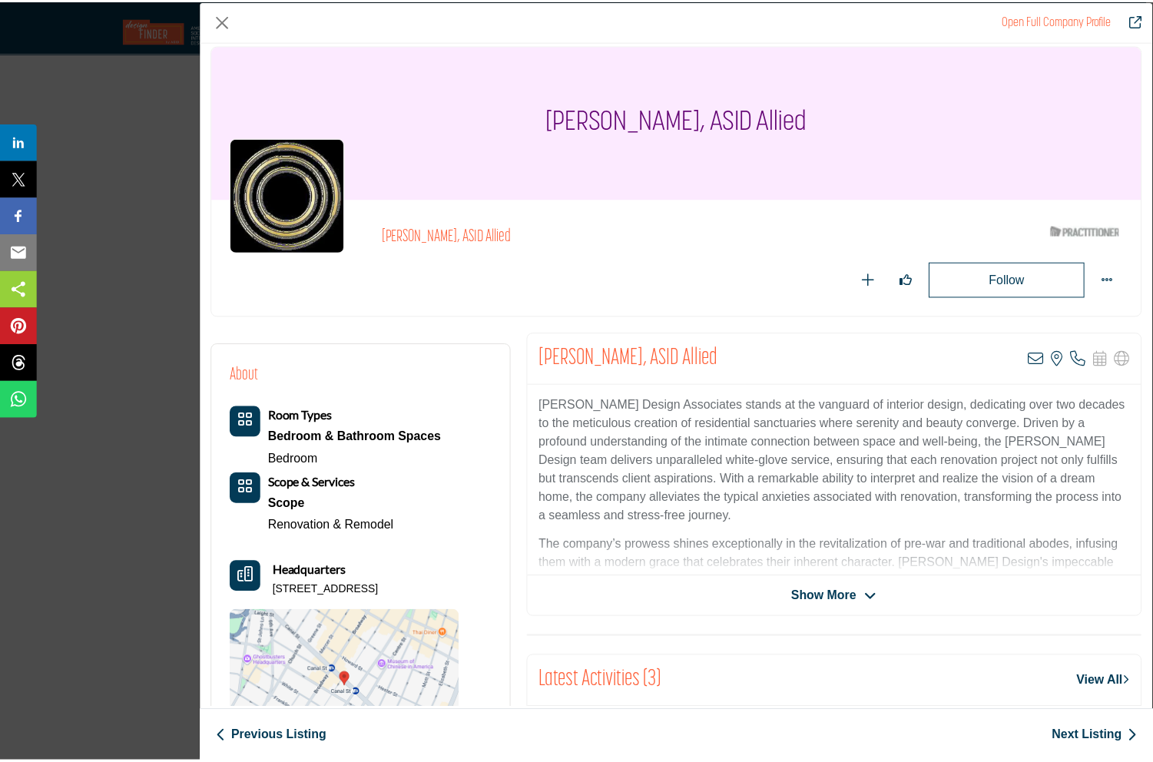
scroll to position [0, 0]
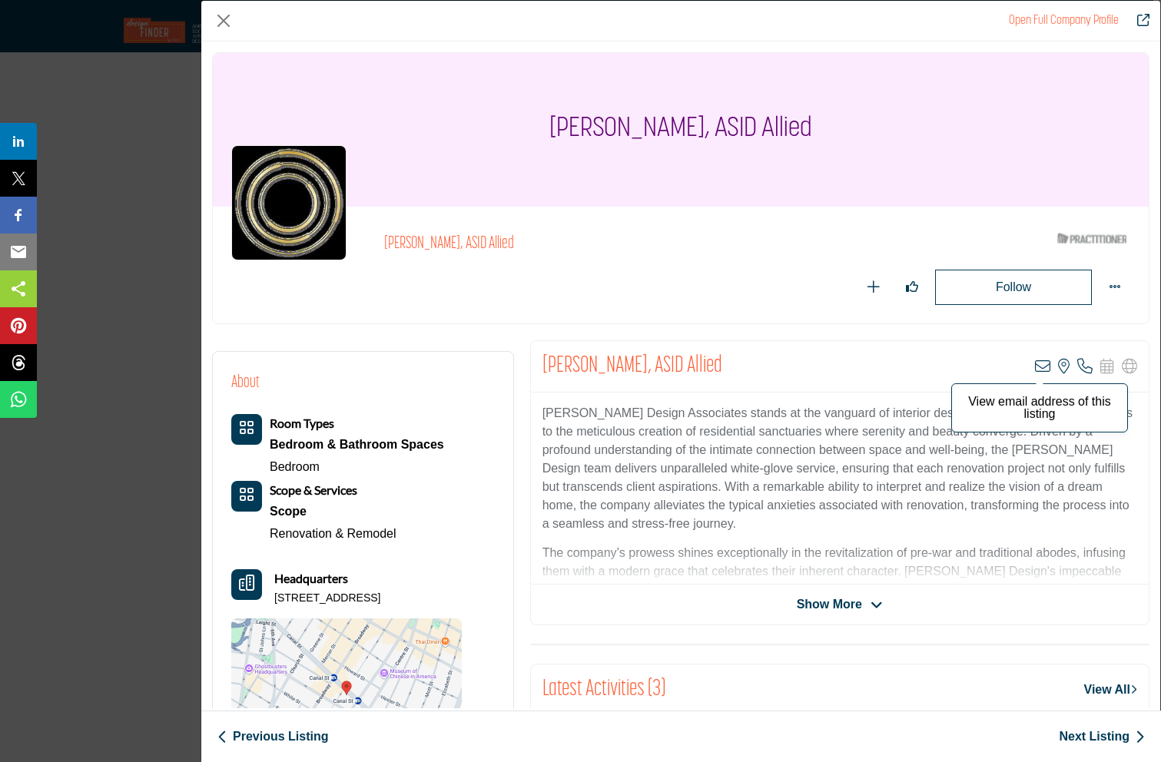
click at [1035, 366] on icon "Company Data Modal" at bounding box center [1042, 366] width 15 height 15
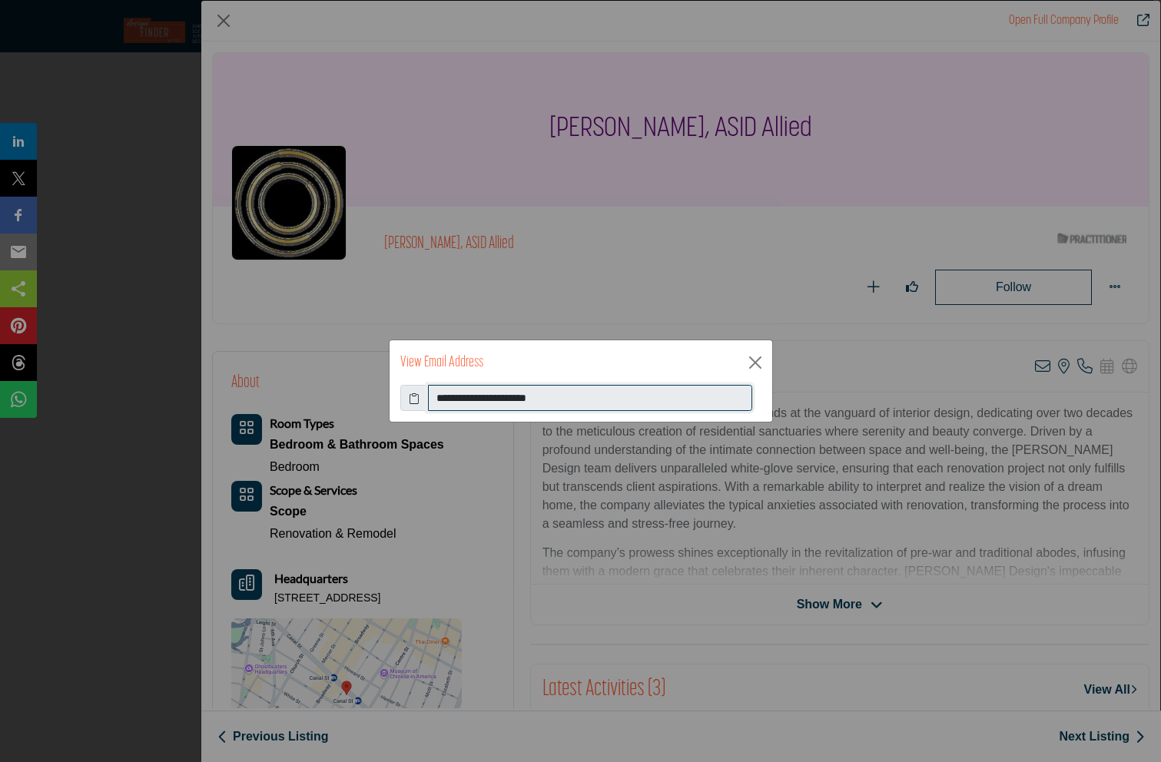
click at [469, 396] on input "**********" at bounding box center [590, 398] width 324 height 26
click at [751, 358] on button "Close" at bounding box center [755, 362] width 23 height 23
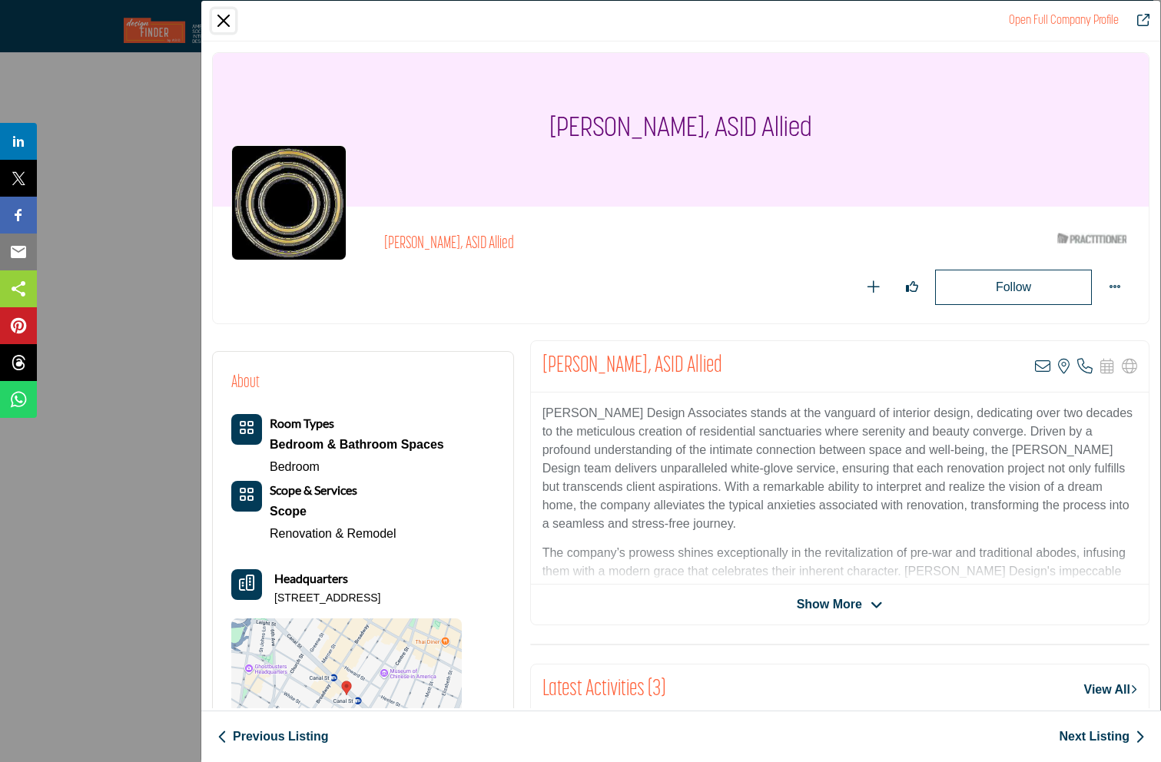
click at [220, 23] on button "Close" at bounding box center [223, 20] width 23 height 23
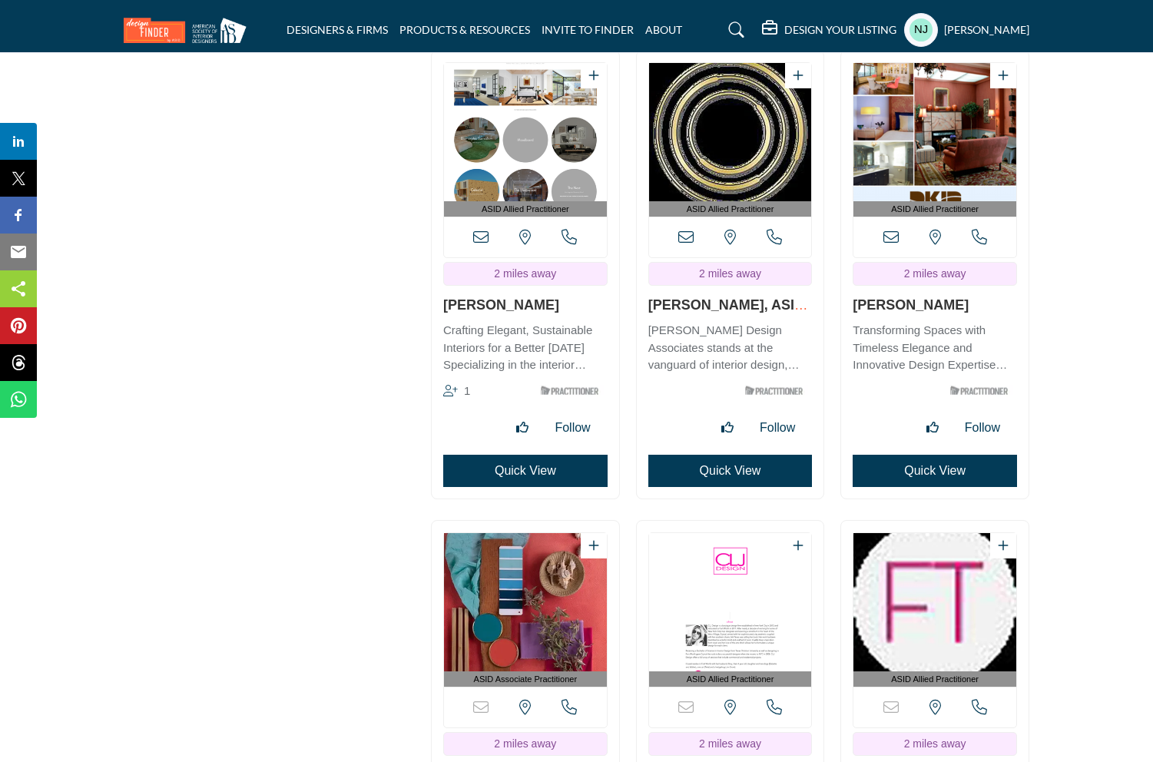
scroll to position [3765, 0]
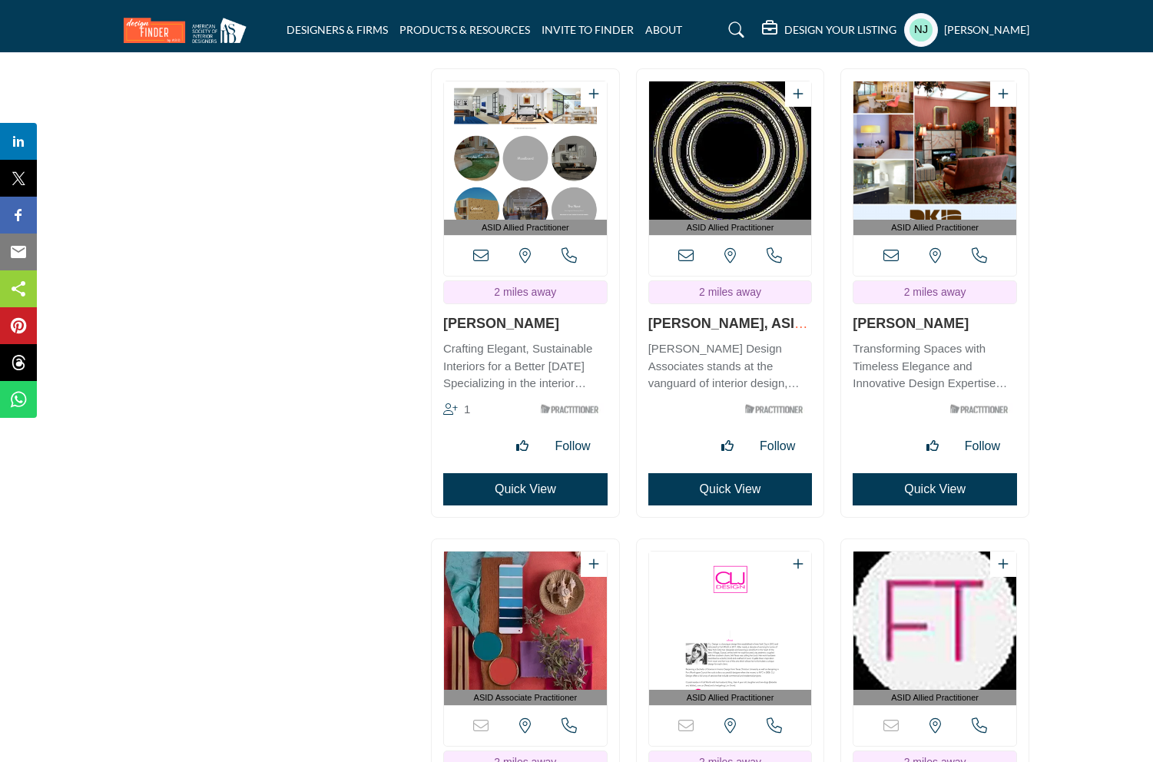
click at [930, 492] on button "Quick View" at bounding box center [935, 489] width 164 height 32
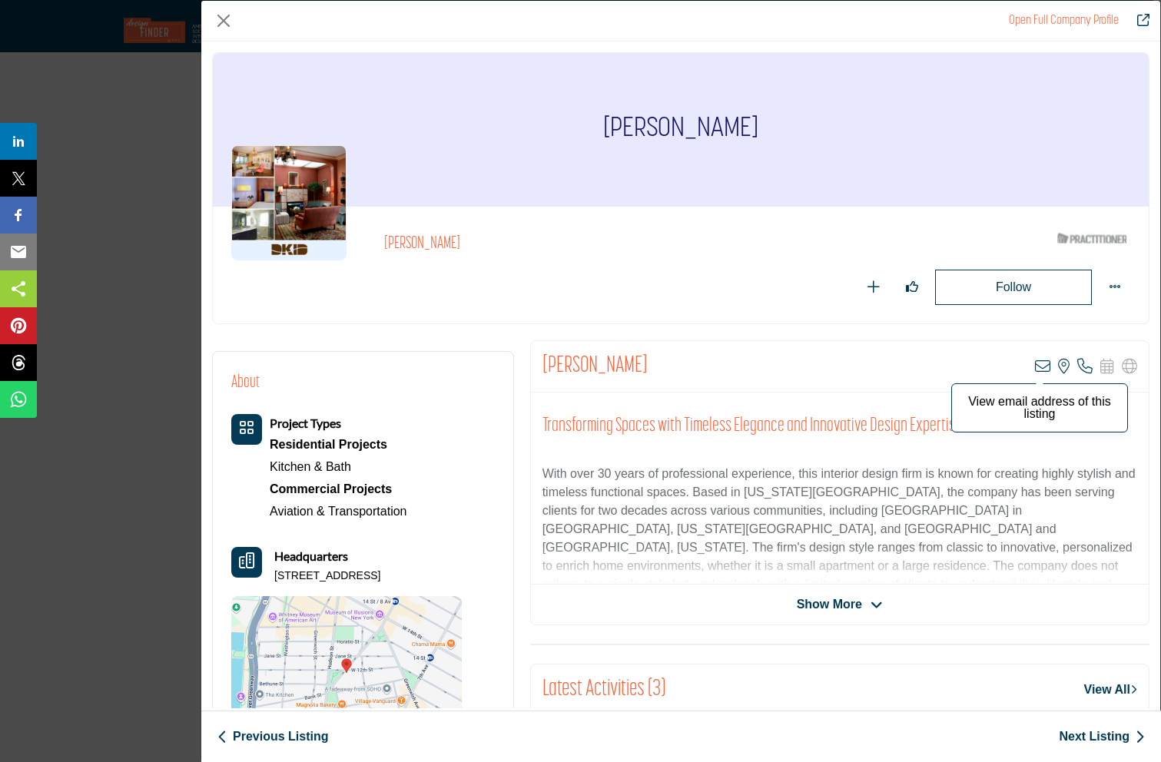
click at [1035, 367] on icon "Company Data Modal" at bounding box center [1042, 366] width 15 height 15
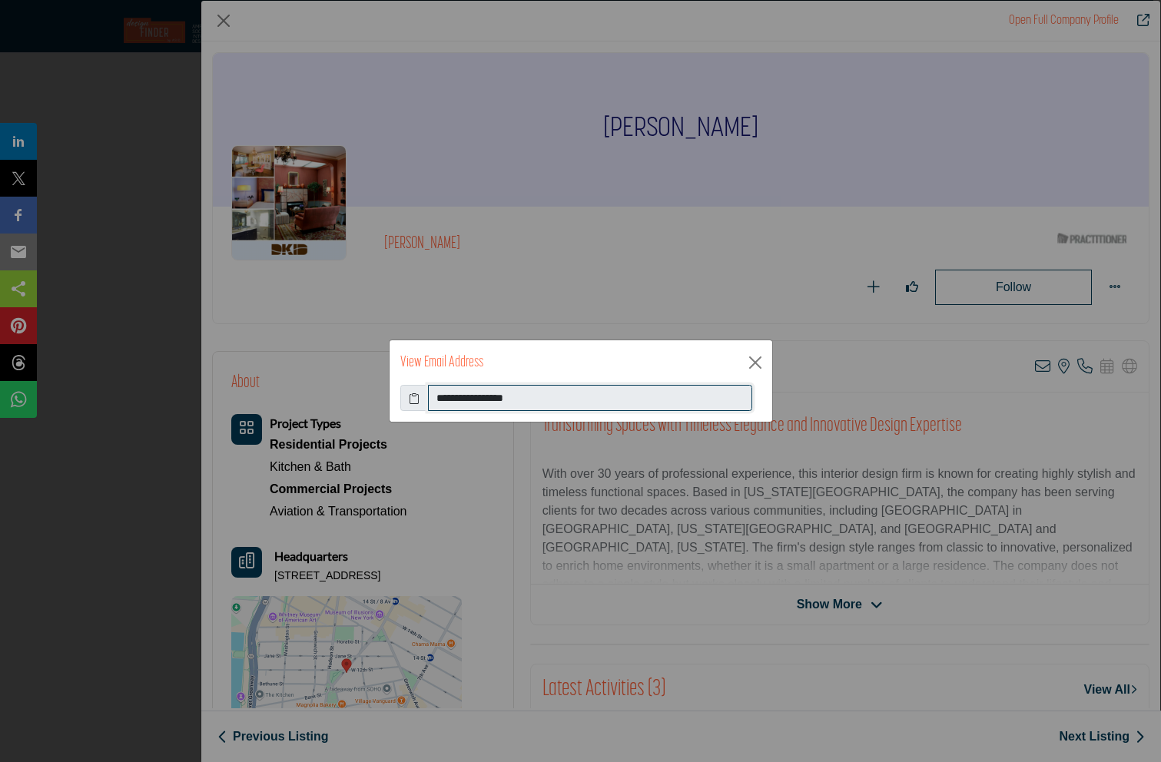
click at [456, 395] on input "**********" at bounding box center [590, 398] width 324 height 26
click at [754, 363] on button "Close" at bounding box center [755, 362] width 23 height 23
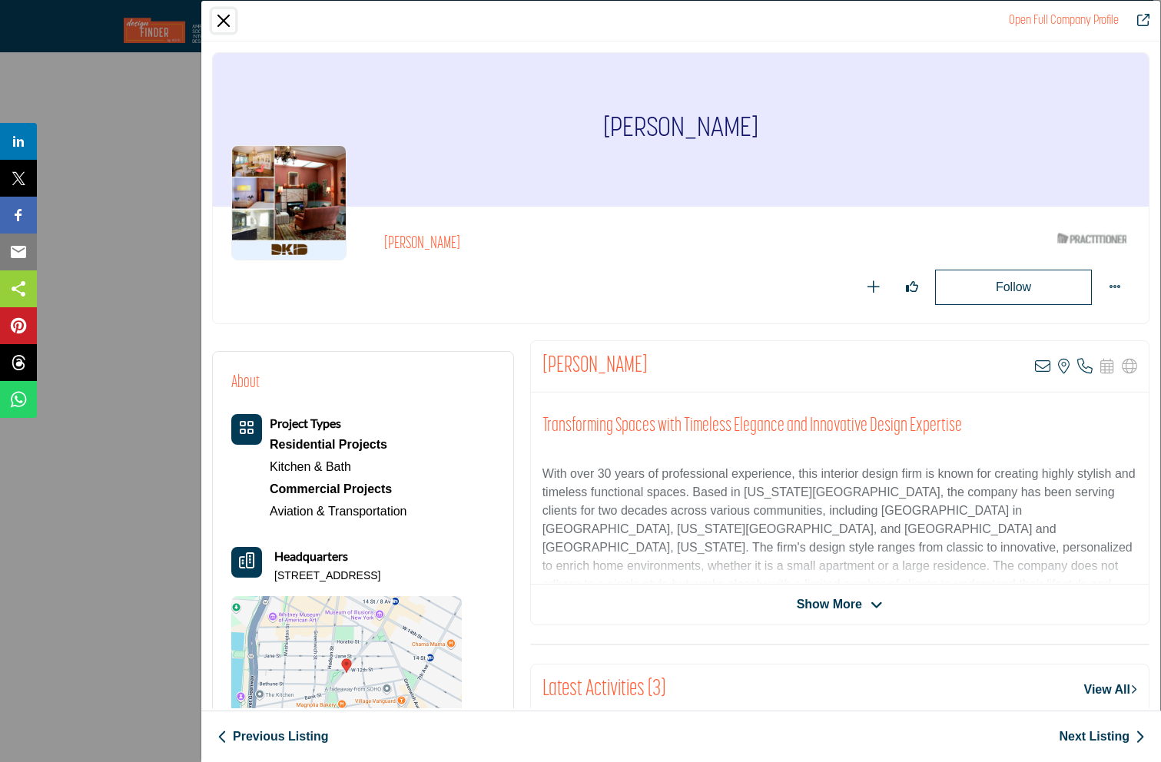
click at [217, 16] on button "Close" at bounding box center [223, 20] width 23 height 23
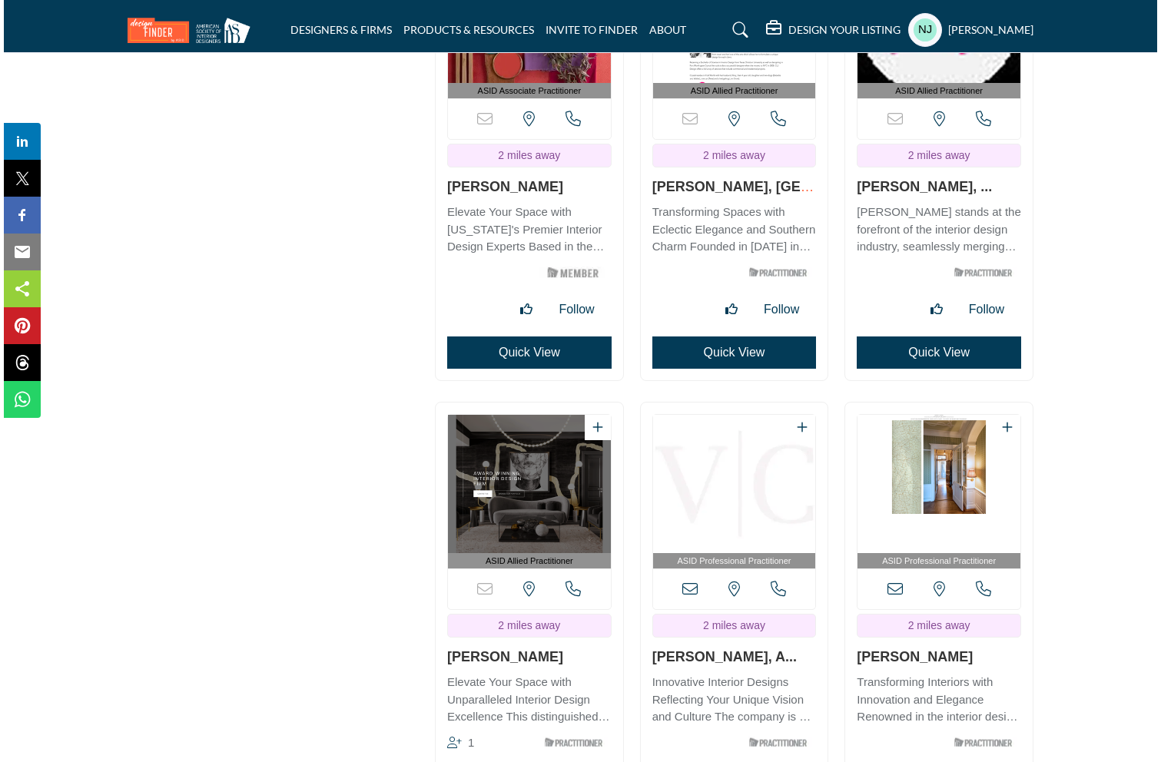
scroll to position [4360, 0]
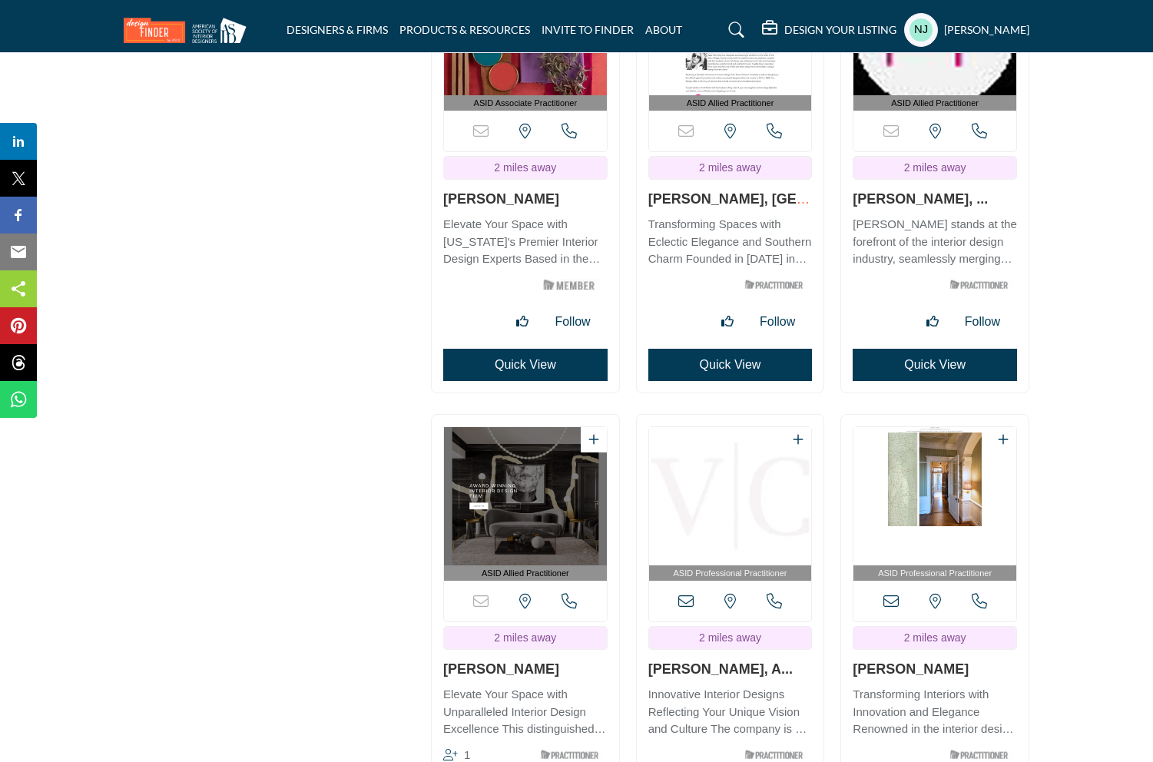
click at [929, 370] on button "Quick View" at bounding box center [935, 365] width 164 height 32
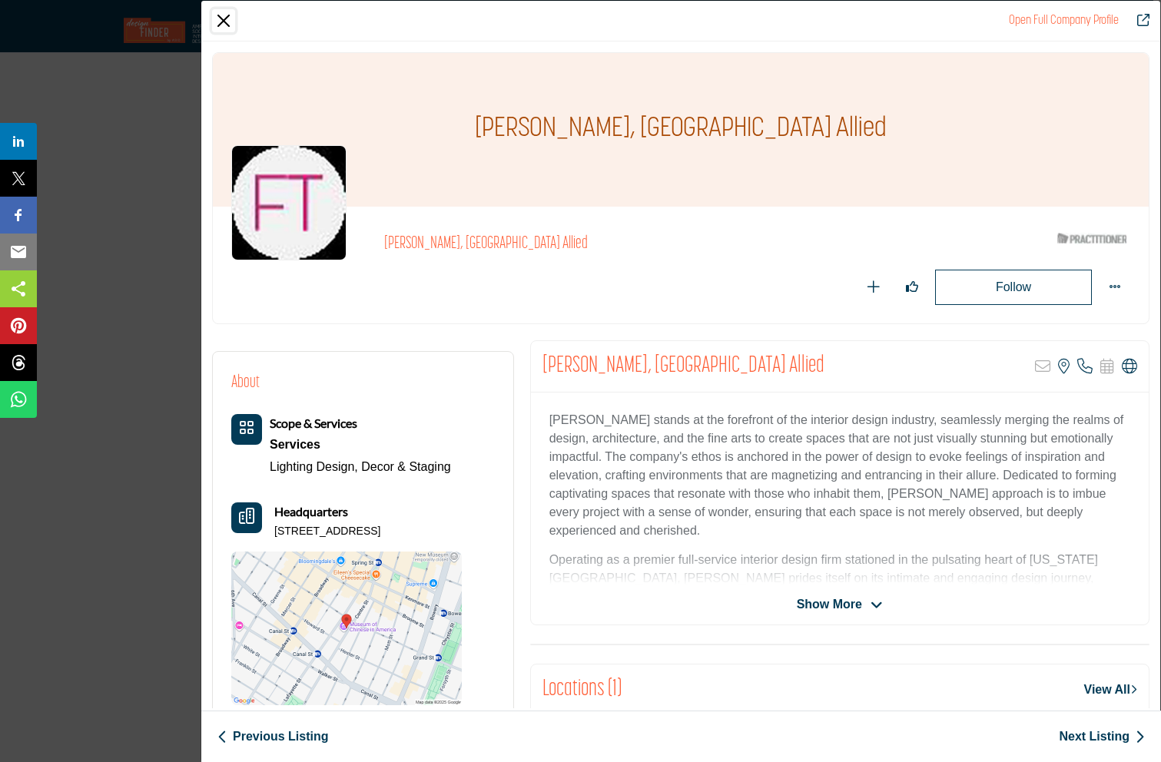
click at [220, 18] on button "Close" at bounding box center [223, 20] width 23 height 23
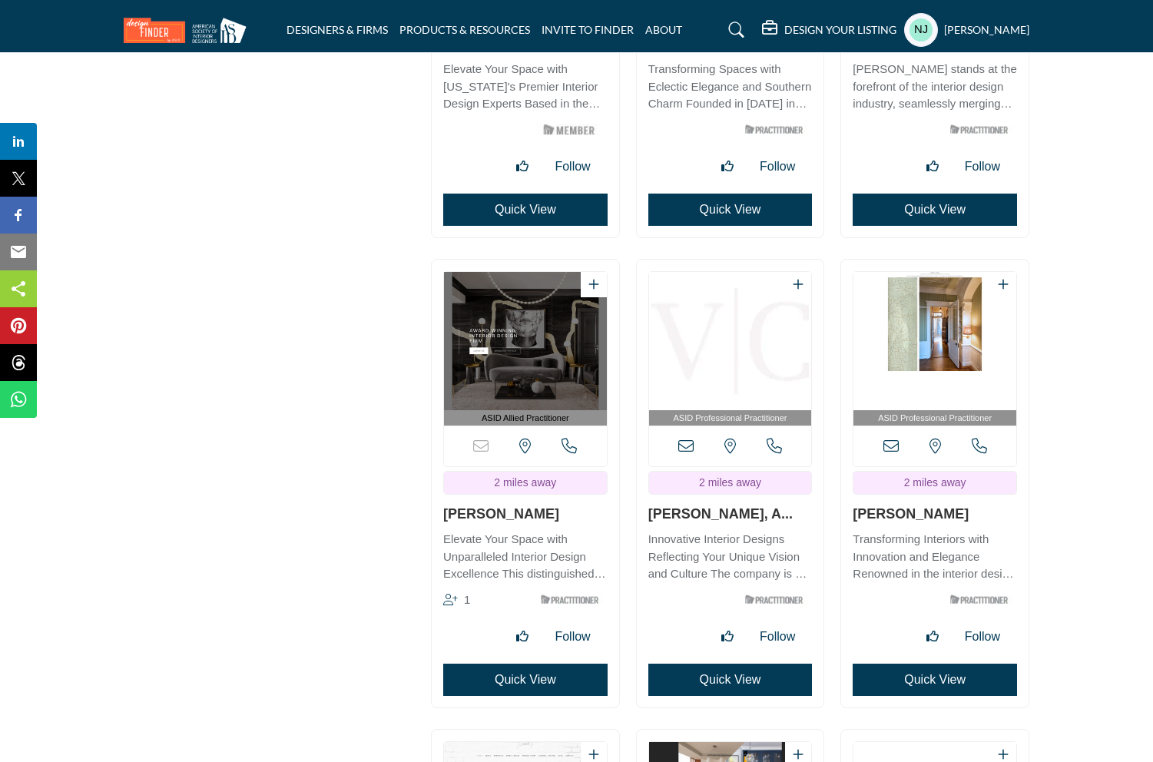
scroll to position [4540, 0]
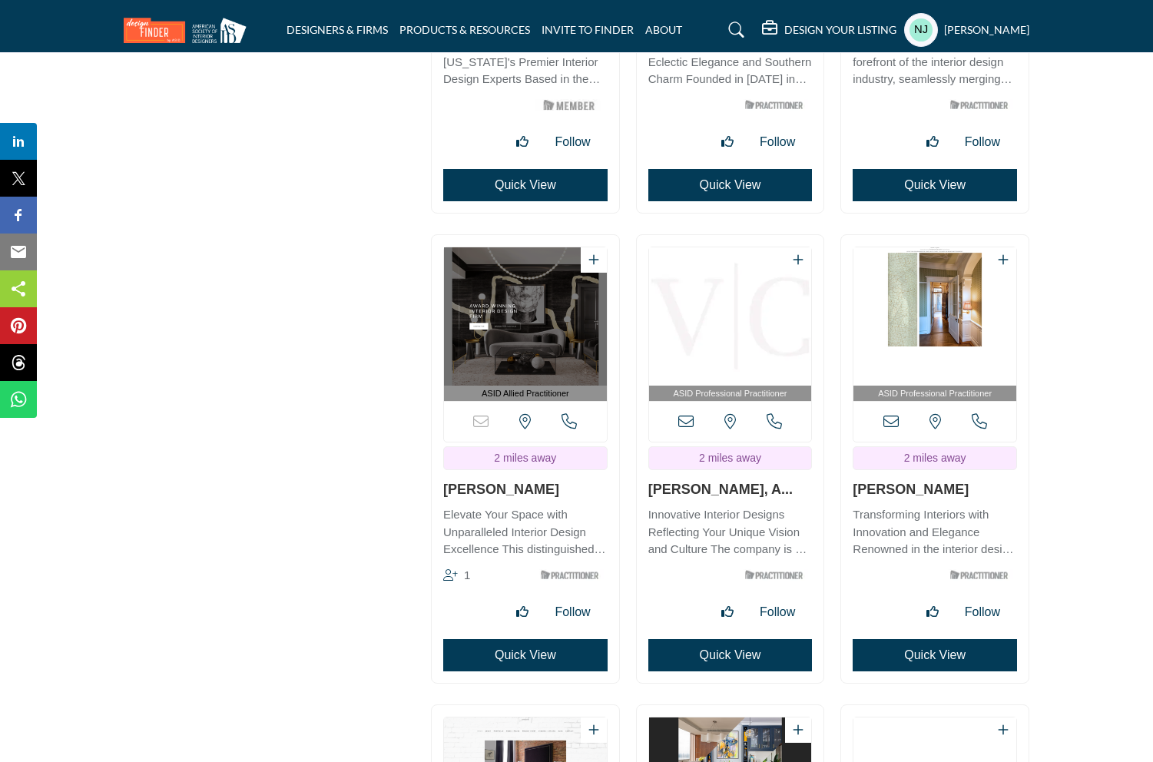
click at [529, 660] on button "Quick View" at bounding box center [525, 655] width 164 height 32
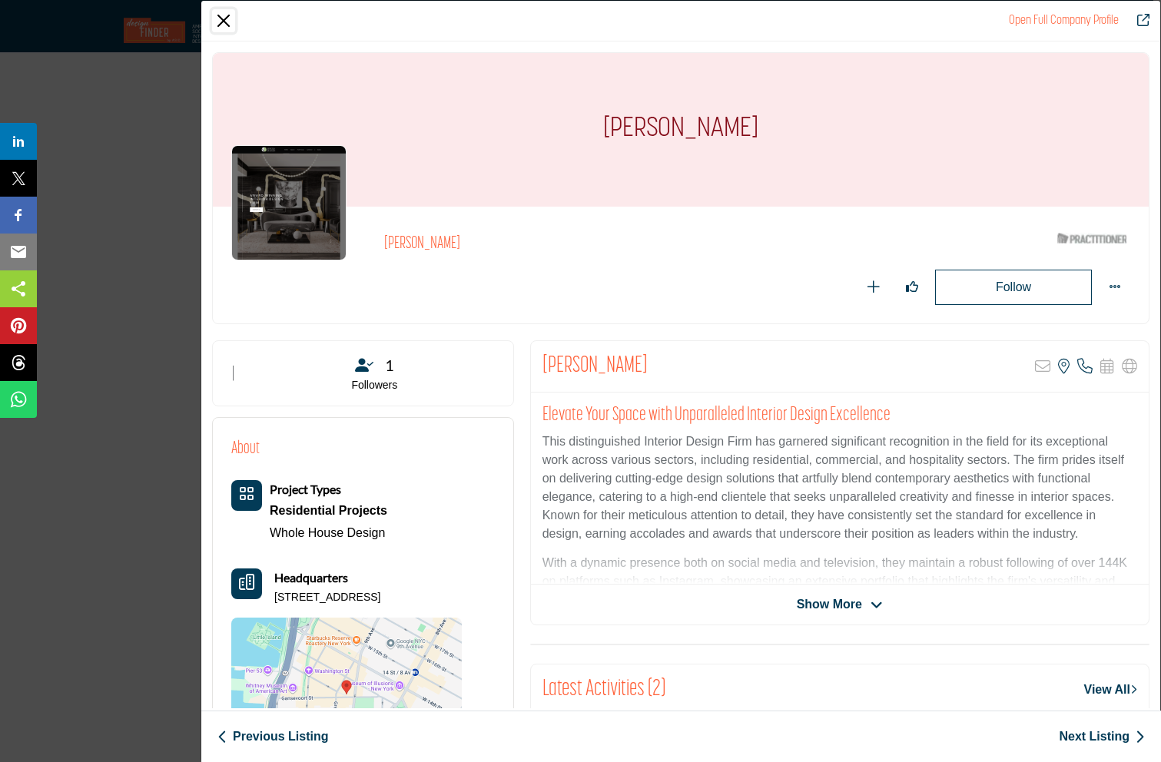
click at [220, 15] on button "Close" at bounding box center [223, 20] width 23 height 23
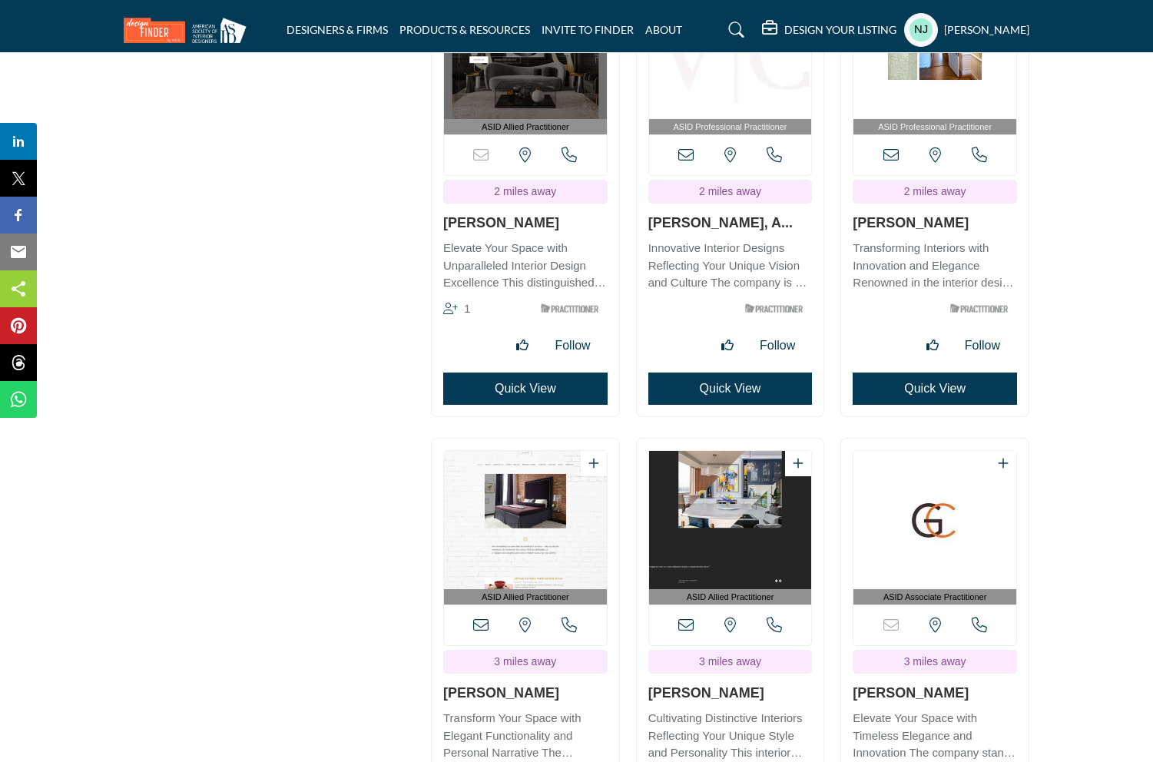
scroll to position [4807, 0]
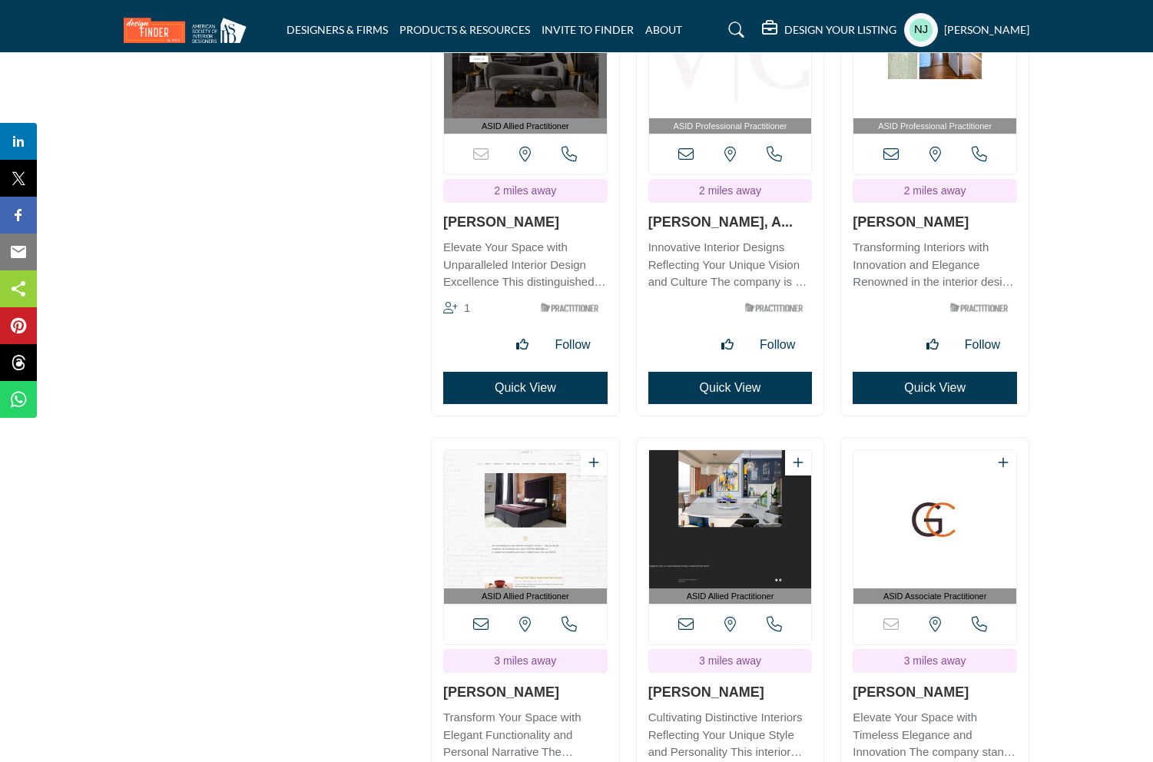
click at [740, 383] on button "Quick View" at bounding box center [730, 388] width 164 height 32
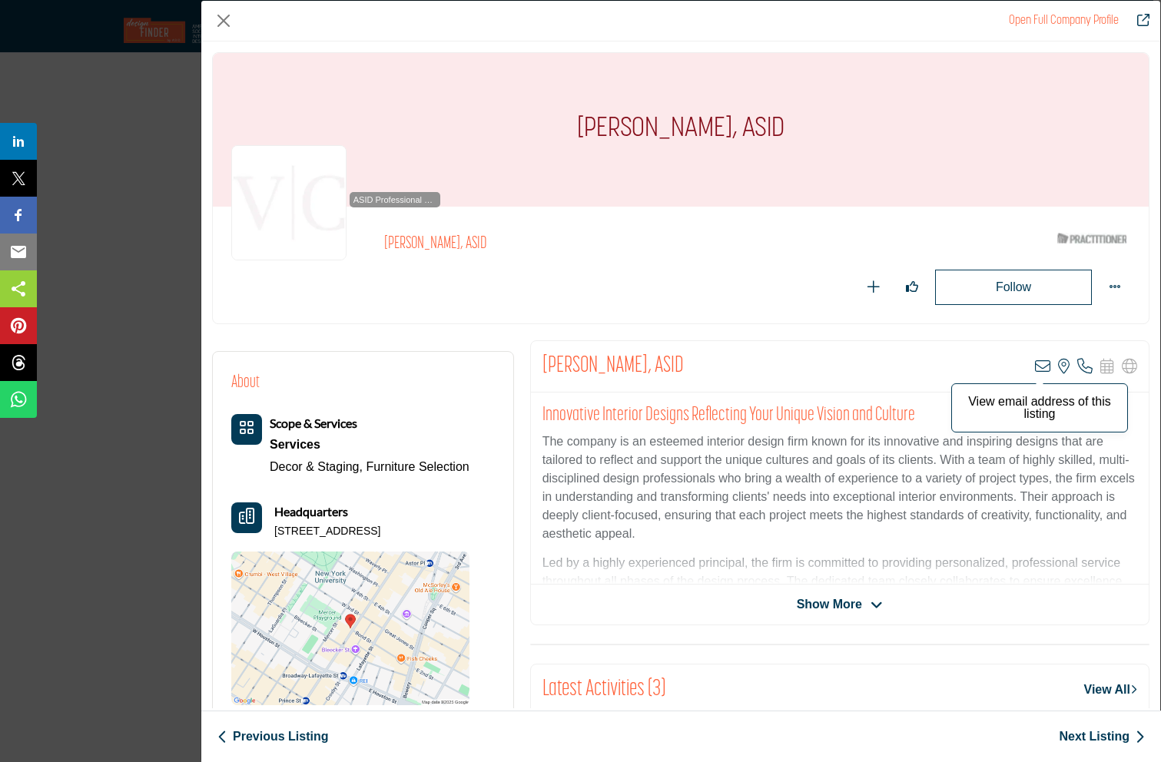
click at [1035, 363] on icon "Company Data Modal" at bounding box center [1042, 366] width 15 height 15
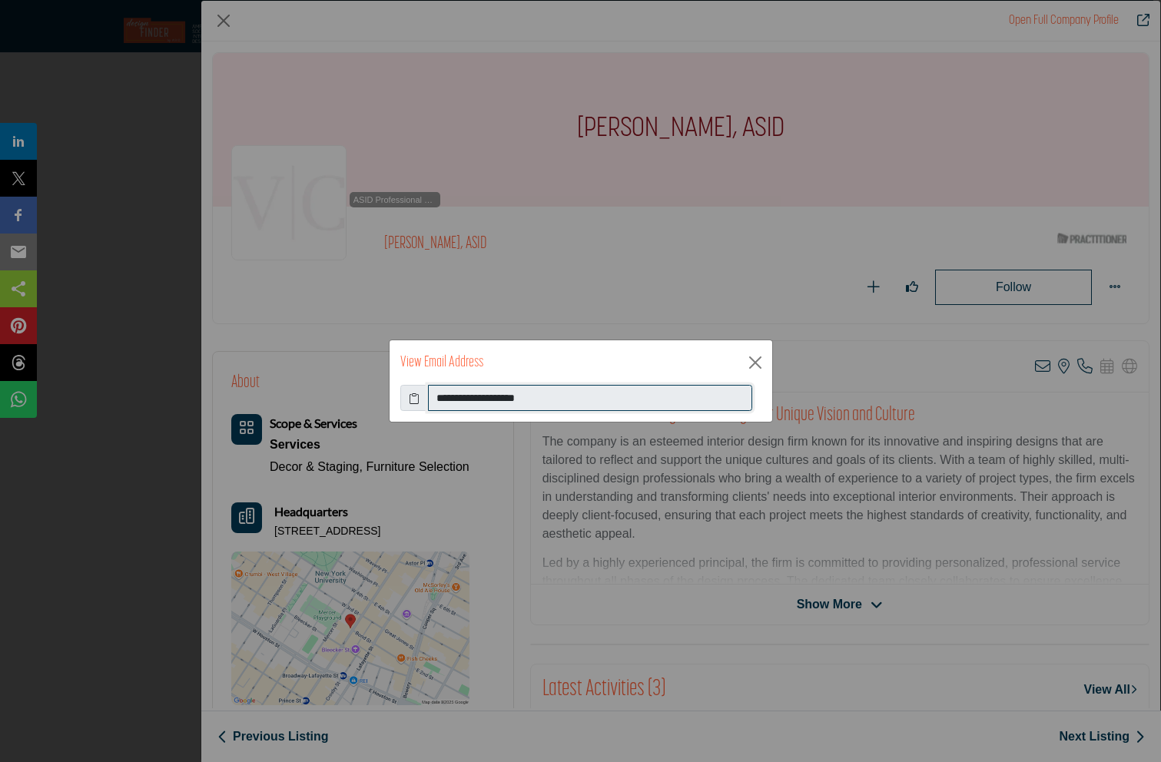
click at [460, 393] on input "**********" at bounding box center [590, 398] width 324 height 26
click at [755, 359] on button "Close" at bounding box center [755, 362] width 23 height 23
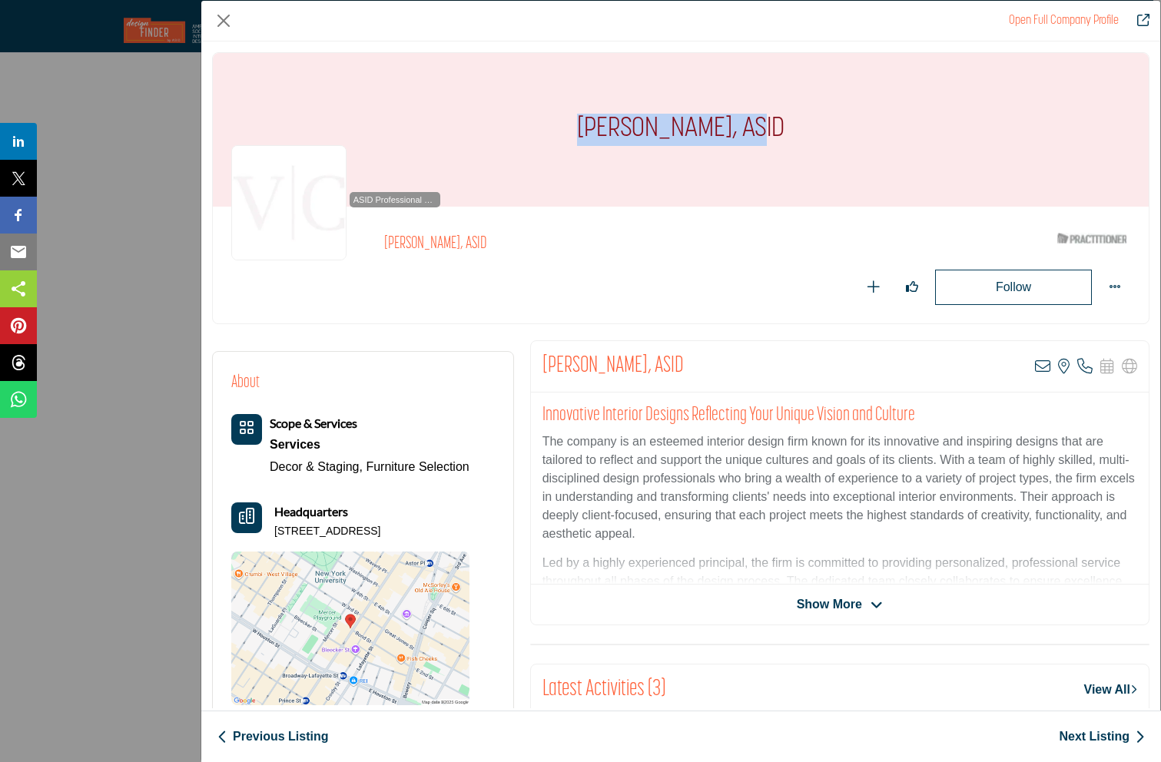
drag, startPoint x: 741, startPoint y: 128, endPoint x: 561, endPoint y: 130, distance: 179.8
click at [577, 130] on h1 "[PERSON_NAME], ASID" at bounding box center [680, 130] width 207 height 154
copy h1 "[PERSON_NAME]"
click at [224, 20] on button "Close" at bounding box center [223, 20] width 23 height 23
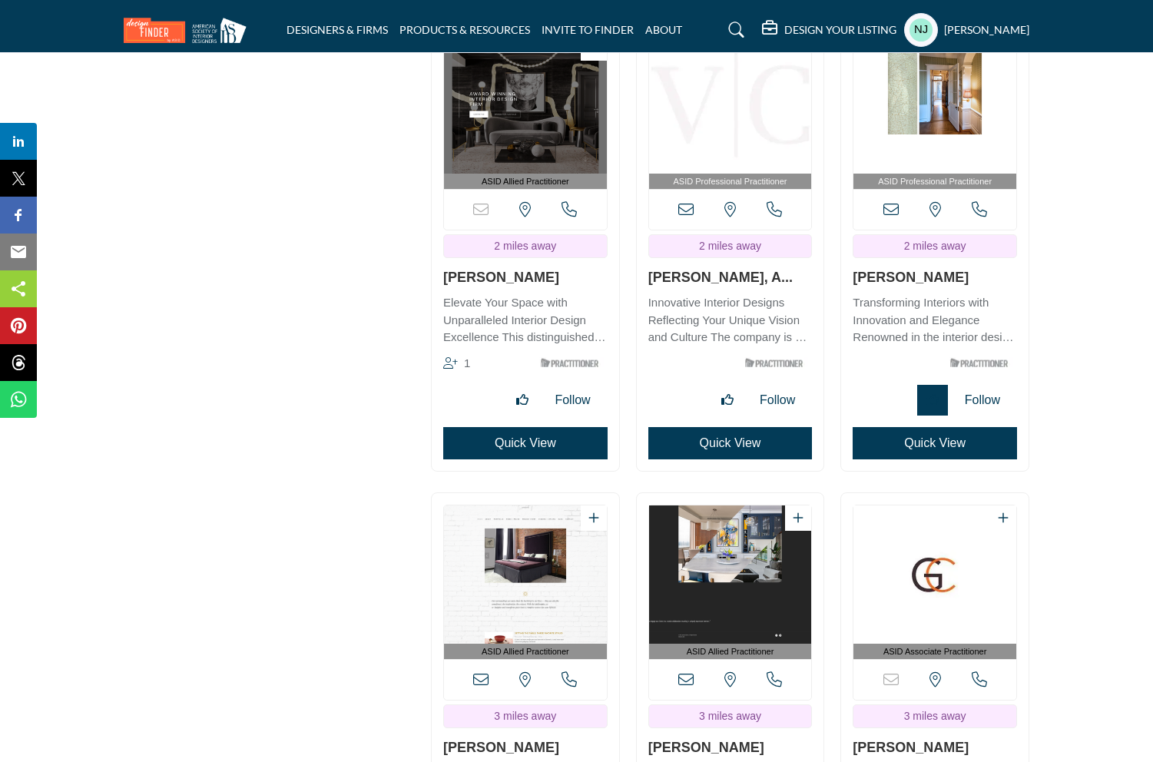
scroll to position [4748, 0]
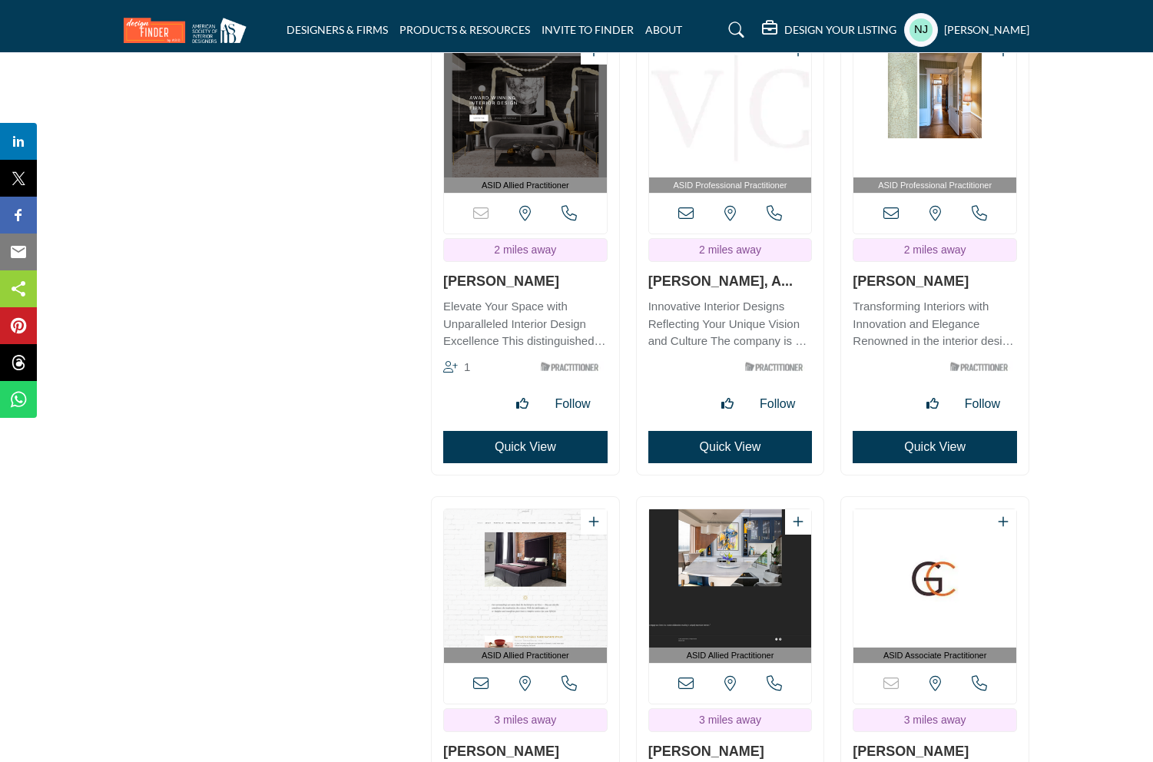
click at [934, 444] on button "Quick View" at bounding box center [935, 447] width 164 height 32
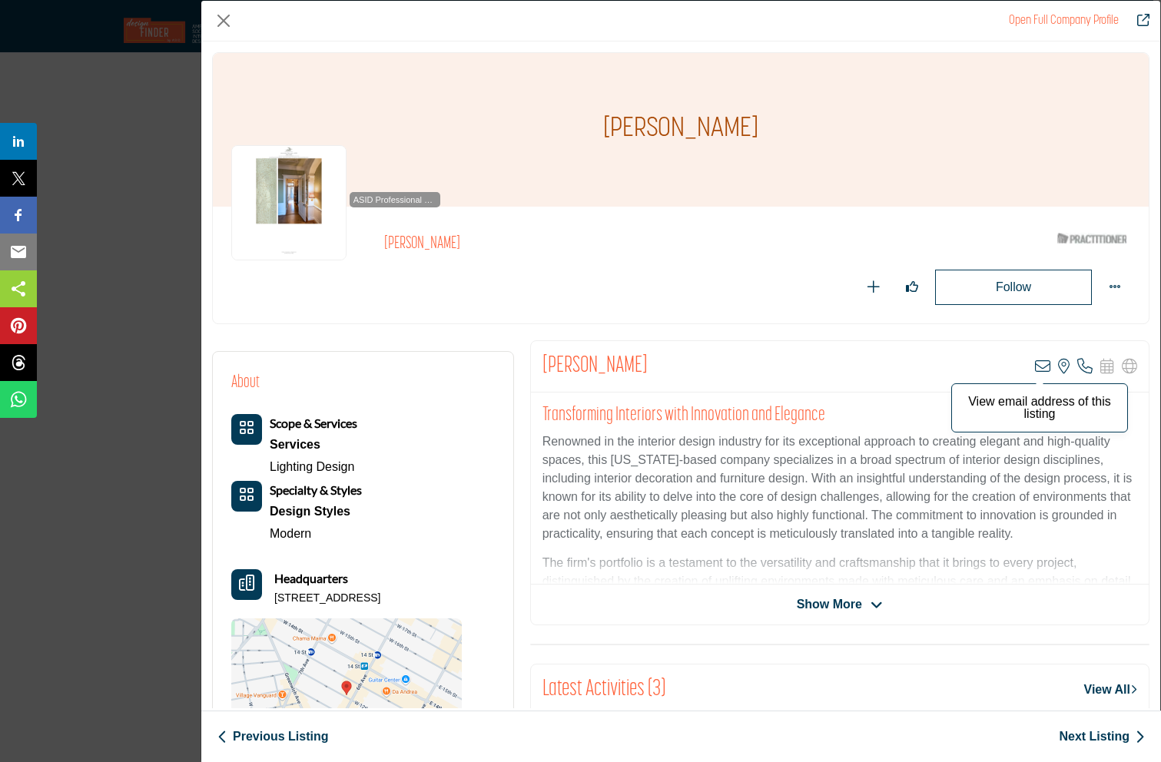
click at [1035, 366] on icon "Company Data Modal" at bounding box center [1042, 366] width 15 height 15
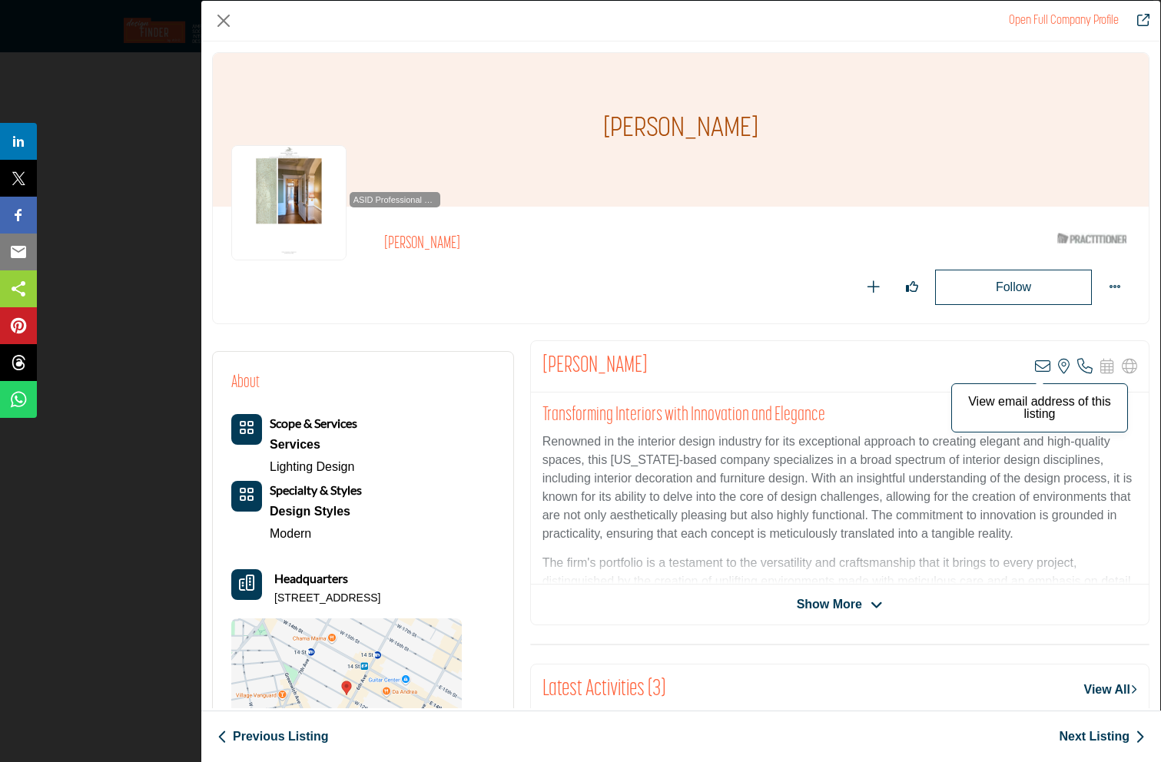
click at [1035, 362] on icon "Company Data Modal" at bounding box center [1042, 366] width 15 height 15
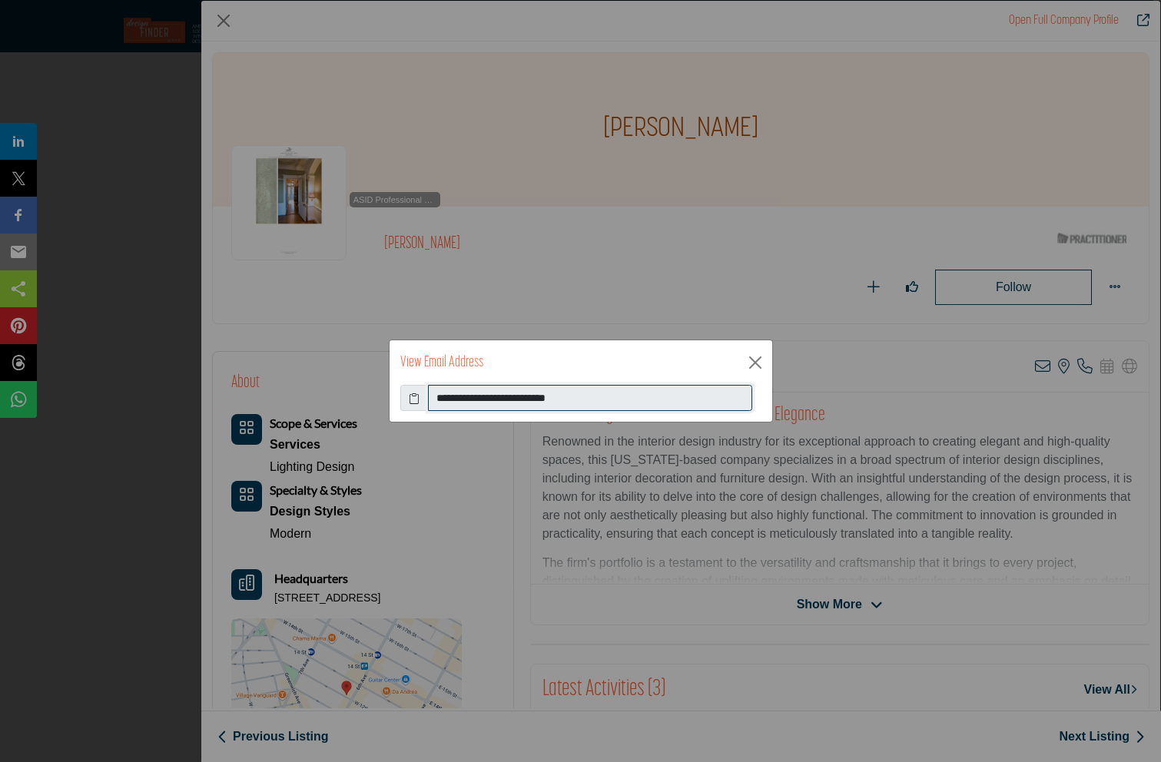
click at [554, 403] on input "**********" at bounding box center [590, 398] width 324 height 26
click at [753, 361] on button "Close" at bounding box center [755, 362] width 23 height 23
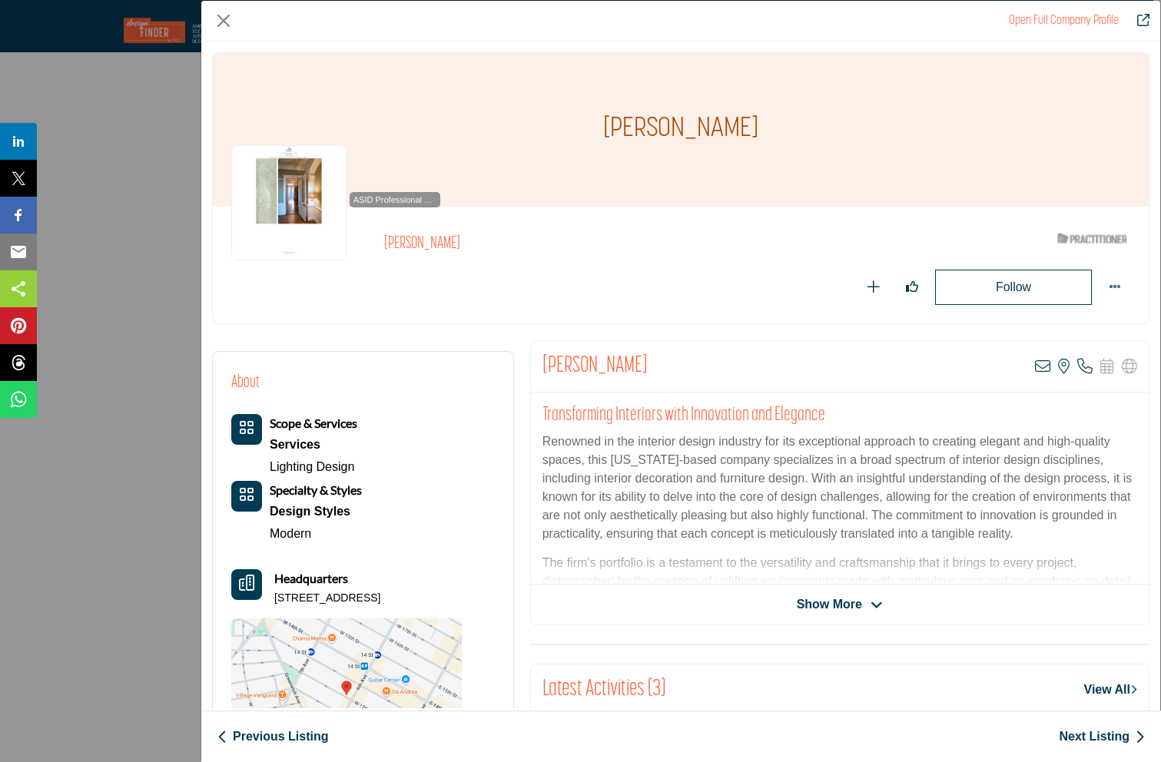
drag, startPoint x: 748, startPoint y: 130, endPoint x: 604, endPoint y: 135, distance: 143.8
click at [604, 135] on h1 "[PERSON_NAME]" at bounding box center [680, 130] width 155 height 154
copy h1 "[PERSON_NAME]"
click at [220, 24] on button "Close" at bounding box center [223, 20] width 23 height 23
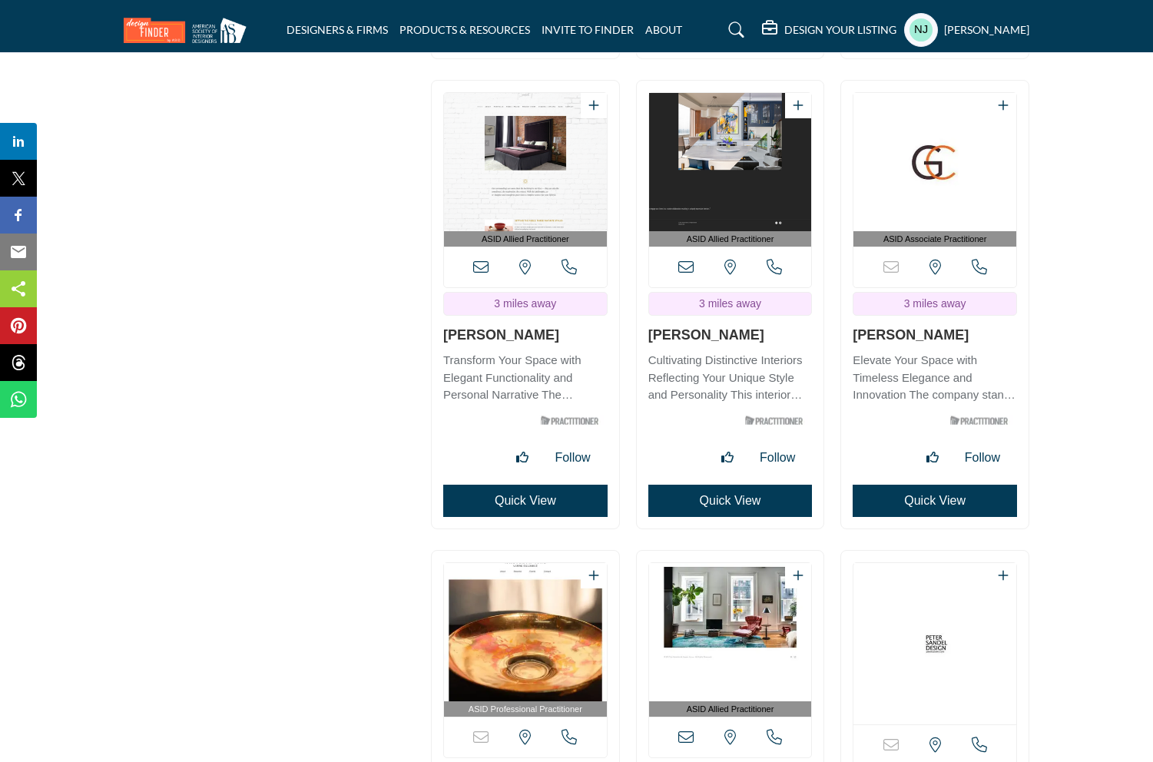
scroll to position [5167, 0]
